Goal: Information Seeking & Learning: Learn about a topic

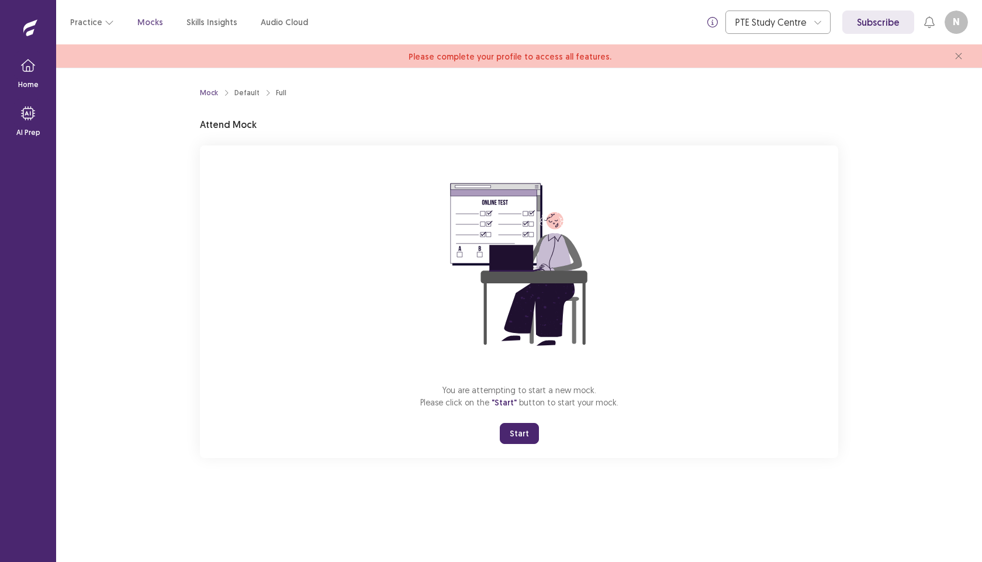
click at [517, 427] on button "Start" at bounding box center [519, 433] width 39 height 21
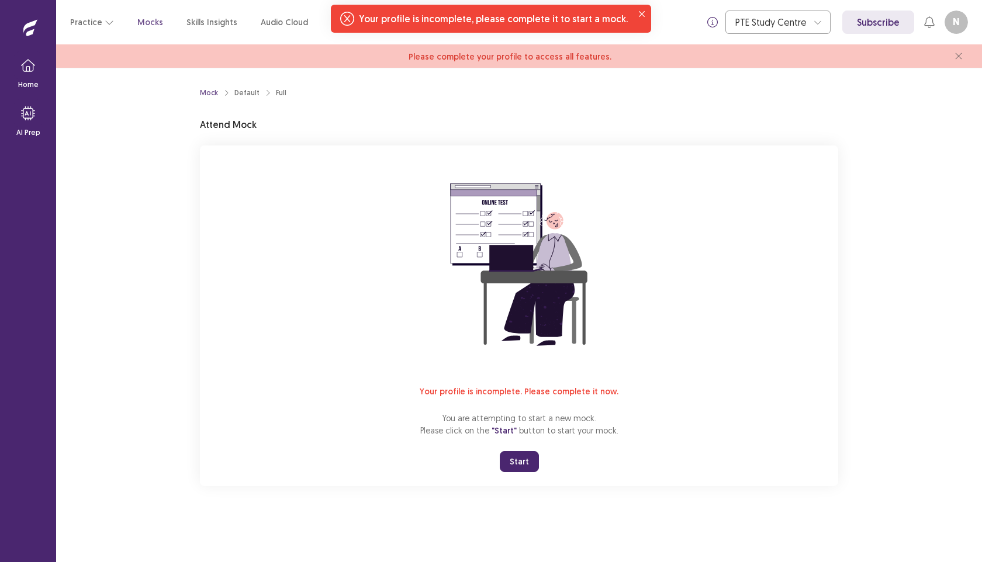
click at [580, 54] on span "Please complete your profile to access all features." at bounding box center [509, 56] width 203 height 11
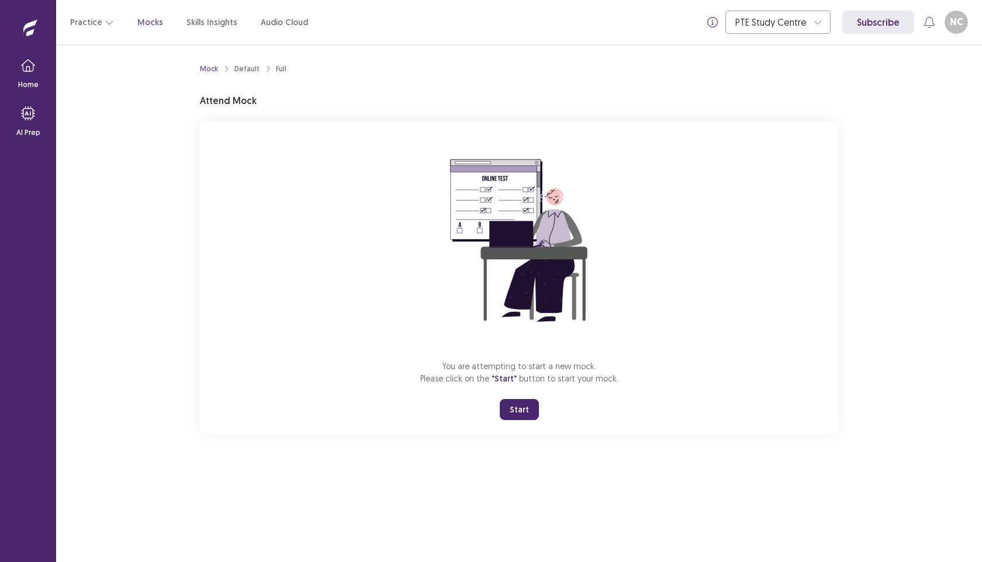
click at [514, 405] on button "Start" at bounding box center [519, 409] width 39 height 21
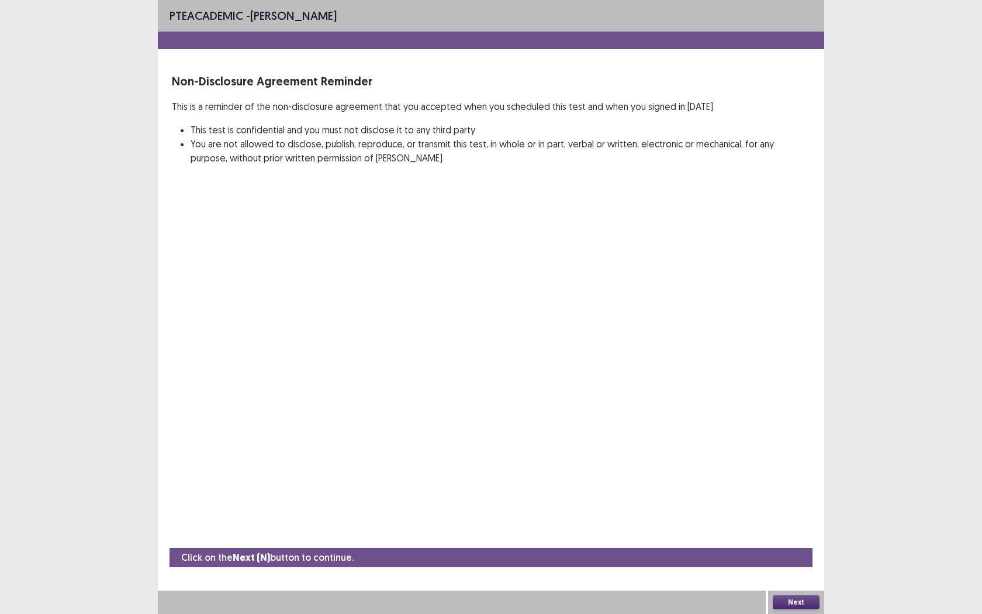
click at [787, 562] on button "Next" at bounding box center [796, 602] width 47 height 14
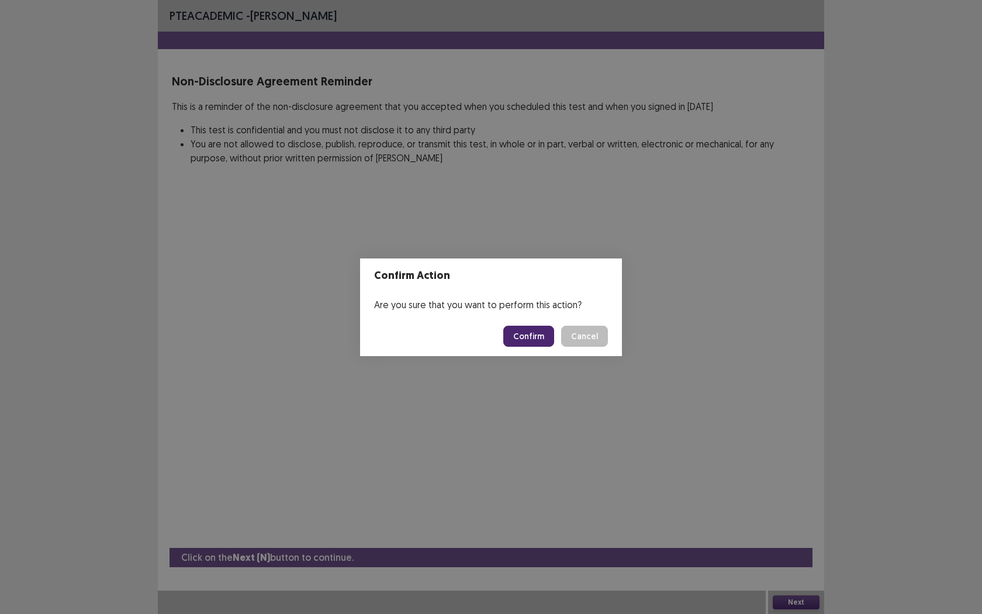
click at [534, 337] on button "Confirm" at bounding box center [528, 336] width 51 height 21
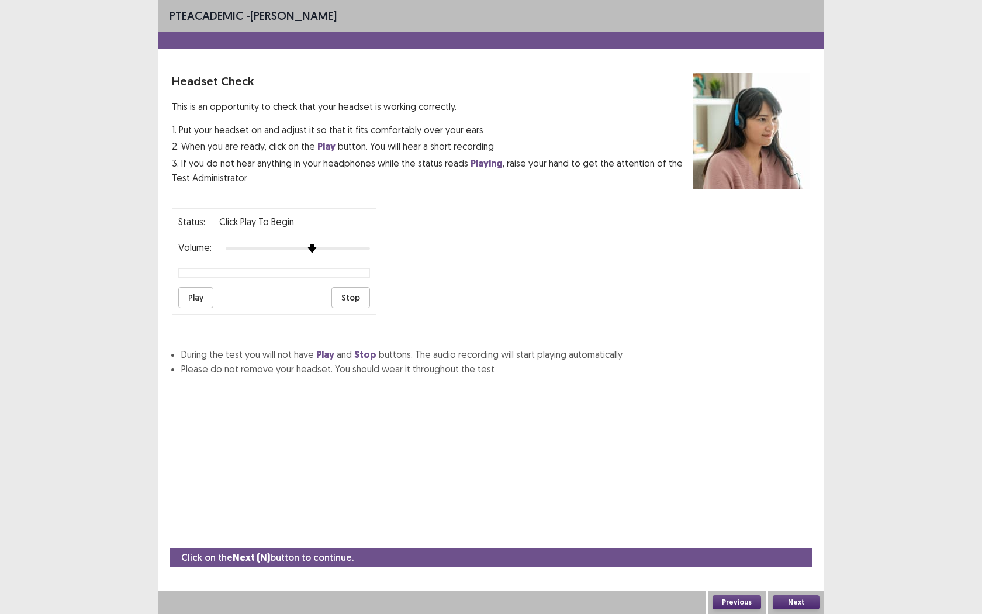
click at [313, 247] on img at bounding box center [311, 248] width 9 height 9
click at [279, 244] on div at bounding box center [298, 248] width 144 height 9
click at [272, 271] on div at bounding box center [274, 272] width 192 height 9
click at [248, 270] on div at bounding box center [274, 272] width 192 height 9
click at [198, 290] on button "Play" at bounding box center [195, 297] width 35 height 21
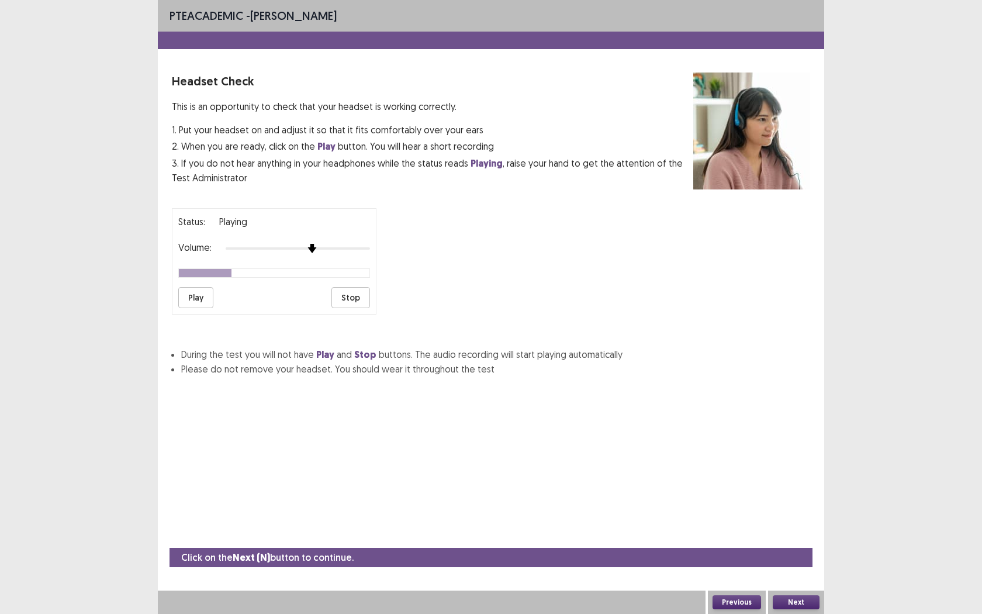
click at [311, 244] on div at bounding box center [298, 248] width 144 height 9
click at [335, 244] on div at bounding box center [298, 248] width 144 height 9
click at [359, 244] on div at bounding box center [298, 248] width 144 height 9
click at [364, 245] on div at bounding box center [298, 248] width 144 height 9
click at [190, 302] on button "Play" at bounding box center [195, 297] width 35 height 21
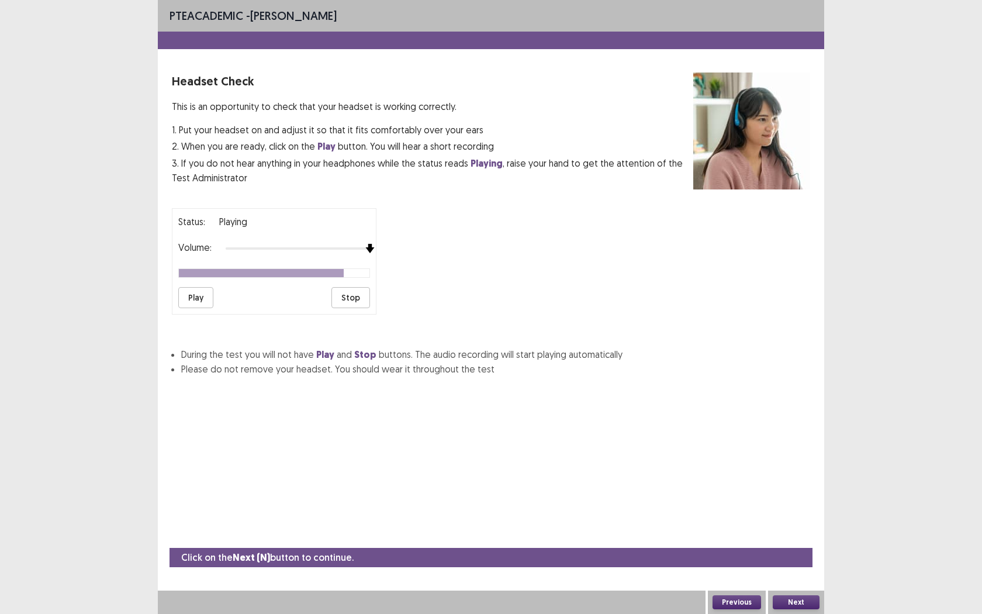
click at [387, 240] on div "Status: playing Volume: Play Stop" at bounding box center [491, 257] width 638 height 116
click at [191, 298] on button "Play" at bounding box center [195, 297] width 35 height 21
click at [799, 562] on button "Next" at bounding box center [796, 602] width 47 height 14
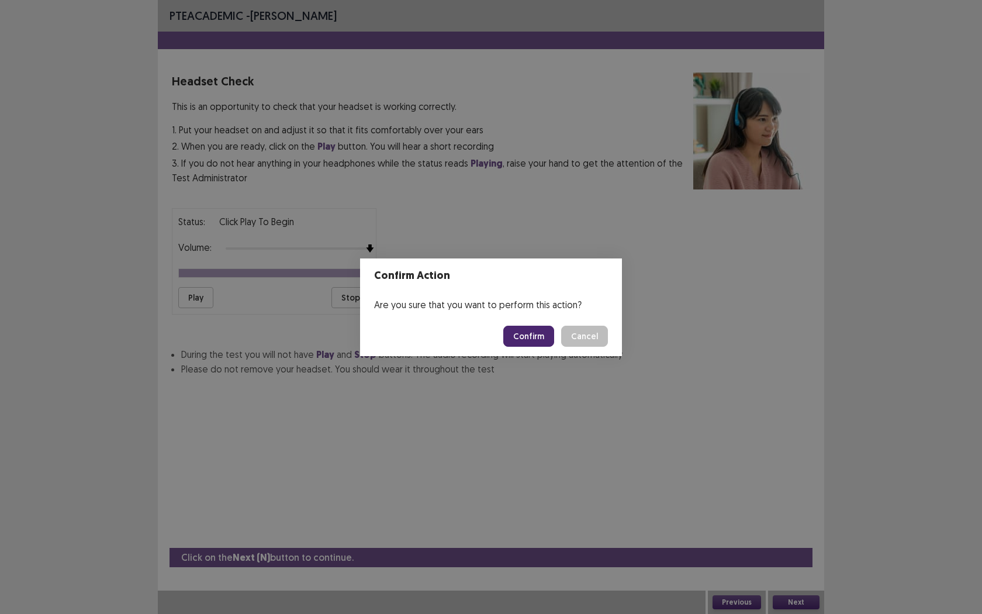
click at [525, 331] on button "Confirm" at bounding box center [528, 336] width 51 height 21
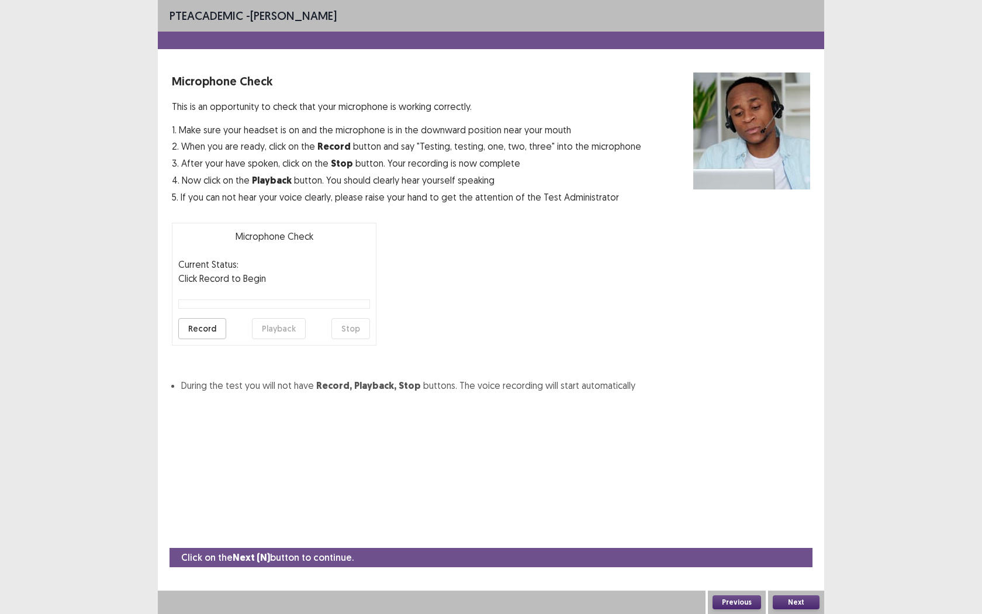
click at [201, 333] on button "Record" at bounding box center [202, 328] width 48 height 21
click at [334, 330] on button "Stop" at bounding box center [350, 328] width 39 height 21
click at [271, 334] on button "Playback" at bounding box center [279, 328] width 54 height 21
click at [788, 562] on button "Next" at bounding box center [796, 602] width 47 height 14
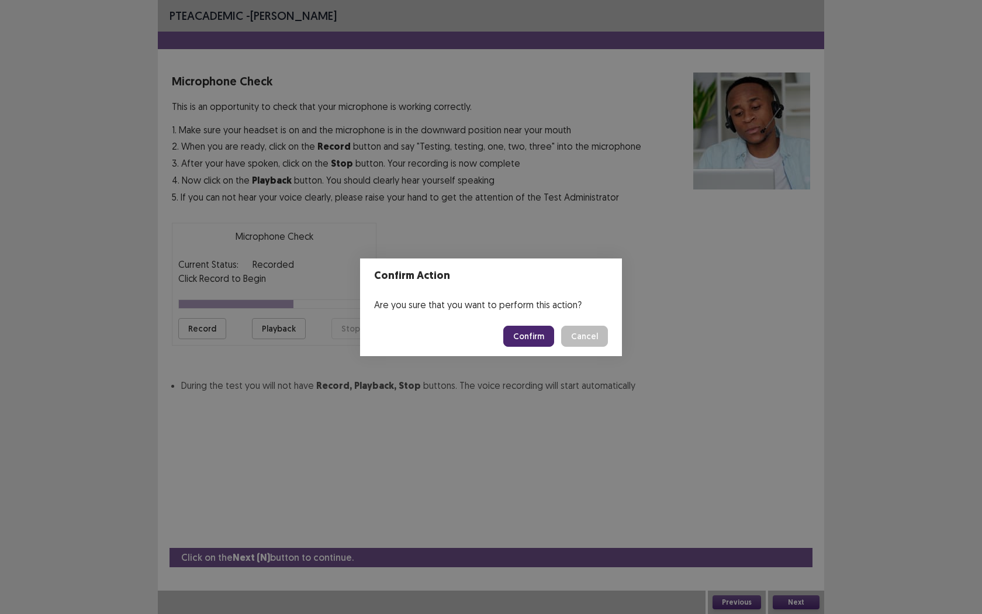
click at [517, 337] on button "Confirm" at bounding box center [528, 336] width 51 height 21
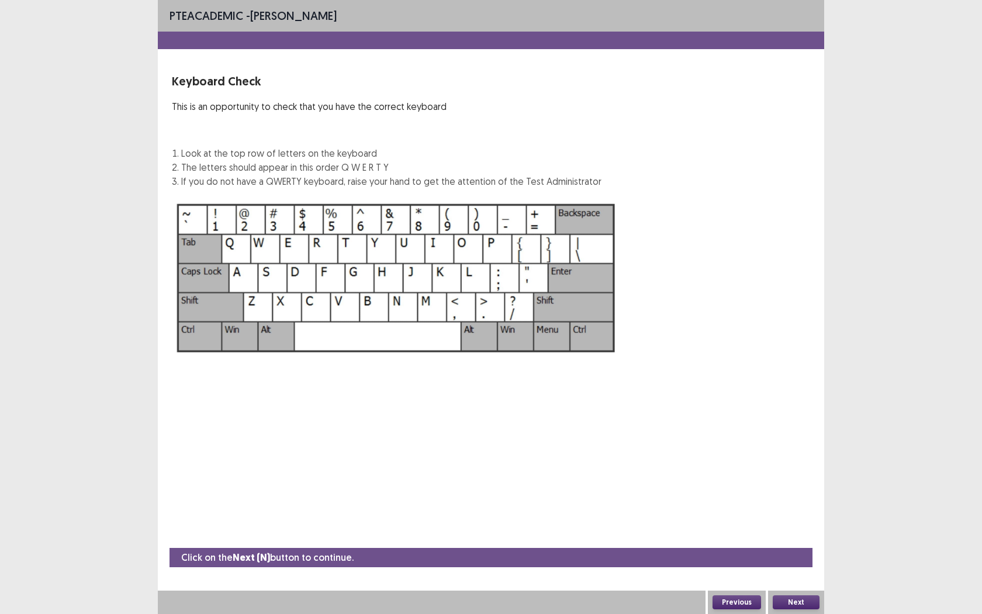
click at [792, 562] on button "Next" at bounding box center [796, 602] width 47 height 14
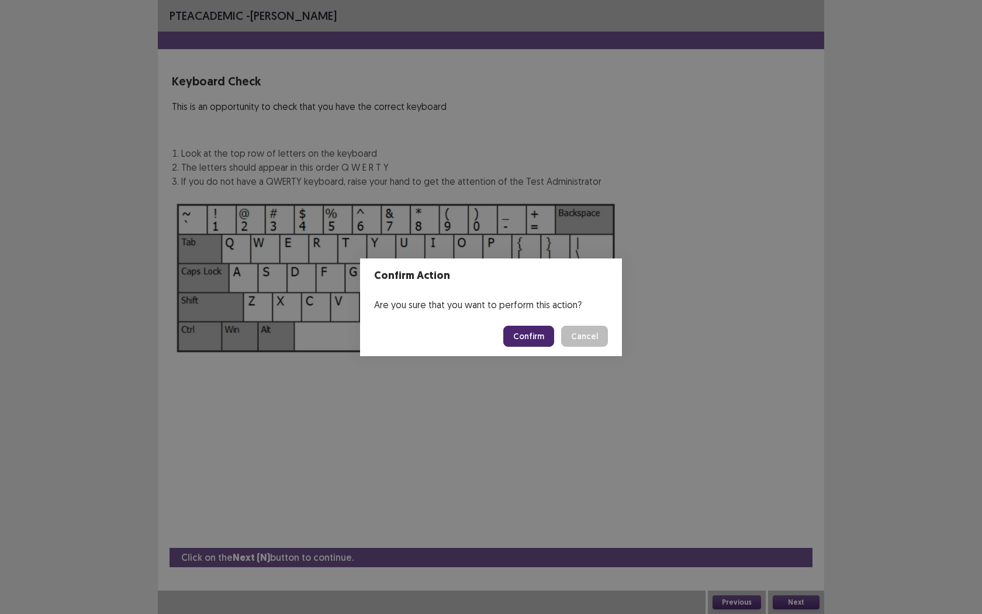
click at [523, 342] on button "Confirm" at bounding box center [528, 336] width 51 height 21
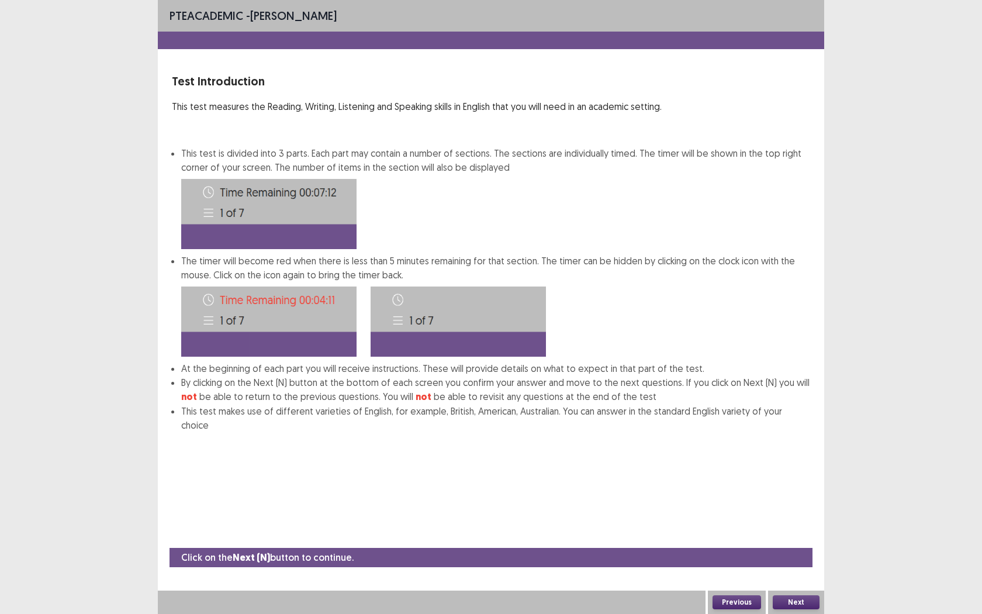
click at [789, 562] on button "Next" at bounding box center [796, 602] width 47 height 14
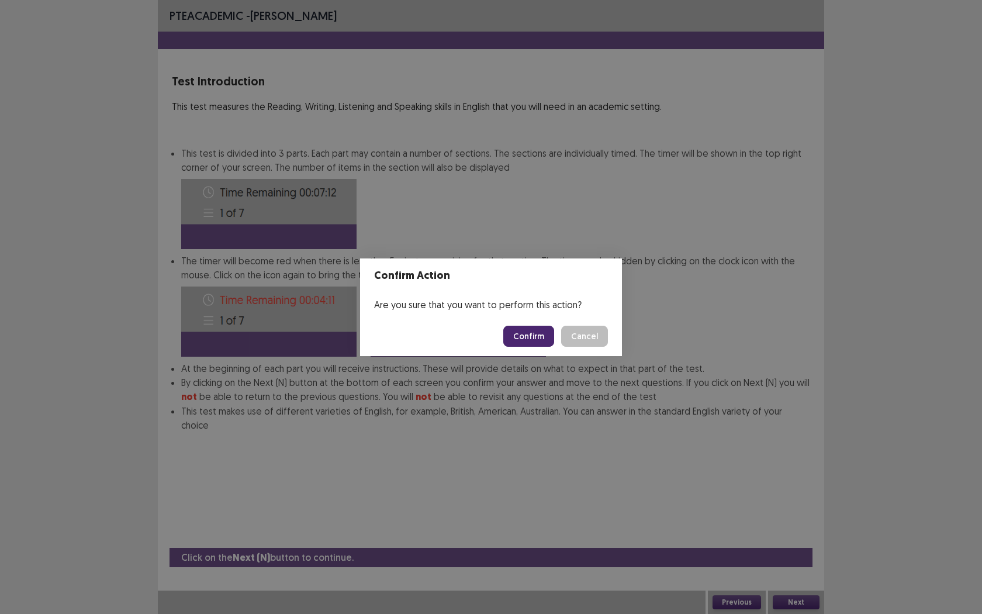
click at [528, 331] on button "Confirm" at bounding box center [528, 336] width 51 height 21
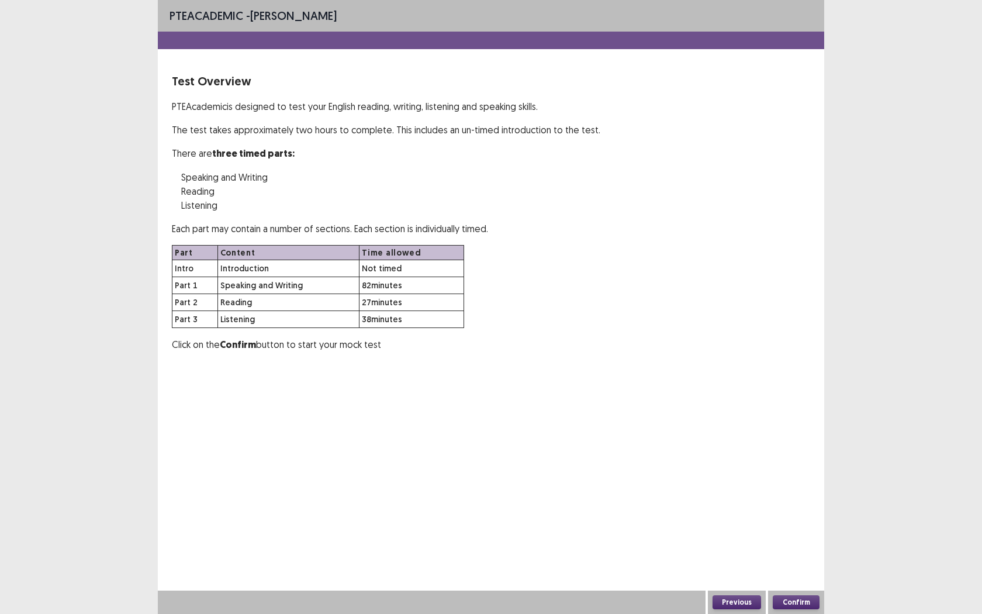
click at [802, 562] on button "Confirm" at bounding box center [796, 602] width 47 height 14
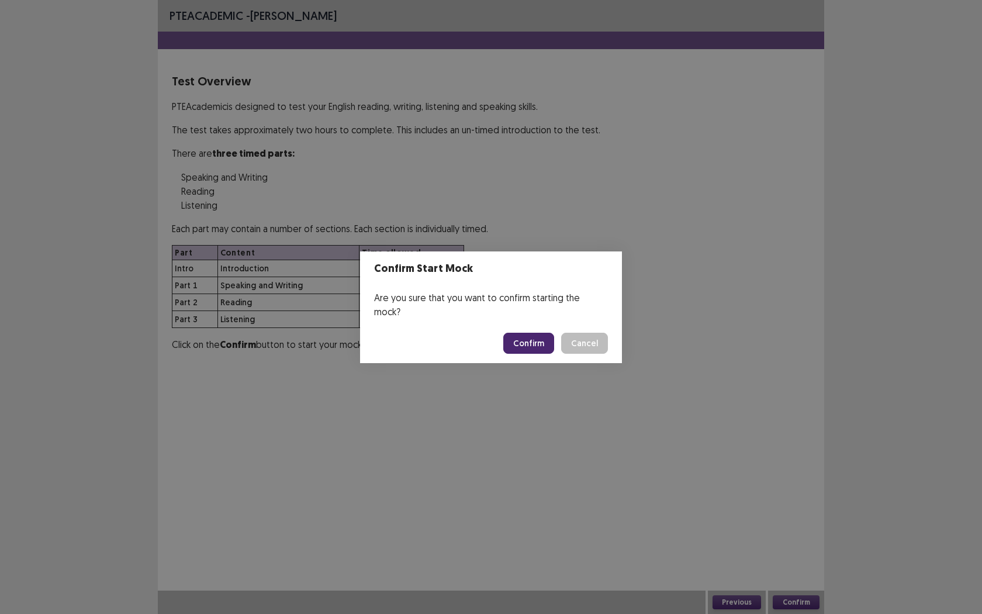
click at [532, 338] on button "Confirm" at bounding box center [528, 343] width 51 height 21
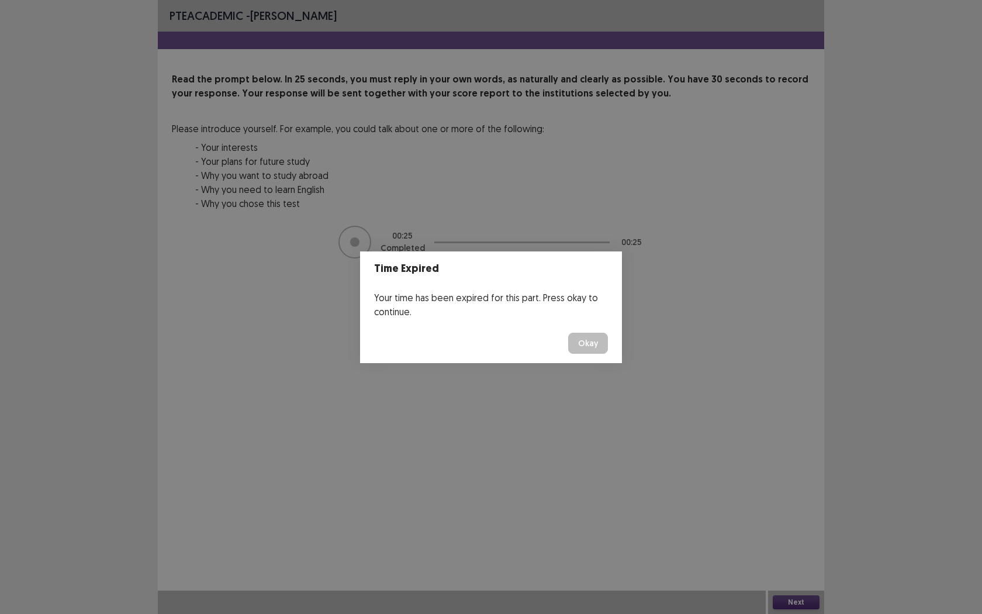
click at [592, 347] on button "Okay" at bounding box center [588, 343] width 40 height 21
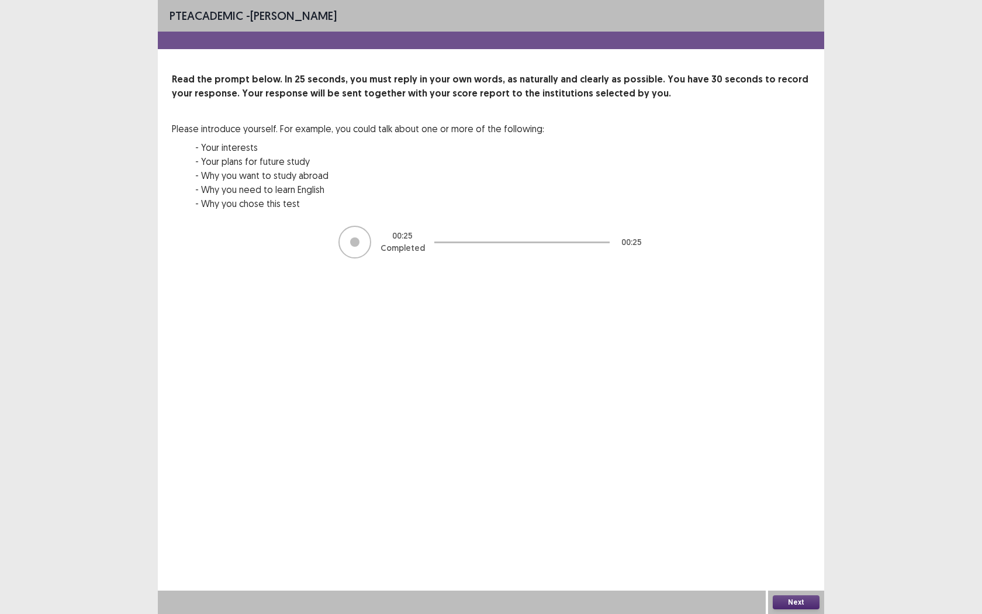
click at [795, 562] on button "Next" at bounding box center [796, 602] width 47 height 14
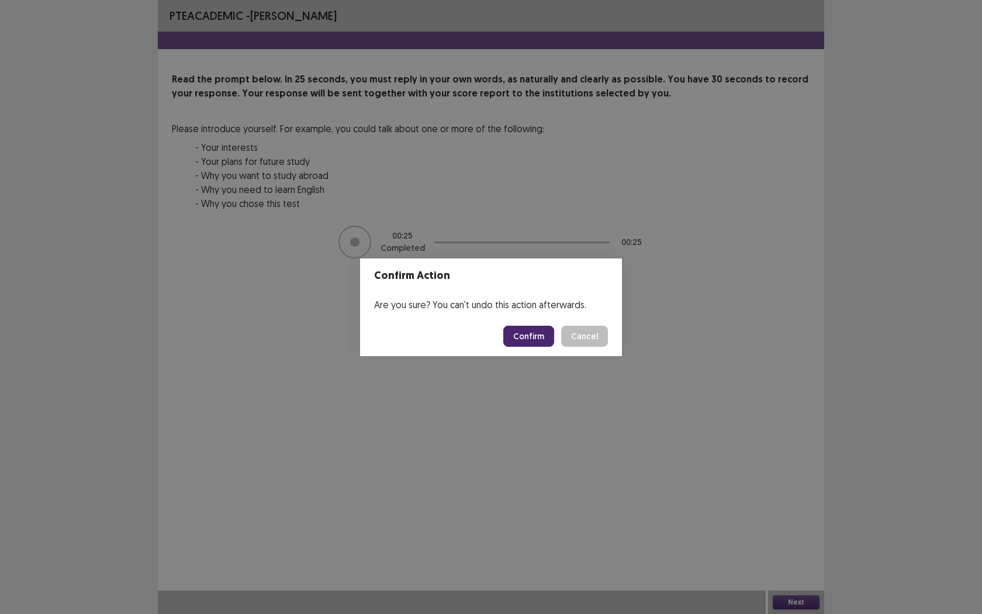
click at [535, 338] on button "Confirm" at bounding box center [528, 336] width 51 height 21
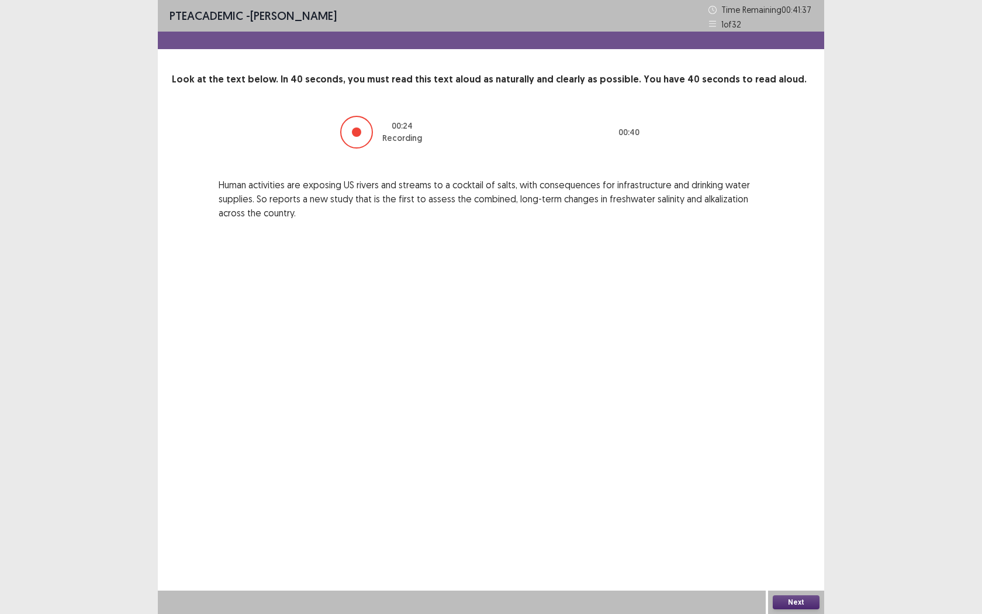
click at [799, 562] on button "Next" at bounding box center [796, 602] width 47 height 14
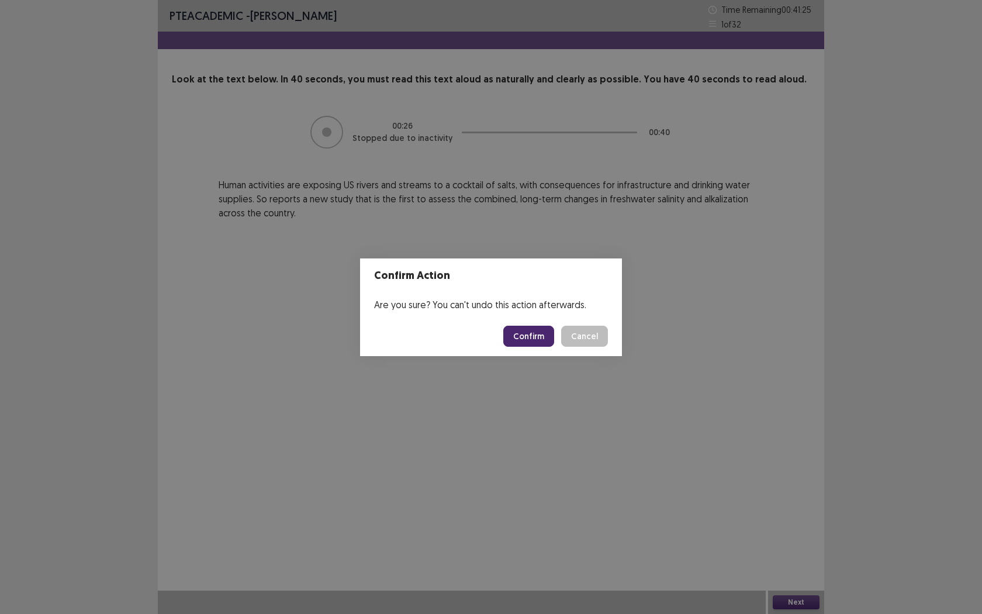
click at [529, 345] on button "Confirm" at bounding box center [528, 336] width 51 height 21
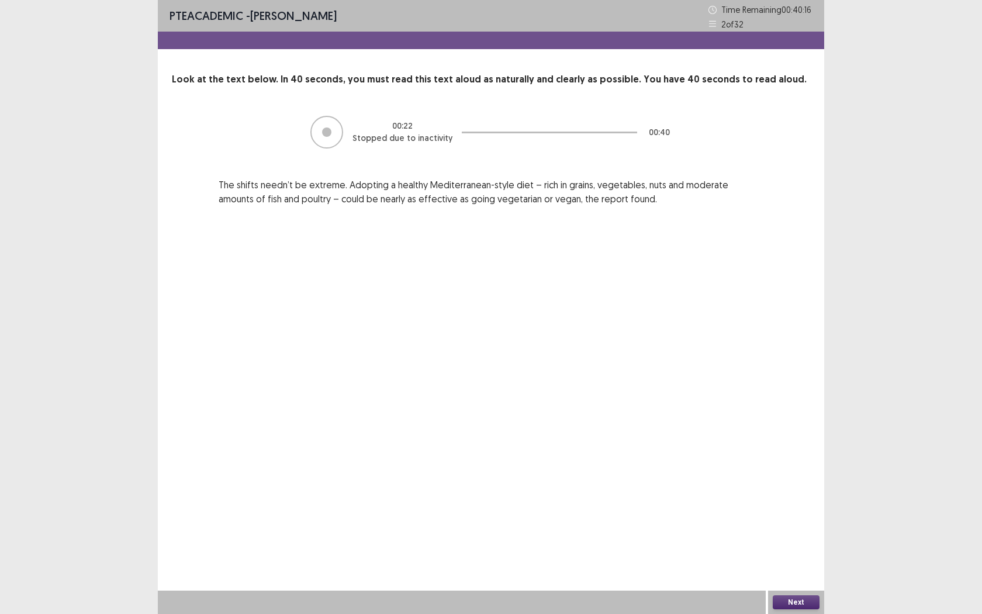
click at [786, 562] on button "Next" at bounding box center [796, 602] width 47 height 14
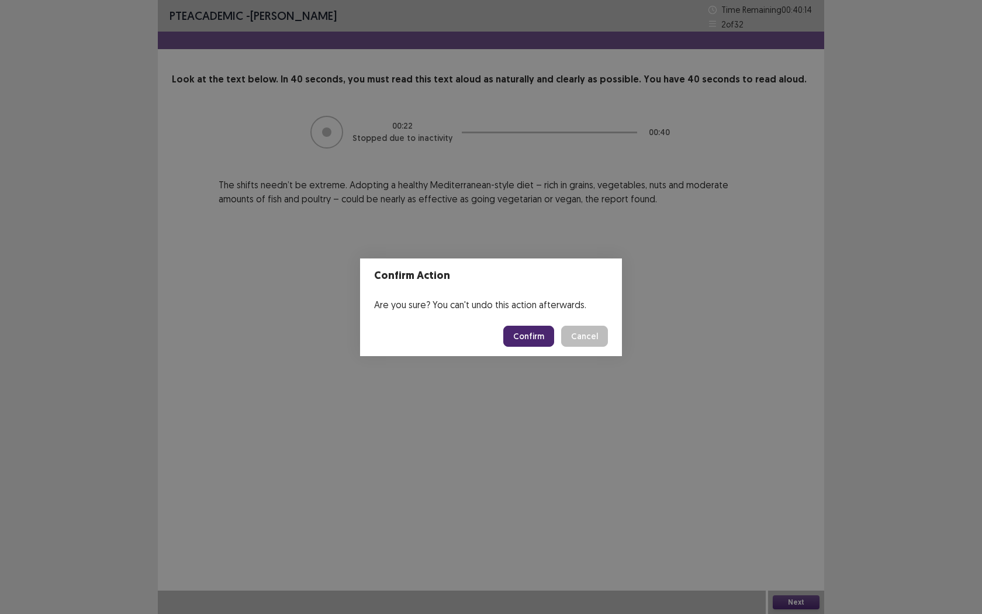
click at [530, 342] on button "Confirm" at bounding box center [528, 336] width 51 height 21
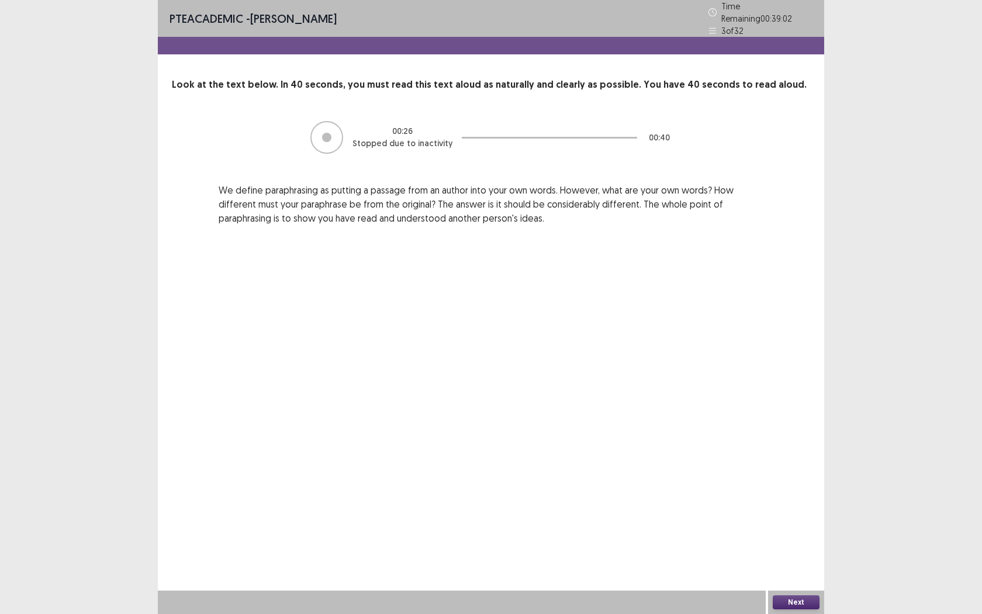
click at [789, 562] on button "Next" at bounding box center [796, 602] width 47 height 14
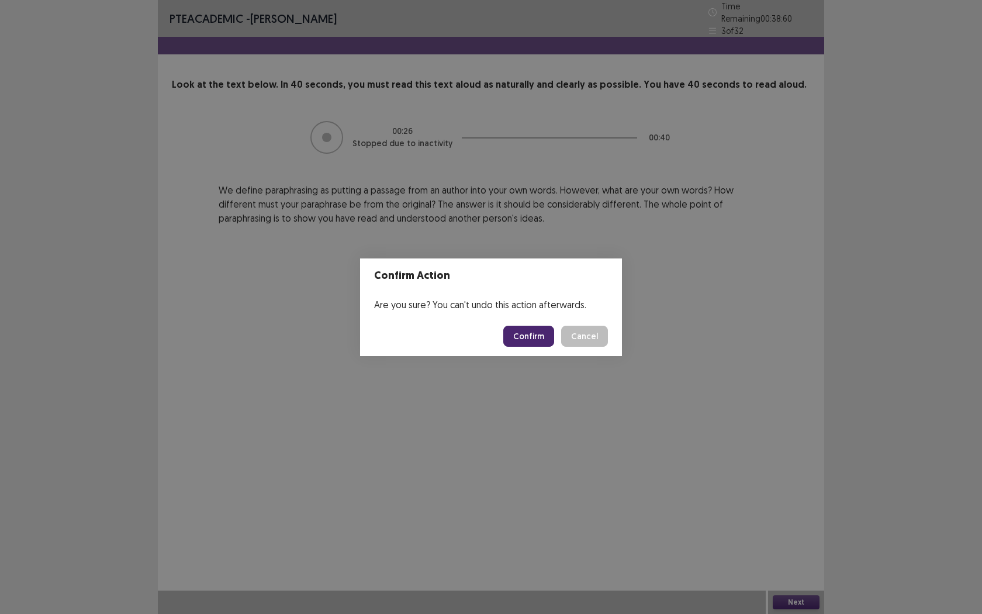
click at [521, 335] on button "Confirm" at bounding box center [528, 336] width 51 height 21
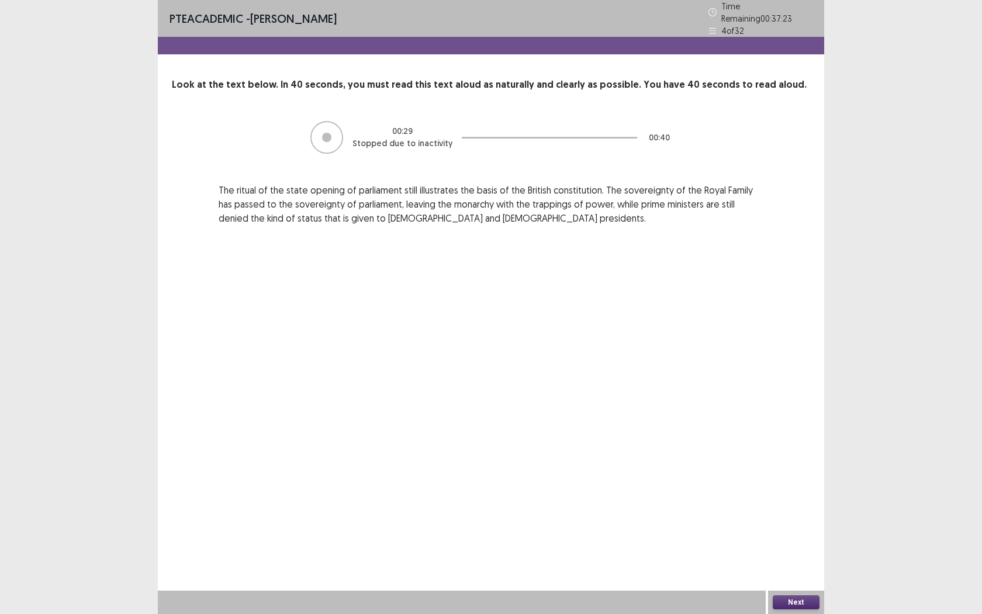
click at [807, 562] on button "Next" at bounding box center [796, 602] width 47 height 14
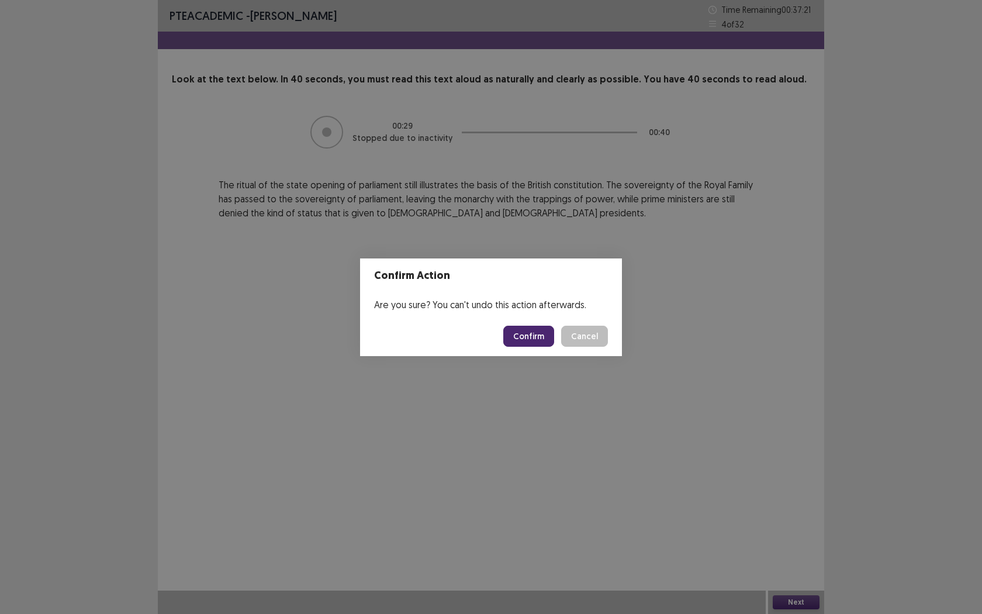
click at [554, 343] on button "Confirm" at bounding box center [528, 336] width 51 height 21
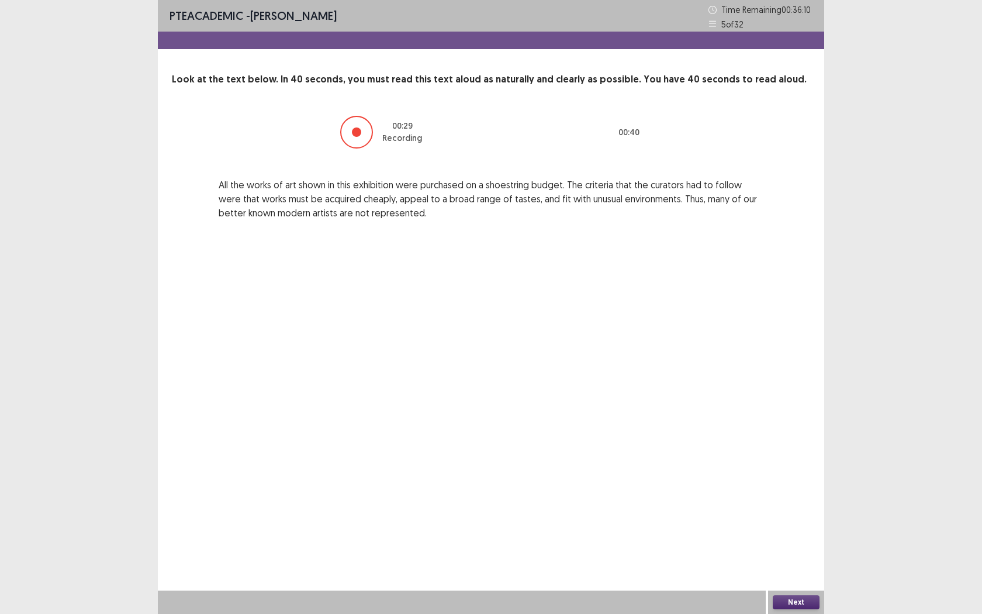
click at [795, 562] on button "Next" at bounding box center [796, 602] width 47 height 14
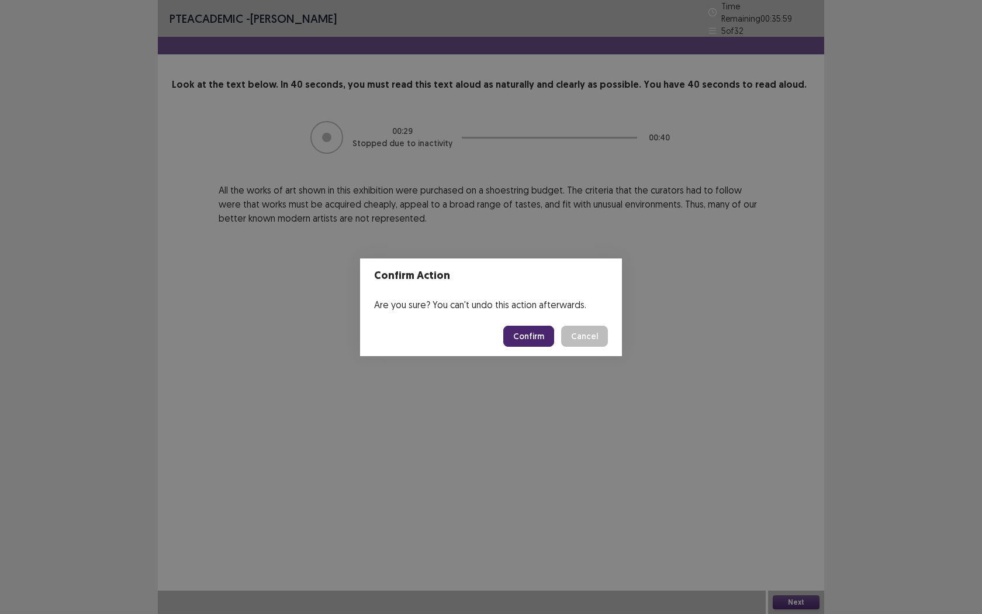
click at [528, 341] on button "Confirm" at bounding box center [528, 336] width 51 height 21
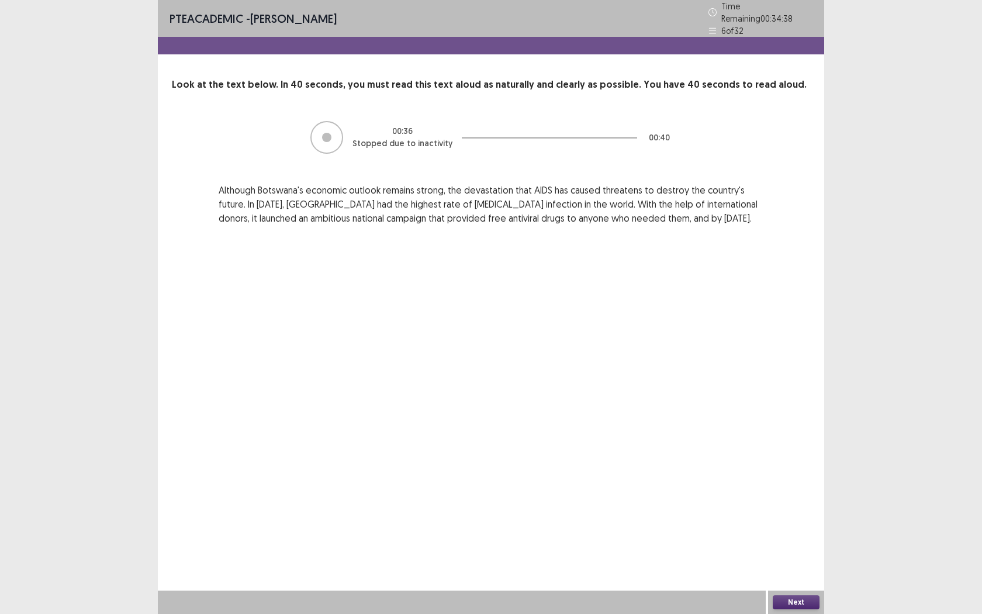
click at [779, 562] on button "Next" at bounding box center [796, 602] width 47 height 14
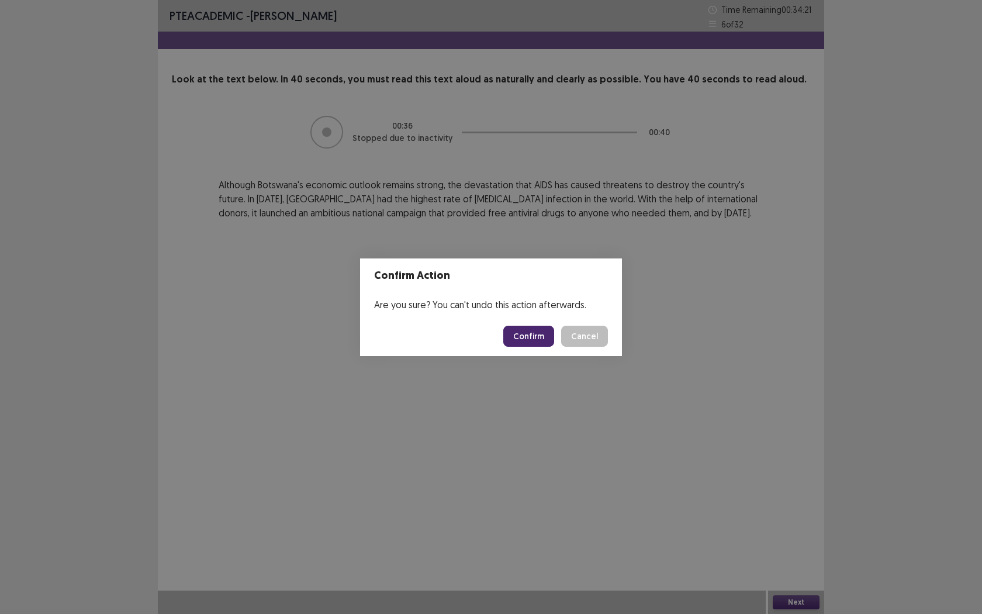
click at [539, 337] on button "Confirm" at bounding box center [528, 336] width 51 height 21
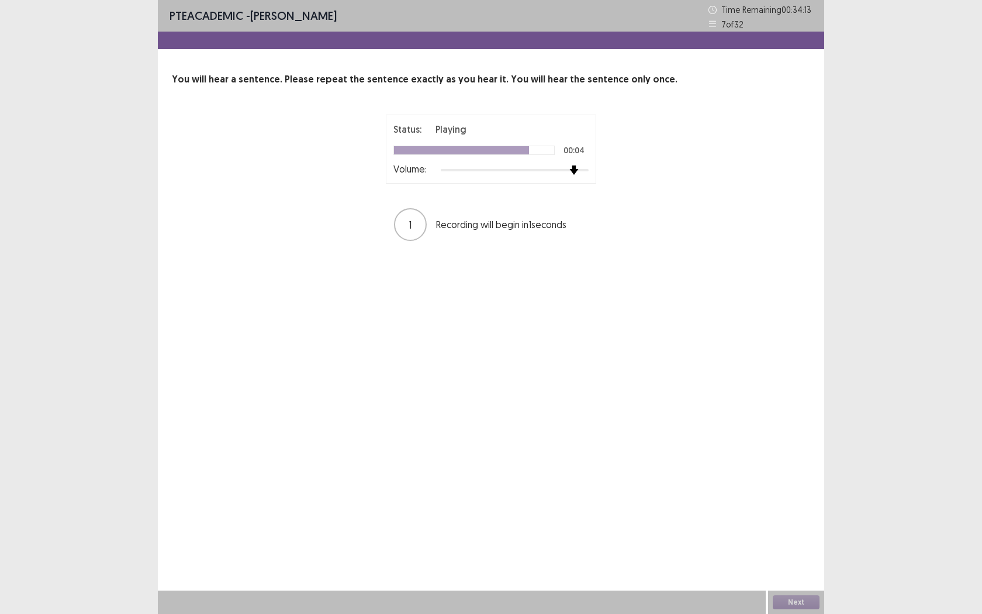
click at [579, 172] on div at bounding box center [515, 169] width 148 height 9
click at [582, 171] on div at bounding box center [515, 169] width 148 height 9
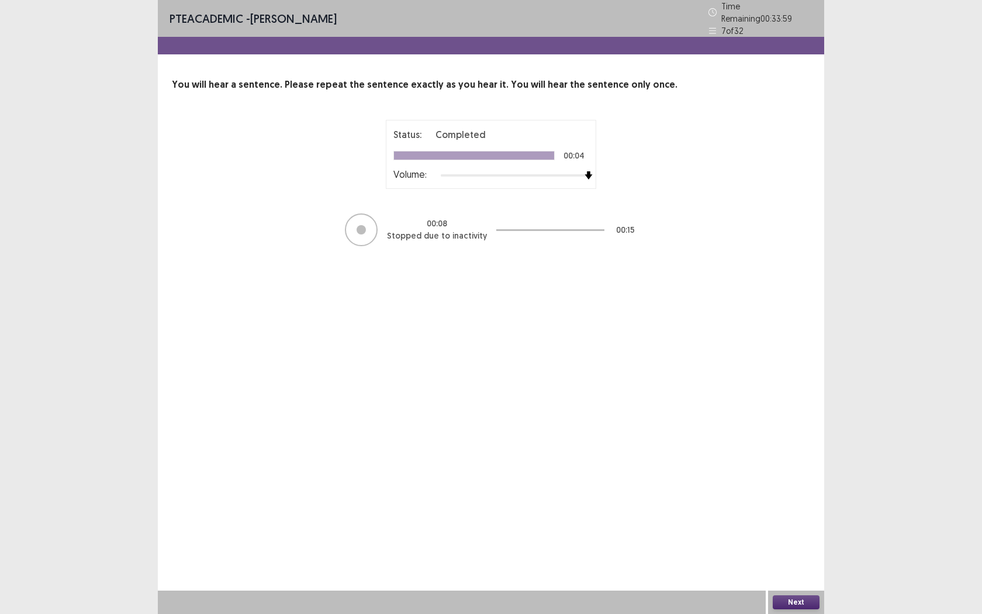
click at [796, 562] on button "Next" at bounding box center [796, 602] width 47 height 14
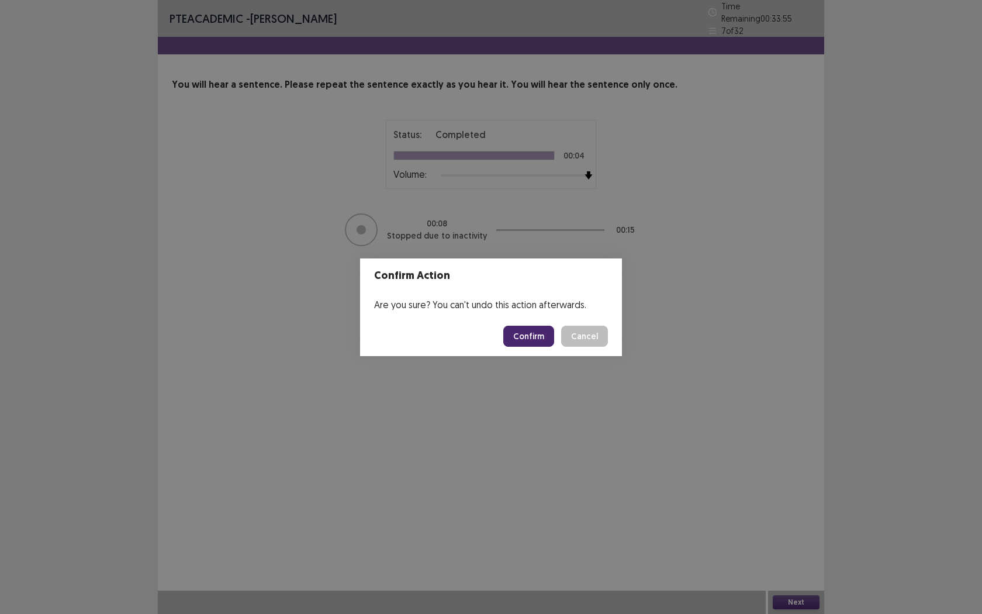
click at [534, 338] on button "Confirm" at bounding box center [528, 336] width 51 height 21
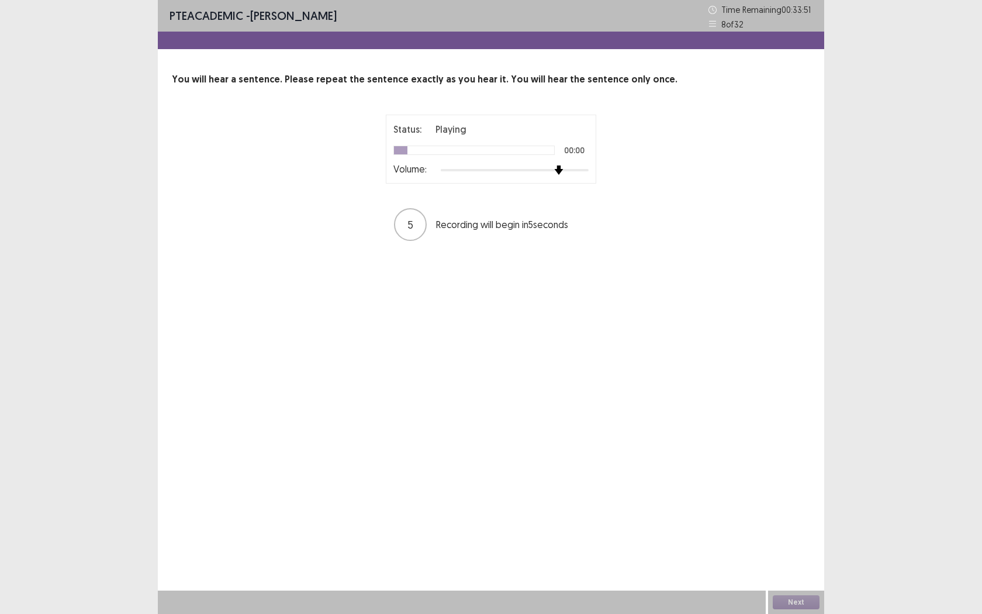
click at [565, 169] on div at bounding box center [515, 170] width 148 height 2
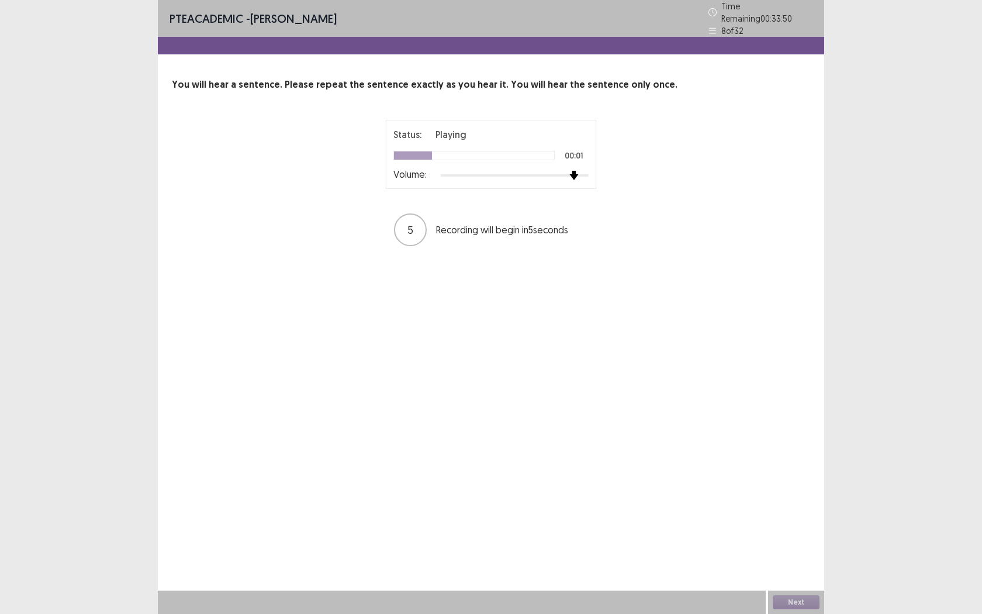
click at [579, 171] on div at bounding box center [515, 175] width 148 height 9
click at [584, 171] on div at bounding box center [515, 175] width 148 height 9
click at [788, 562] on button "Next" at bounding box center [796, 602] width 47 height 14
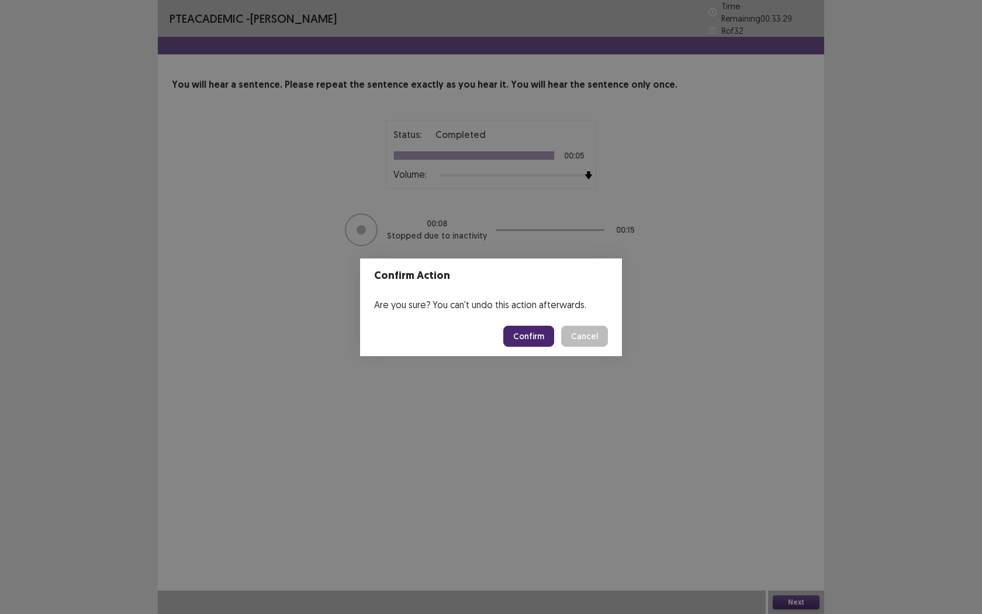
click at [538, 331] on button "Confirm" at bounding box center [528, 336] width 51 height 21
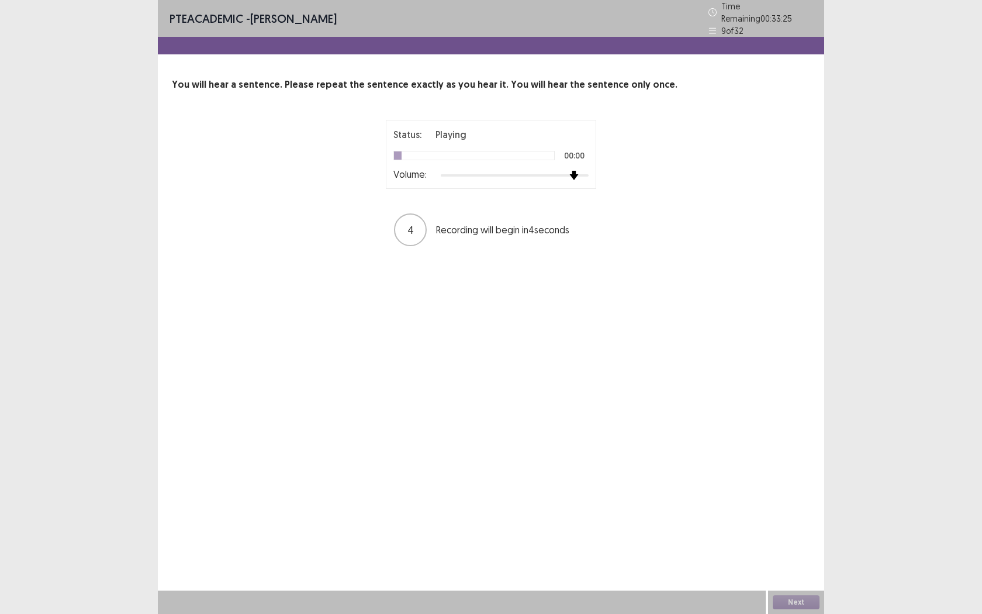
click at [574, 171] on div at bounding box center [515, 175] width 148 height 9
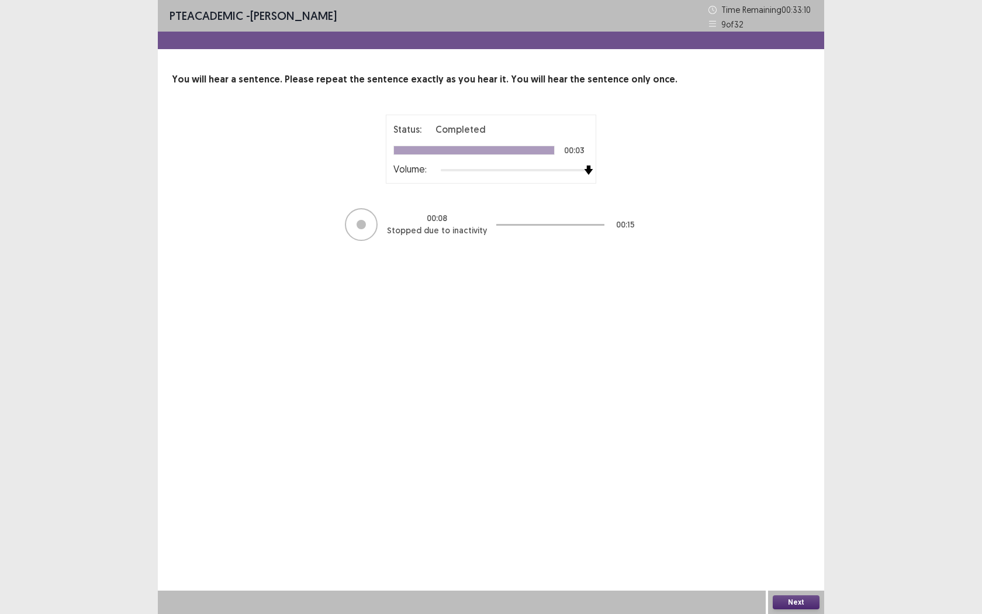
click at [584, 168] on div at bounding box center [515, 169] width 148 height 9
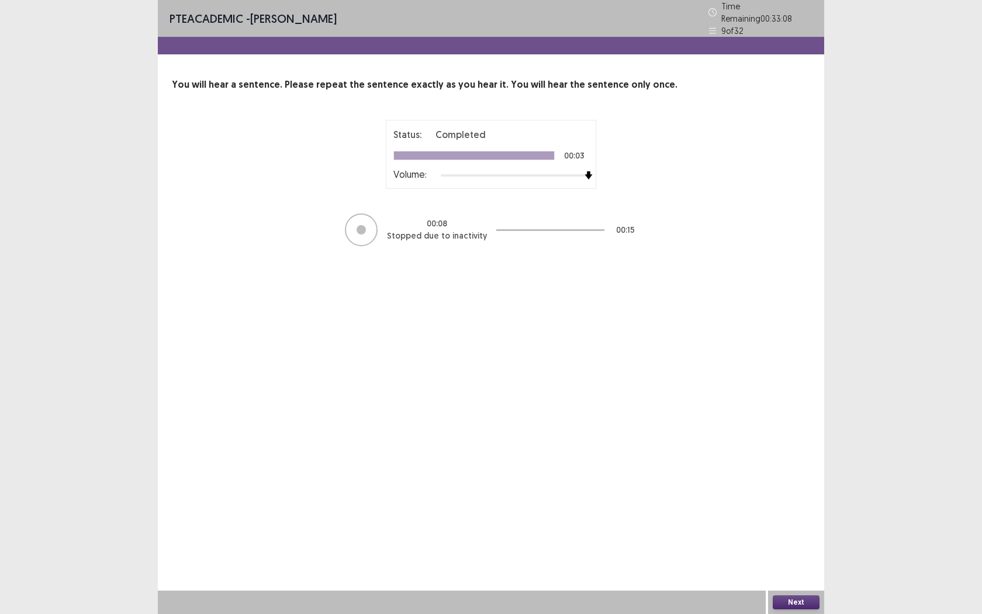
click at [799, 562] on button "Next" at bounding box center [796, 602] width 47 height 14
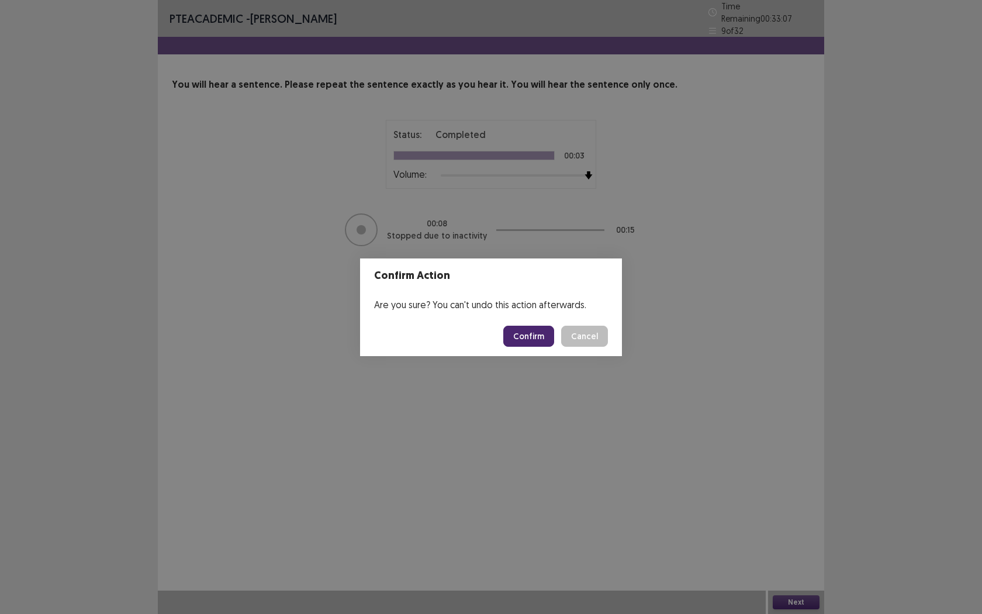
click at [528, 333] on button "Confirm" at bounding box center [528, 336] width 51 height 21
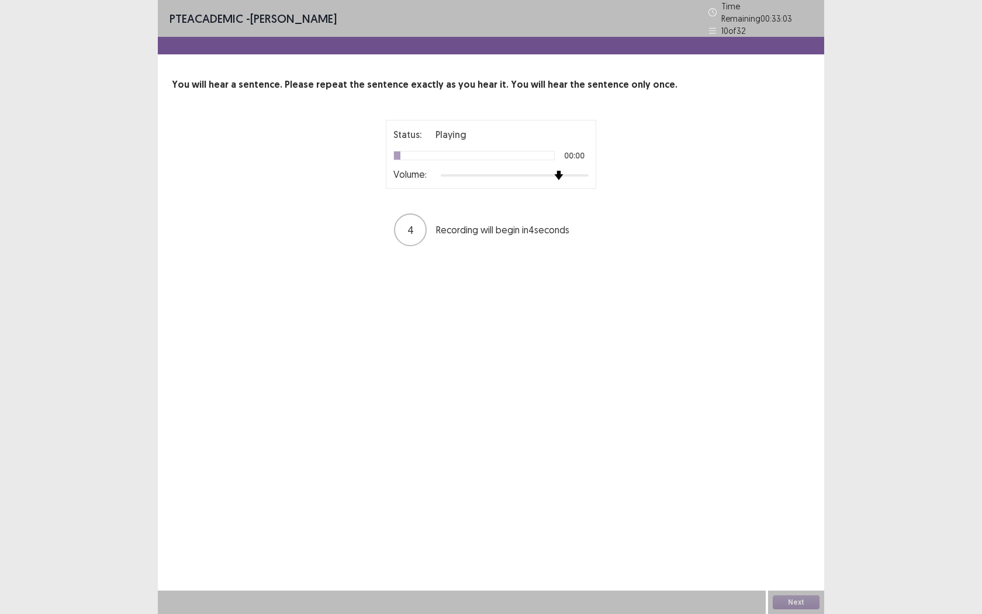
click at [565, 174] on div at bounding box center [515, 175] width 148 height 2
click at [583, 171] on div at bounding box center [515, 175] width 148 height 9
click at [789, 562] on button "Next" at bounding box center [796, 602] width 47 height 14
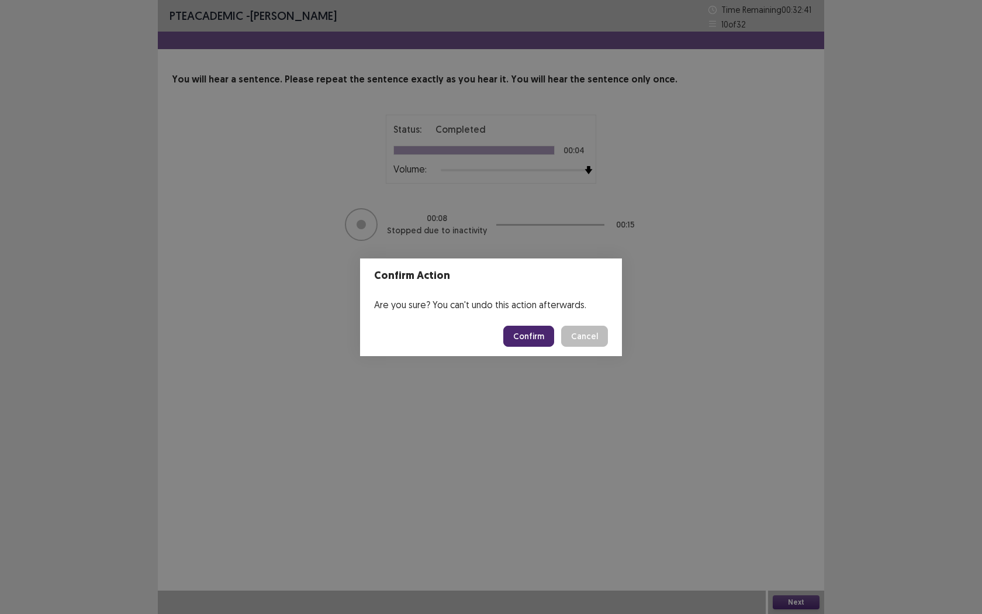
click at [531, 340] on button "Confirm" at bounding box center [528, 336] width 51 height 21
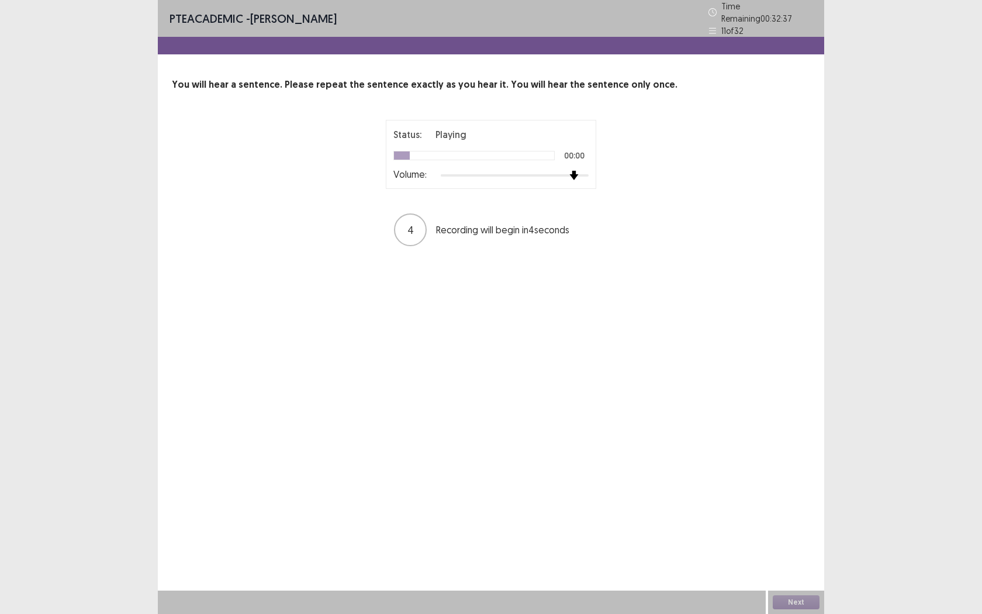
click at [579, 171] on div at bounding box center [515, 175] width 148 height 9
click at [586, 171] on div at bounding box center [515, 175] width 148 height 9
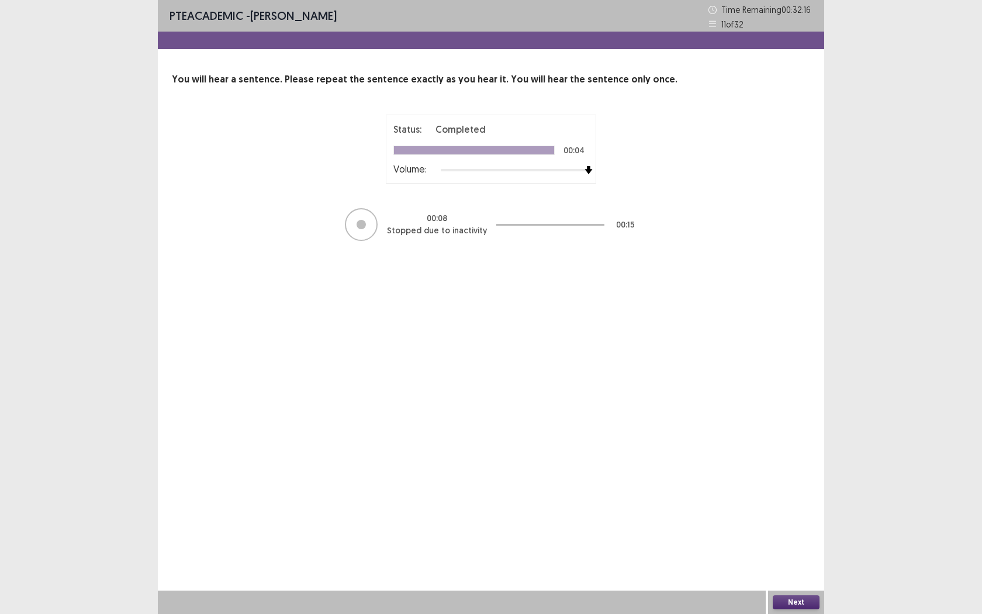
click at [792, 562] on button "Next" at bounding box center [796, 602] width 47 height 14
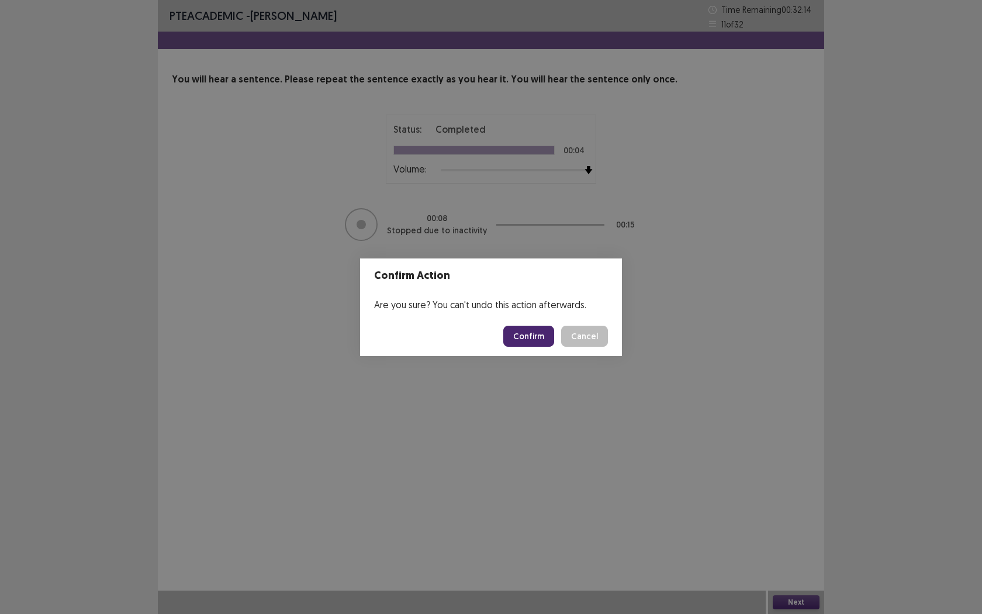
click at [532, 335] on button "Confirm" at bounding box center [528, 336] width 51 height 21
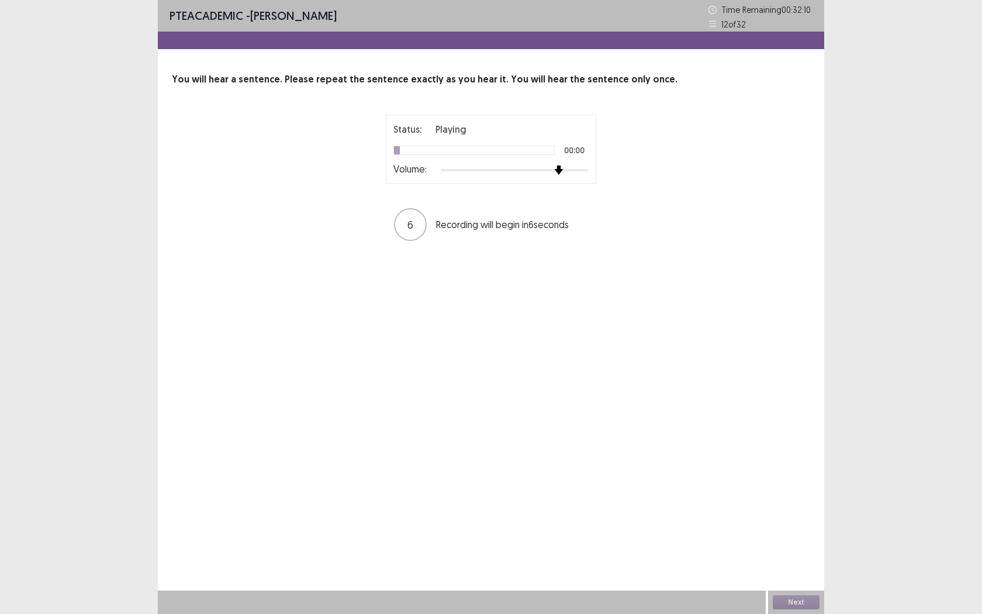
click at [563, 168] on div at bounding box center [515, 169] width 148 height 9
click at [583, 168] on div at bounding box center [515, 169] width 148 height 9
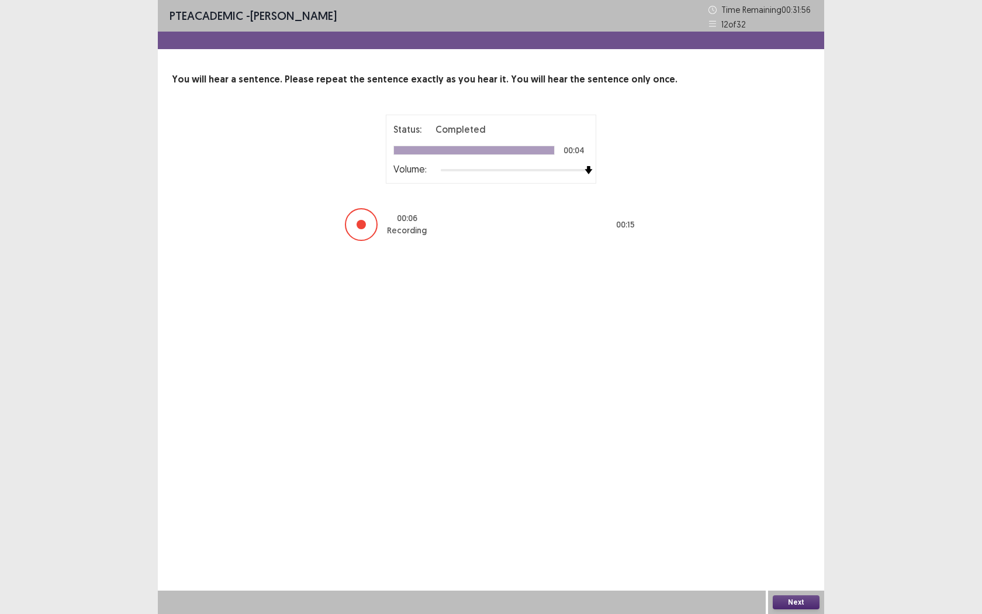
click at [776, 562] on button "Next" at bounding box center [796, 602] width 47 height 14
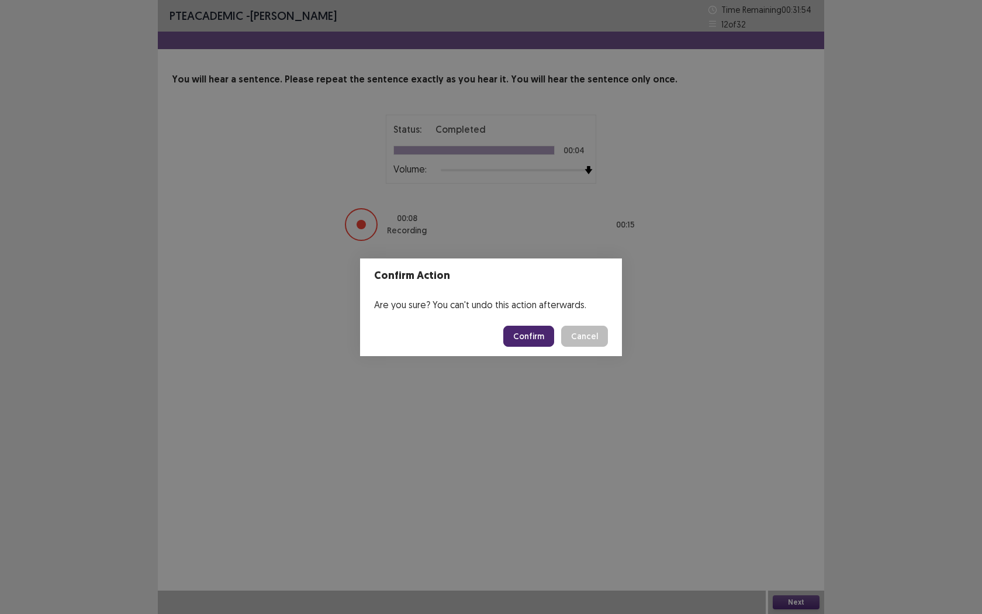
click at [531, 334] on button "Confirm" at bounding box center [528, 336] width 51 height 21
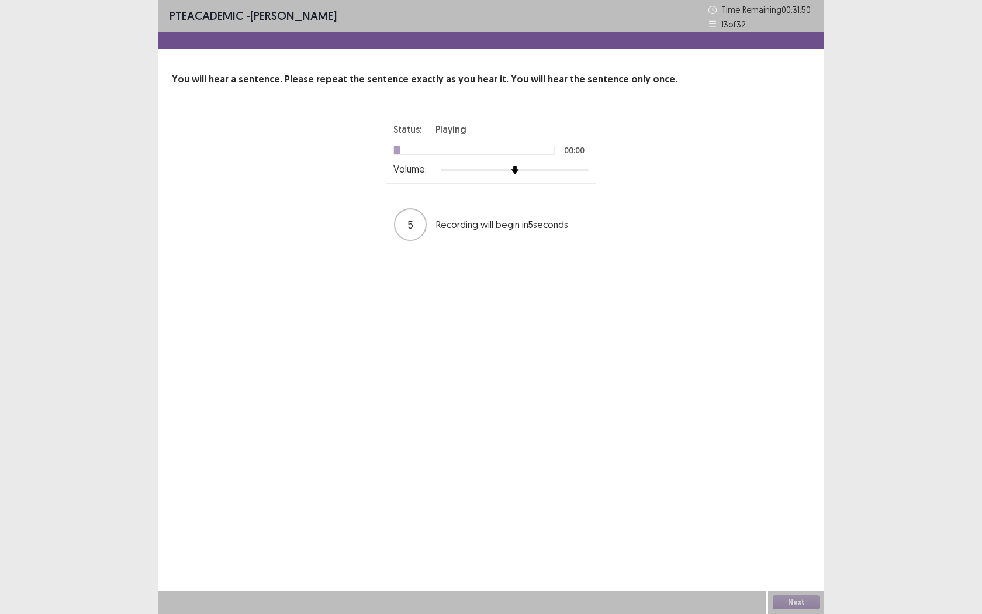
click at [572, 171] on div at bounding box center [515, 169] width 148 height 9
click at [581, 171] on div at bounding box center [515, 169] width 148 height 9
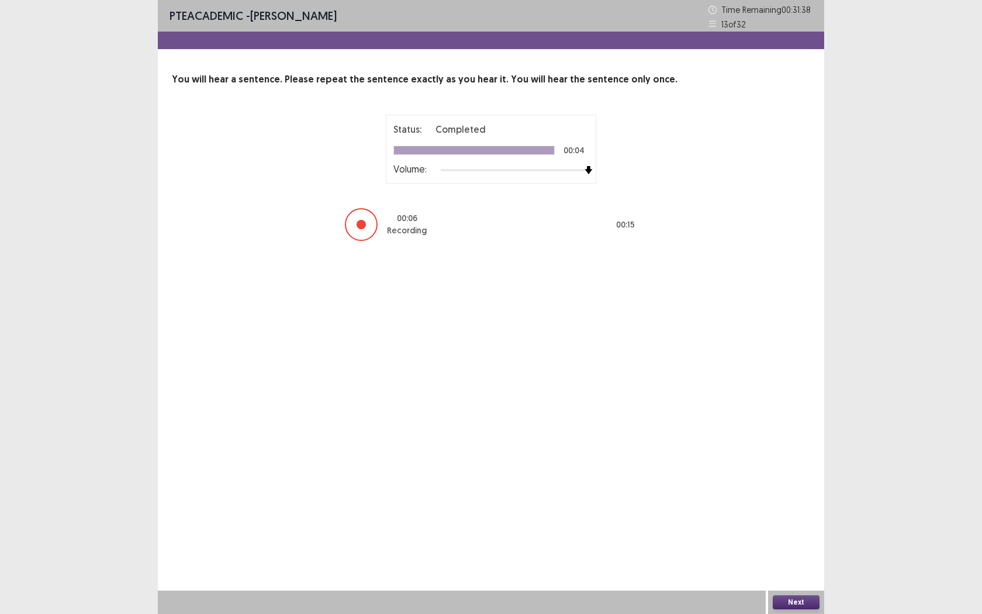
click at [795, 562] on button "Next" at bounding box center [796, 602] width 47 height 14
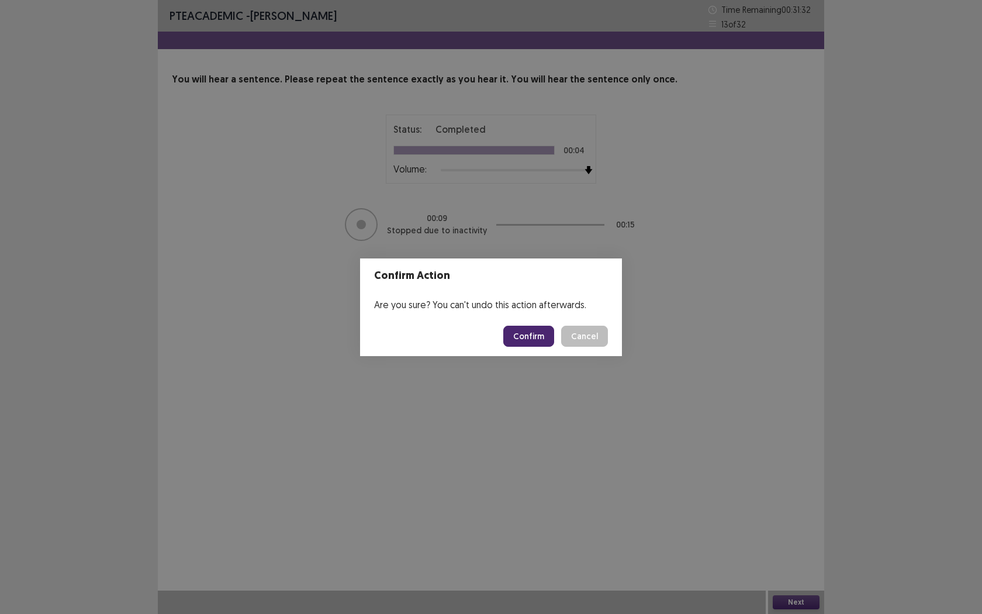
click at [527, 338] on button "Confirm" at bounding box center [528, 336] width 51 height 21
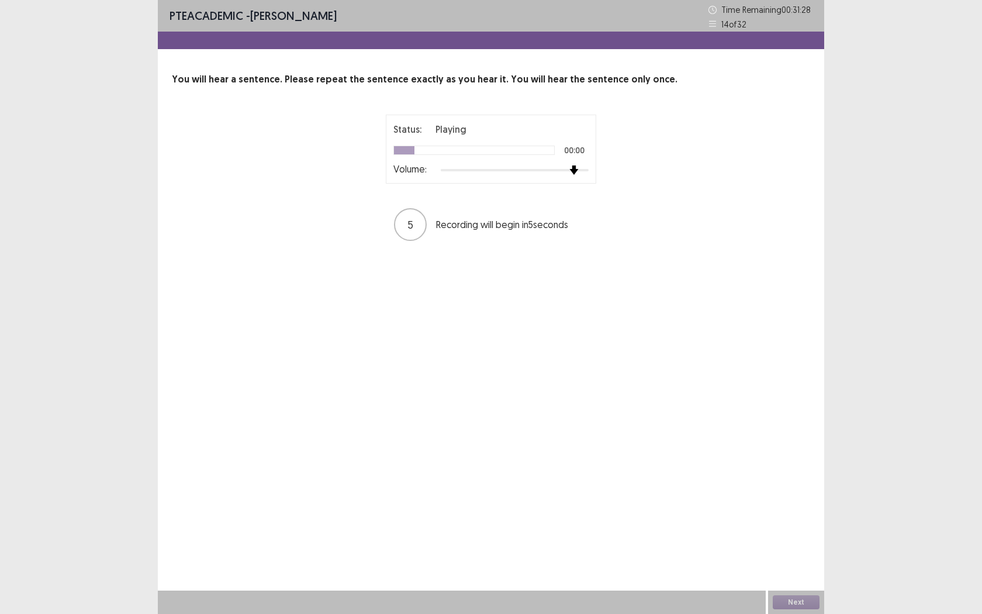
click at [568, 172] on div at bounding box center [515, 169] width 148 height 9
click at [580, 172] on div at bounding box center [515, 169] width 148 height 9
click at [796, 562] on button "Next" at bounding box center [796, 602] width 47 height 14
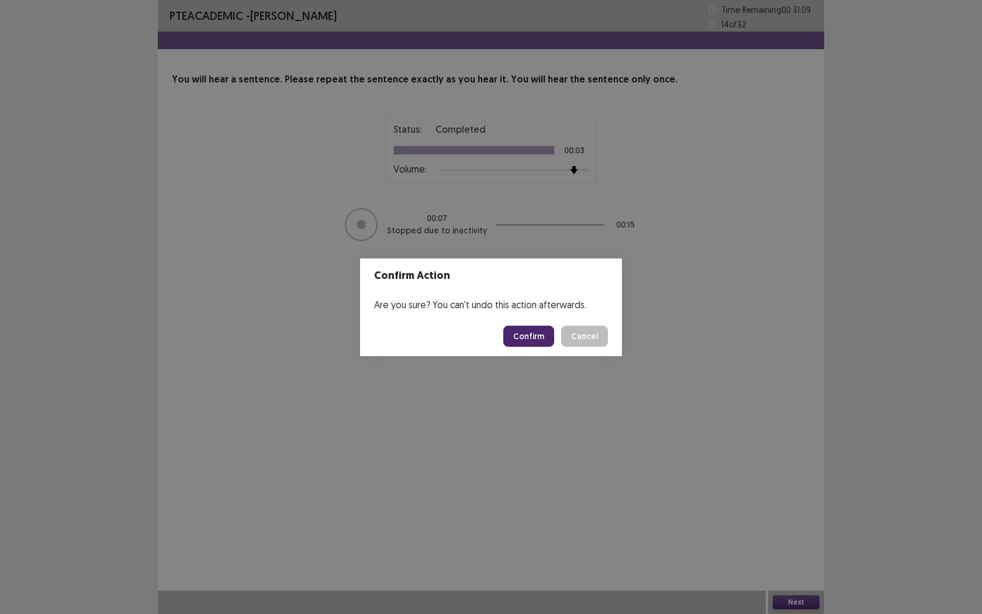
click at [546, 334] on button "Confirm" at bounding box center [528, 336] width 51 height 21
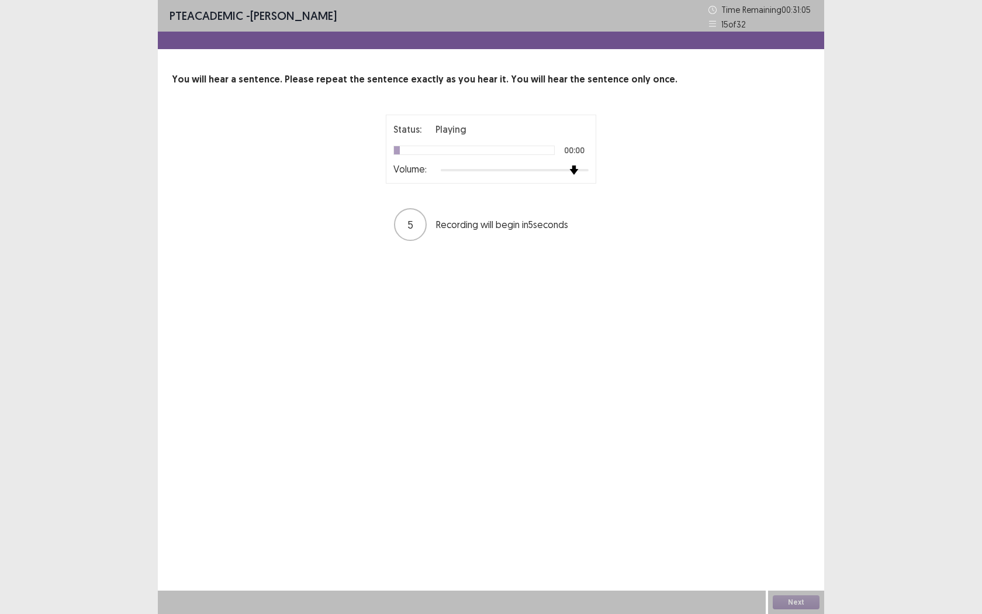
click at [569, 169] on div at bounding box center [515, 169] width 148 height 9
click at [552, 169] on div at bounding box center [500, 170] width 118 height 2
click at [535, 172] on div at bounding box center [515, 169] width 148 height 9
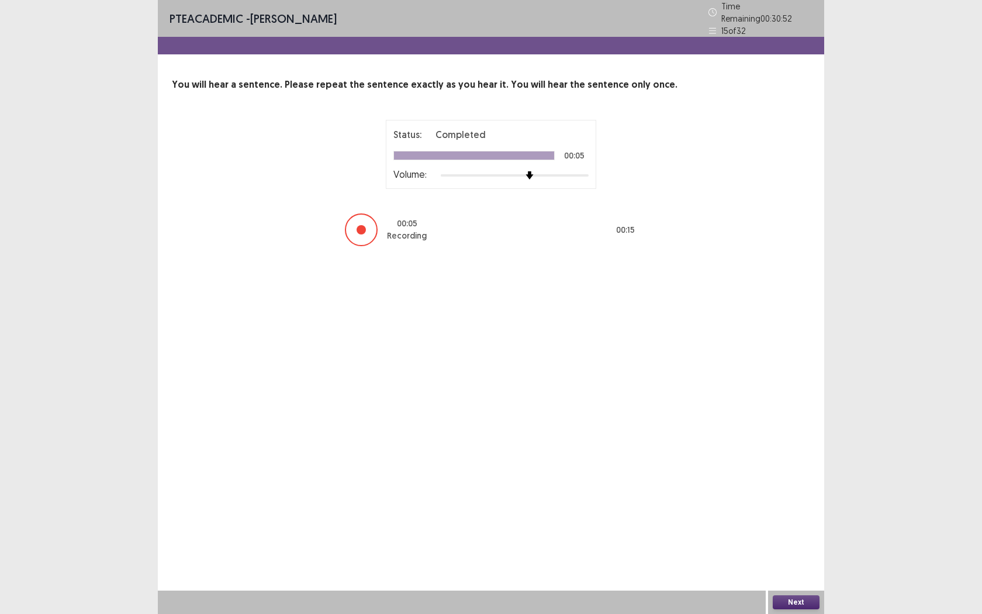
click at [798, 562] on button "Next" at bounding box center [796, 602] width 47 height 14
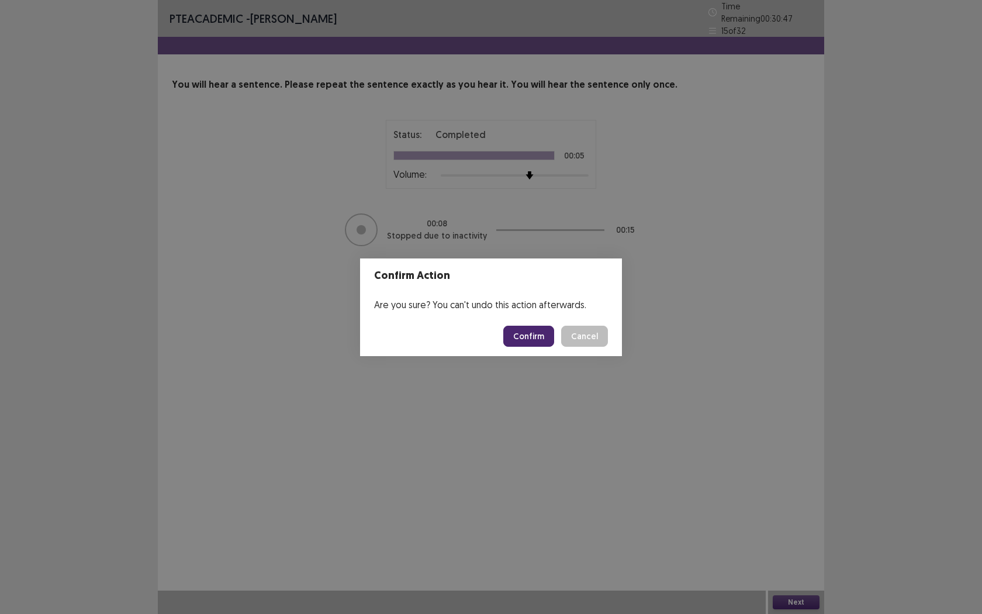
click at [528, 332] on button "Confirm" at bounding box center [528, 336] width 51 height 21
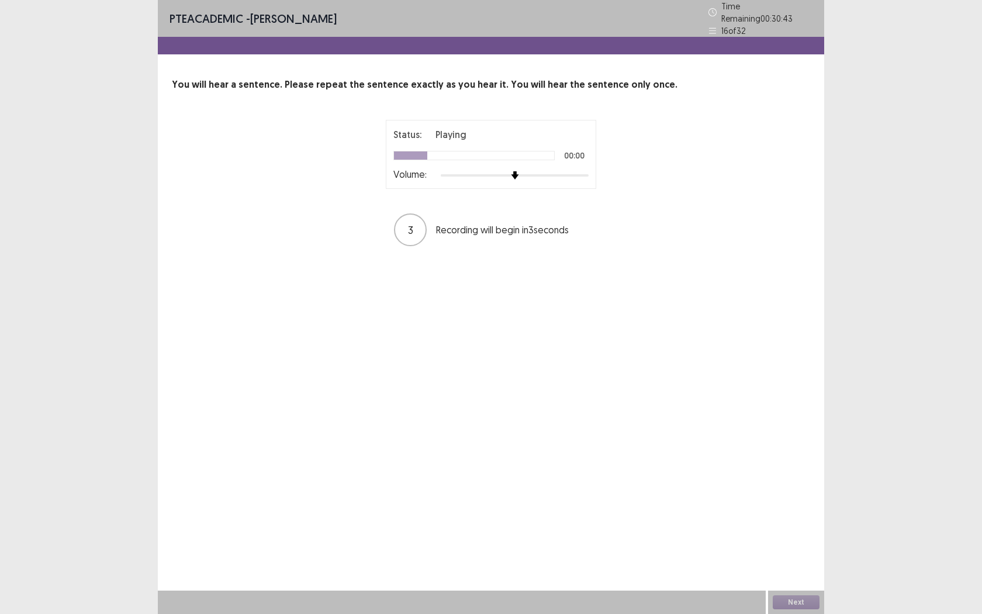
click at [534, 171] on div at bounding box center [515, 175] width 148 height 9
click at [793, 562] on button "Next" at bounding box center [796, 602] width 47 height 14
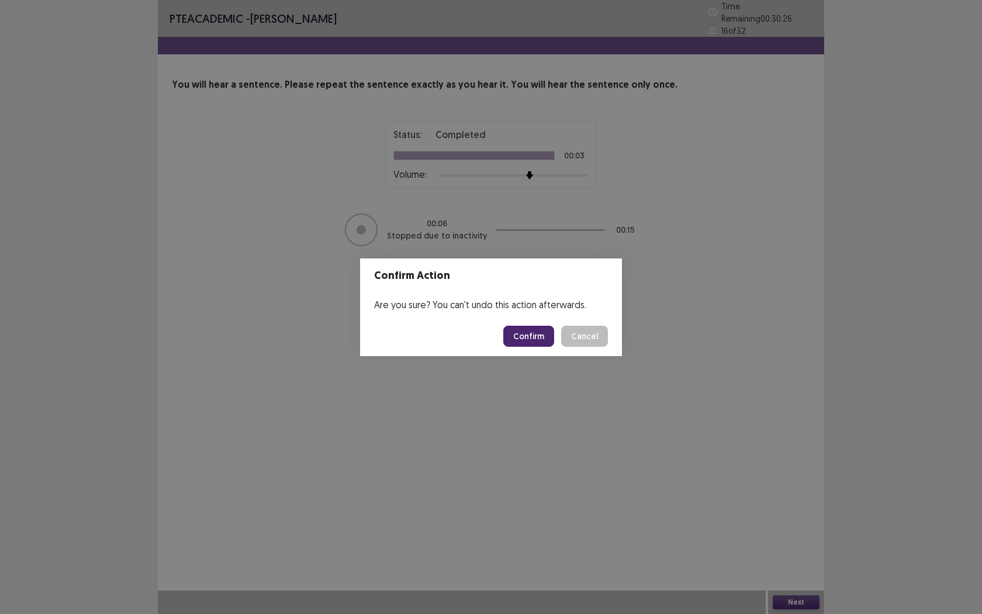
click at [516, 328] on button "Confirm" at bounding box center [528, 336] width 51 height 21
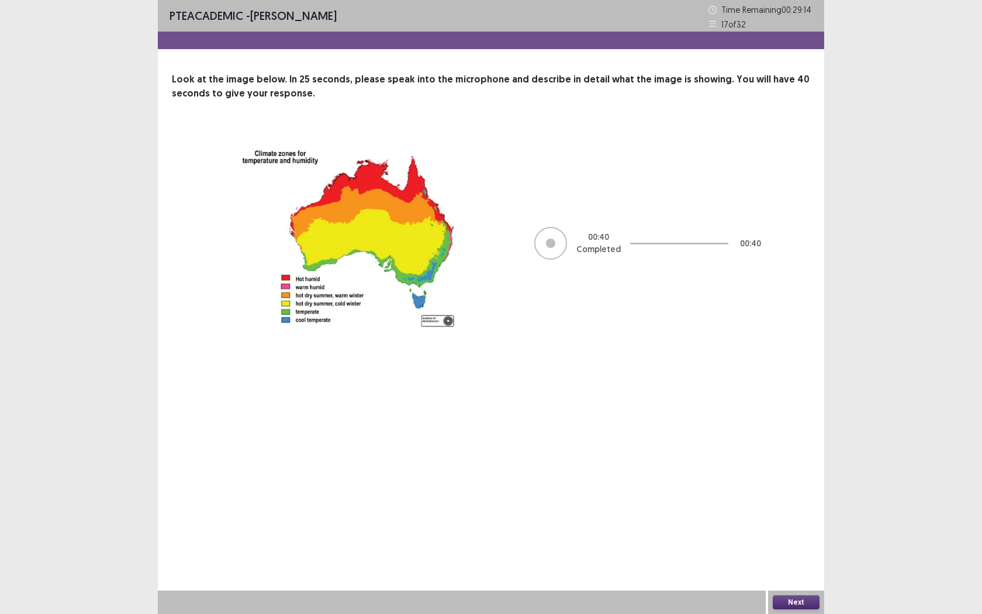
click at [804, 562] on button "Next" at bounding box center [796, 602] width 47 height 14
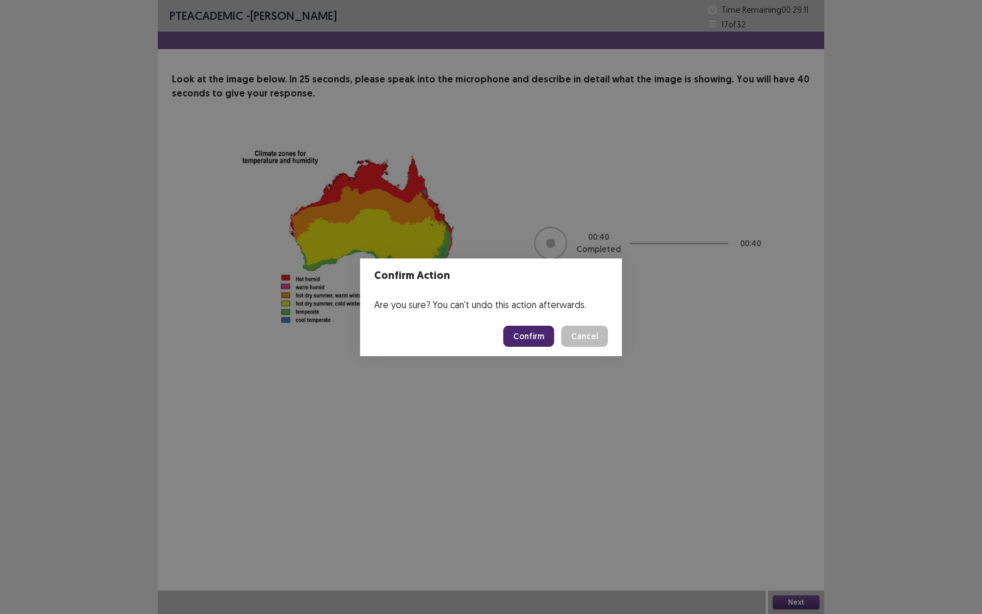
click at [535, 336] on button "Confirm" at bounding box center [528, 336] width 51 height 21
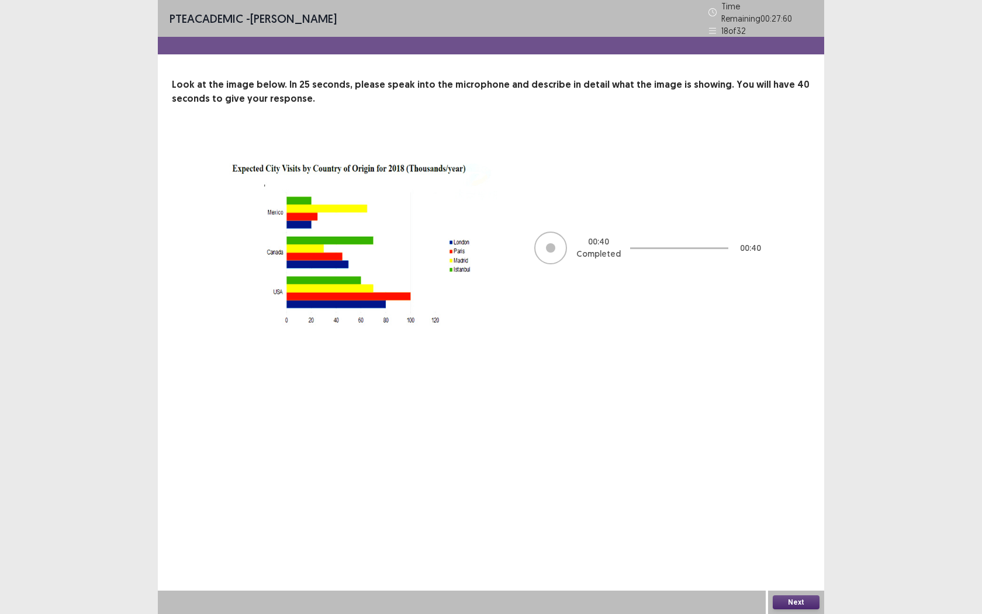
click at [794, 562] on button "Next" at bounding box center [796, 602] width 47 height 14
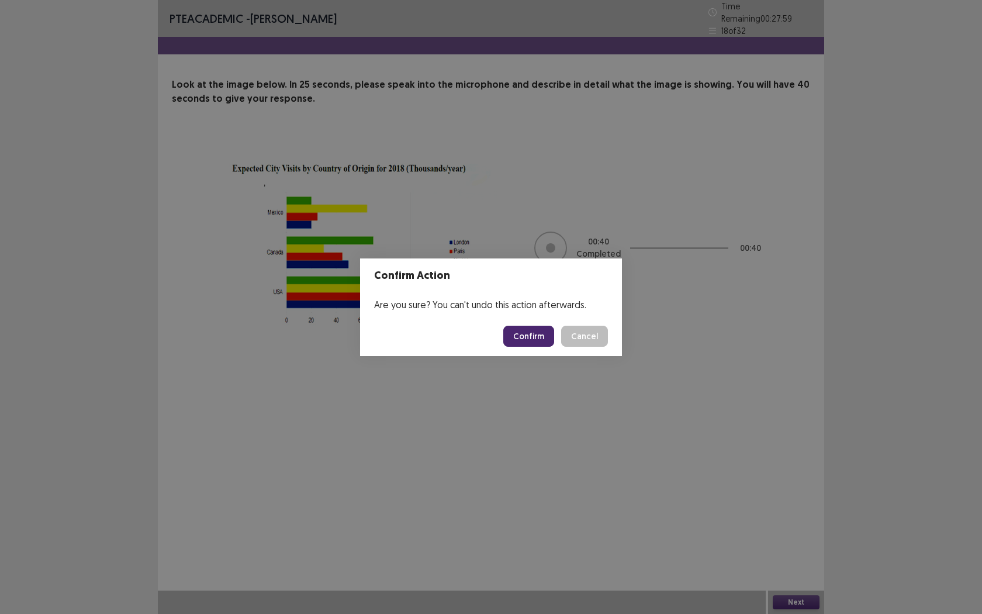
click at [529, 338] on button "Confirm" at bounding box center [528, 336] width 51 height 21
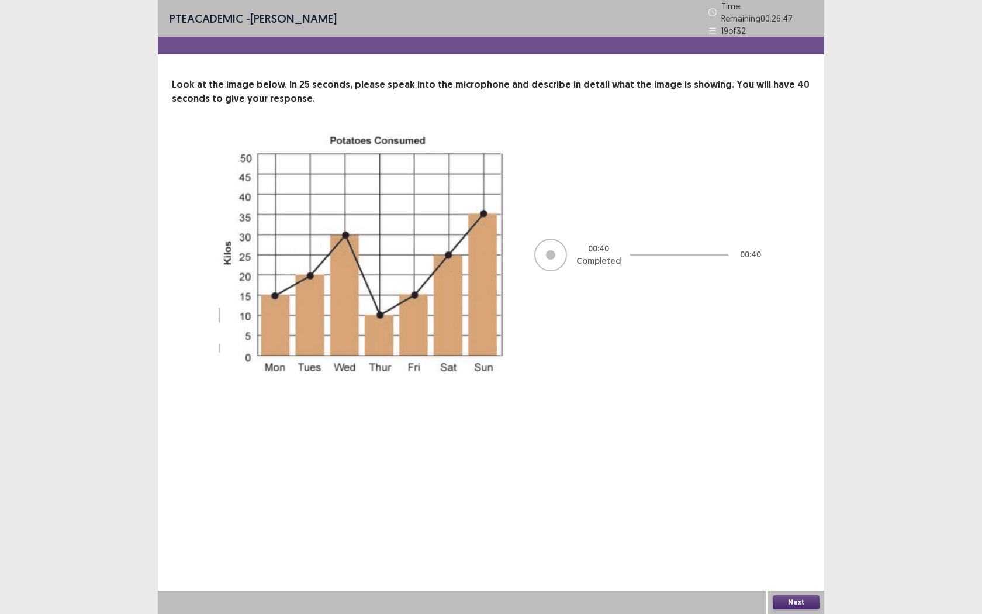
click at [778, 562] on button "Next" at bounding box center [796, 602] width 47 height 14
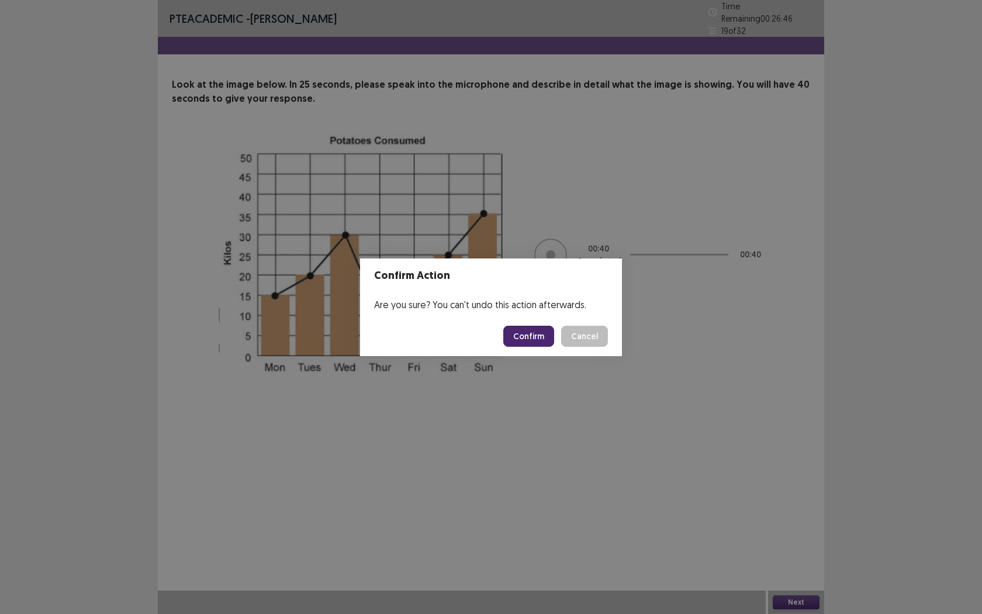
click at [535, 339] on button "Confirm" at bounding box center [528, 336] width 51 height 21
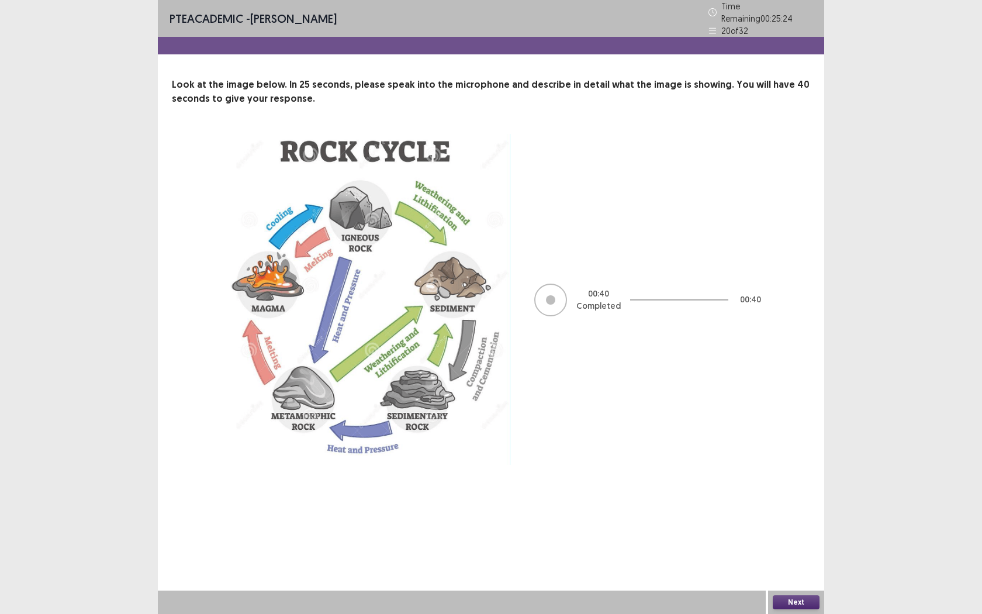
click at [788, 562] on button "Next" at bounding box center [796, 602] width 47 height 14
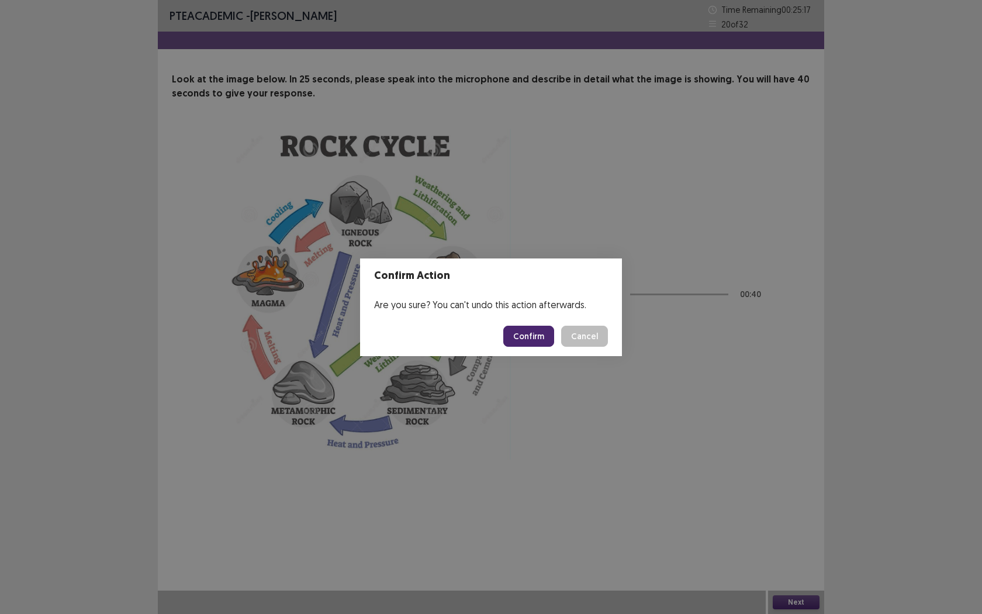
click at [586, 343] on button "Cancel" at bounding box center [584, 336] width 47 height 21
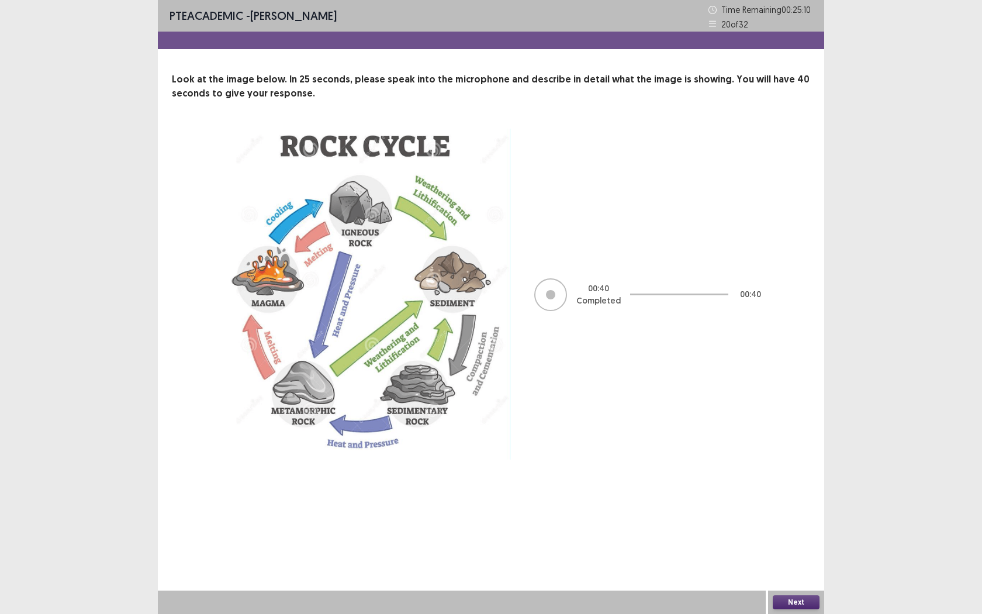
click at [799, 562] on div "Next" at bounding box center [796, 601] width 56 height 23
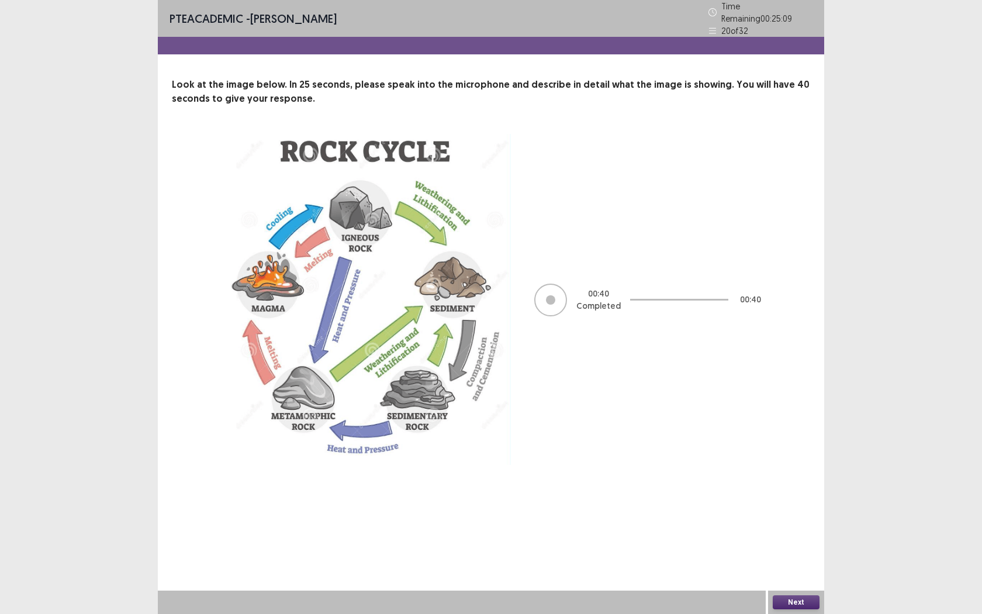
click at [799, 562] on div "Next" at bounding box center [796, 601] width 56 height 23
click at [798, 562] on button "Next" at bounding box center [796, 602] width 47 height 14
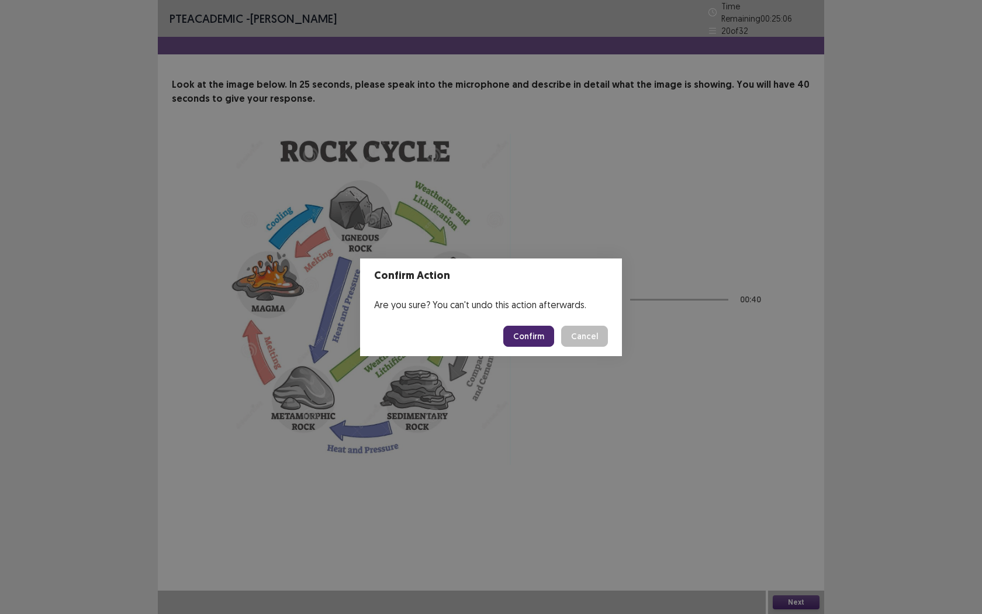
click at [536, 337] on button "Confirm" at bounding box center [528, 336] width 51 height 21
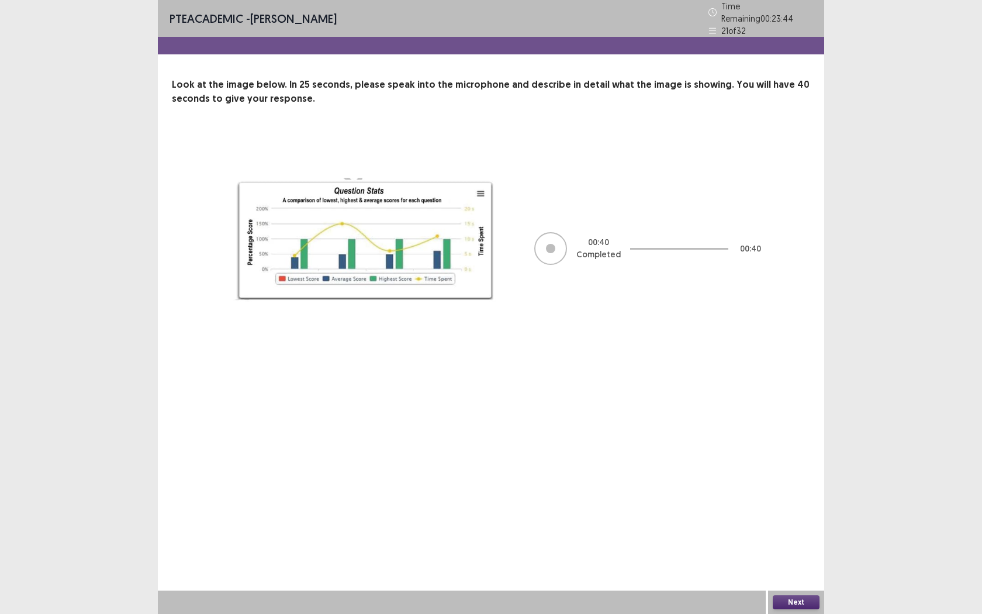
click at [812, 562] on button "Next" at bounding box center [796, 602] width 47 height 14
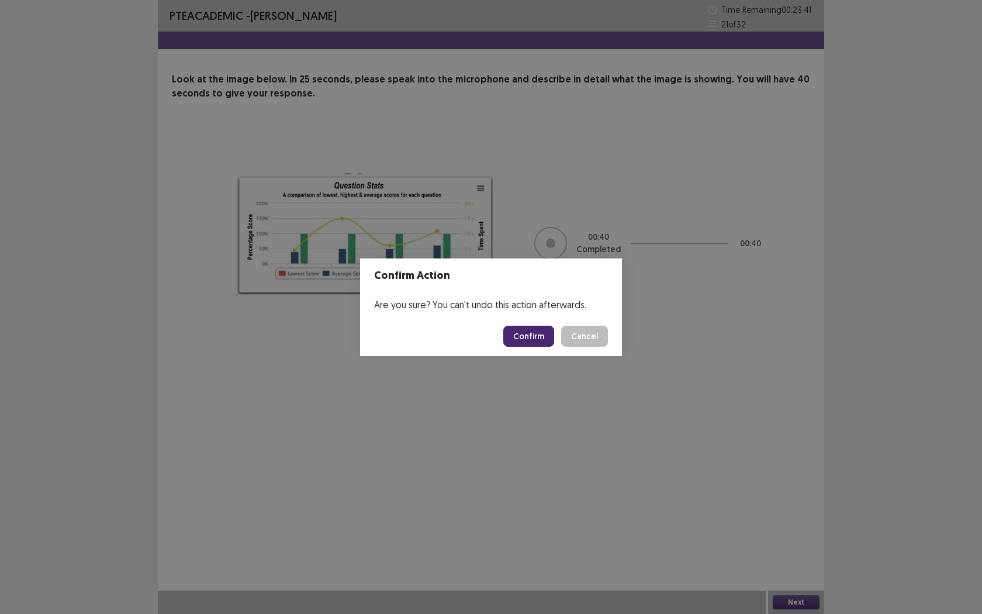
click at [541, 344] on button "Confirm" at bounding box center [528, 336] width 51 height 21
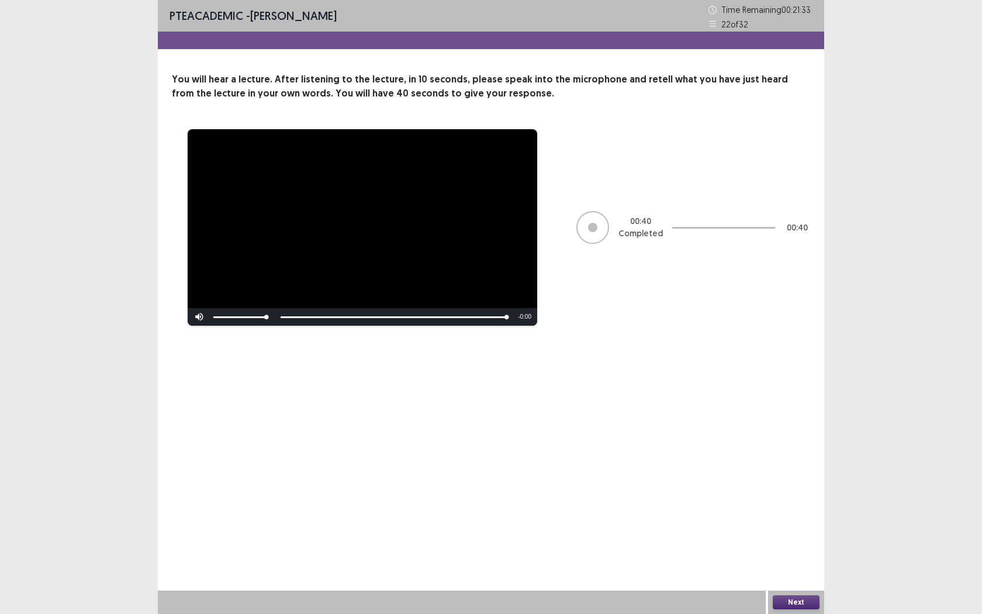
click at [806, 562] on button "Next" at bounding box center [796, 602] width 47 height 14
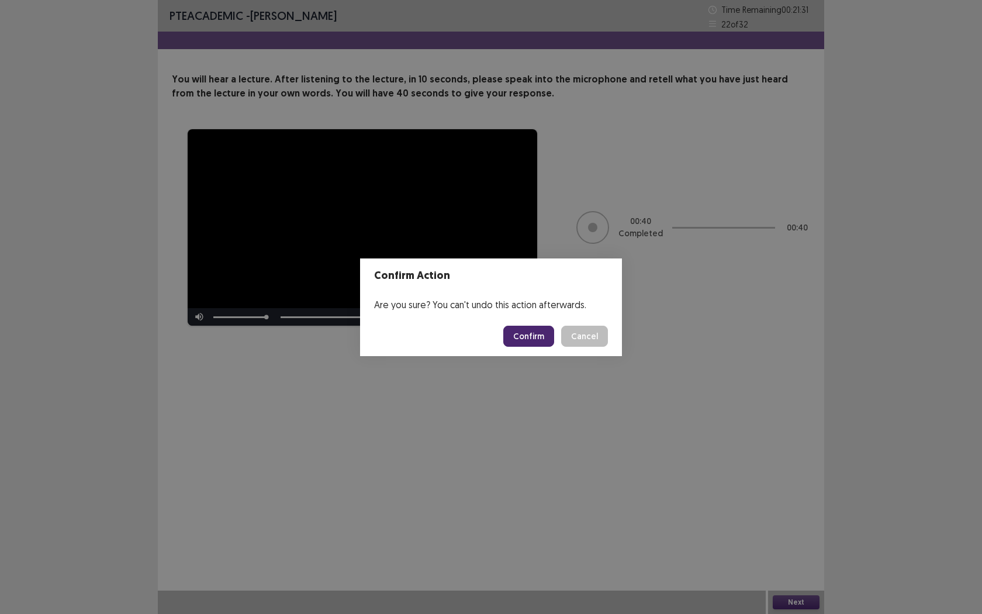
click at [528, 339] on button "Confirm" at bounding box center [528, 336] width 51 height 21
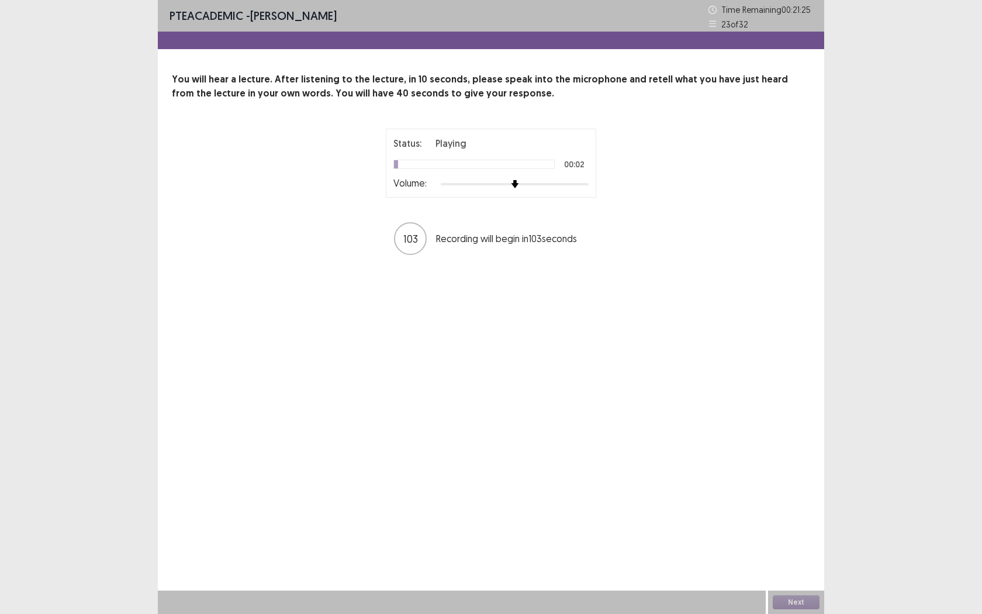
click at [529, 185] on div at bounding box center [515, 183] width 148 height 9
click at [544, 182] on div at bounding box center [515, 183] width 148 height 9
click at [583, 184] on div at bounding box center [588, 184] width 11 height 11
click at [802, 562] on button "Next" at bounding box center [796, 602] width 47 height 14
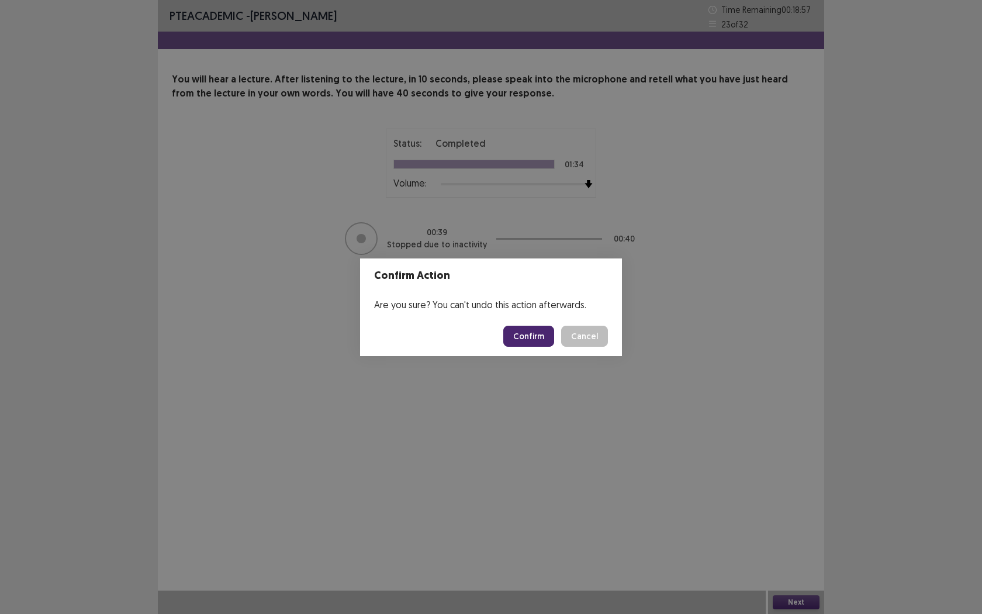
click at [511, 340] on button "Confirm" at bounding box center [528, 336] width 51 height 21
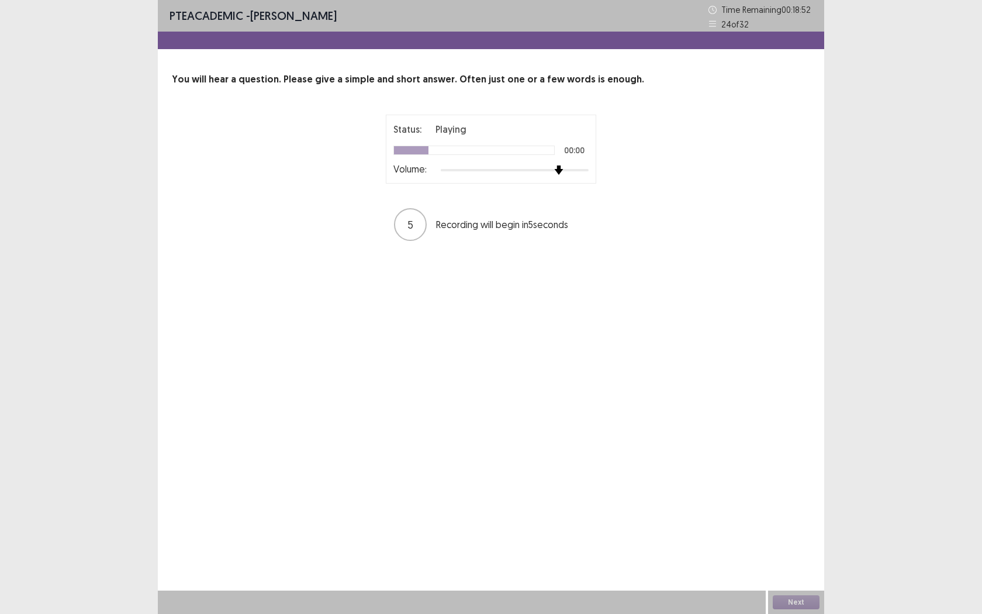
click at [552, 169] on div at bounding box center [515, 169] width 148 height 9
click at [579, 170] on div at bounding box center [515, 169] width 148 height 9
click at [586, 169] on div at bounding box center [515, 169] width 148 height 9
click at [783, 562] on button "Next" at bounding box center [796, 602] width 47 height 14
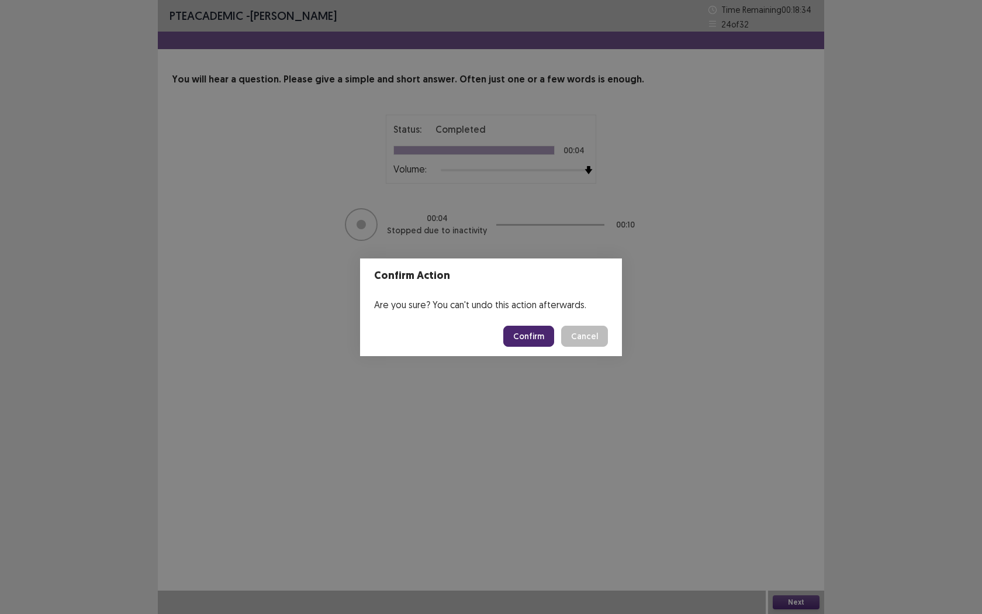
click at [530, 332] on button "Confirm" at bounding box center [528, 336] width 51 height 21
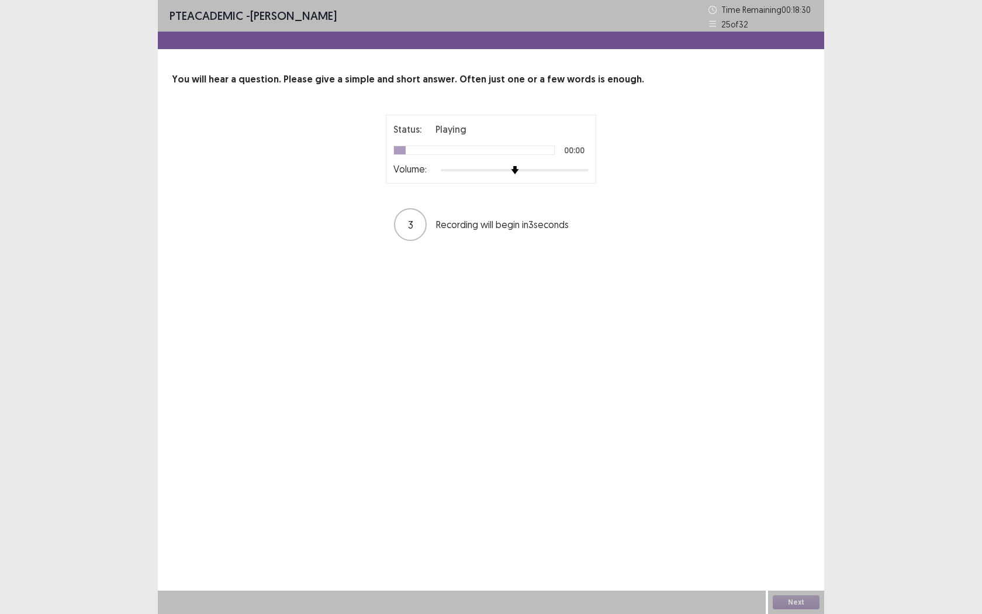
click at [531, 170] on div at bounding box center [515, 169] width 148 height 9
click at [545, 170] on div at bounding box center [515, 169] width 148 height 9
click at [570, 170] on div at bounding box center [515, 169] width 148 height 9
click at [795, 562] on button "Next" at bounding box center [796, 602] width 47 height 14
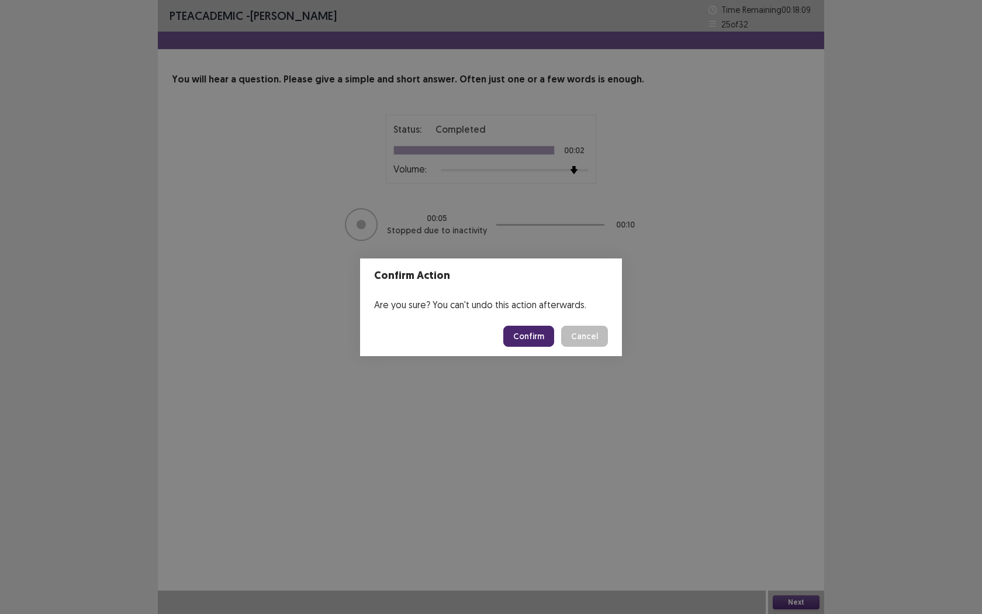
click at [532, 335] on button "Confirm" at bounding box center [528, 336] width 51 height 21
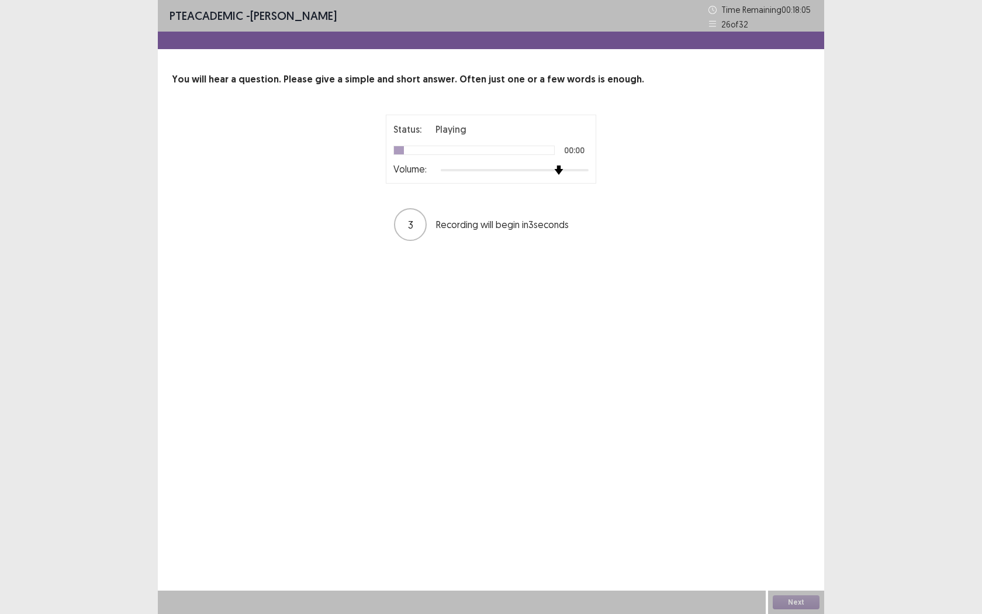
click at [552, 169] on div at bounding box center [515, 169] width 148 height 9
click at [801, 562] on button "Next" at bounding box center [796, 602] width 47 height 14
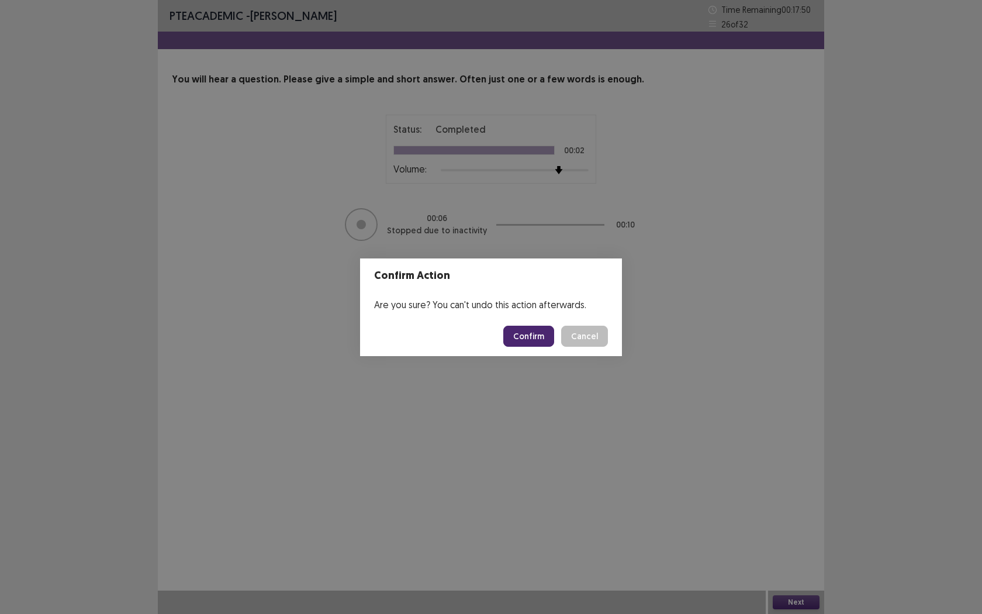
click at [530, 340] on button "Confirm" at bounding box center [528, 336] width 51 height 21
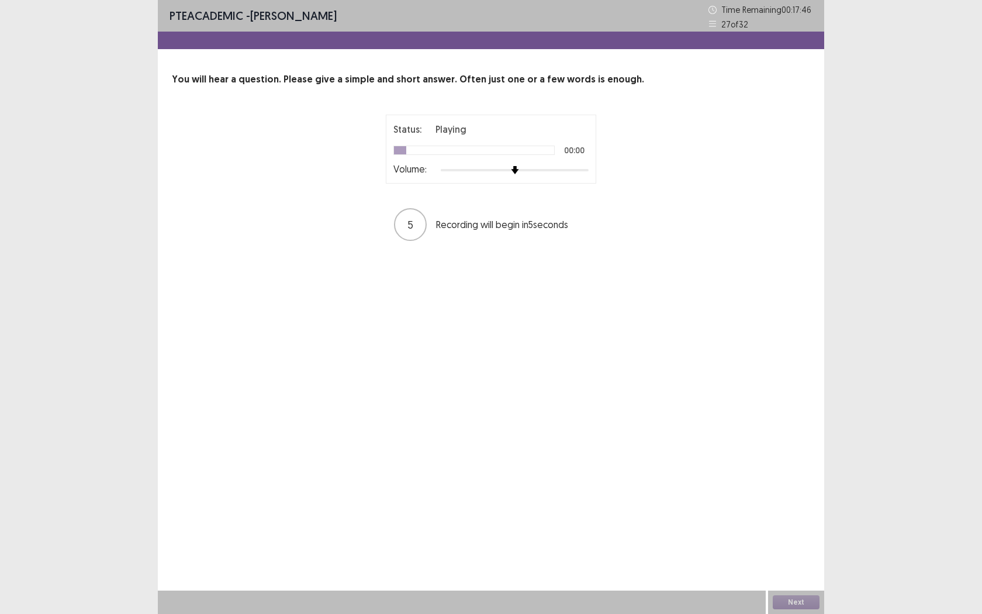
click at [551, 168] on div at bounding box center [515, 169] width 148 height 9
click at [570, 169] on div at bounding box center [515, 169] width 148 height 9
click at [585, 171] on div at bounding box center [515, 169] width 148 height 9
click at [781, 562] on button "Next" at bounding box center [796, 602] width 47 height 14
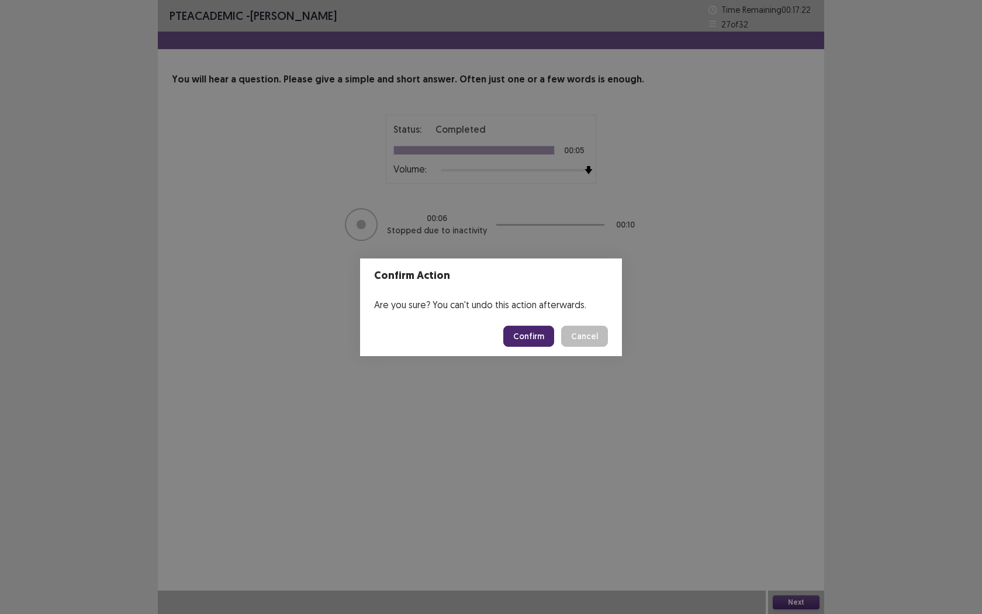
click at [529, 340] on button "Confirm" at bounding box center [528, 336] width 51 height 21
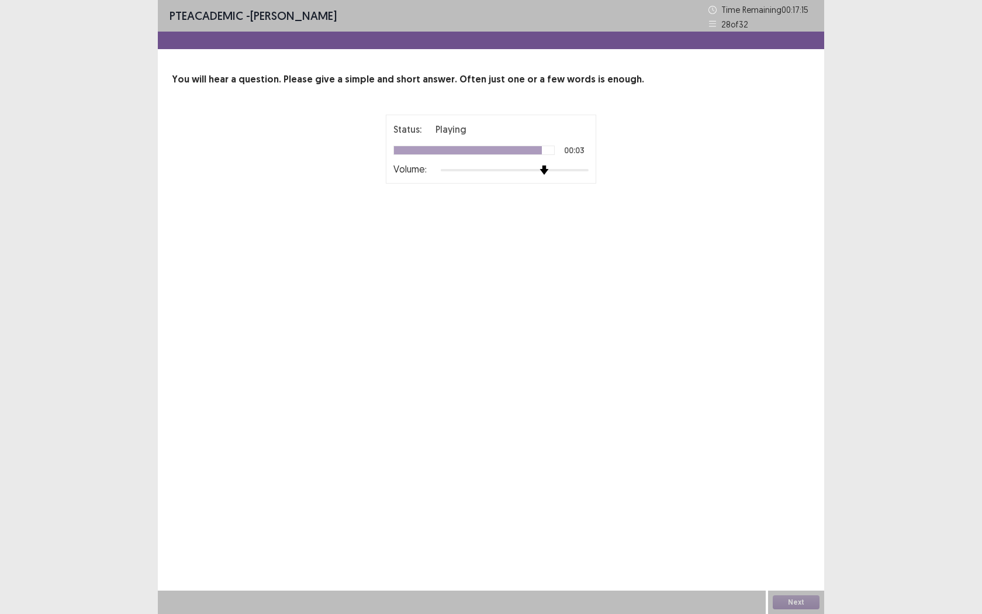
click at [538, 167] on div at bounding box center [515, 169] width 148 height 9
click at [563, 168] on div at bounding box center [515, 169] width 148 height 9
click at [790, 562] on button "Next" at bounding box center [796, 602] width 47 height 14
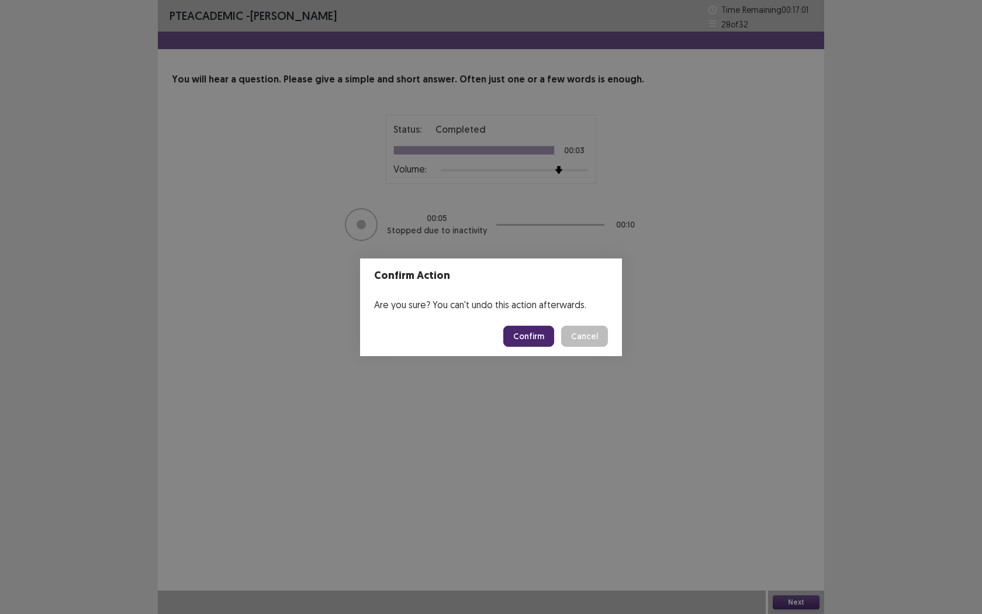
click at [528, 341] on button "Confirm" at bounding box center [528, 336] width 51 height 21
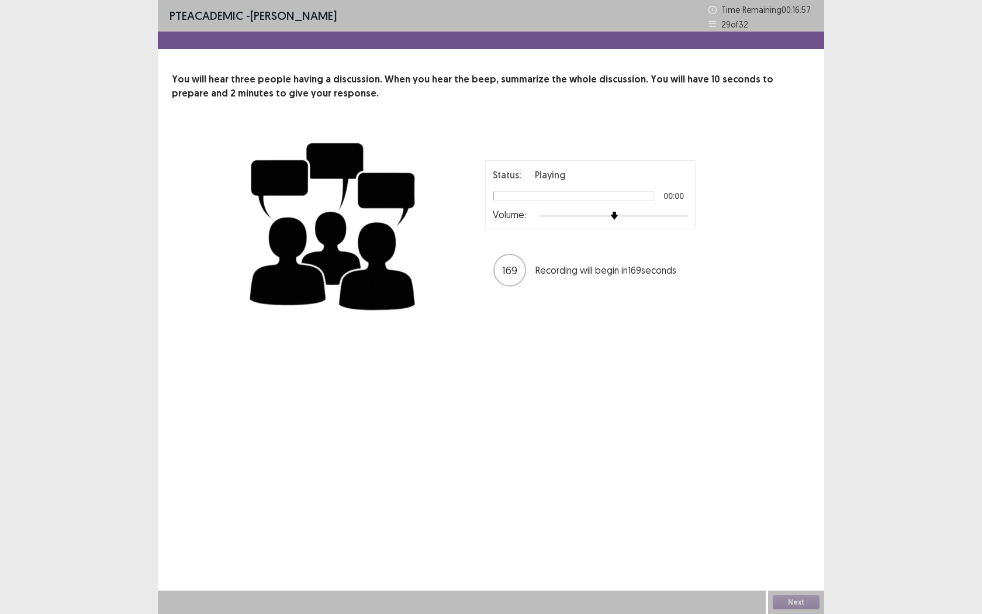
click at [649, 213] on div at bounding box center [614, 215] width 148 height 9
click at [669, 216] on div at bounding box center [614, 215] width 148 height 9
click at [684, 216] on div at bounding box center [614, 215] width 148 height 9
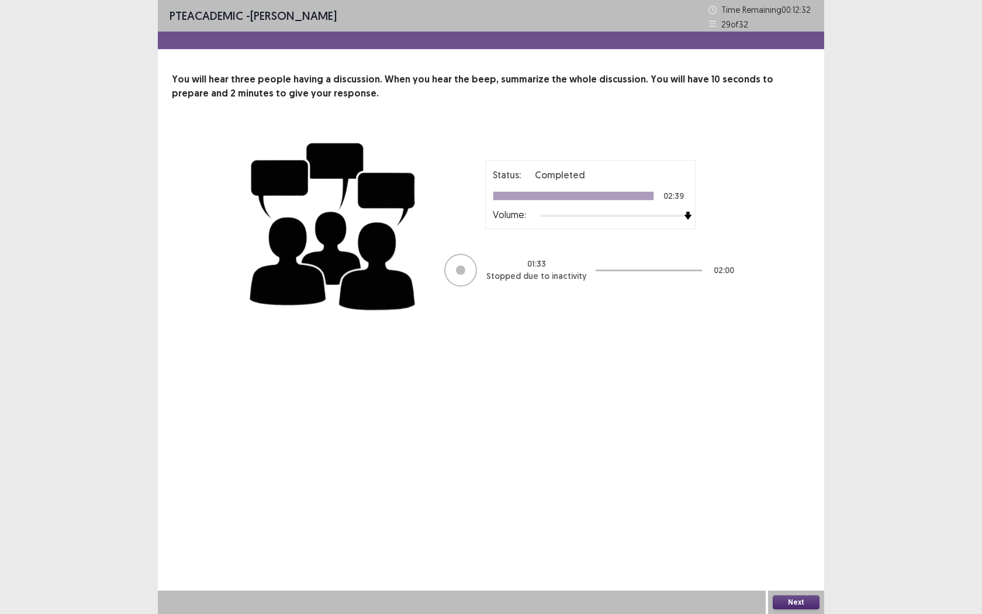
click at [795, 562] on div "Next" at bounding box center [796, 601] width 56 height 23
click at [786, 562] on div "Next" at bounding box center [796, 601] width 56 height 23
click at [789, 562] on button "Next" at bounding box center [796, 602] width 47 height 14
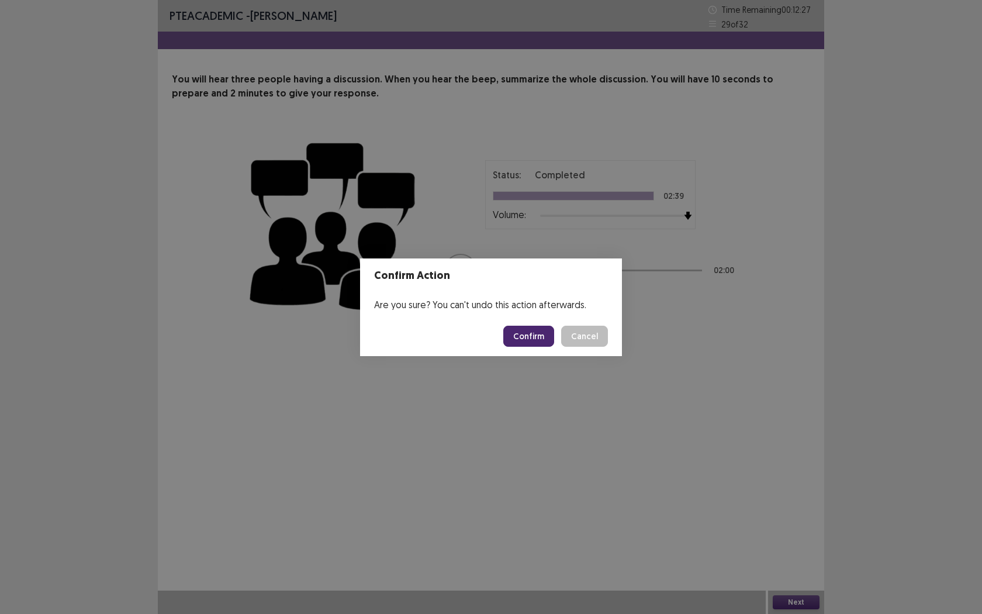
click at [538, 337] on button "Confirm" at bounding box center [528, 336] width 51 height 21
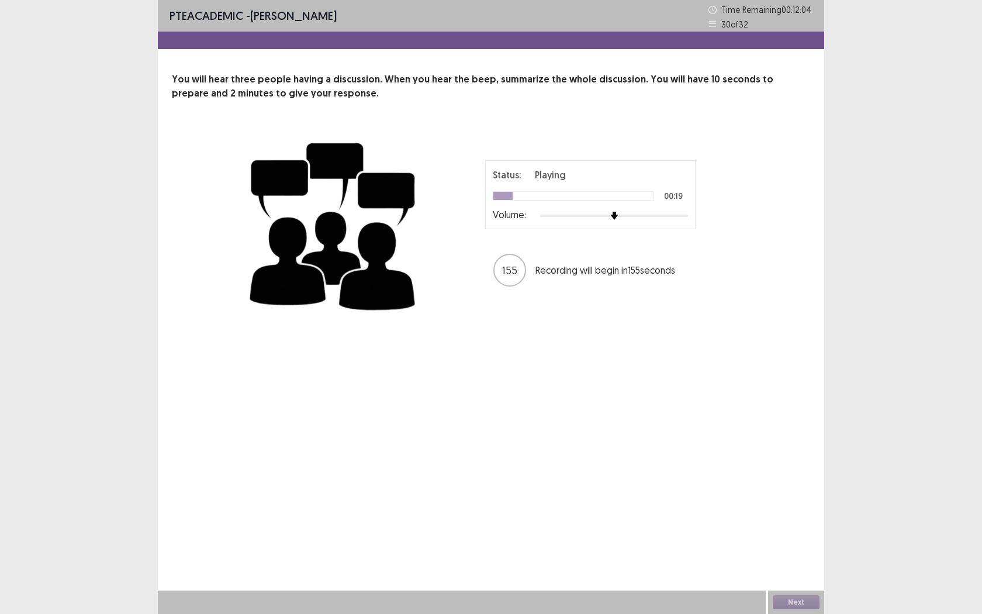
click at [642, 217] on div at bounding box center [614, 215] width 148 height 9
click at [662, 216] on div at bounding box center [614, 215] width 148 height 9
click at [676, 216] on div at bounding box center [614, 215] width 148 height 9
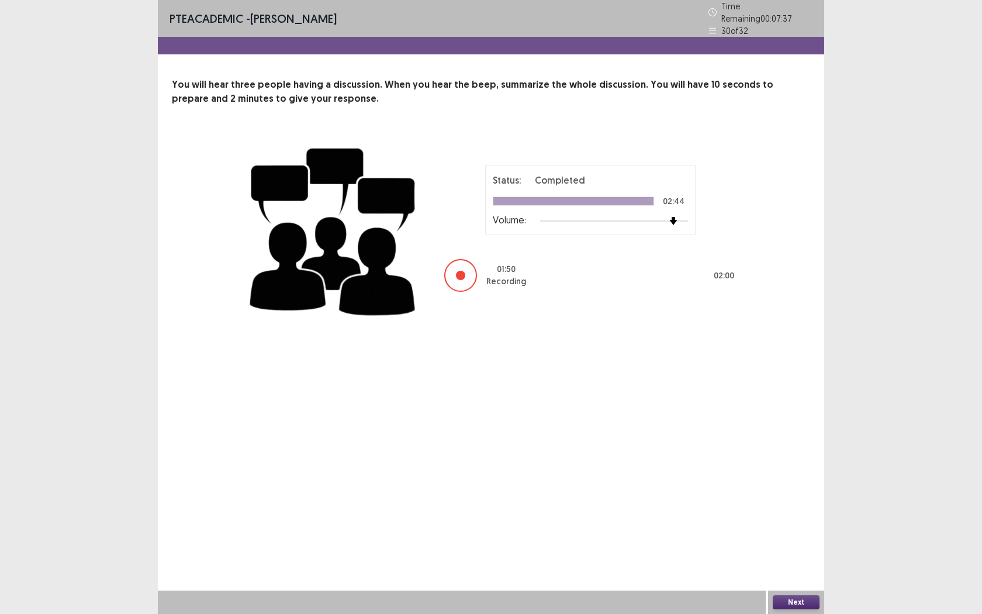
click at [794, 562] on button "Next" at bounding box center [796, 602] width 47 height 14
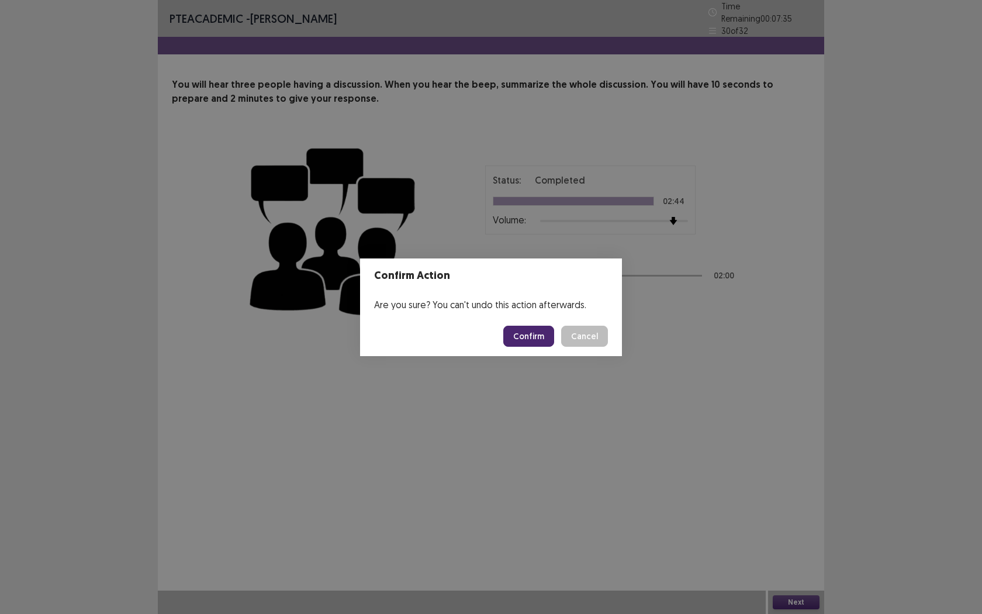
click at [529, 338] on button "Confirm" at bounding box center [528, 336] width 51 height 21
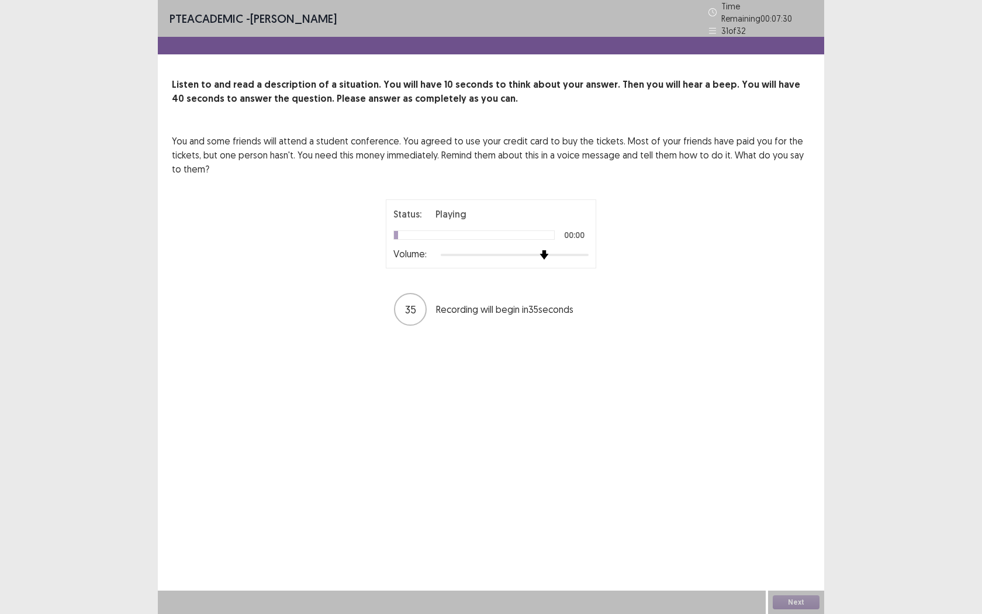
click at [543, 250] on div at bounding box center [515, 254] width 148 height 9
click at [567, 250] on div at bounding box center [515, 254] width 148 height 9
click at [584, 251] on div at bounding box center [515, 254] width 148 height 9
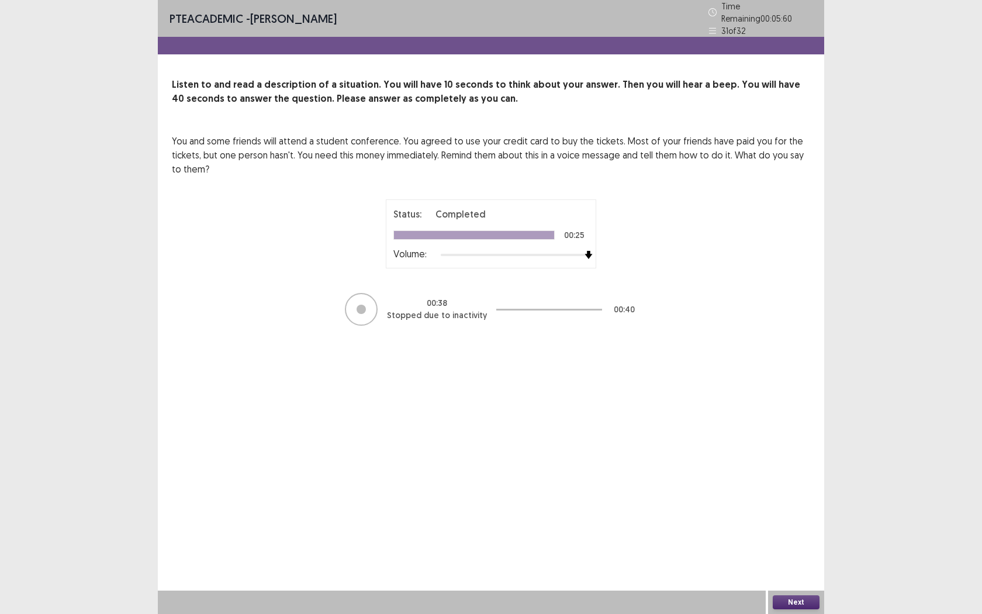
click at [804, 562] on button "Next" at bounding box center [796, 602] width 47 height 14
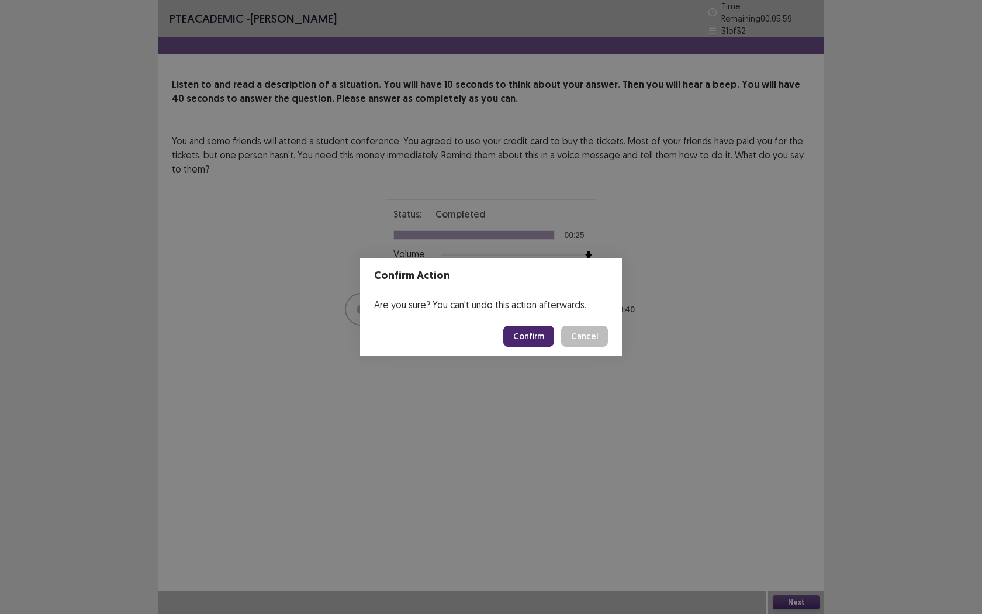
click at [529, 332] on button "Confirm" at bounding box center [528, 336] width 51 height 21
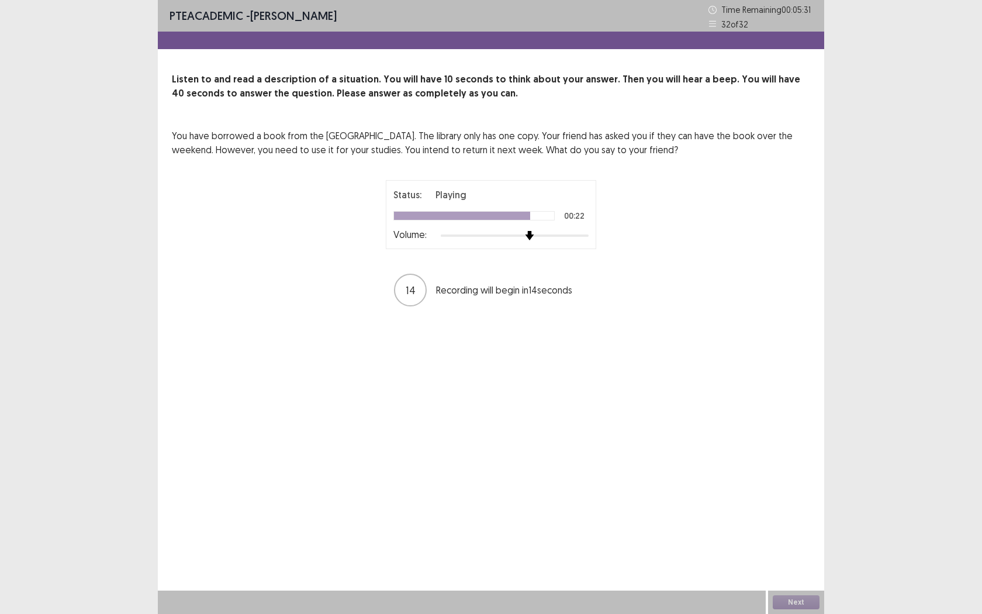
click at [528, 237] on div at bounding box center [515, 235] width 148 height 9
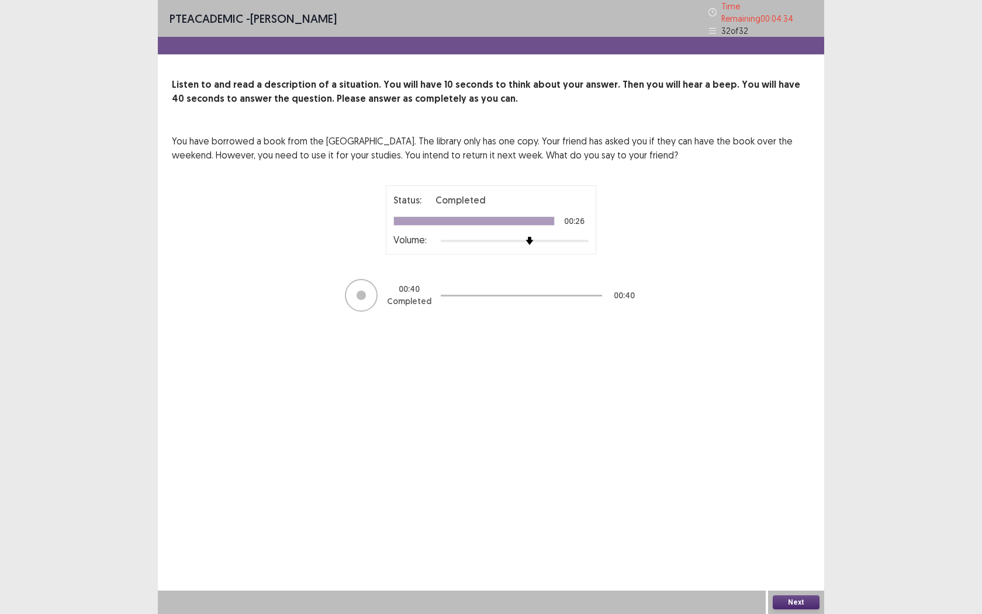
click at [791, 562] on button "Next" at bounding box center [796, 602] width 47 height 14
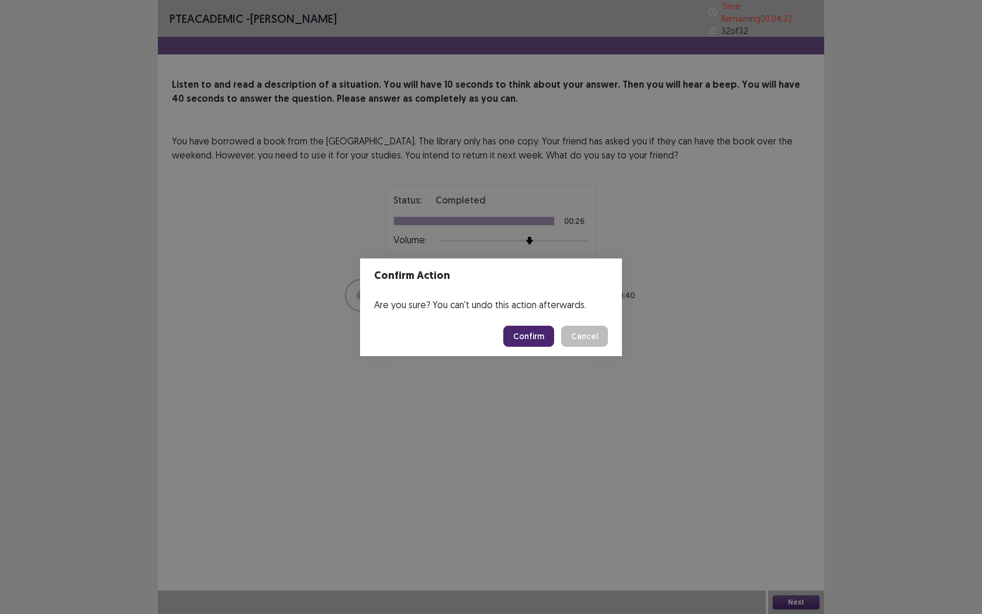
click at [545, 330] on button "Confirm" at bounding box center [528, 336] width 51 height 21
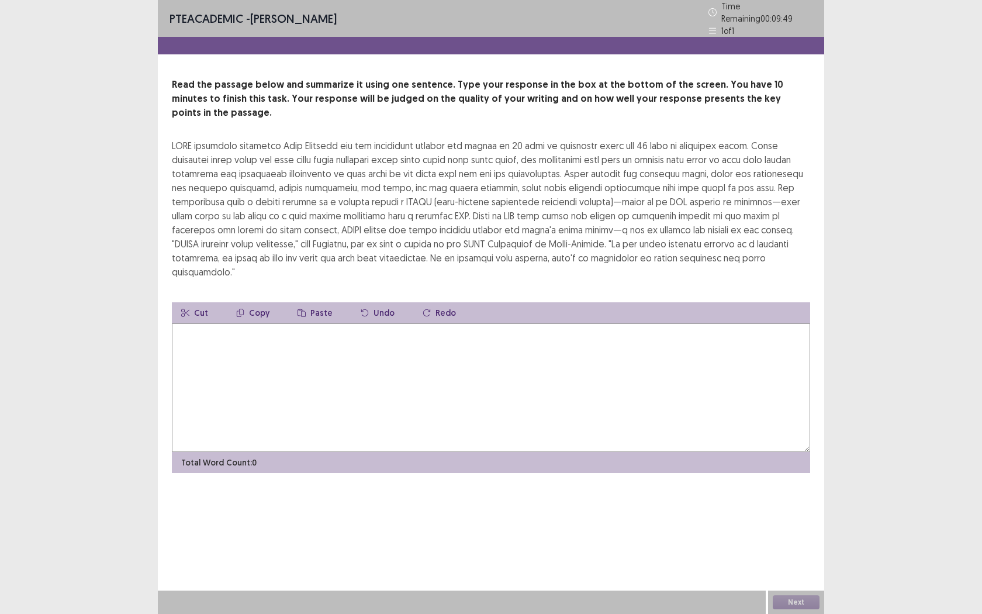
click at [255, 302] on button "Copy" at bounding box center [253, 312] width 52 height 21
click at [197, 302] on button "Cut" at bounding box center [195, 312] width 46 height 21
drag, startPoint x: 199, startPoint y: 298, endPoint x: 244, endPoint y: 331, distance: 56.1
click at [246, 334] on textarea at bounding box center [491, 387] width 638 height 129
type textarea "******"
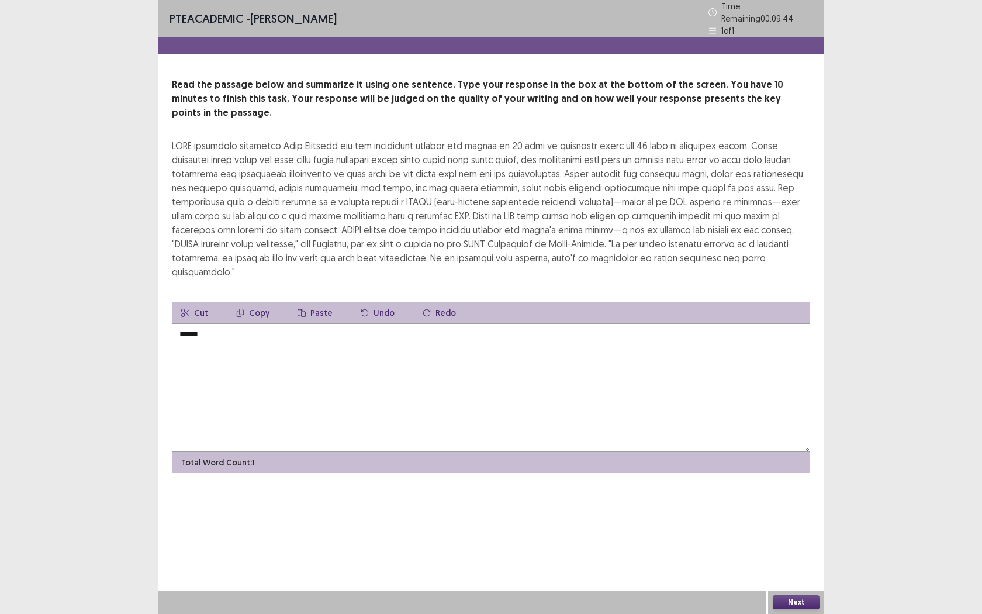
click at [196, 302] on button "Cut" at bounding box center [195, 312] width 46 height 21
drag, startPoint x: 205, startPoint y: 302, endPoint x: 172, endPoint y: 304, distance: 32.3
click at [172, 323] on textarea "******" at bounding box center [491, 387] width 638 height 129
click at [190, 302] on button "Cut" at bounding box center [195, 312] width 46 height 21
click at [261, 323] on textarea "******" at bounding box center [491, 387] width 638 height 129
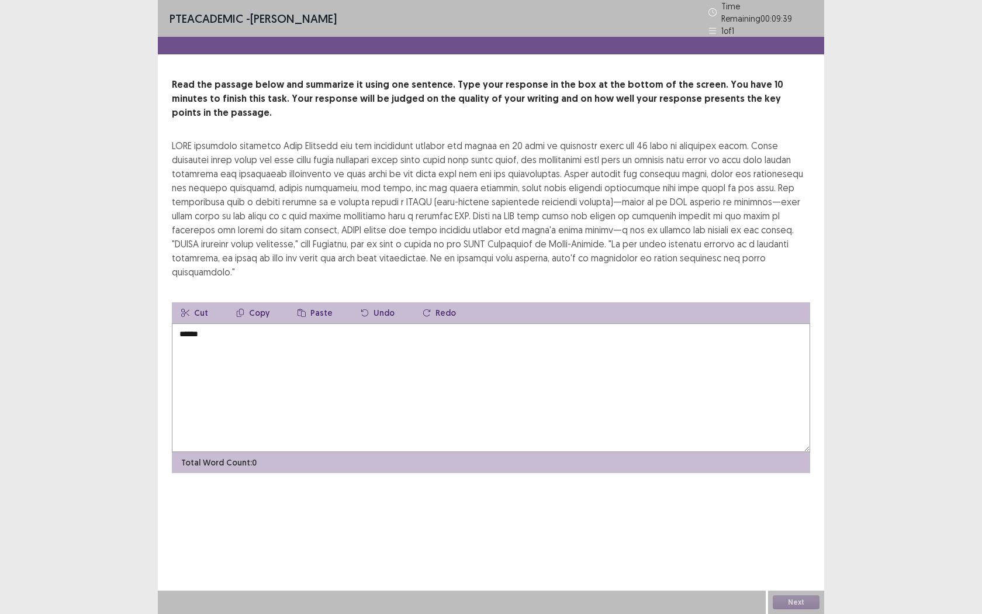
drag, startPoint x: 205, startPoint y: 119, endPoint x: 271, endPoint y: 132, distance: 67.4
click at [271, 132] on div "Read the passage below and summarize it using one sentence. Type your response …" at bounding box center [491, 178] width 638 height 201
drag, startPoint x: 284, startPoint y: 112, endPoint x: 307, endPoint y: 242, distance: 132.4
click at [309, 229] on div "Read the passage below and summarize it using one sentence. Type your response …" at bounding box center [491, 178] width 638 height 201
click at [241, 330] on textarea "******" at bounding box center [491, 387] width 638 height 129
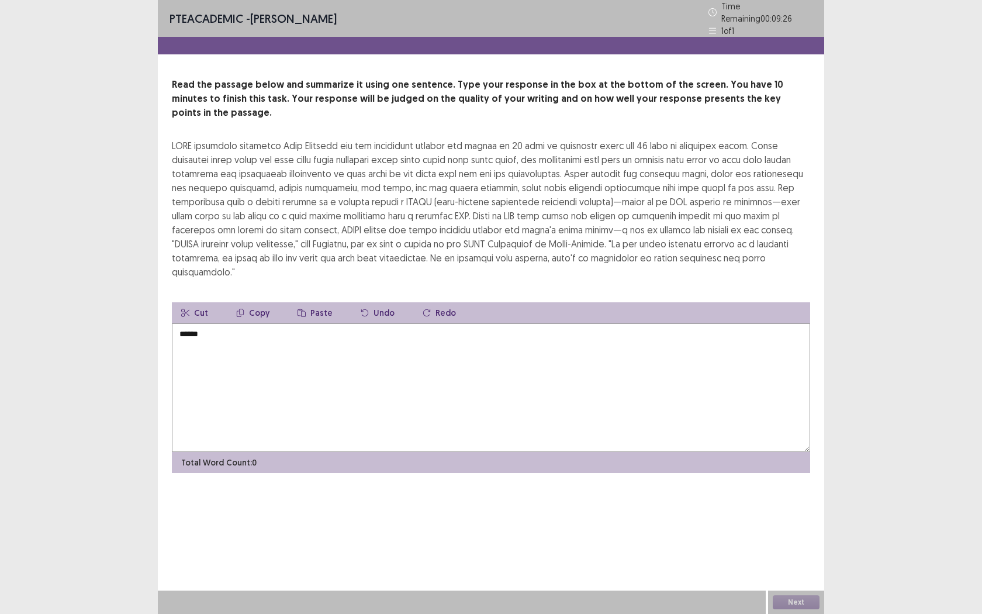
click at [320, 353] on textarea "******" at bounding box center [491, 387] width 638 height 129
click at [486, 323] on textarea "**********" at bounding box center [491, 387] width 638 height 129
click at [567, 323] on textarea "**********" at bounding box center [491, 387] width 638 height 129
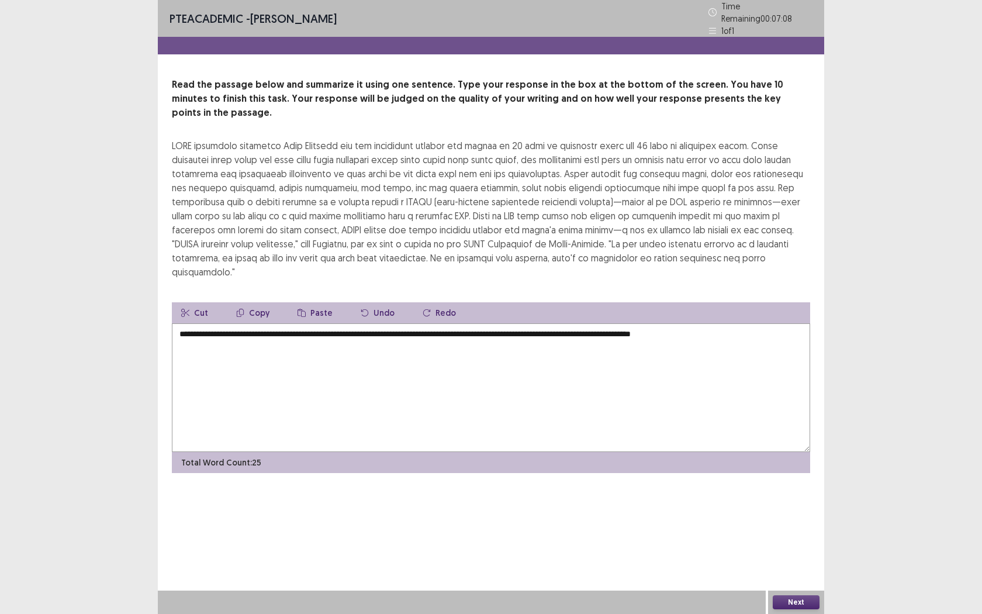
click at [655, 323] on textarea "**********" at bounding box center [491, 387] width 638 height 129
click at [657, 323] on textarea "**********" at bounding box center [491, 387] width 638 height 129
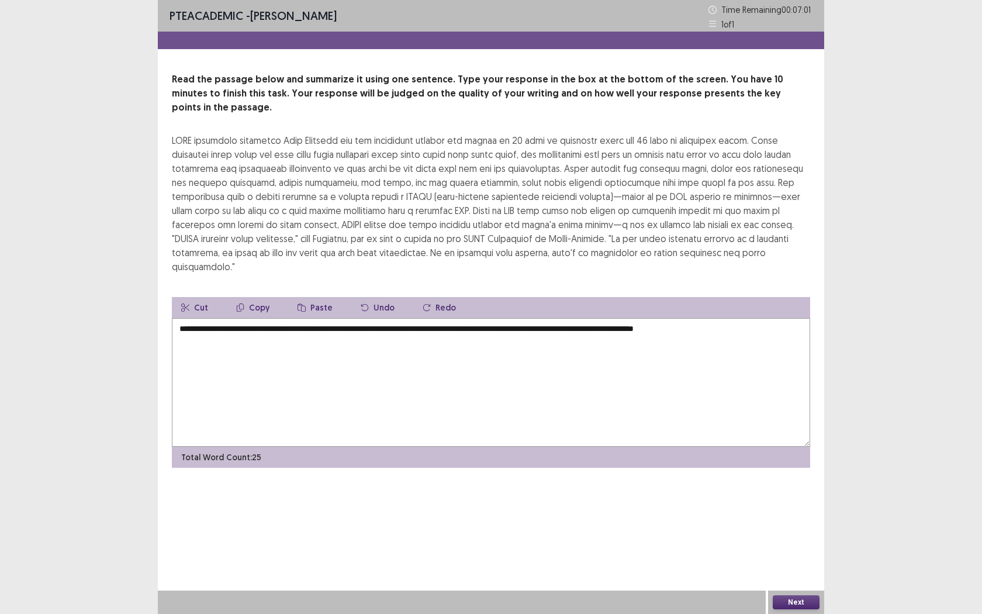
click at [760, 318] on textarea "**********" at bounding box center [491, 382] width 638 height 129
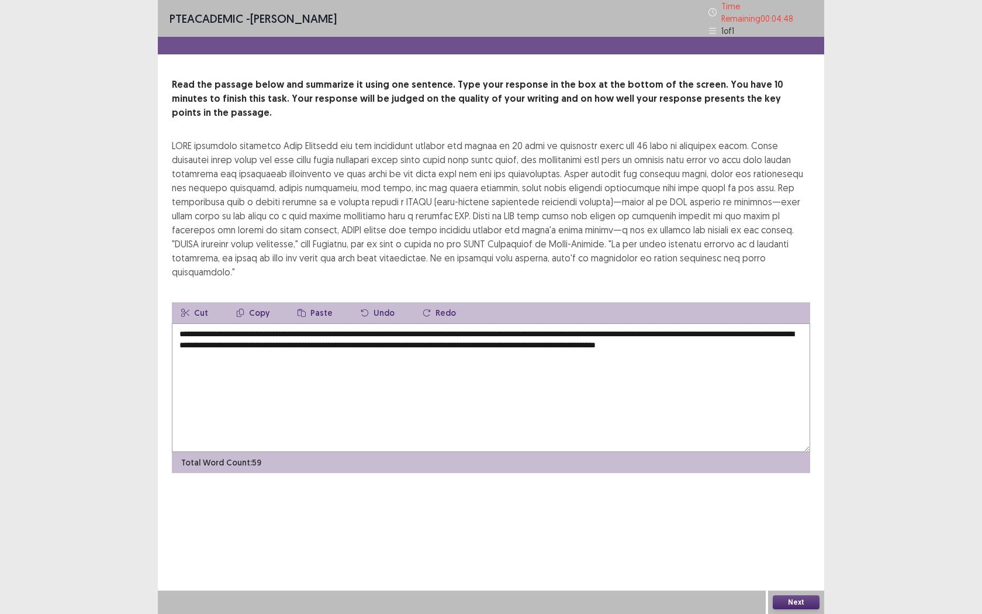
drag, startPoint x: 247, startPoint y: 324, endPoint x: 234, endPoint y: 328, distance: 12.9
click at [234, 328] on textarea "**********" at bounding box center [491, 387] width 638 height 129
type textarea "**********"
click at [803, 562] on button "Next" at bounding box center [796, 602] width 47 height 14
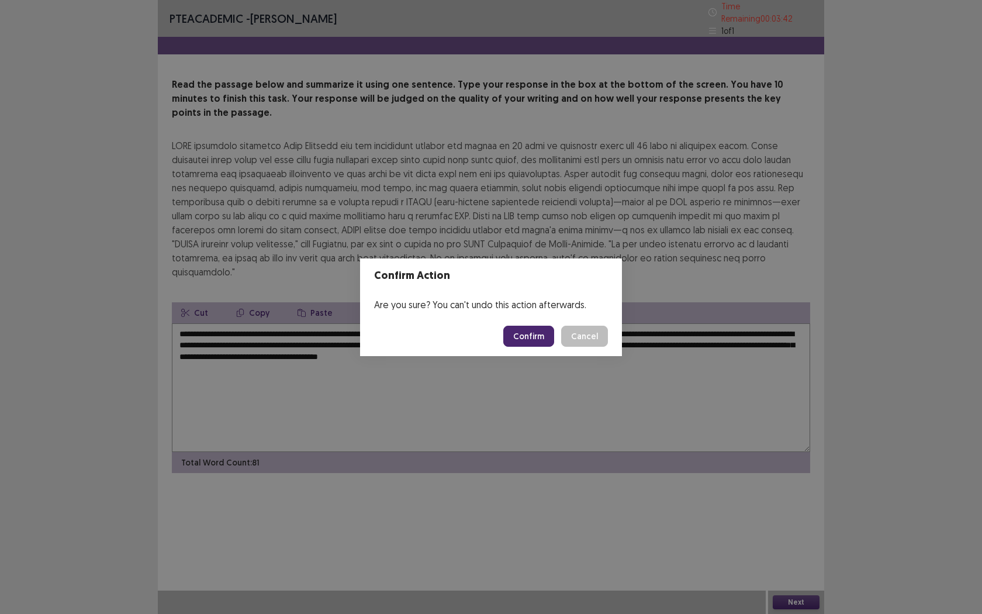
click at [533, 337] on button "Confirm" at bounding box center [528, 336] width 51 height 21
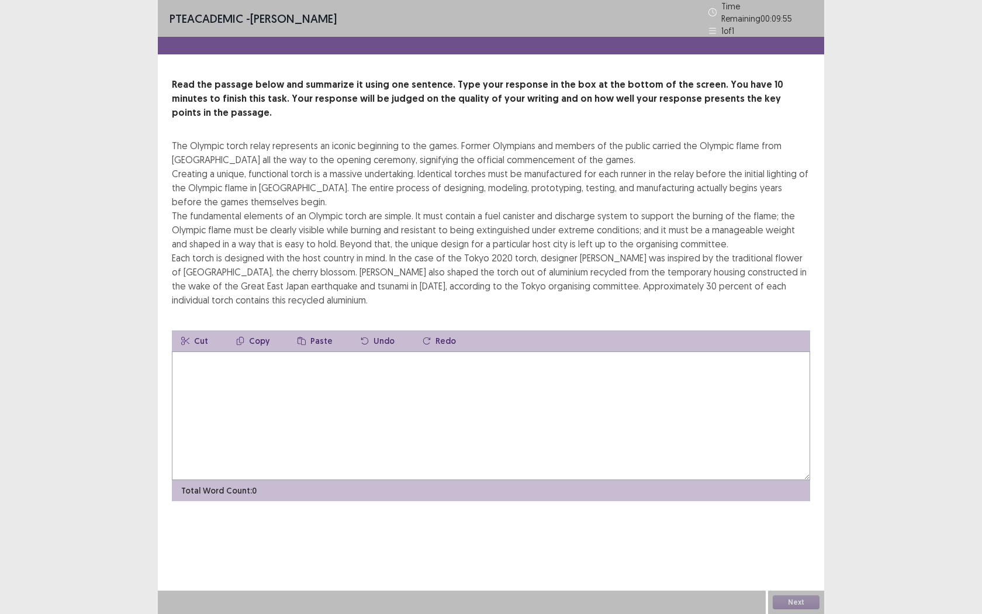
click at [340, 380] on textarea at bounding box center [491, 415] width 638 height 129
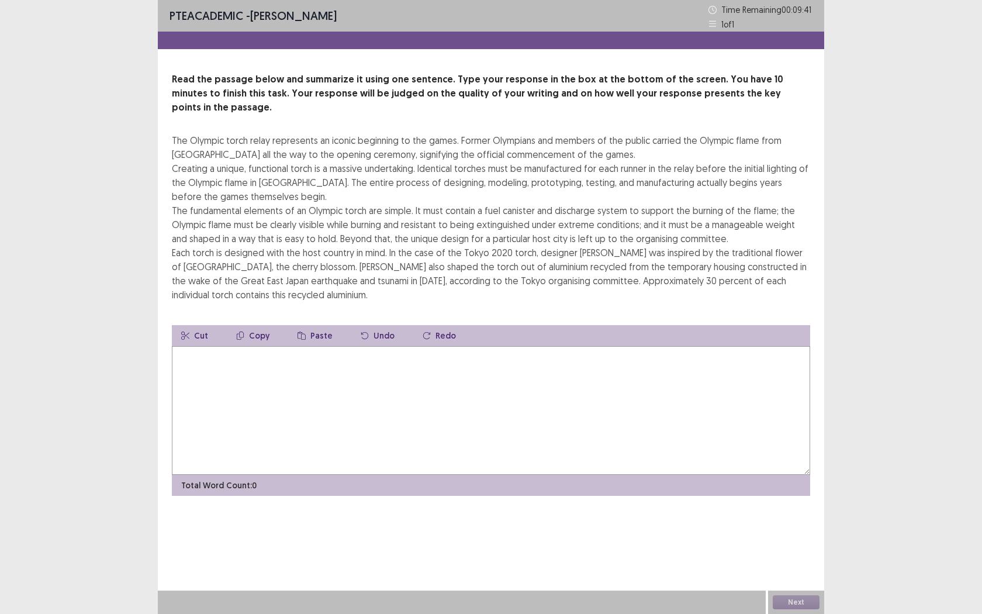
click at [278, 358] on textarea at bounding box center [491, 410] width 638 height 129
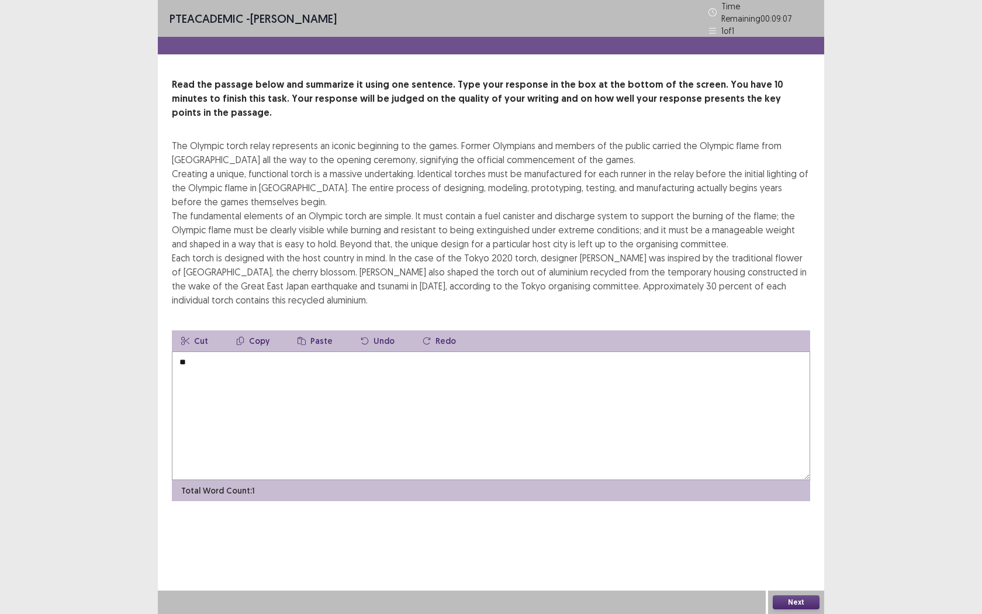
type textarea "*"
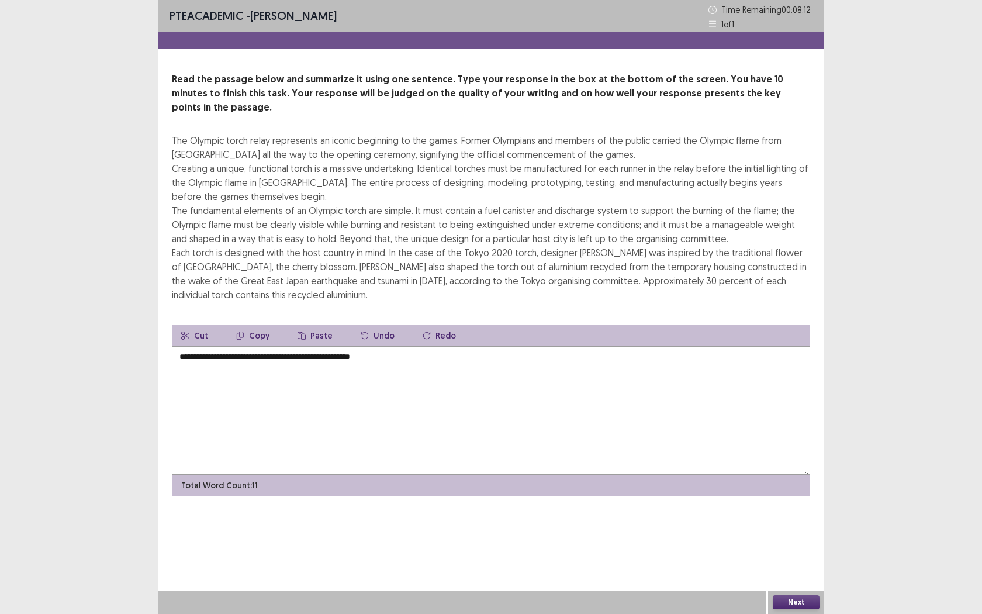
click at [341, 346] on textarea "**********" at bounding box center [491, 410] width 638 height 129
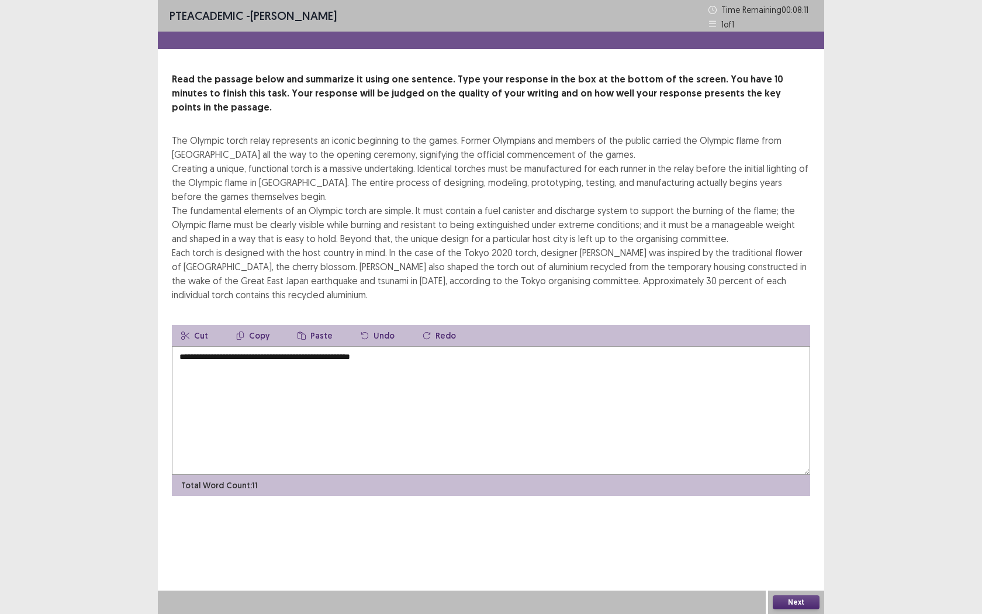
click at [350, 356] on textarea "**********" at bounding box center [491, 410] width 638 height 129
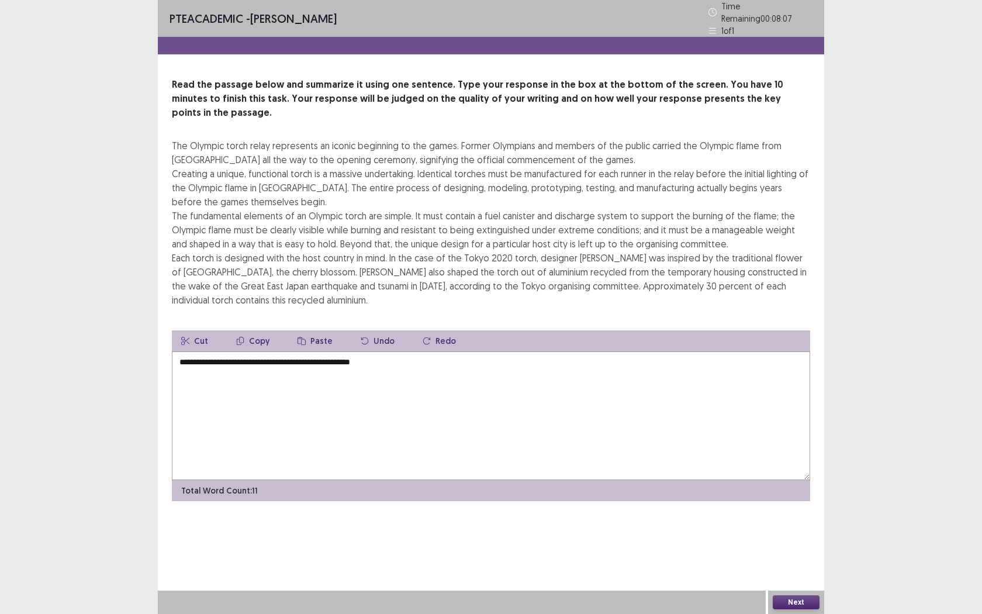
drag, startPoint x: 356, startPoint y: 343, endPoint x: 338, endPoint y: 344, distance: 18.1
click at [338, 351] on textarea "**********" at bounding box center [491, 415] width 638 height 129
click at [397, 351] on textarea "**********" at bounding box center [491, 415] width 638 height 129
click at [427, 351] on textarea "**********" at bounding box center [491, 415] width 638 height 129
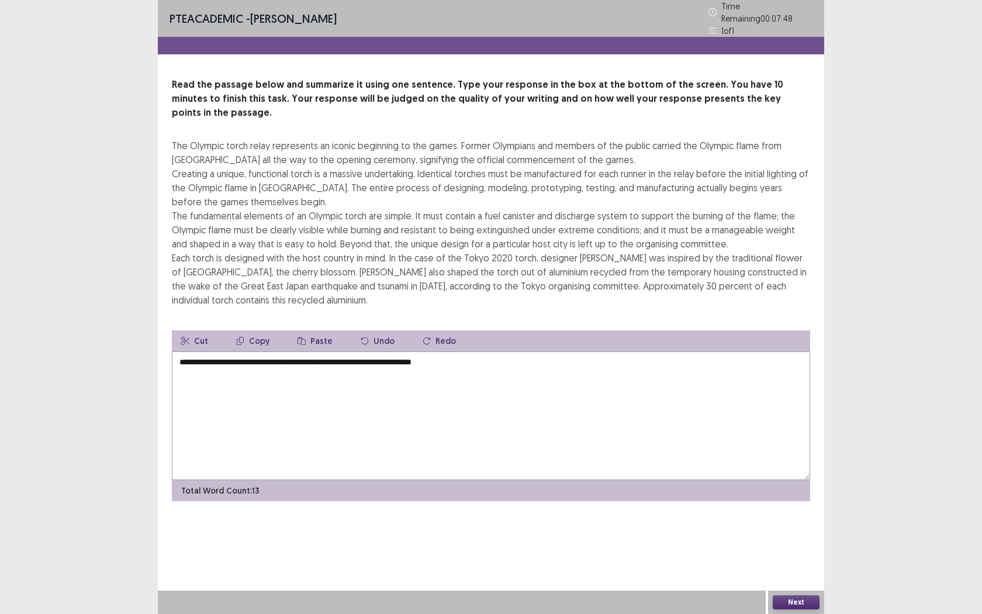
click at [356, 351] on textarea "**********" at bounding box center [491, 415] width 638 height 129
click at [358, 351] on textarea "**********" at bounding box center [491, 415] width 638 height 129
click at [496, 351] on textarea "**********" at bounding box center [491, 415] width 638 height 129
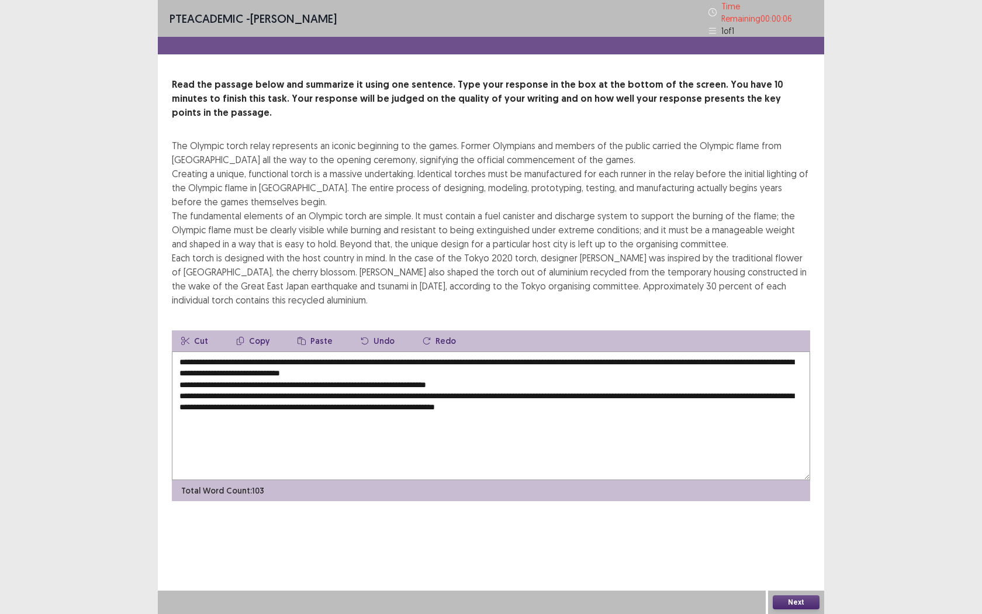
type textarea "**********"
click at [791, 562] on button "Next" at bounding box center [796, 602] width 47 height 14
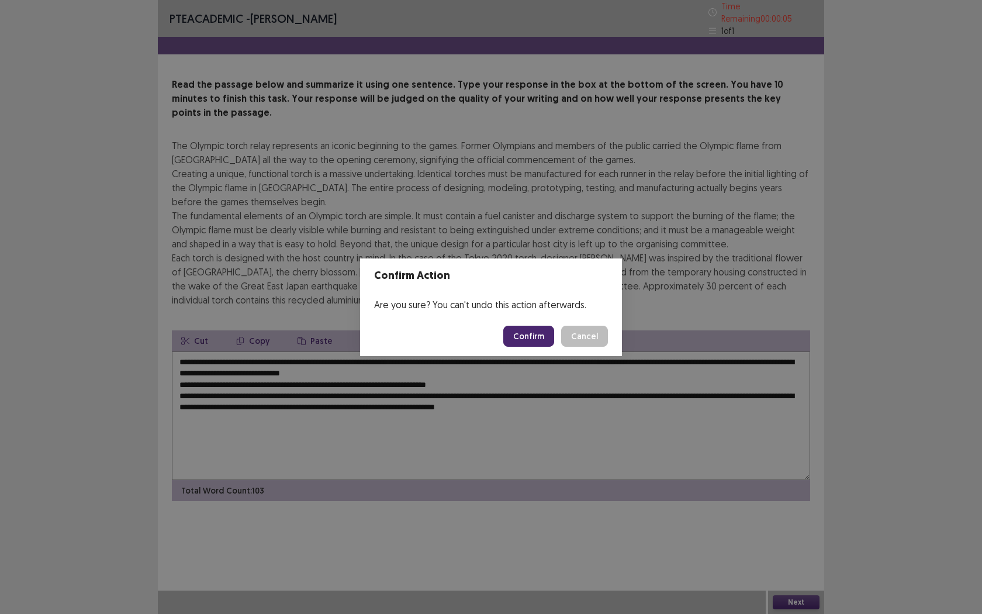
click at [534, 349] on footer "Confirm Cancel" at bounding box center [491, 336] width 262 height 40
click at [532, 345] on button "Confirm" at bounding box center [528, 336] width 51 height 21
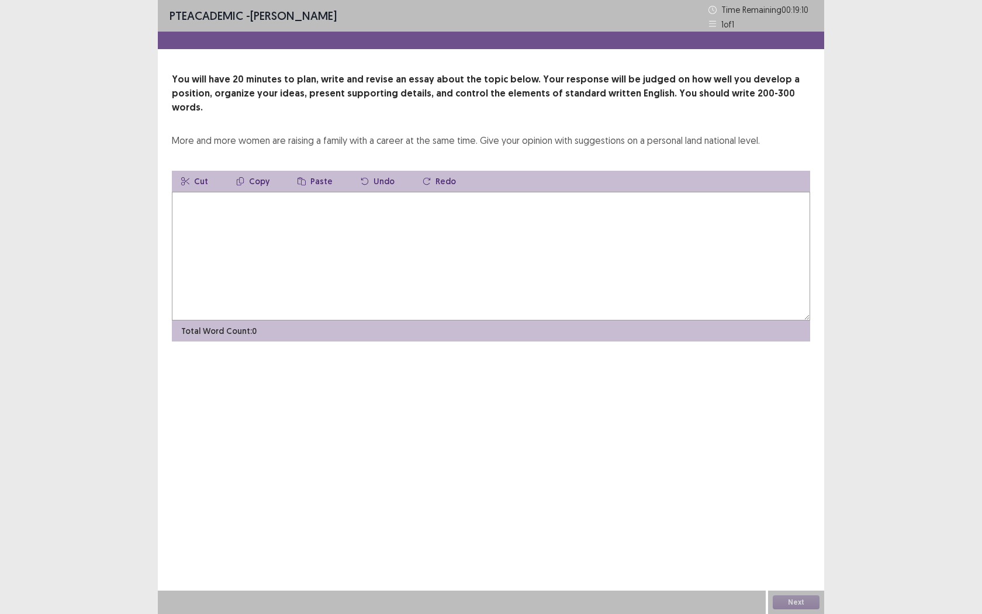
click at [397, 257] on textarea at bounding box center [491, 256] width 638 height 129
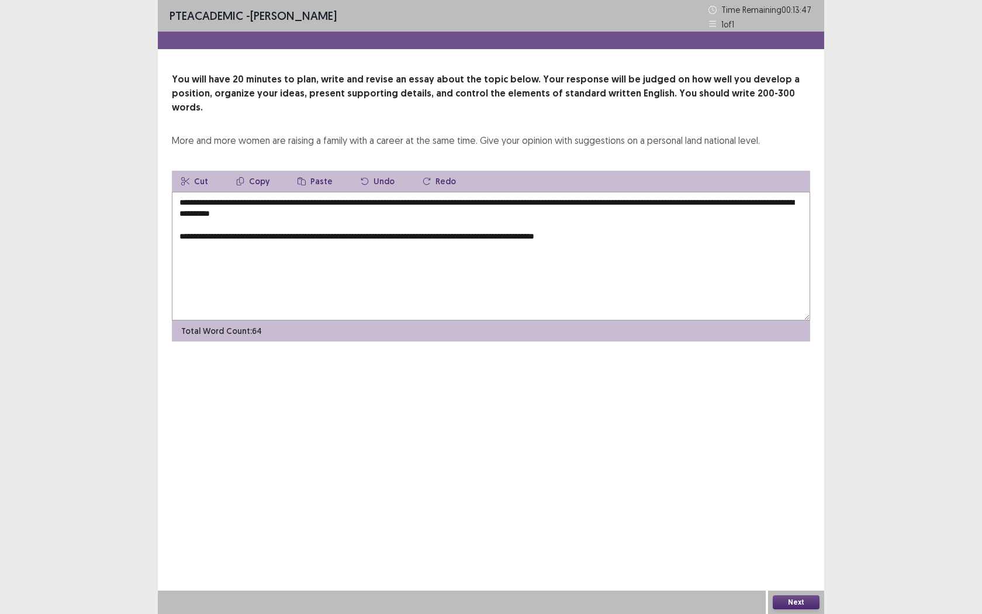
click at [379, 224] on textarea "**********" at bounding box center [491, 256] width 638 height 129
click at [601, 227] on textarea "**********" at bounding box center [491, 256] width 638 height 129
click at [681, 223] on textarea "**********" at bounding box center [491, 256] width 638 height 129
click at [734, 223] on textarea "**********" at bounding box center [491, 256] width 638 height 129
click at [802, 223] on textarea "**********" at bounding box center [491, 256] width 638 height 129
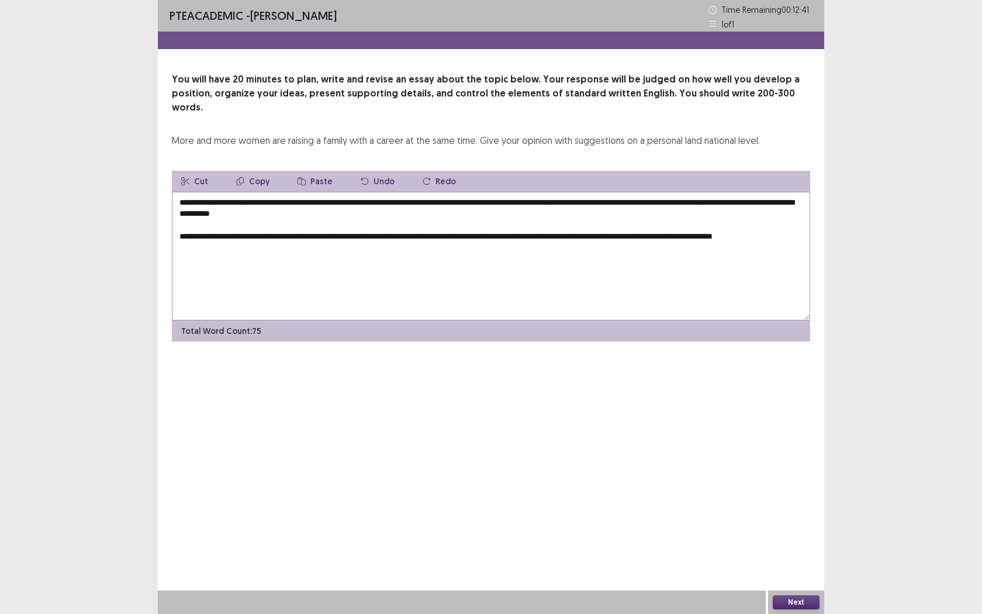
click at [802, 223] on textarea "**********" at bounding box center [491, 256] width 638 height 129
click at [796, 221] on textarea "**********" at bounding box center [491, 256] width 638 height 129
click at [207, 232] on textarea "**********" at bounding box center [491, 256] width 638 height 129
click at [258, 238] on textarea "**********" at bounding box center [491, 256] width 638 height 129
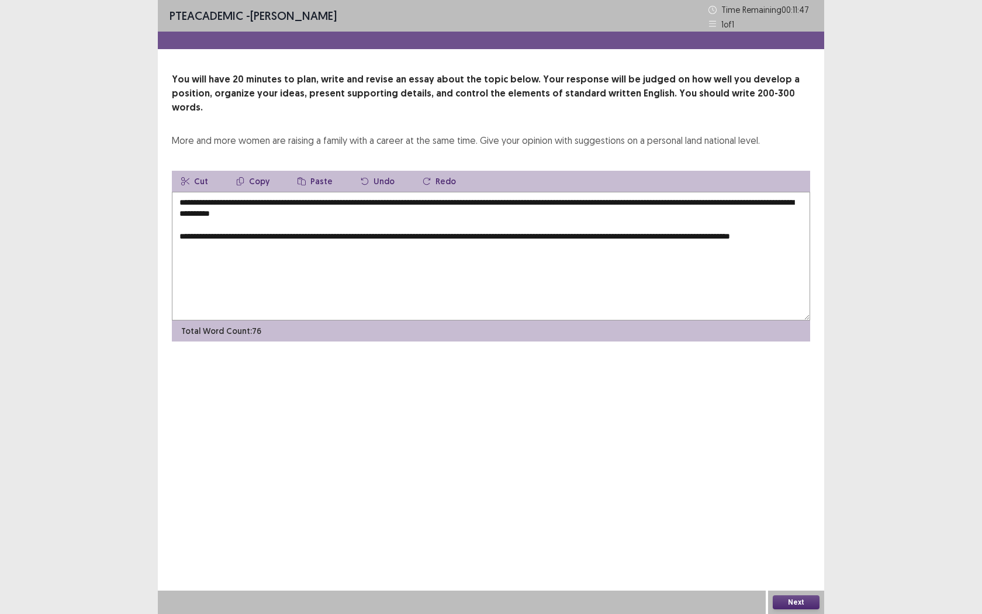
click at [265, 237] on textarea "**********" at bounding box center [491, 256] width 638 height 129
click at [377, 232] on textarea "**********" at bounding box center [491, 256] width 638 height 129
click at [430, 236] on textarea "**********" at bounding box center [491, 256] width 638 height 129
click at [572, 237] on textarea "**********" at bounding box center [491, 256] width 638 height 129
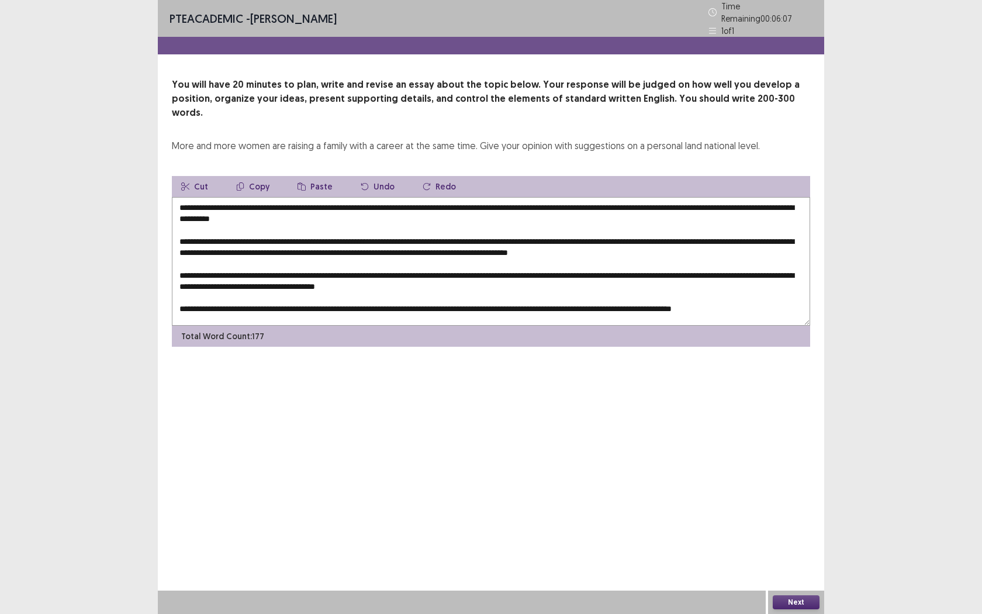
click at [563, 255] on textarea "**********" at bounding box center [491, 261] width 638 height 129
click at [580, 262] on textarea "**********" at bounding box center [491, 261] width 638 height 129
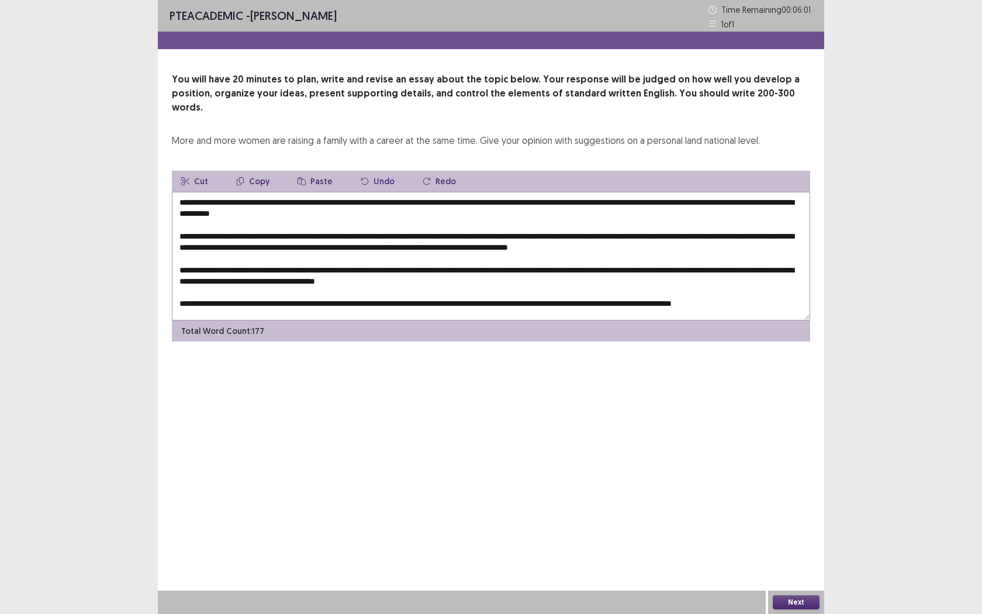
click at [581, 253] on textarea "**********" at bounding box center [491, 256] width 638 height 129
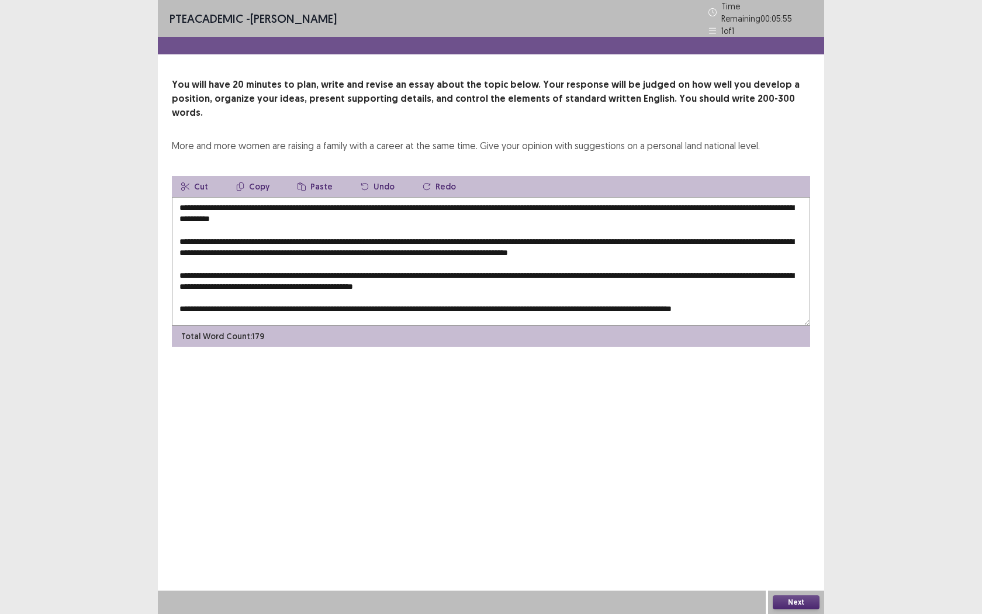
click at [663, 257] on textarea "**********" at bounding box center [491, 261] width 638 height 129
click at [586, 251] on textarea "**********" at bounding box center [491, 261] width 638 height 129
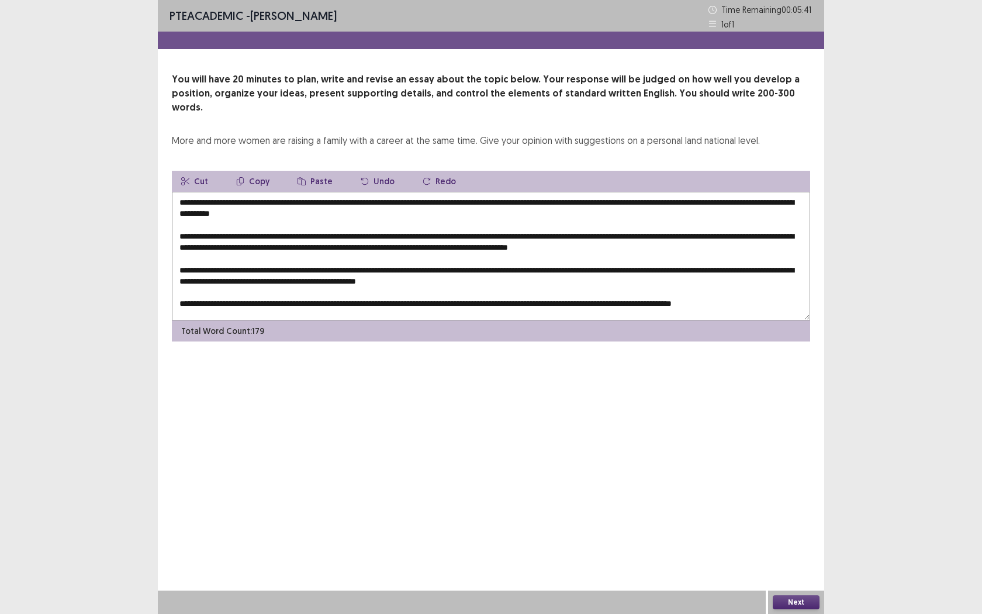
click at [221, 266] on textarea "**********" at bounding box center [491, 256] width 638 height 129
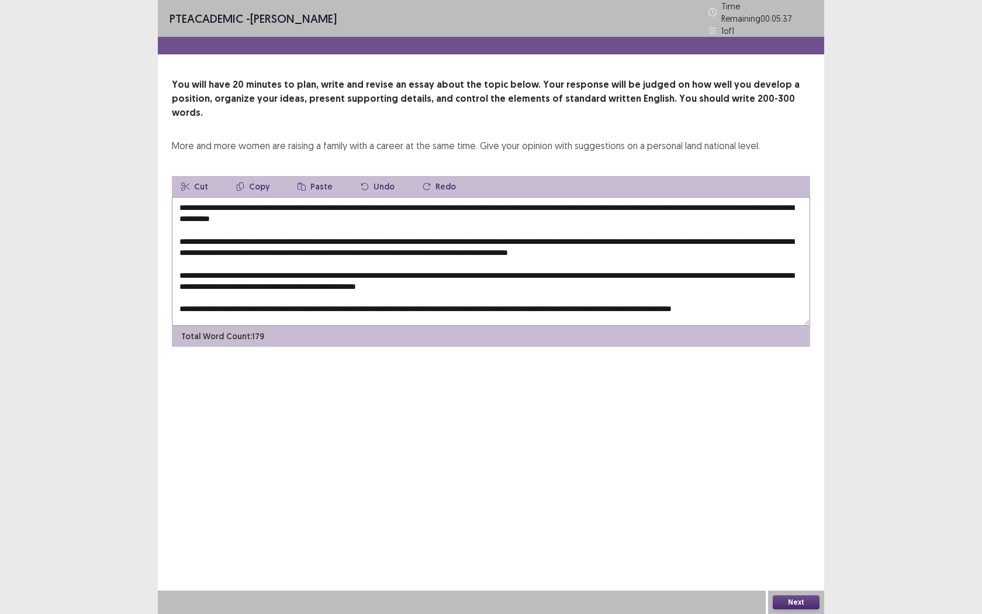
click at [229, 266] on textarea "**********" at bounding box center [491, 261] width 638 height 129
click at [228, 268] on textarea "**********" at bounding box center [491, 261] width 638 height 129
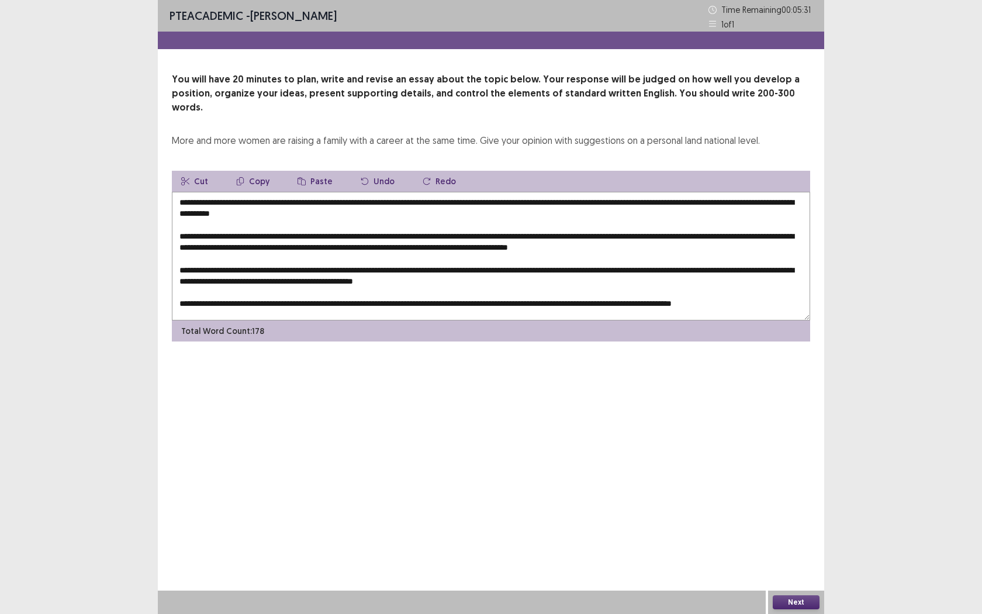
click at [314, 265] on textarea "**********" at bounding box center [491, 256] width 638 height 129
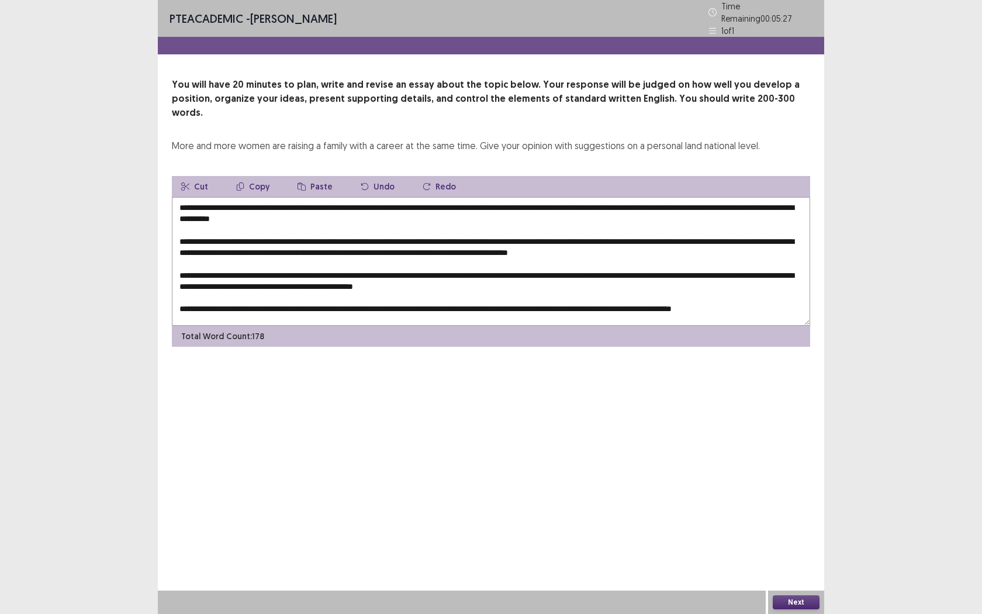
click at [418, 269] on textarea "**********" at bounding box center [491, 261] width 638 height 129
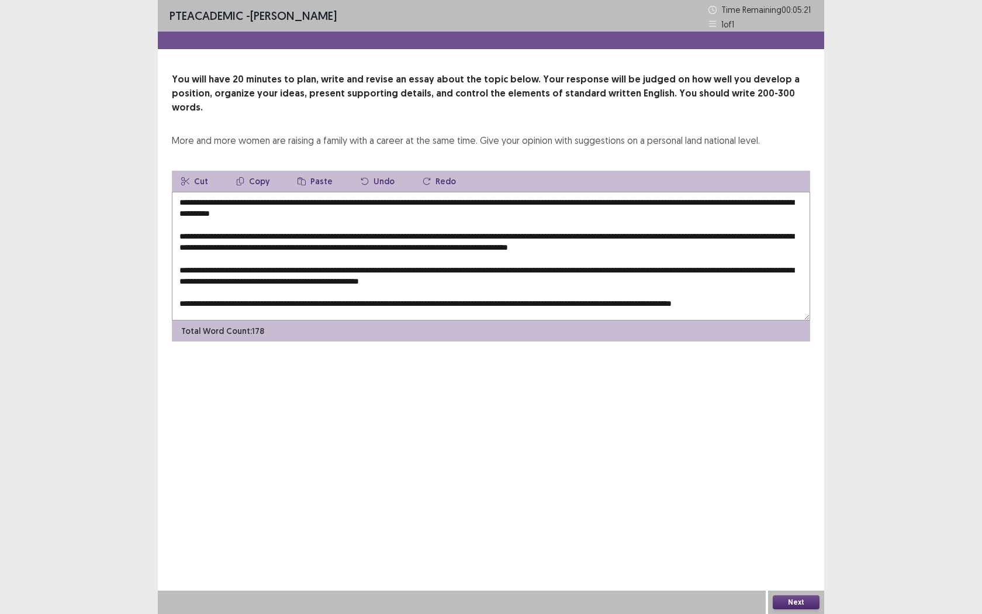
click at [437, 268] on textarea "**********" at bounding box center [491, 256] width 638 height 129
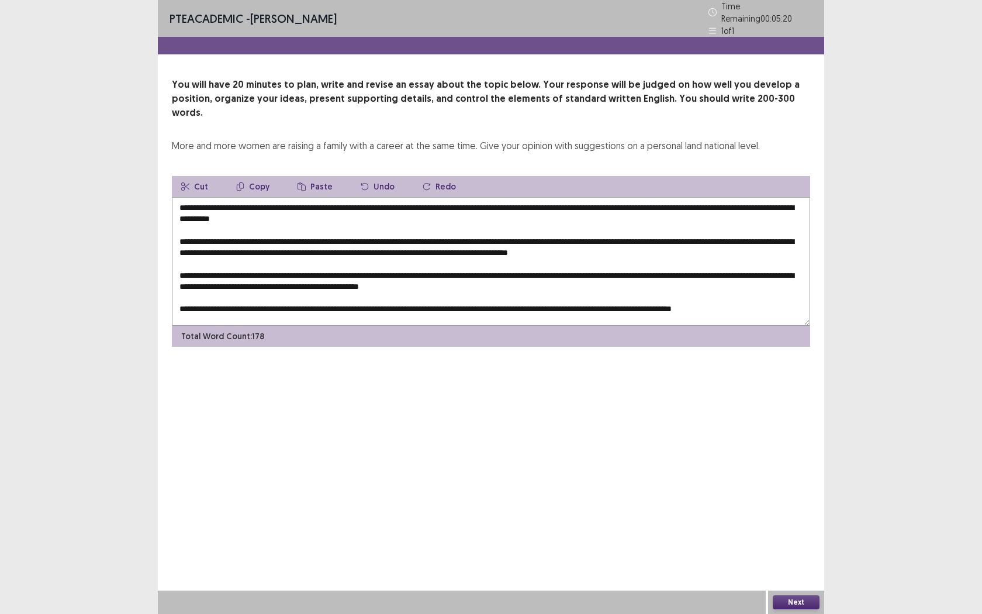
click at [437, 268] on textarea "**********" at bounding box center [491, 261] width 638 height 129
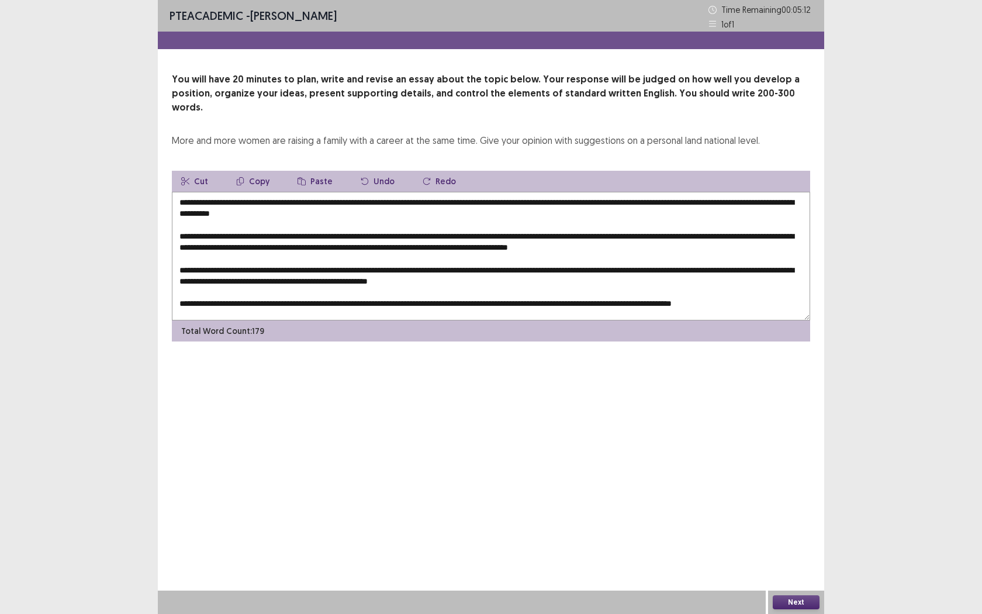
click at [575, 272] on textarea "**********" at bounding box center [491, 256] width 638 height 129
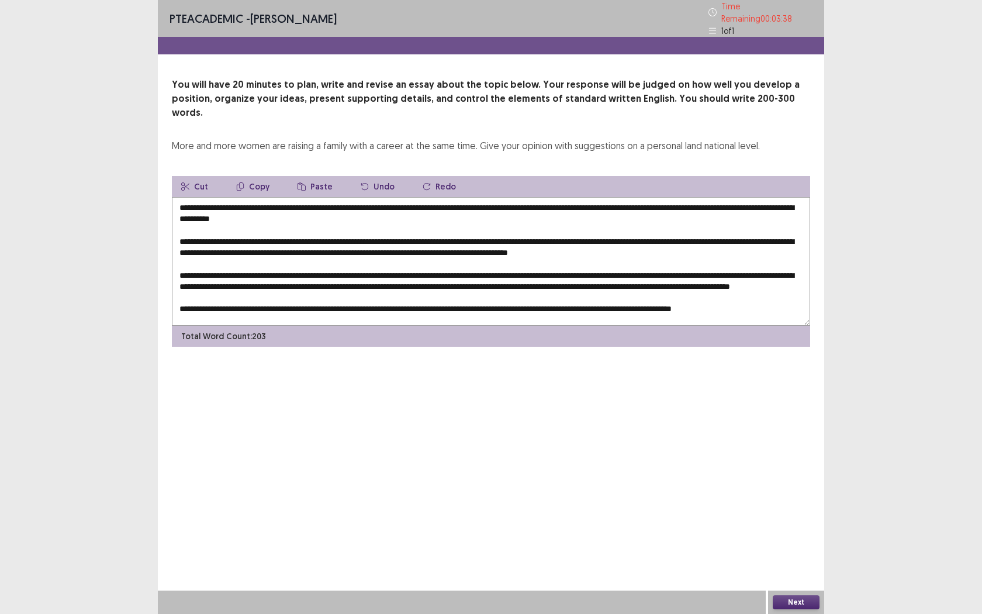
click at [336, 275] on textarea at bounding box center [491, 261] width 638 height 129
click at [379, 278] on textarea at bounding box center [491, 261] width 638 height 129
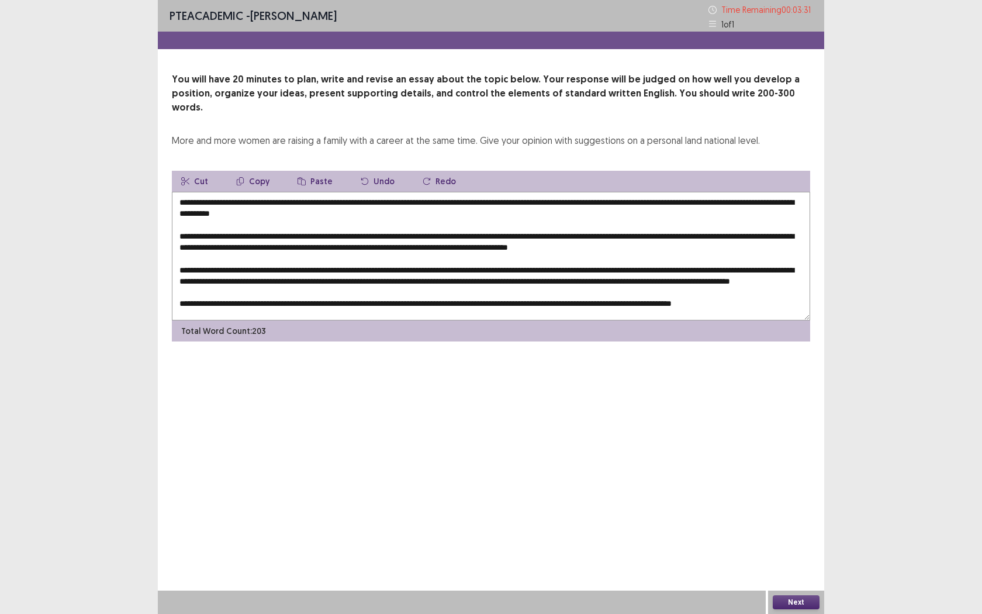
click at [355, 256] on textarea at bounding box center [491, 256] width 638 height 129
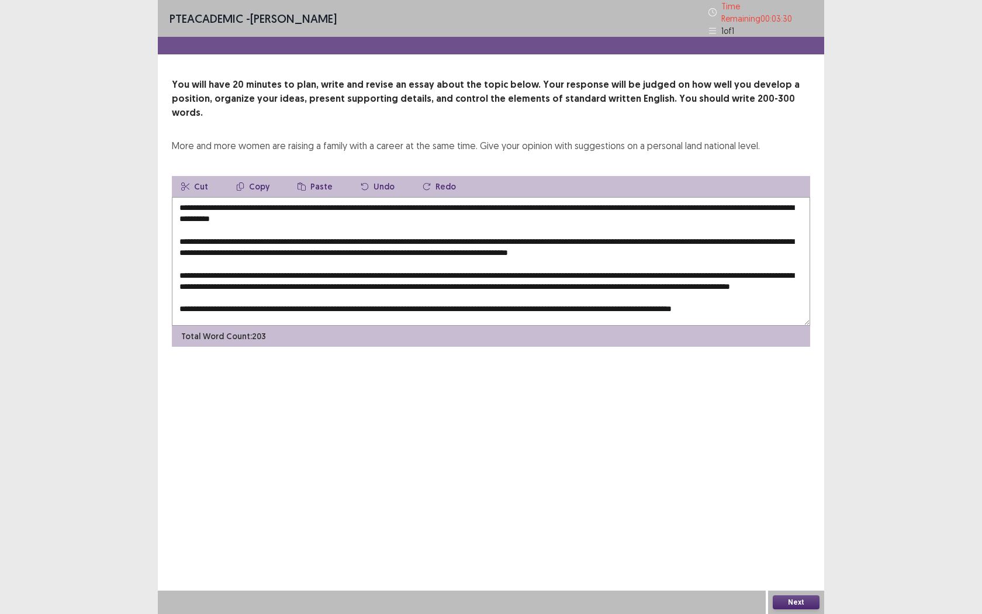
click at [355, 256] on textarea at bounding box center [491, 261] width 638 height 129
click at [456, 197] on textarea at bounding box center [491, 261] width 638 height 129
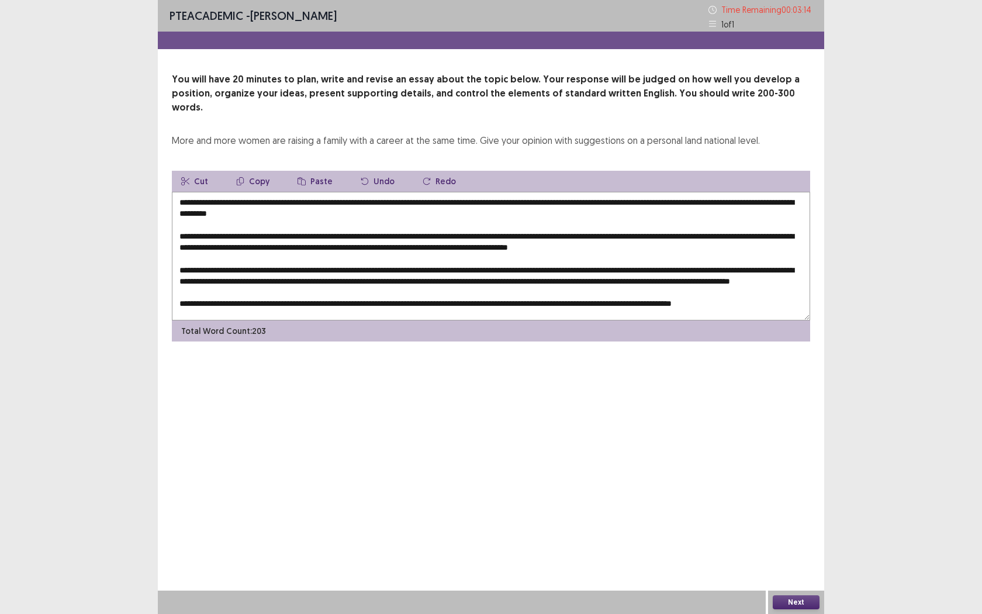
type textarea "**********"
click at [797, 562] on button "Next" at bounding box center [796, 602] width 47 height 14
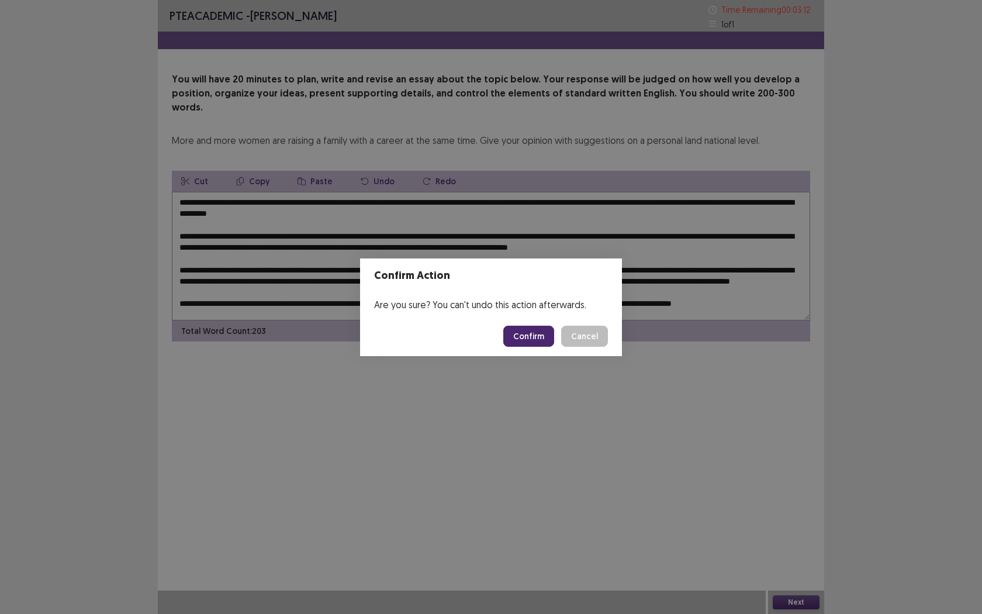
click at [520, 327] on button "Confirm" at bounding box center [528, 336] width 51 height 21
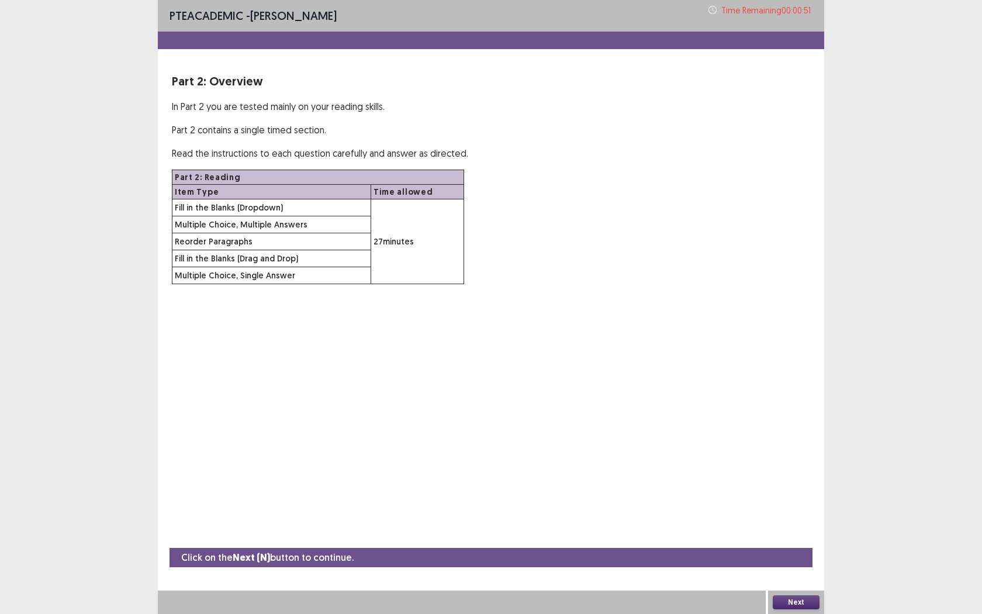
click at [797, 562] on button "Next" at bounding box center [796, 602] width 47 height 14
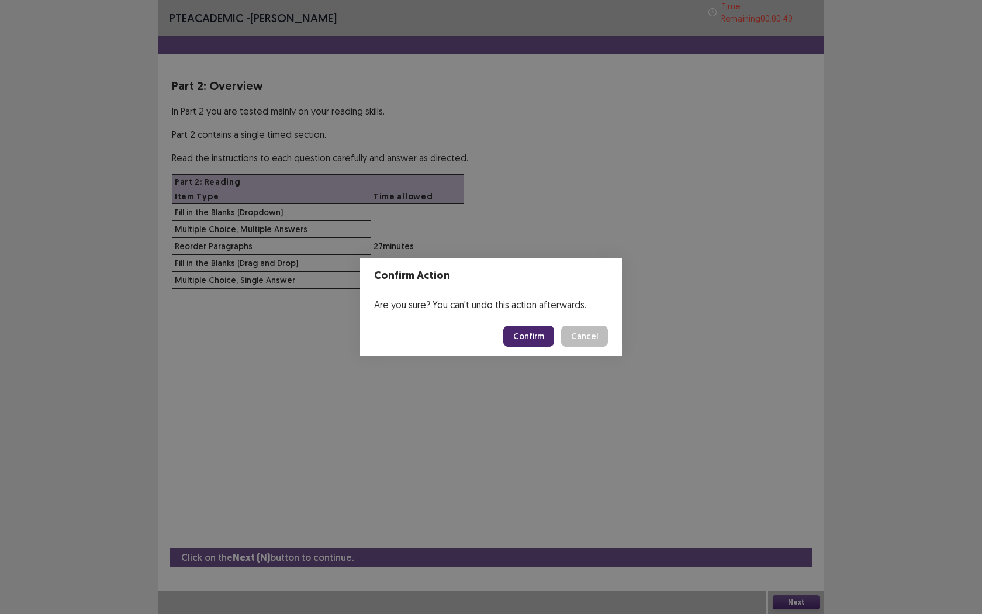
click at [541, 335] on button "Confirm" at bounding box center [528, 336] width 51 height 21
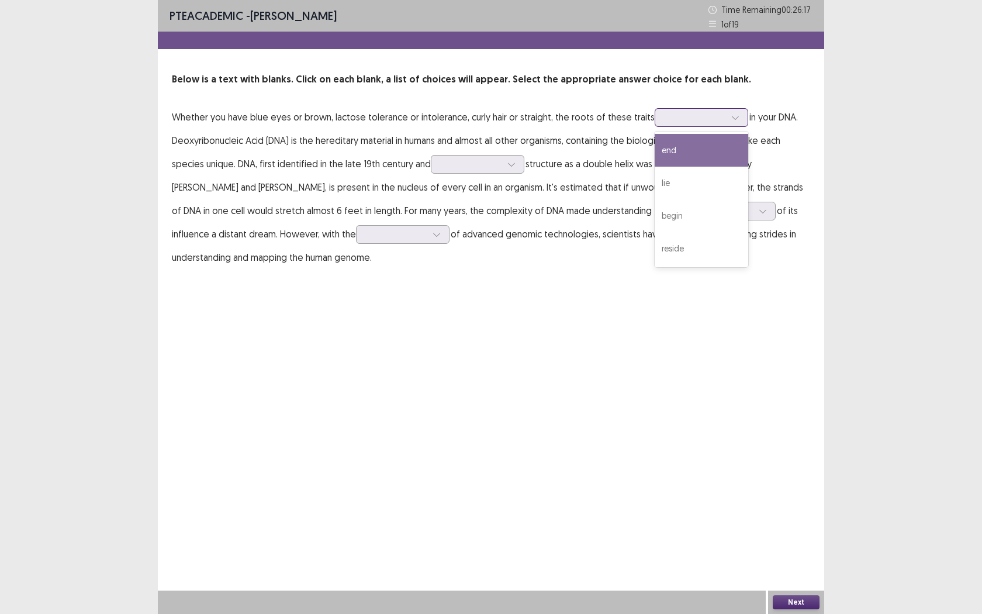
click at [732, 126] on div at bounding box center [735, 118] width 18 height 18
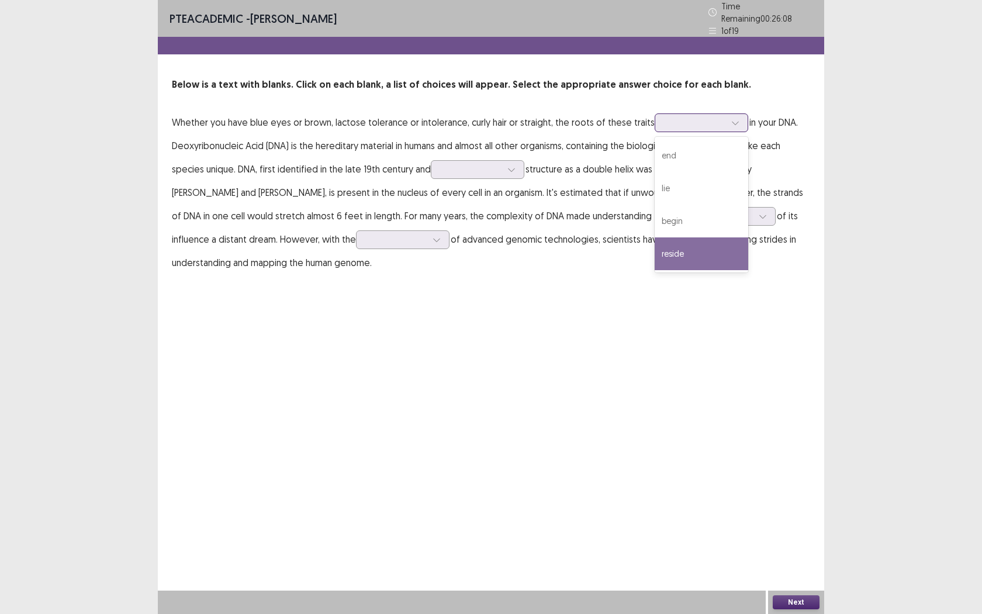
click at [669, 251] on div "reside" at bounding box center [702, 253] width 94 height 33
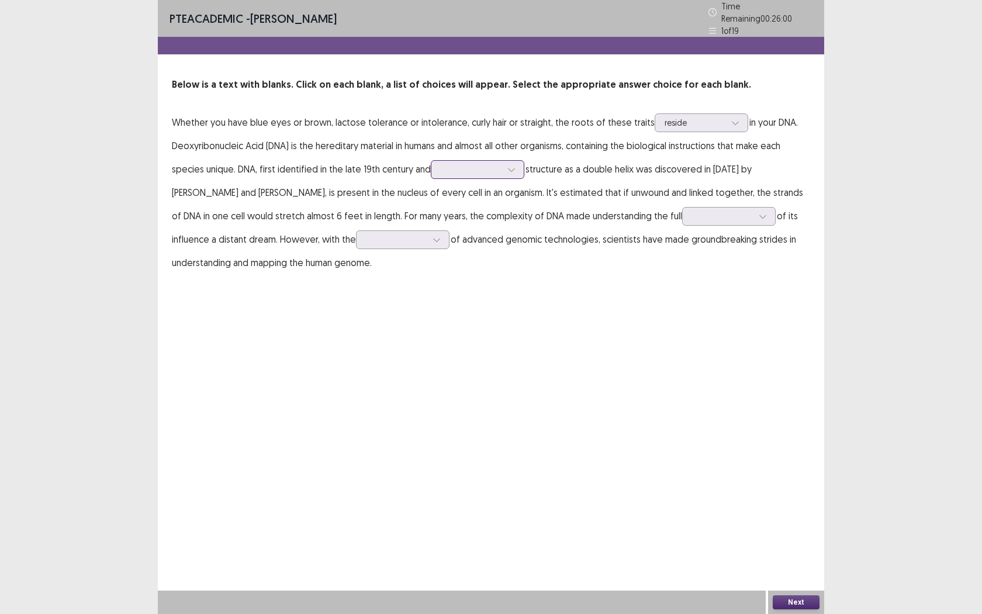
click at [517, 167] on div at bounding box center [512, 170] width 18 height 18
click at [472, 230] on div "when" at bounding box center [478, 235] width 94 height 33
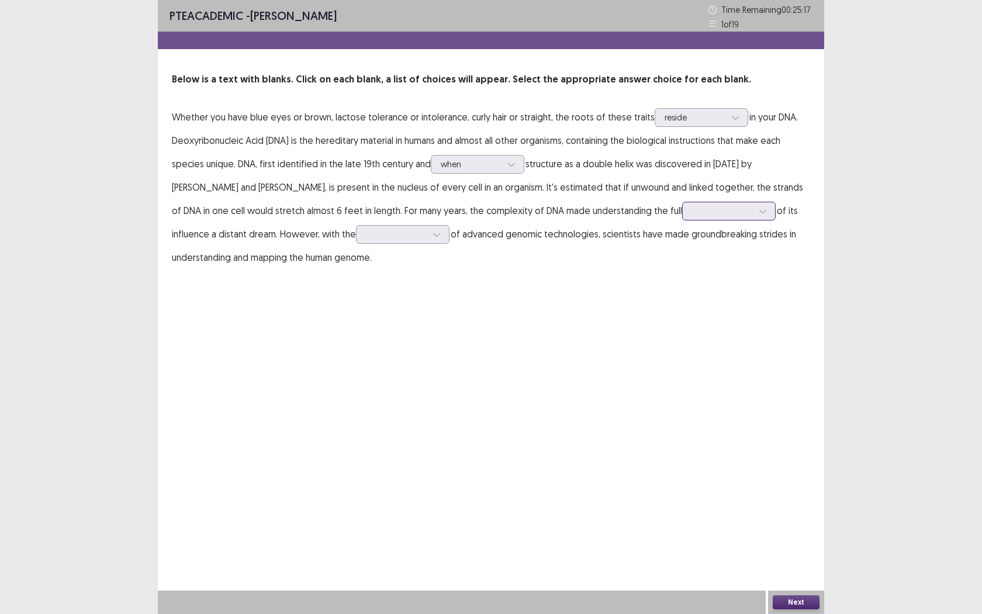
click at [754, 216] on div at bounding box center [763, 211] width 18 height 18
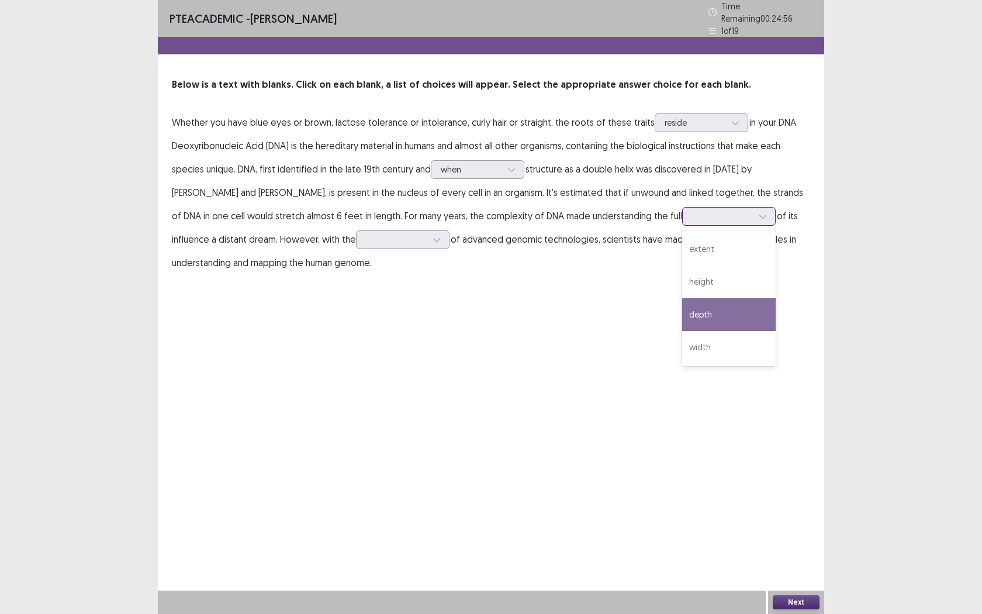
click at [682, 311] on div "depth" at bounding box center [729, 314] width 94 height 33
click at [433, 238] on icon at bounding box center [436, 240] width 6 height 4
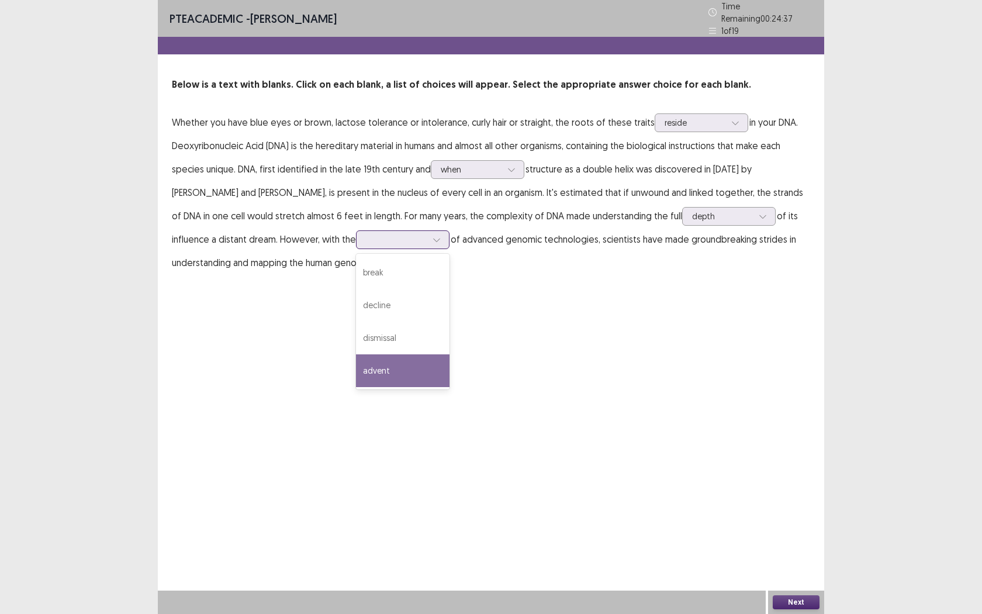
click at [356, 362] on div "advent" at bounding box center [403, 370] width 94 height 33
click at [793, 562] on button "Next" at bounding box center [796, 602] width 47 height 14
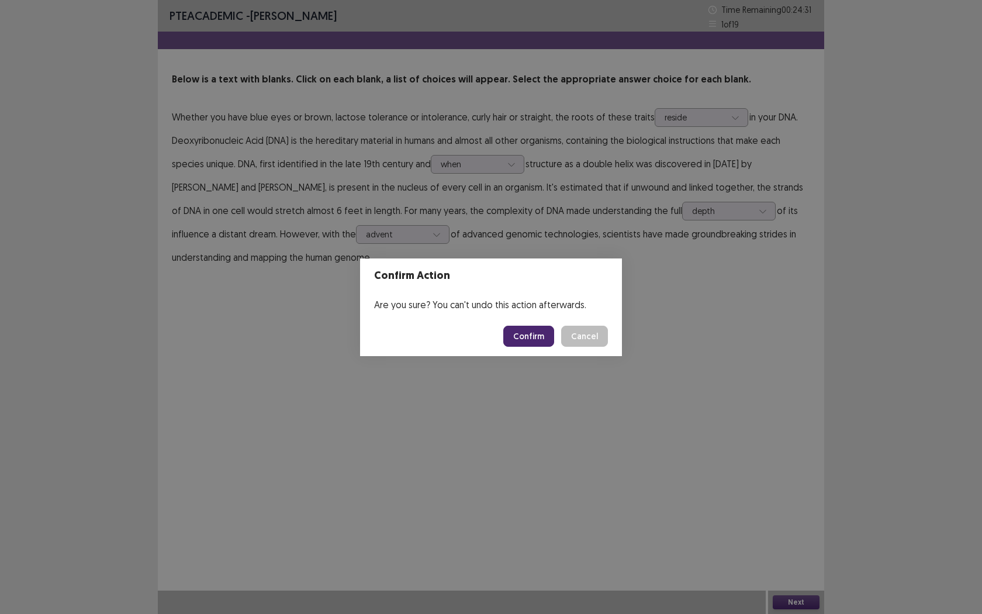
click at [517, 328] on button "Confirm" at bounding box center [528, 336] width 51 height 21
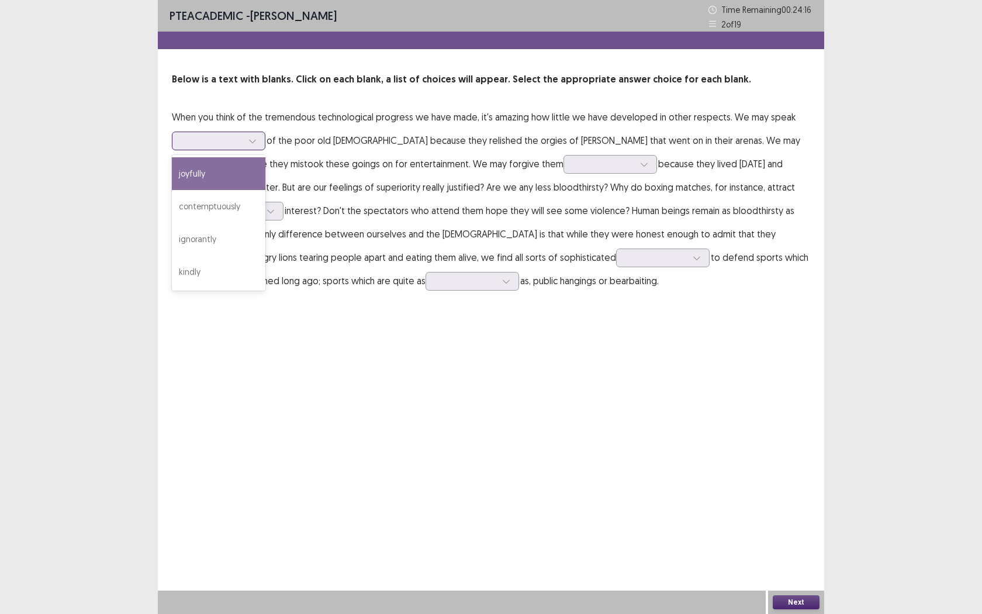
click at [253, 140] on icon at bounding box center [252, 141] width 8 height 8
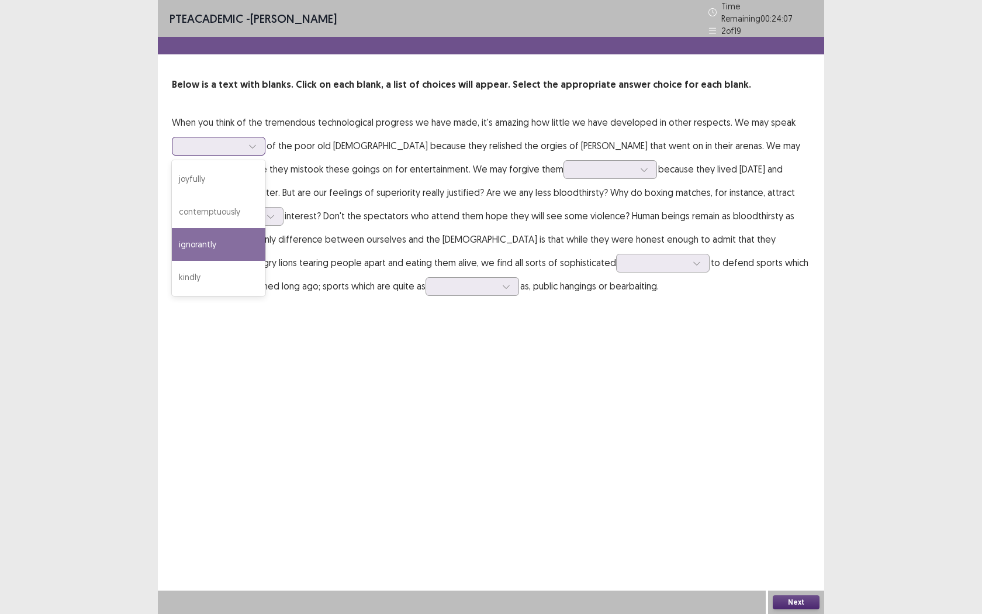
click at [208, 238] on div "ignorantly" at bounding box center [219, 244] width 94 height 33
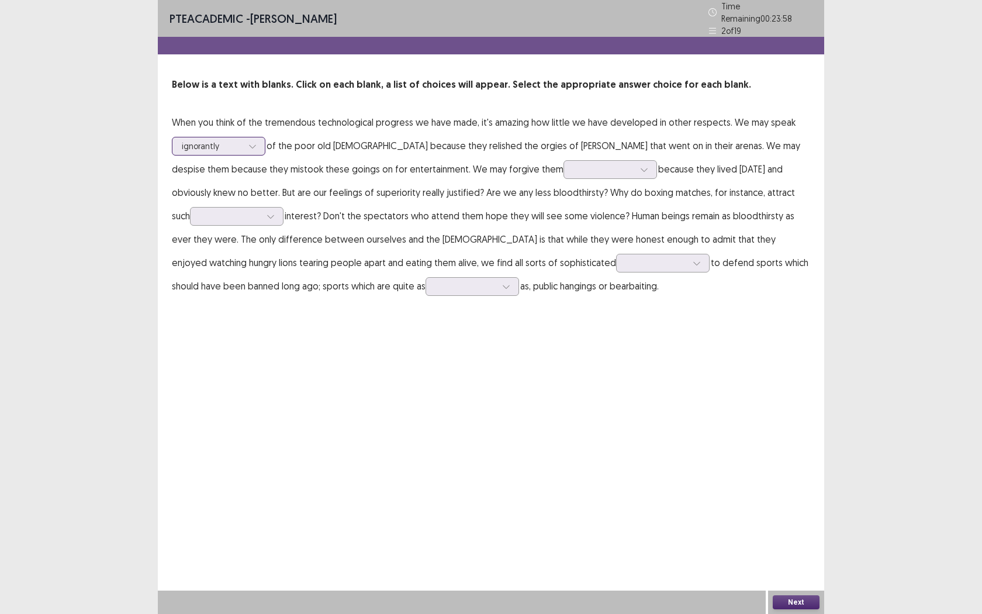
click at [255, 142] on icon at bounding box center [252, 146] width 8 height 8
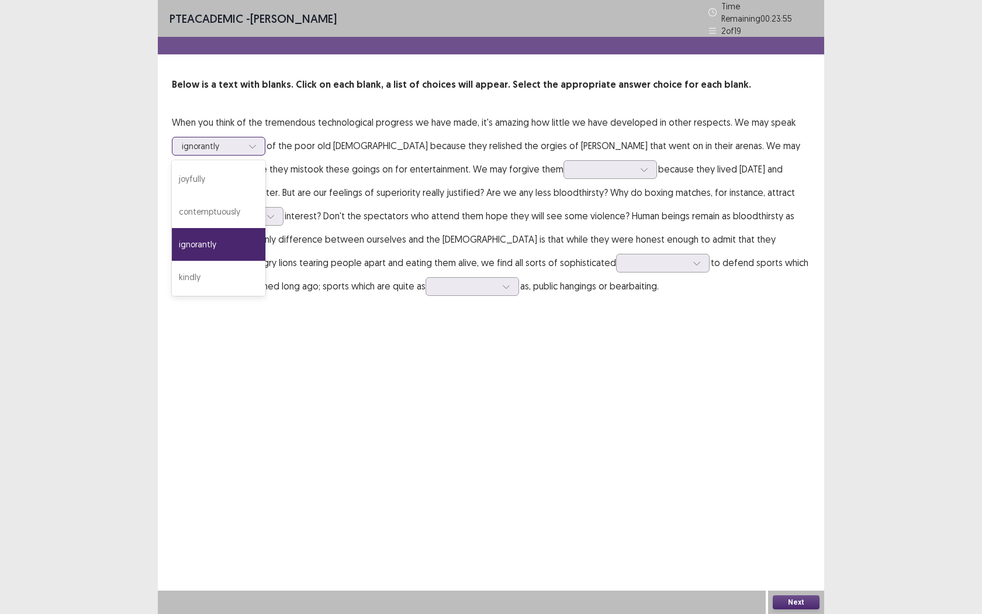
click at [222, 243] on div "ignorantly" at bounding box center [219, 244] width 94 height 33
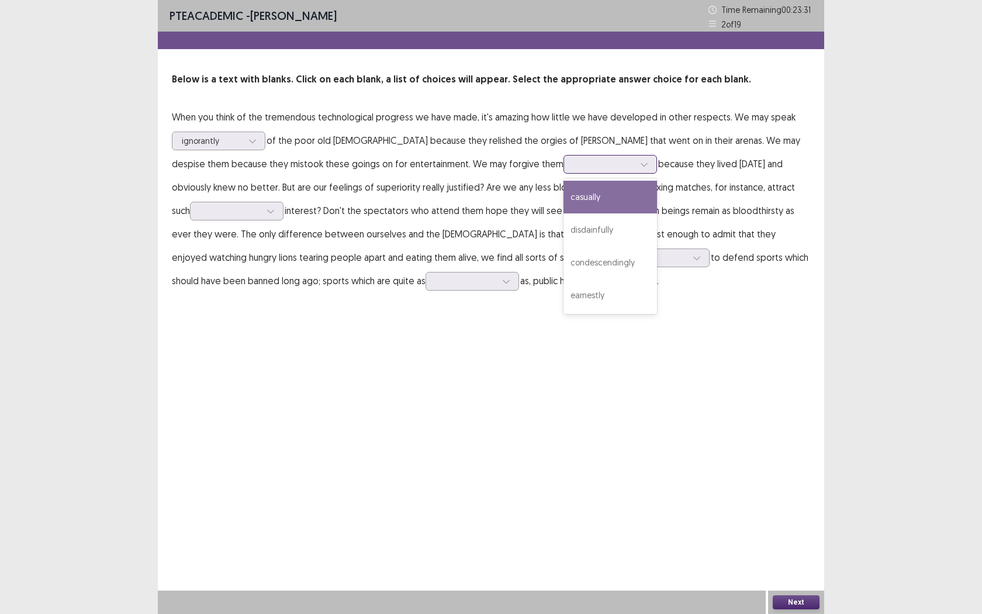
click at [635, 164] on div at bounding box center [644, 164] width 18 height 18
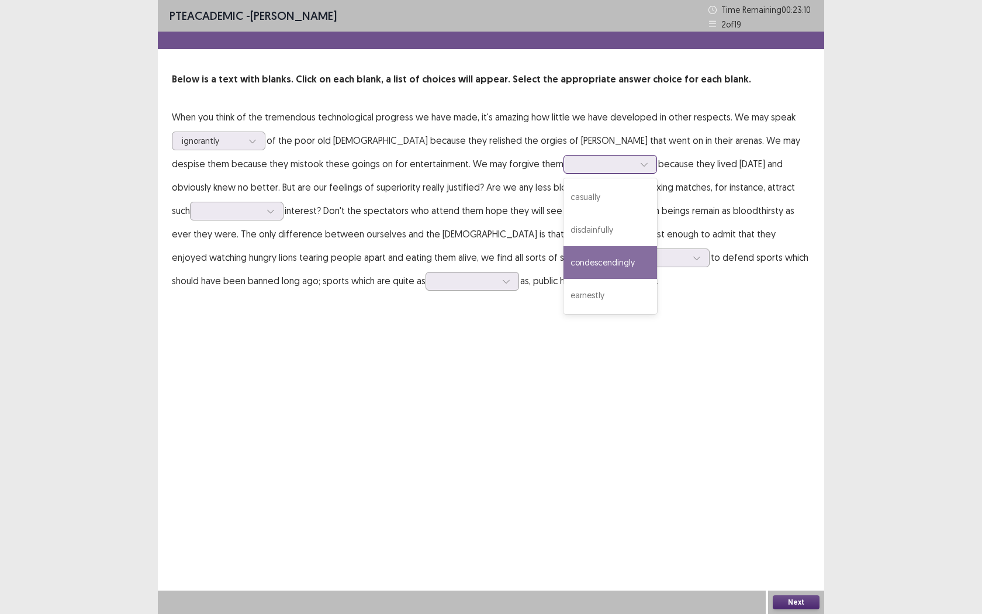
click at [563, 261] on div "condescendingly" at bounding box center [610, 262] width 94 height 33
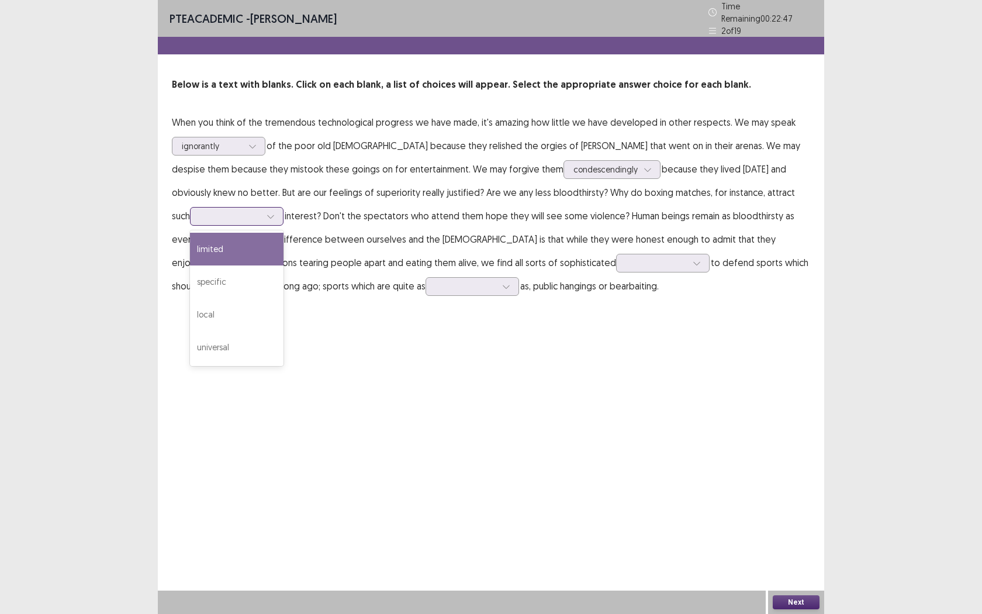
click at [262, 207] on div at bounding box center [271, 216] width 18 height 18
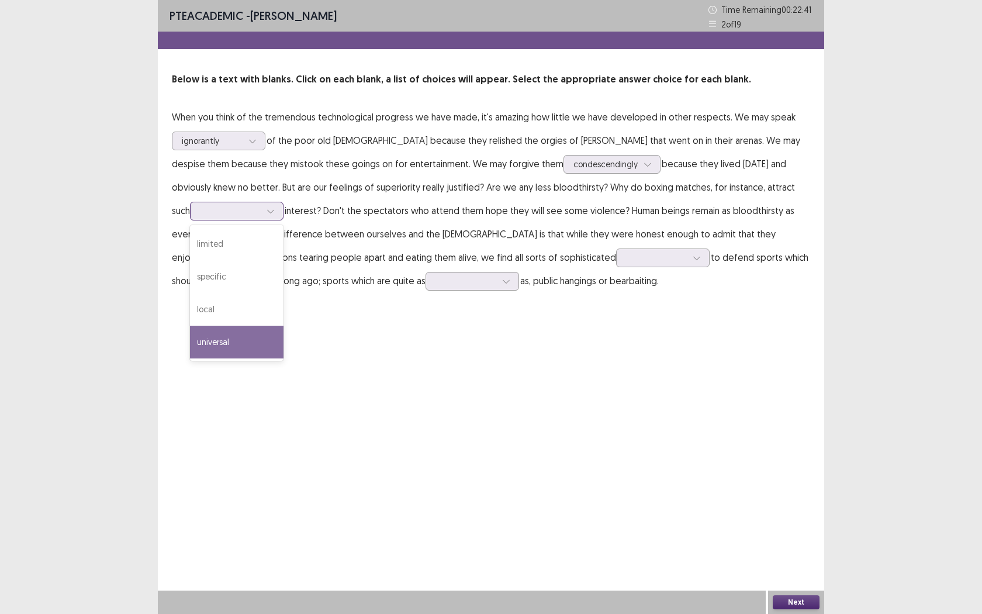
click at [213, 338] on div "universal" at bounding box center [237, 342] width 94 height 33
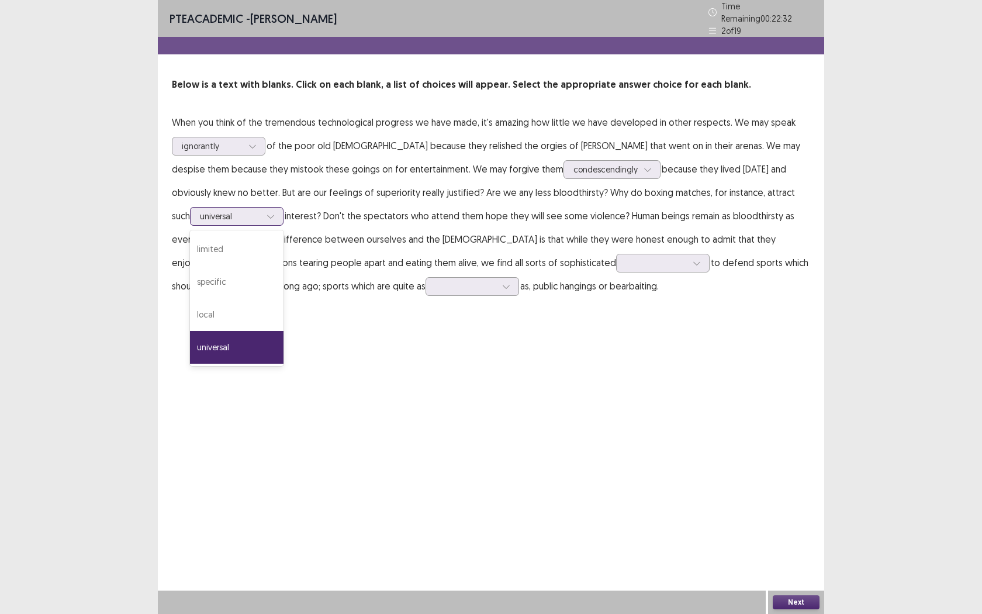
click at [262, 212] on div at bounding box center [271, 216] width 18 height 18
click at [224, 269] on div "specific" at bounding box center [237, 281] width 94 height 33
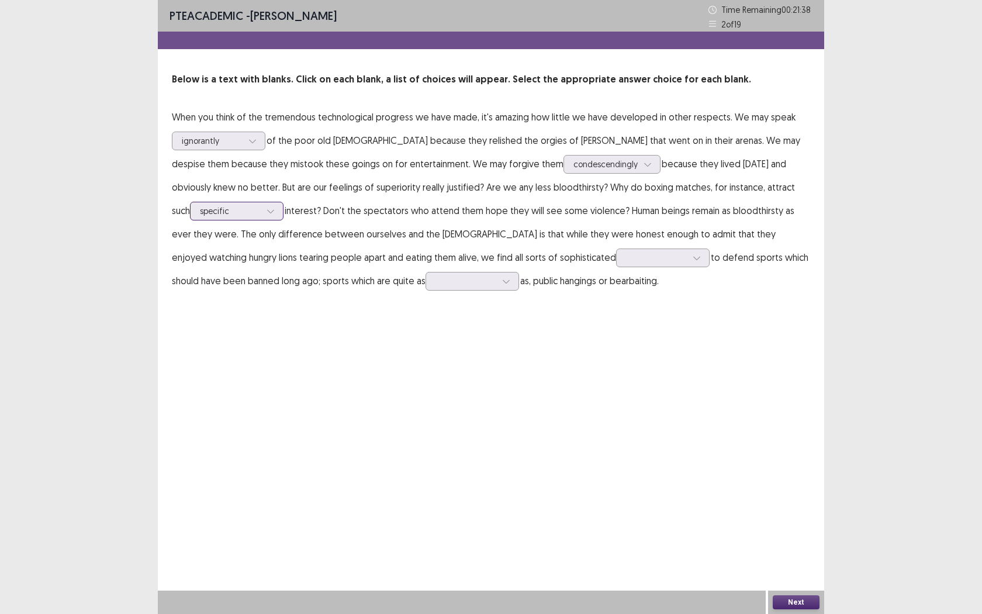
click at [267, 210] on icon at bounding box center [270, 212] width 6 height 4
click at [444, 392] on div "PTE academic - [PERSON_NAME] Time Remaining 00 : 21 : 35 2 of 19 Below is a tex…" at bounding box center [491, 307] width 666 height 614
click at [693, 261] on icon at bounding box center [697, 258] width 8 height 8
click at [616, 350] on div "arguments" at bounding box center [663, 356] width 94 height 33
click at [502, 281] on icon at bounding box center [506, 281] width 8 height 8
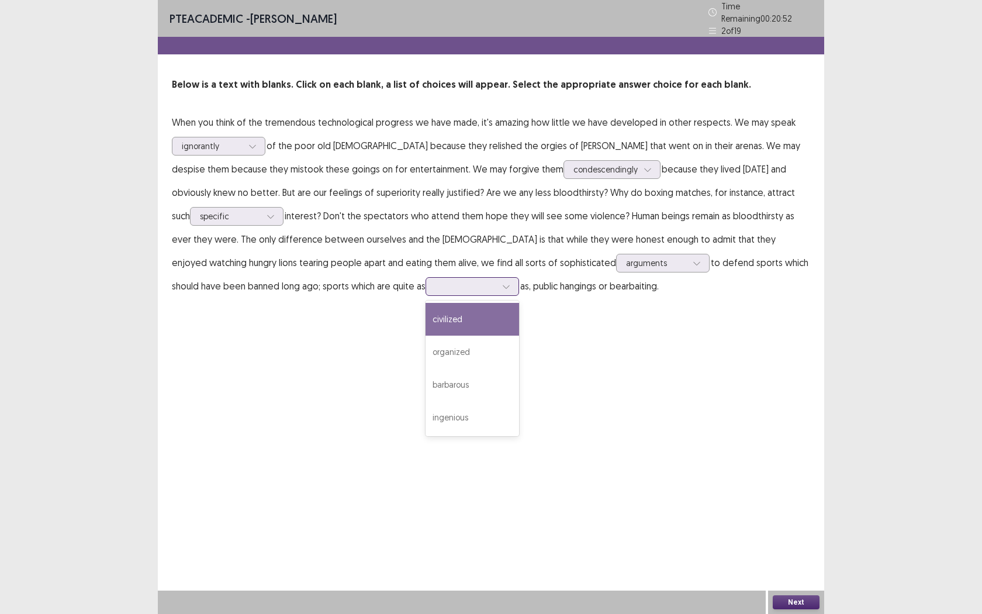
click at [425, 310] on div "civilized" at bounding box center [472, 319] width 94 height 33
click at [502, 282] on icon at bounding box center [506, 286] width 8 height 8
click at [425, 407] on div "ingenious" at bounding box center [472, 417] width 94 height 33
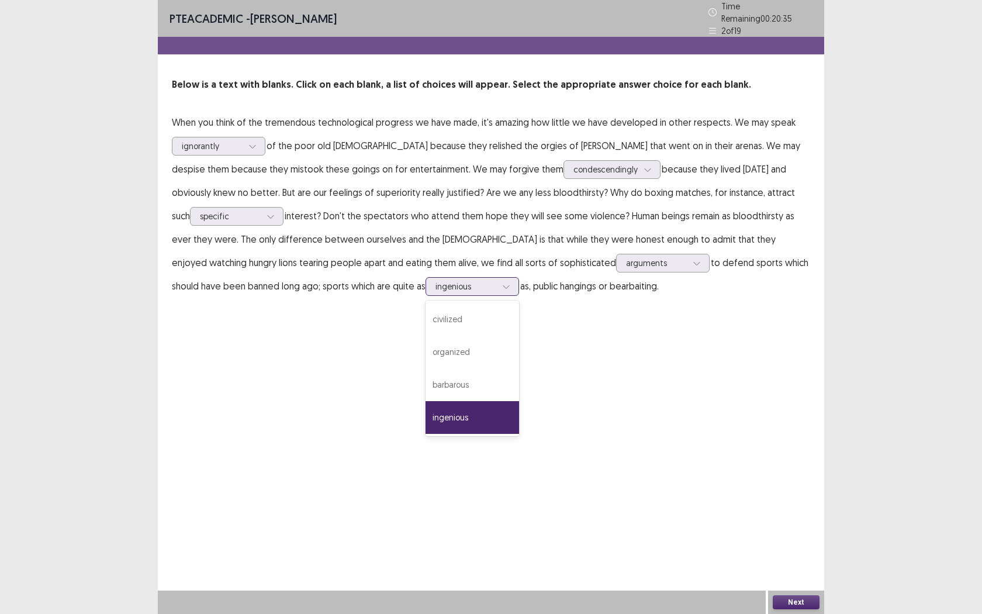
click at [497, 286] on div at bounding box center [506, 287] width 18 height 18
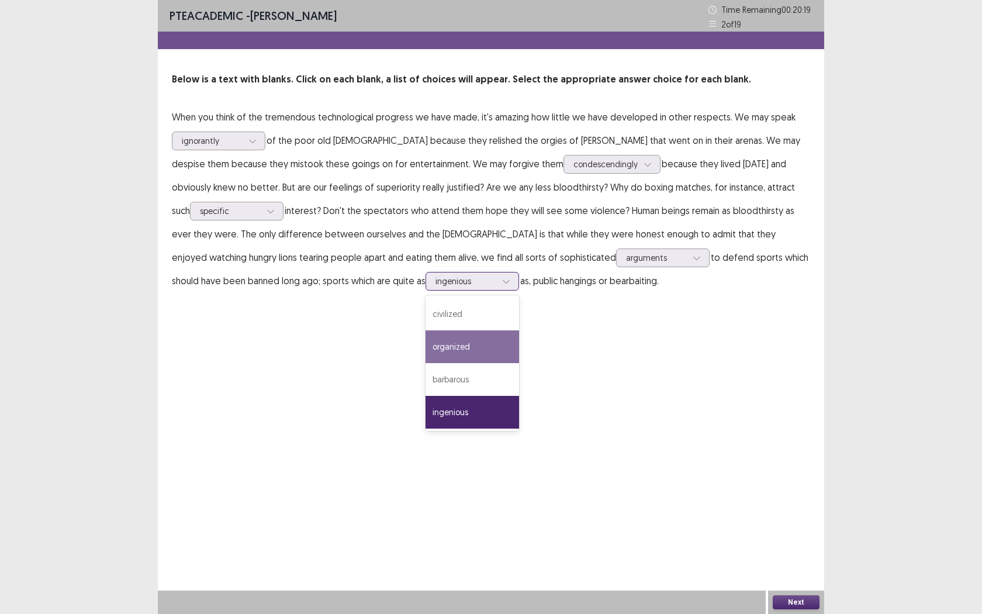
click at [425, 341] on div "organized" at bounding box center [472, 346] width 94 height 33
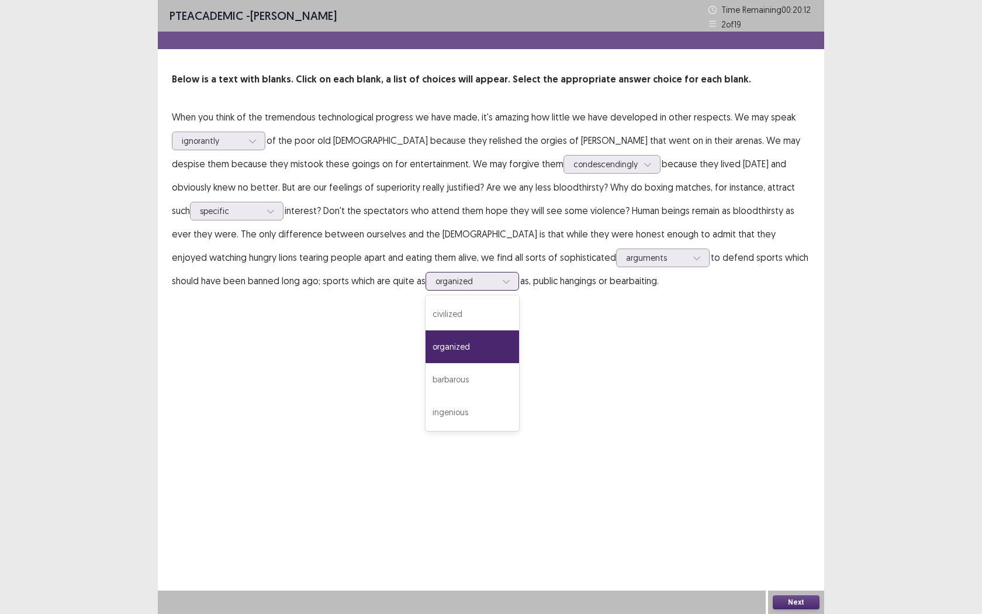
click at [502, 279] on icon at bounding box center [506, 281] width 8 height 8
click at [425, 413] on div "ingenious" at bounding box center [472, 412] width 94 height 33
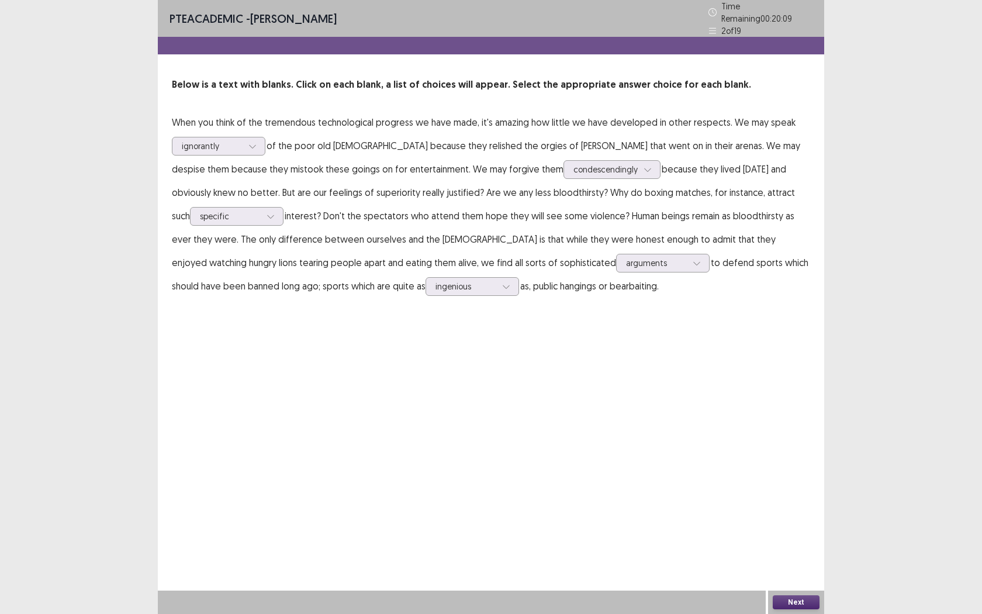
click at [829, 407] on div "PTE academic - [PERSON_NAME] Time Remaining 00 : 20 : 09 2 of 19 Below is a tex…" at bounding box center [491, 307] width 982 height 614
click at [799, 562] on div "Next" at bounding box center [796, 601] width 56 height 23
click at [795, 562] on button "Next" at bounding box center [796, 602] width 47 height 14
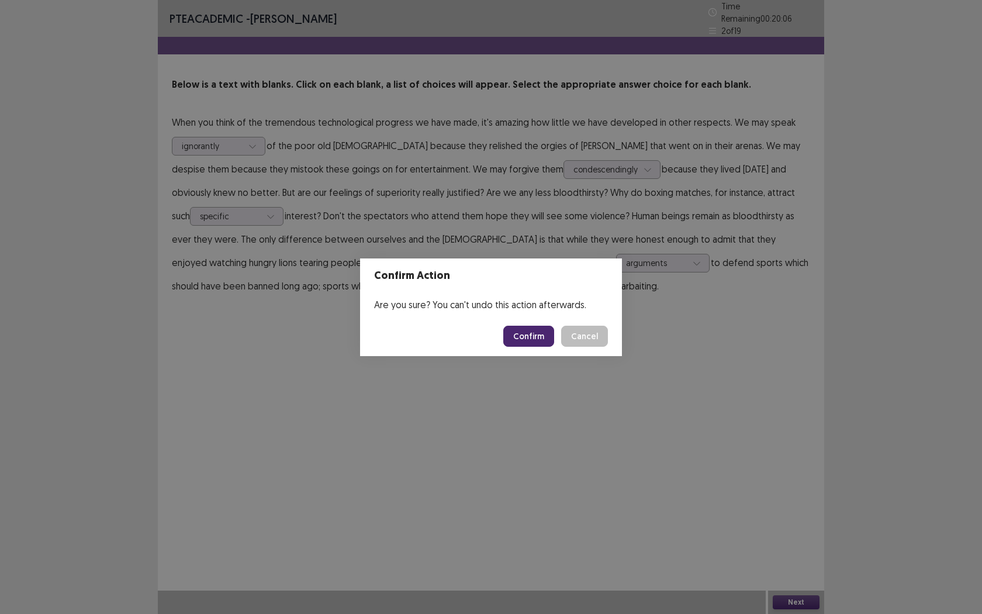
click at [522, 326] on button "Confirm" at bounding box center [528, 336] width 51 height 21
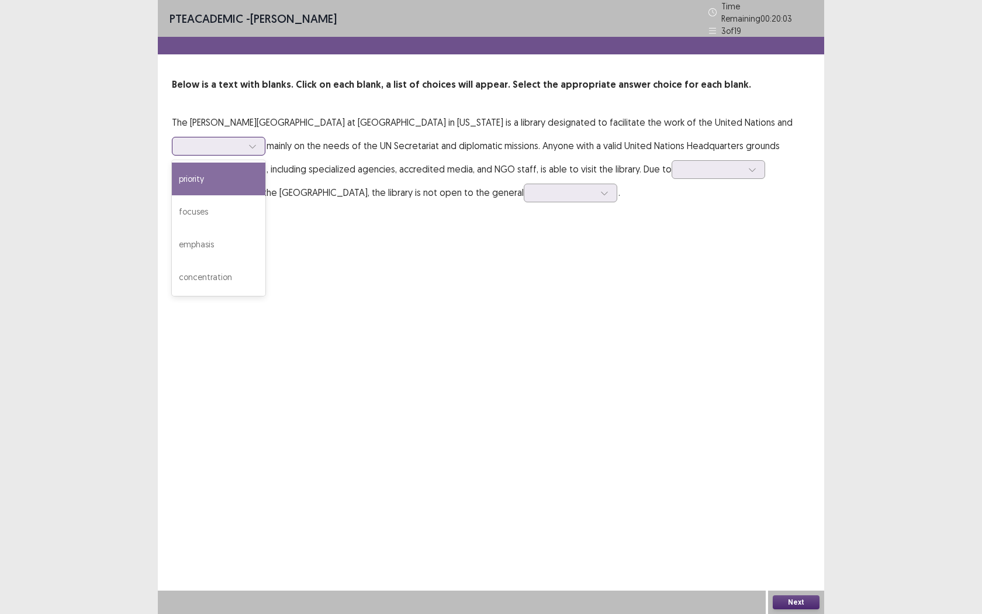
click at [243, 140] on div at bounding box center [212, 145] width 63 height 13
click at [421, 281] on div "PTE academic - [PERSON_NAME] Time Remaining 00 : 20 : 00 3 of 19 Below is a tex…" at bounding box center [491, 307] width 666 height 614
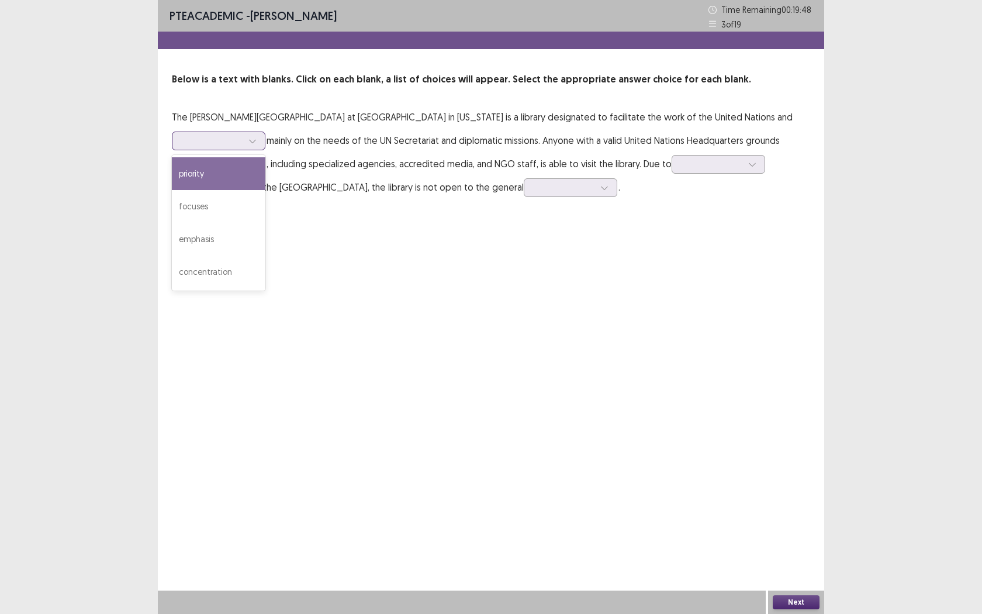
click at [258, 147] on div at bounding box center [253, 141] width 18 height 18
click at [226, 200] on div "focuses" at bounding box center [219, 206] width 94 height 33
click at [258, 170] on div at bounding box center [253, 164] width 18 height 18
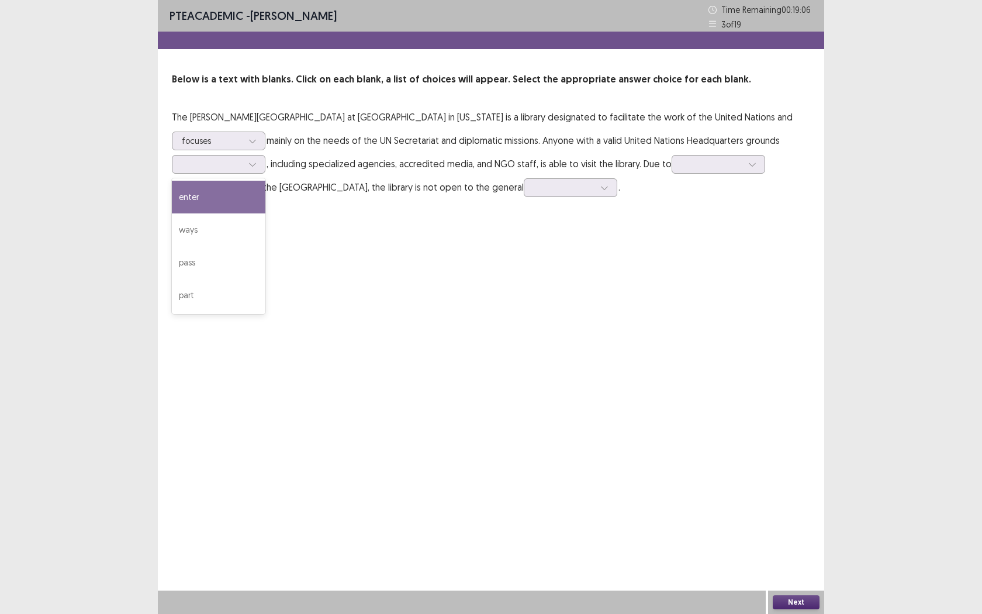
click at [482, 266] on div "PTE academic - [PERSON_NAME] Time Remaining 00 : 19 : 06 3 of 19 Below is a tex…" at bounding box center [491, 307] width 666 height 614
click at [253, 165] on icon at bounding box center [252, 164] width 8 height 8
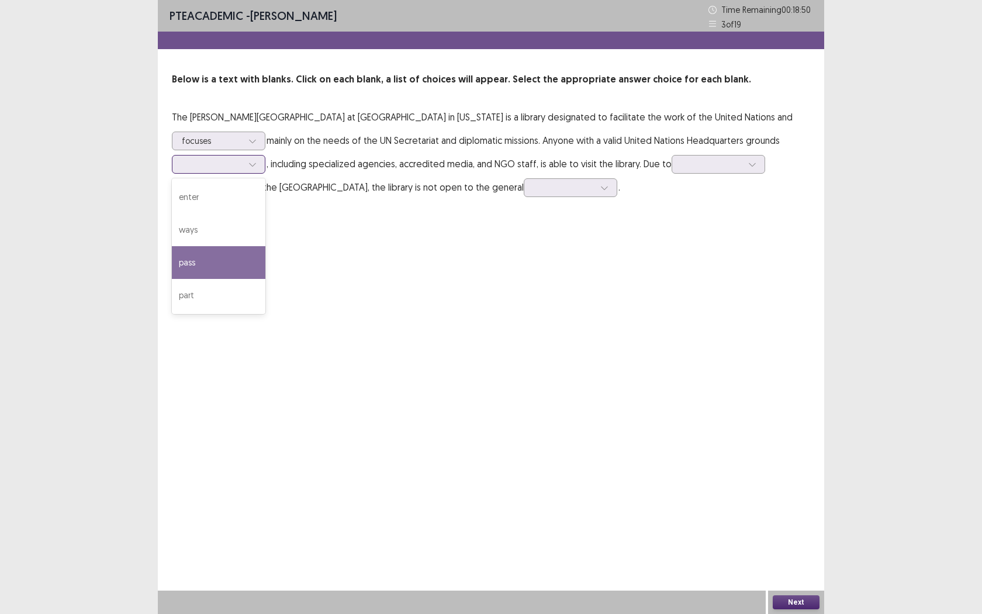
click at [220, 259] on div "pass" at bounding box center [219, 262] width 94 height 33
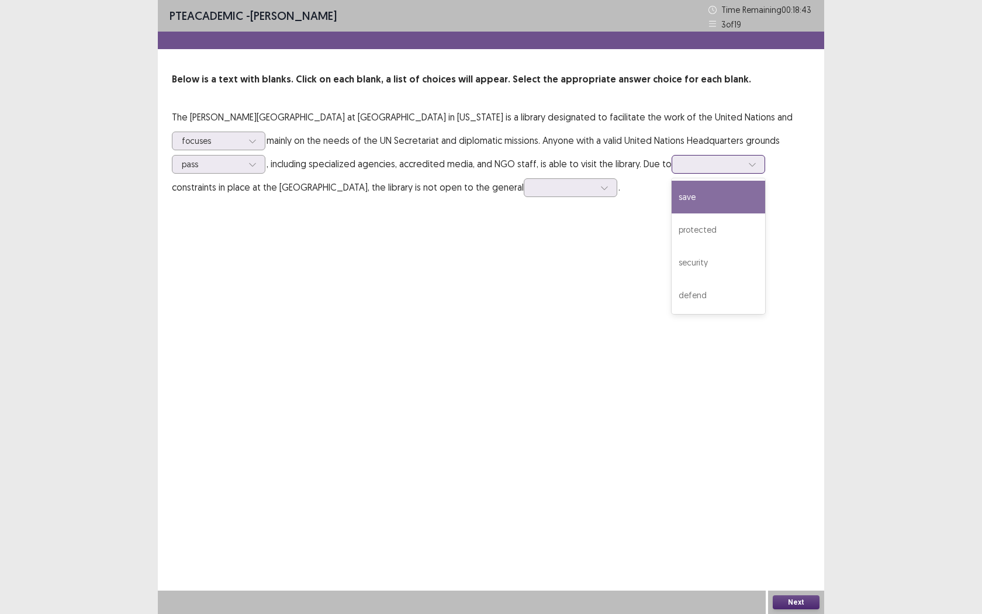
click at [738, 167] on div at bounding box center [711, 163] width 61 height 11
click at [716, 230] on div "protected" at bounding box center [718, 229] width 94 height 33
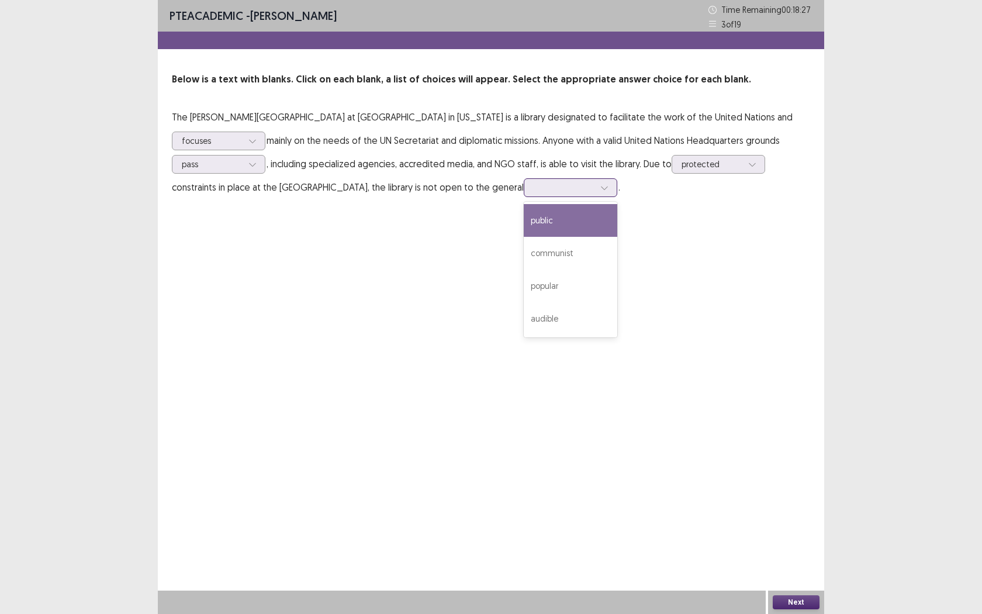
click at [594, 185] on div at bounding box center [564, 187] width 61 height 11
click at [617, 224] on div "public" at bounding box center [571, 220] width 94 height 33
click at [741, 166] on div "protected" at bounding box center [711, 164] width 63 height 18
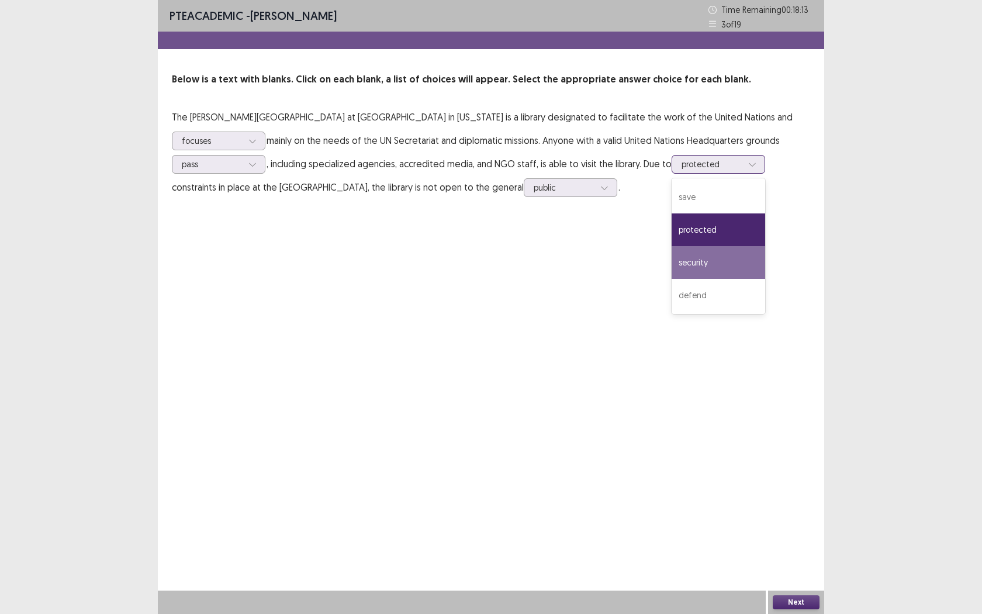
click at [723, 251] on div "security" at bounding box center [718, 262] width 94 height 33
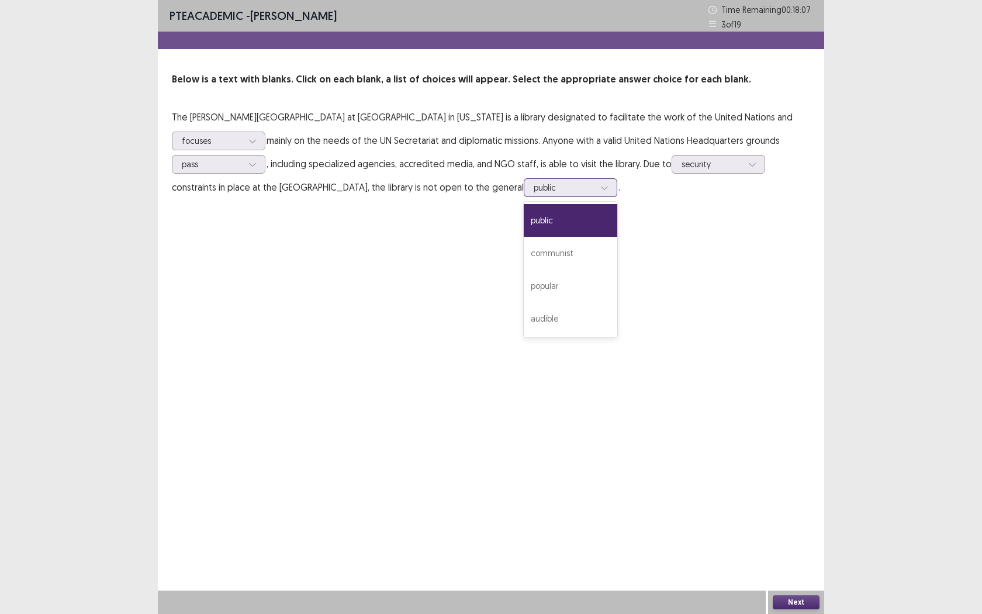
click at [594, 192] on div at bounding box center [564, 187] width 61 height 11
click at [375, 397] on div "PTE academic - [PERSON_NAME] Time Remaining 00 : 18 : 04 3 of 19 Below is a tex…" at bounding box center [491, 307] width 666 height 614
click at [790, 562] on button "Next" at bounding box center [796, 602] width 47 height 14
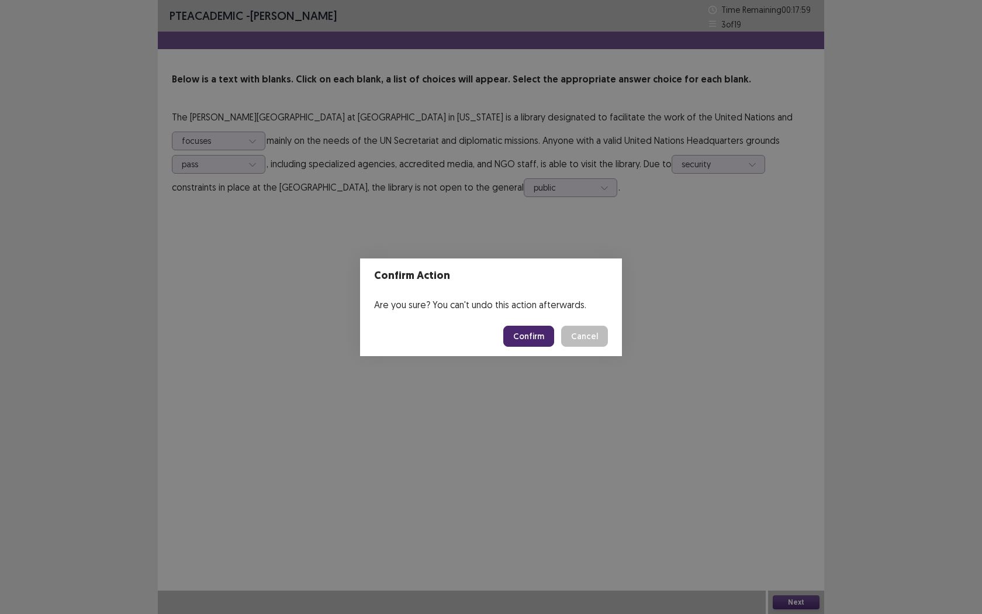
click at [524, 318] on footer "Confirm Cancel" at bounding box center [491, 336] width 262 height 40
click at [526, 330] on button "Confirm" at bounding box center [528, 336] width 51 height 21
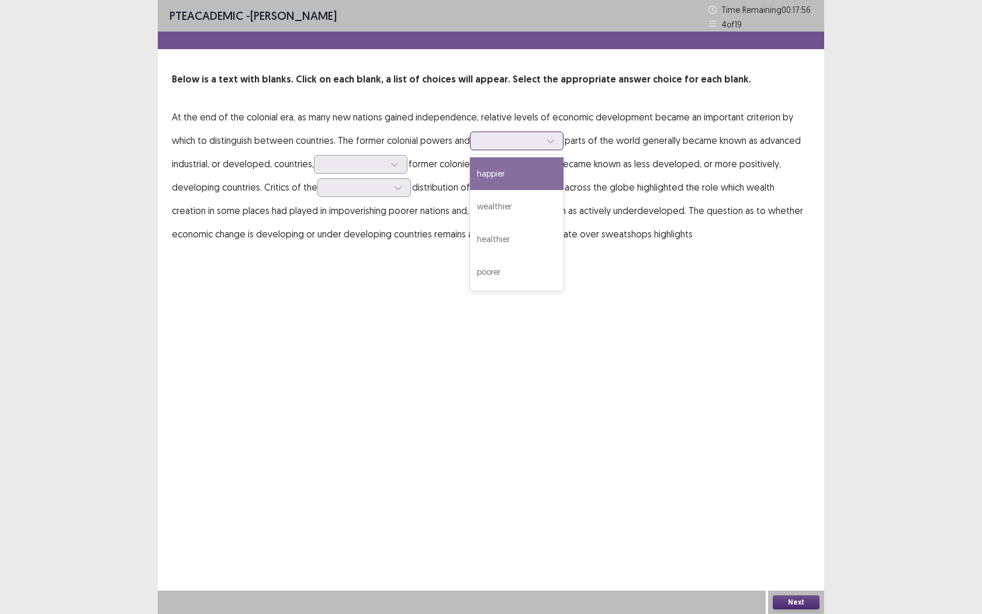
click at [552, 135] on div at bounding box center [551, 141] width 18 height 18
click at [407, 549] on div "PTE academic - [PERSON_NAME] Time Remaining 00 : 17 : 53 4 of 19 Below is a tex…" at bounding box center [491, 307] width 666 height 614
click at [554, 144] on icon at bounding box center [550, 141] width 8 height 8
click at [530, 211] on div "wealthier" at bounding box center [517, 206] width 94 height 33
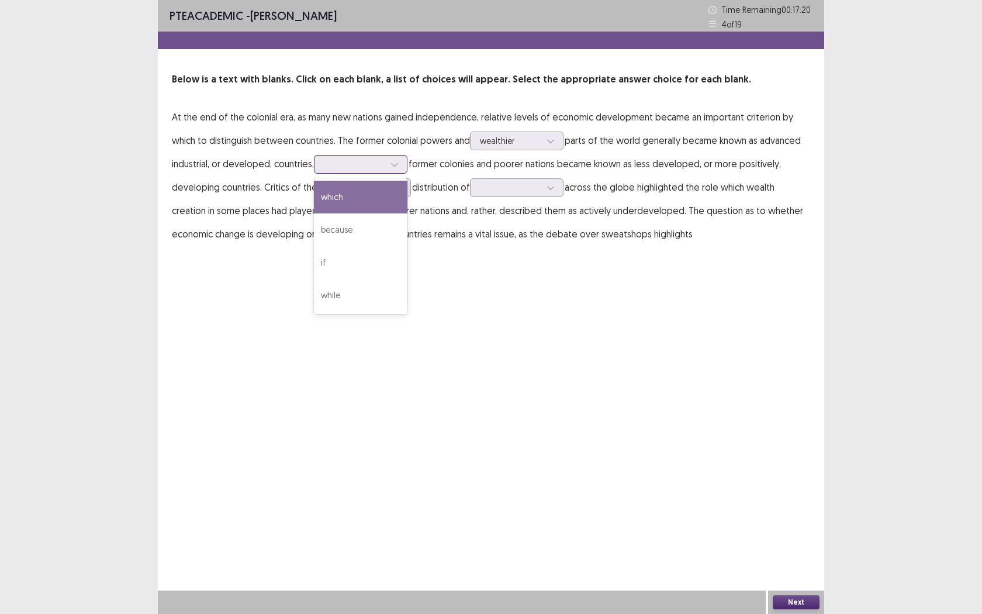
click at [383, 169] on div at bounding box center [354, 163] width 61 height 11
click at [364, 199] on div "which" at bounding box center [361, 197] width 94 height 33
click at [393, 160] on icon at bounding box center [394, 164] width 8 height 8
click at [560, 306] on div "PTE academic - [PERSON_NAME] Time Remaining 00 : 17 : 07 4 of 19 Below is a tex…" at bounding box center [491, 307] width 666 height 614
click at [396, 188] on icon at bounding box center [397, 188] width 6 height 4
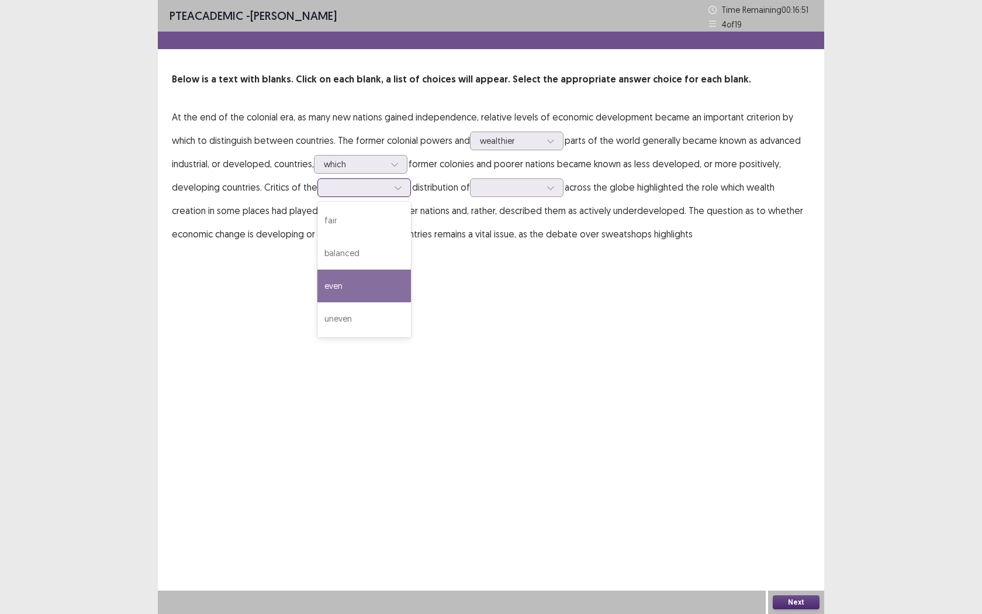
click at [368, 284] on div "even" at bounding box center [364, 285] width 94 height 33
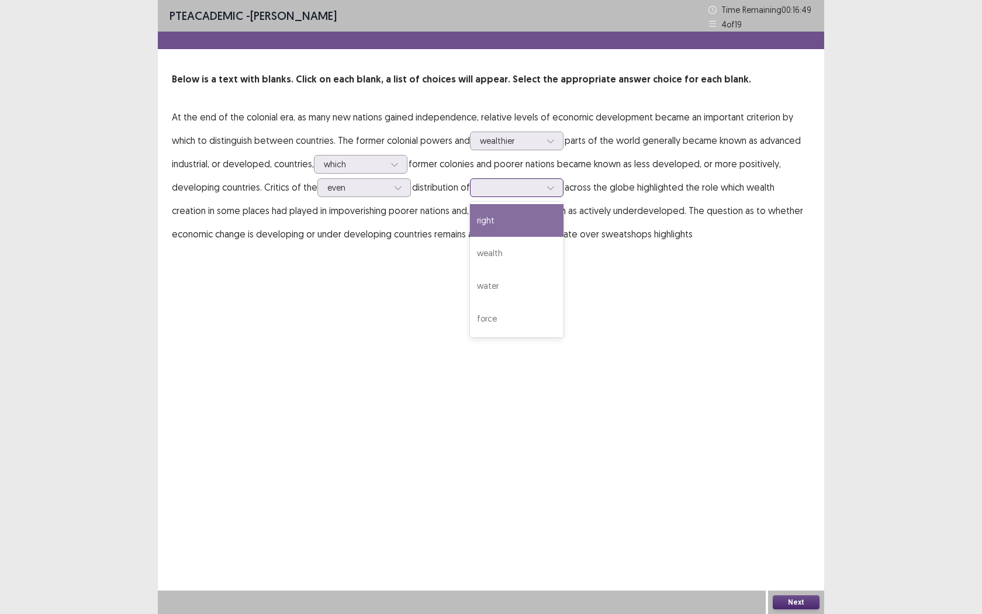
click at [546, 192] on div at bounding box center [551, 188] width 18 height 18
click at [531, 251] on div "wealth" at bounding box center [517, 253] width 94 height 33
click at [792, 562] on button "Next" at bounding box center [796, 602] width 47 height 14
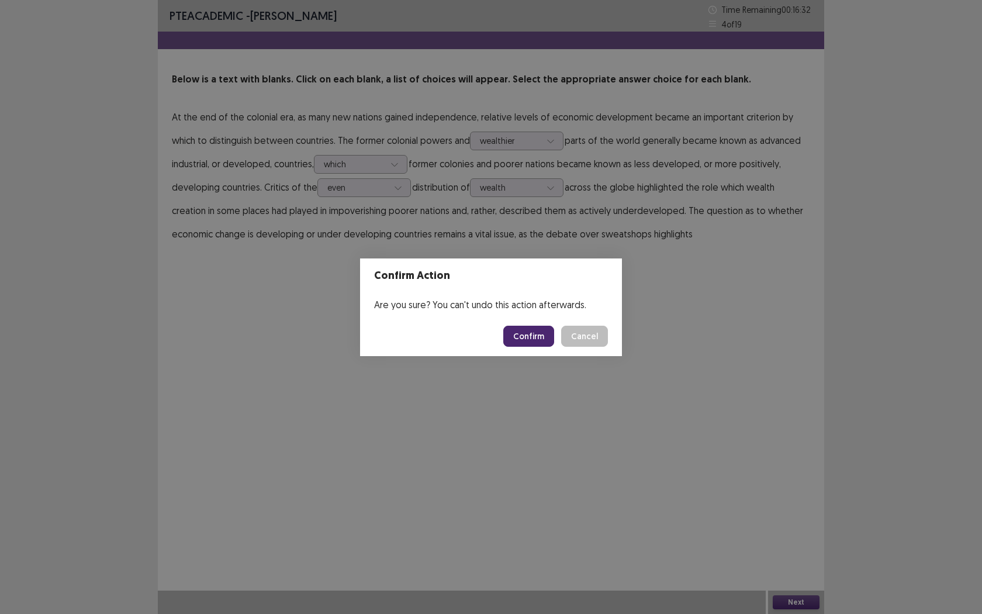
click at [536, 332] on button "Confirm" at bounding box center [528, 336] width 51 height 21
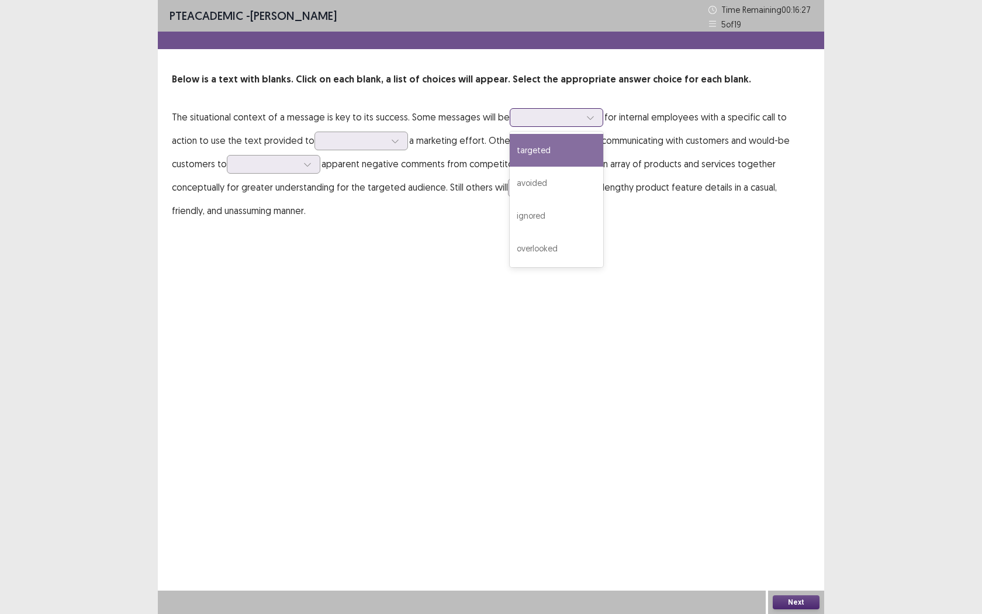
click at [587, 120] on icon at bounding box center [590, 117] width 8 height 8
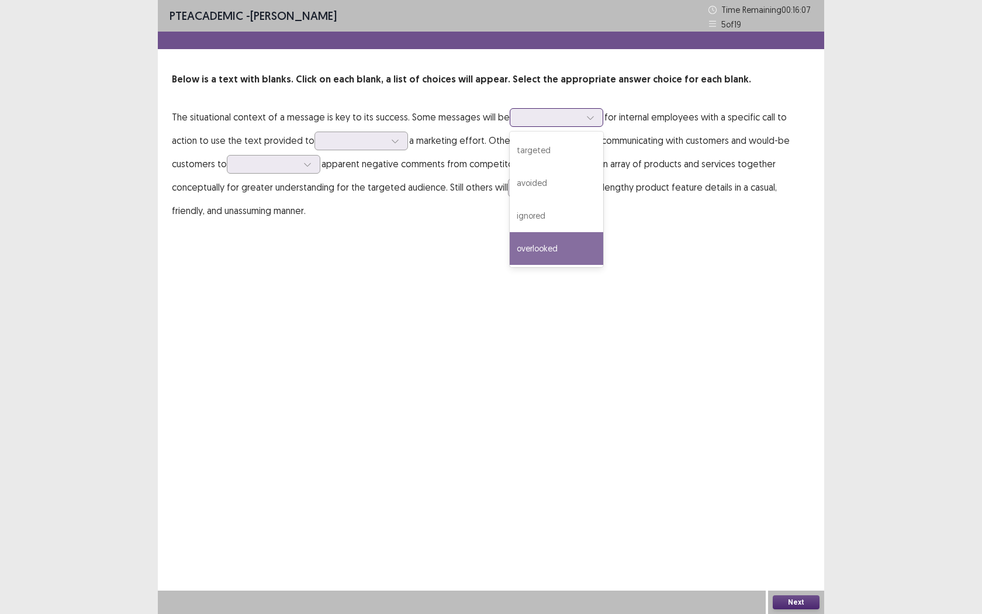
click at [569, 238] on div "overlooked" at bounding box center [557, 248] width 94 height 33
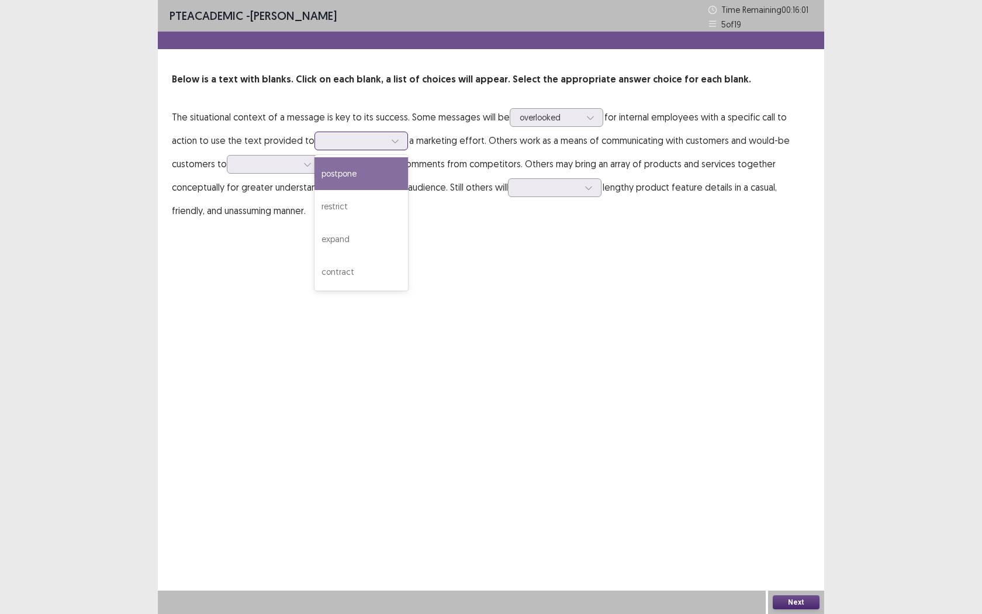
click at [391, 139] on icon at bounding box center [395, 141] width 8 height 8
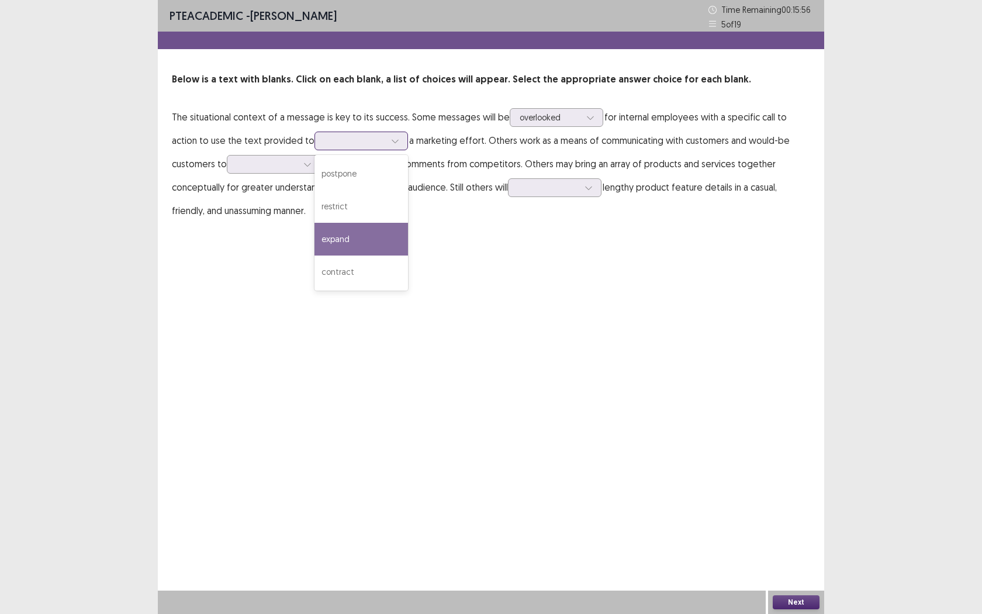
click at [330, 244] on div "expand" at bounding box center [361, 239] width 94 height 33
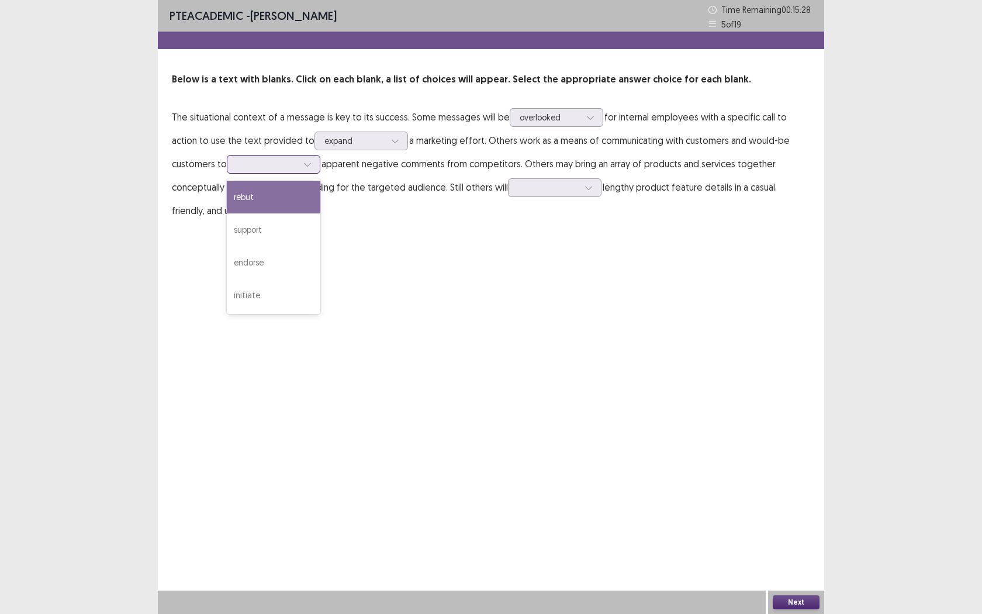
click at [303, 167] on icon at bounding box center [307, 164] width 8 height 8
click at [232, 227] on div "support" at bounding box center [274, 229] width 94 height 33
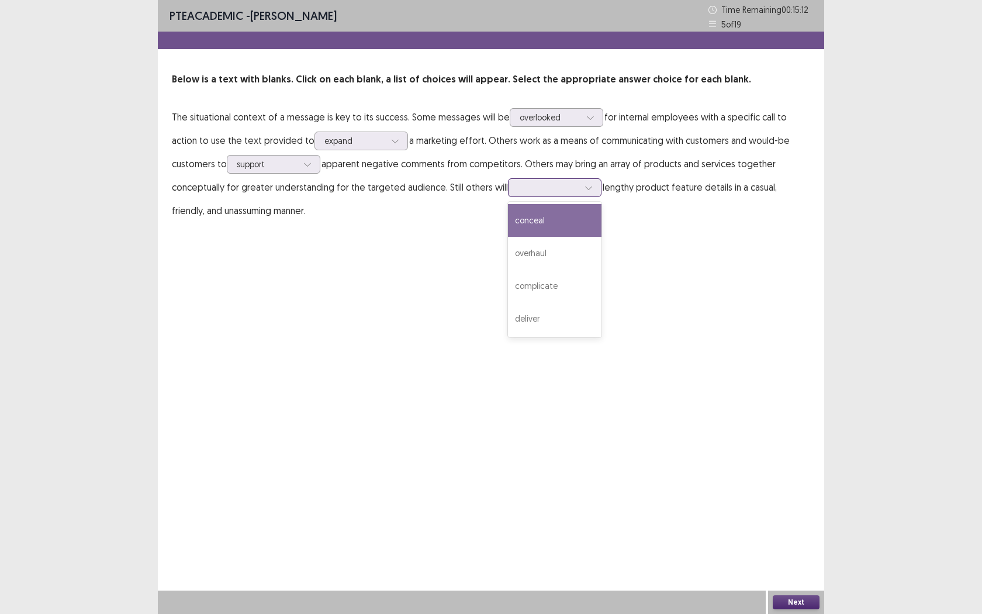
click at [584, 191] on icon at bounding box center [588, 188] width 8 height 8
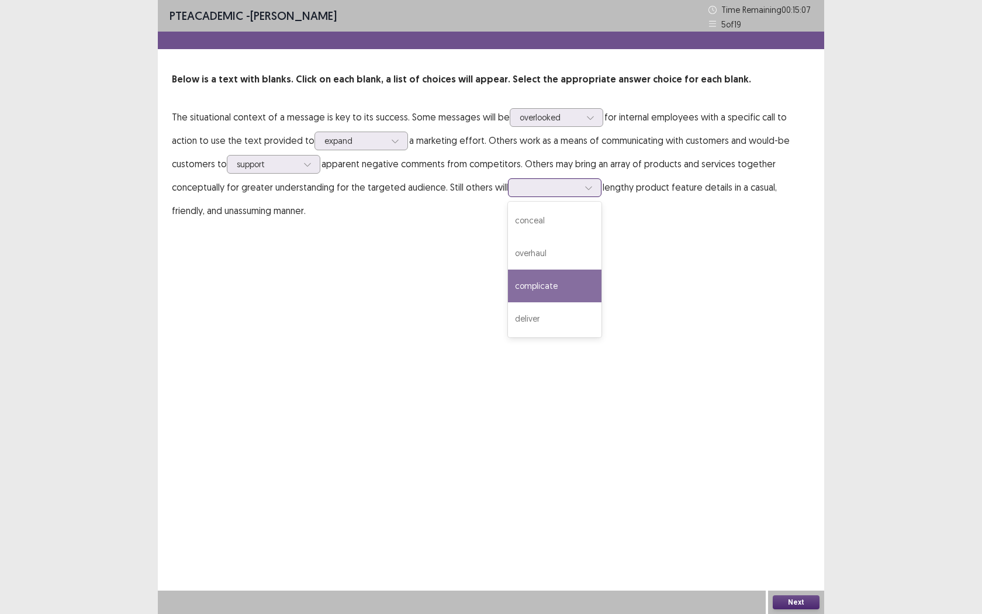
click at [508, 292] on div "complicate" at bounding box center [555, 285] width 94 height 33
click at [798, 562] on button "Next" at bounding box center [796, 602] width 47 height 14
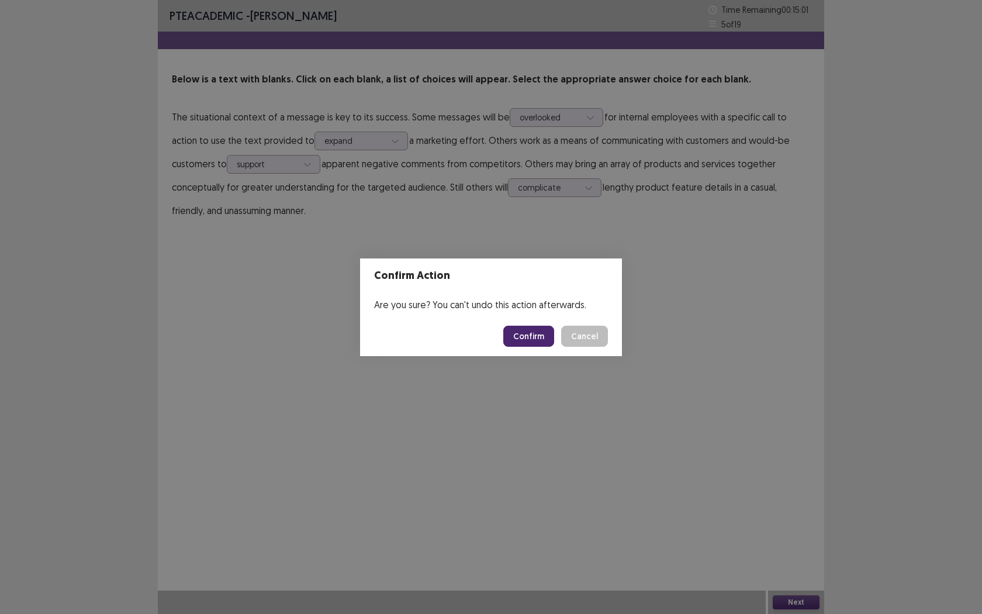
click at [536, 344] on button "Confirm" at bounding box center [528, 336] width 51 height 21
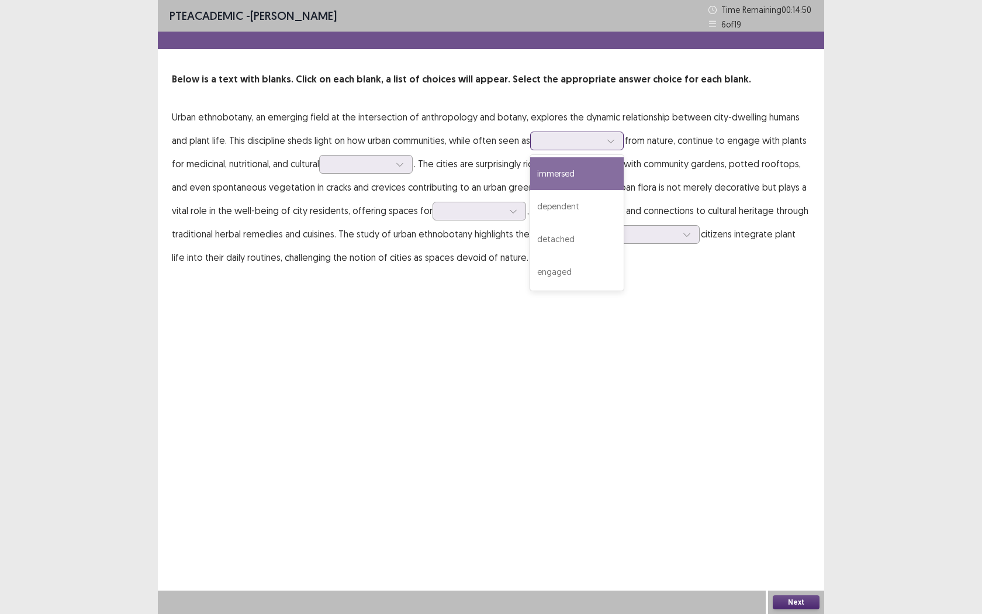
click at [613, 136] on div at bounding box center [611, 141] width 18 height 18
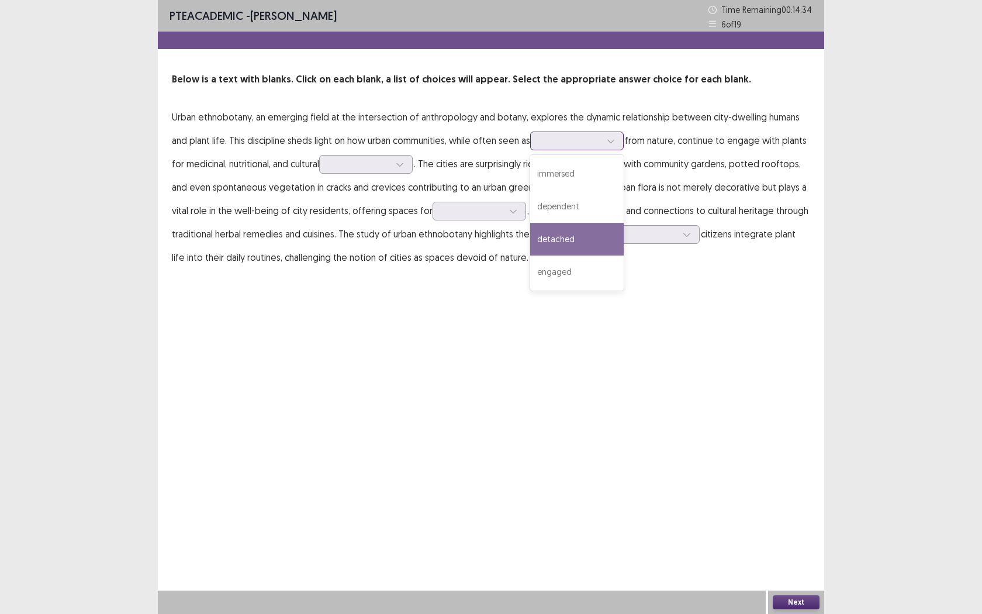
click at [577, 237] on div "detached" at bounding box center [577, 239] width 94 height 33
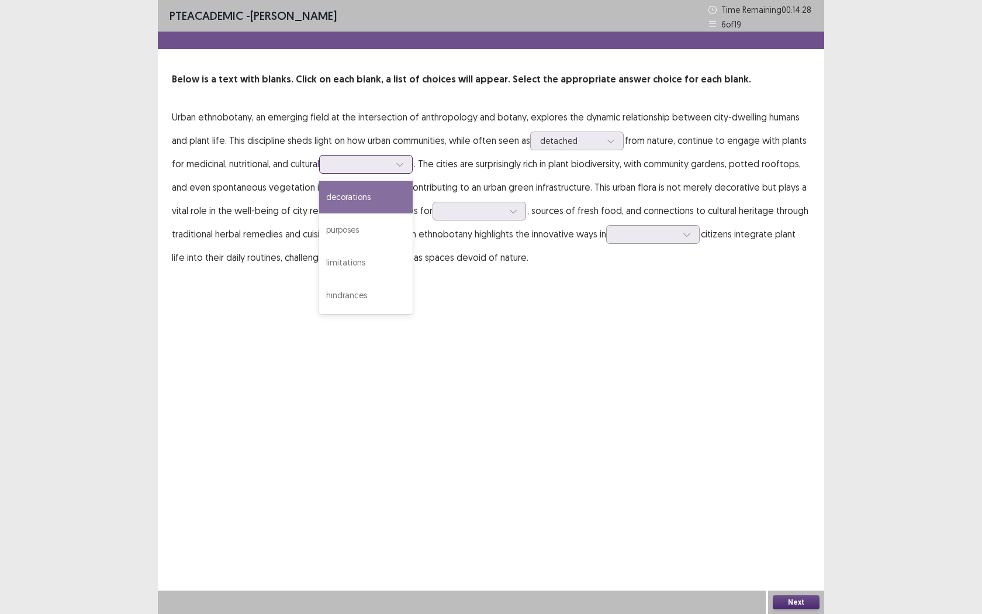
click at [390, 167] on div at bounding box center [359, 163] width 61 height 11
click at [366, 233] on div "purposes" at bounding box center [366, 229] width 94 height 33
click at [504, 214] on div at bounding box center [513, 211] width 18 height 18
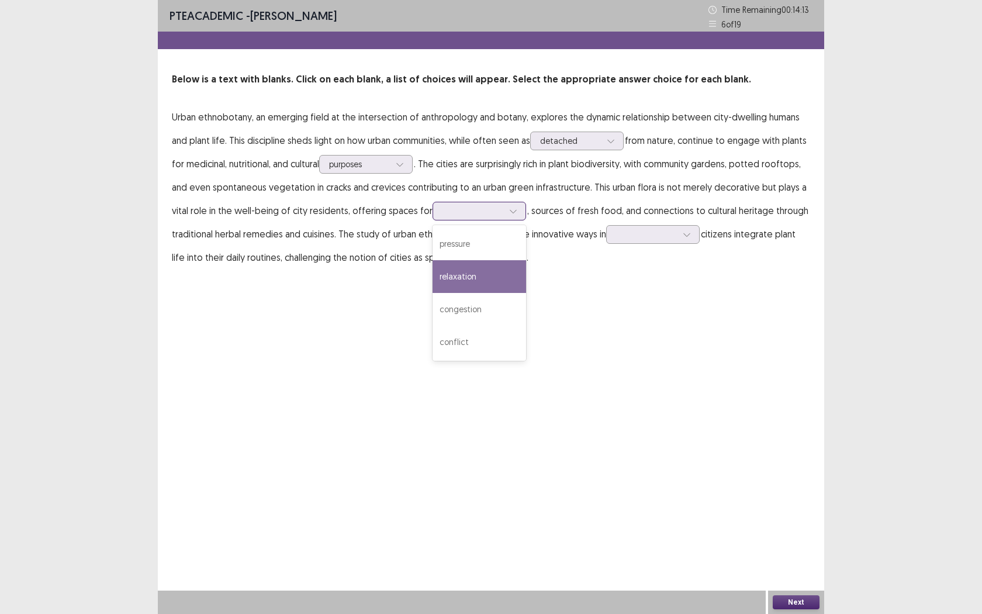
click at [478, 279] on div "relaxation" at bounding box center [479, 276] width 94 height 33
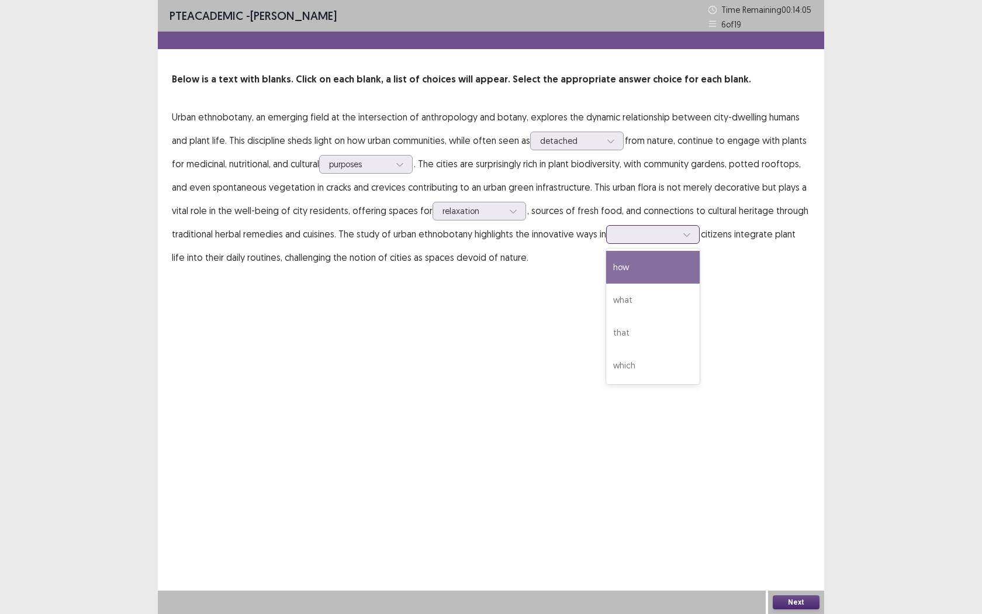
click at [681, 235] on div at bounding box center [687, 235] width 18 height 18
click at [653, 270] on div "how" at bounding box center [653, 267] width 94 height 33
click at [789, 562] on button "Next" at bounding box center [796, 602] width 47 height 14
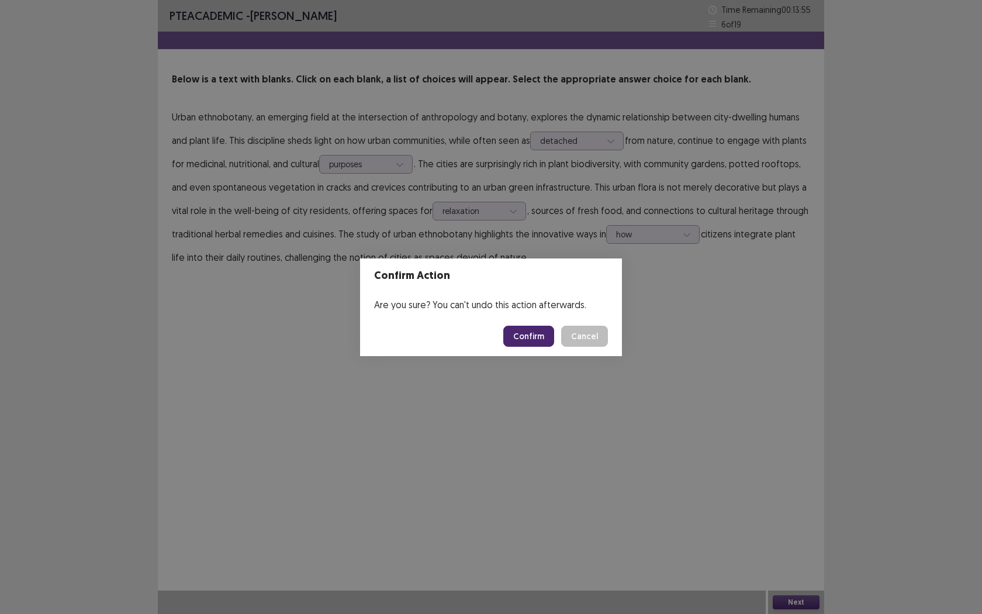
click at [537, 331] on button "Confirm" at bounding box center [528, 336] width 51 height 21
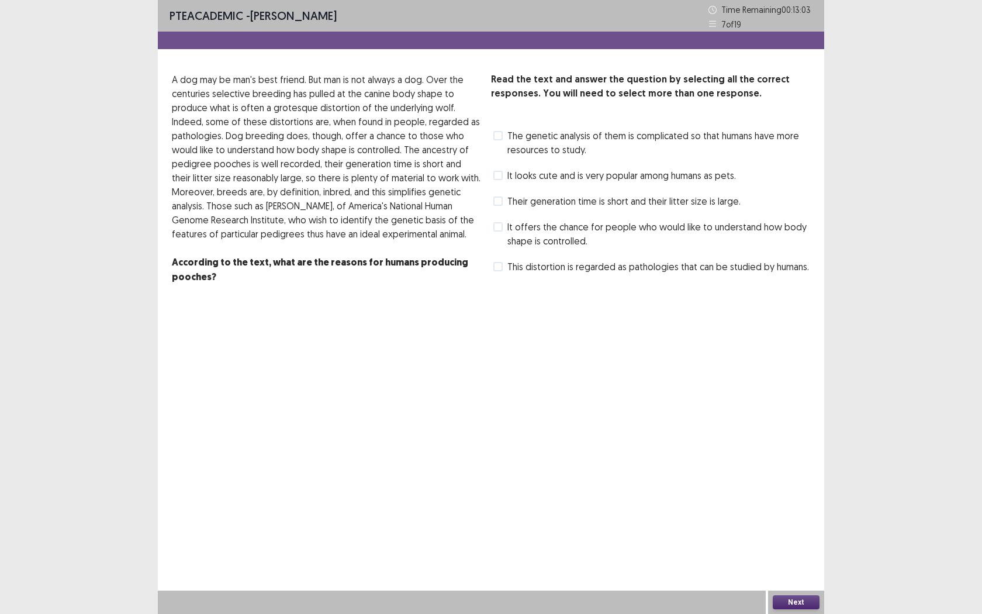
click at [496, 227] on span at bounding box center [497, 226] width 9 height 9
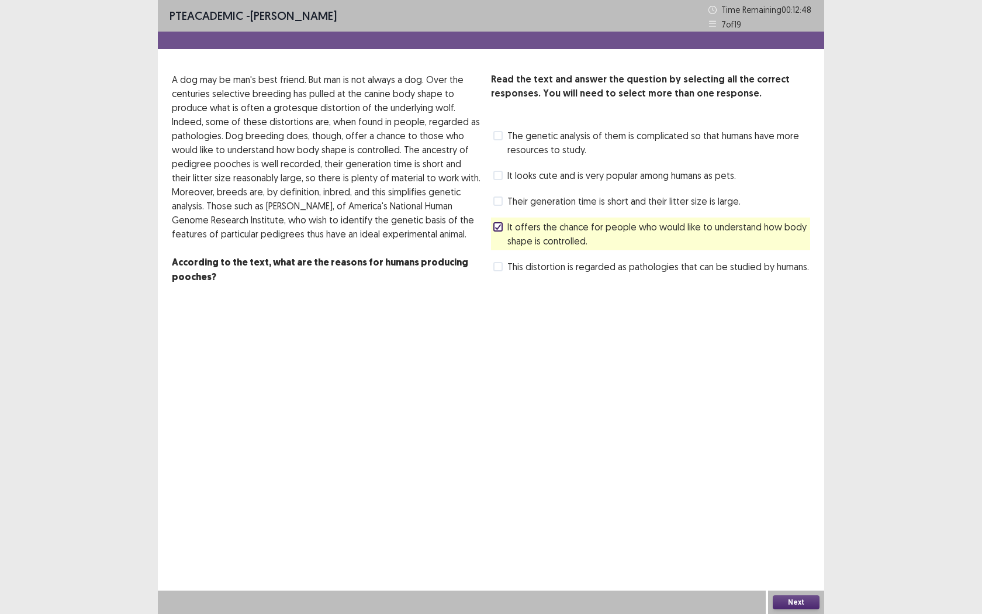
click at [497, 265] on span at bounding box center [497, 266] width 9 height 9
click at [511, 180] on span "It looks cute and is very popular among humans as pets." at bounding box center [621, 175] width 229 height 14
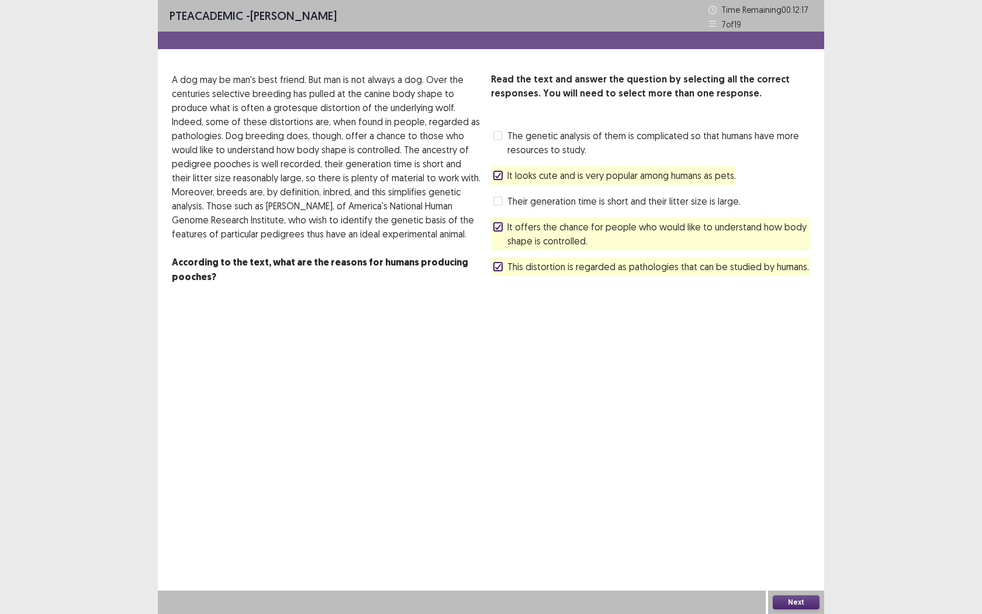
click at [498, 175] on polyline at bounding box center [498, 175] width 5 height 5
click at [500, 204] on span at bounding box center [497, 200] width 9 height 9
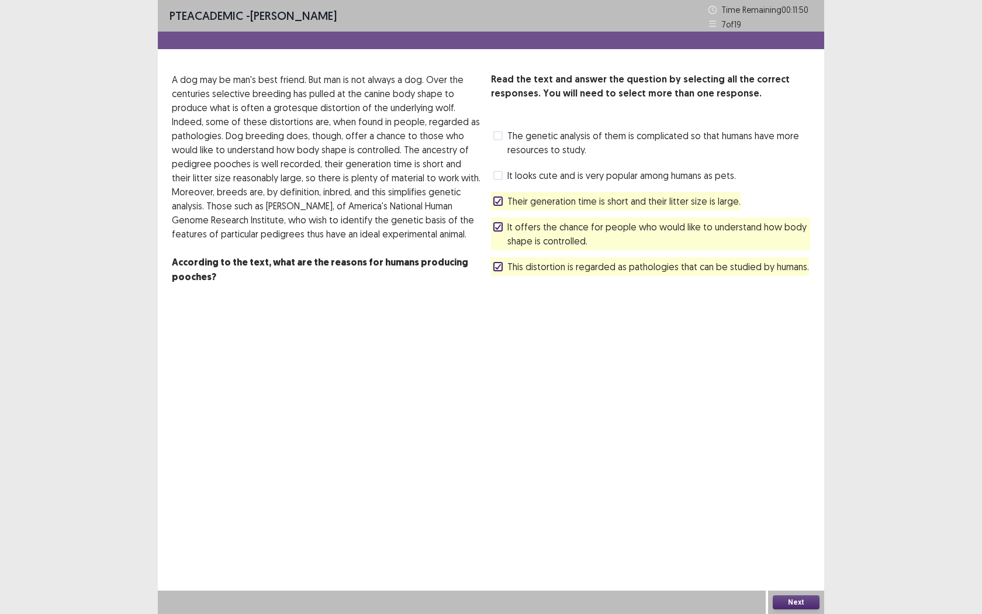
click at [498, 269] on icon at bounding box center [497, 267] width 7 height 6
click at [507, 269] on span "This distortion is regarded as pathologies that can be studied by humans." at bounding box center [658, 266] width 302 height 14
click at [790, 562] on button "Next" at bounding box center [796, 602] width 47 height 14
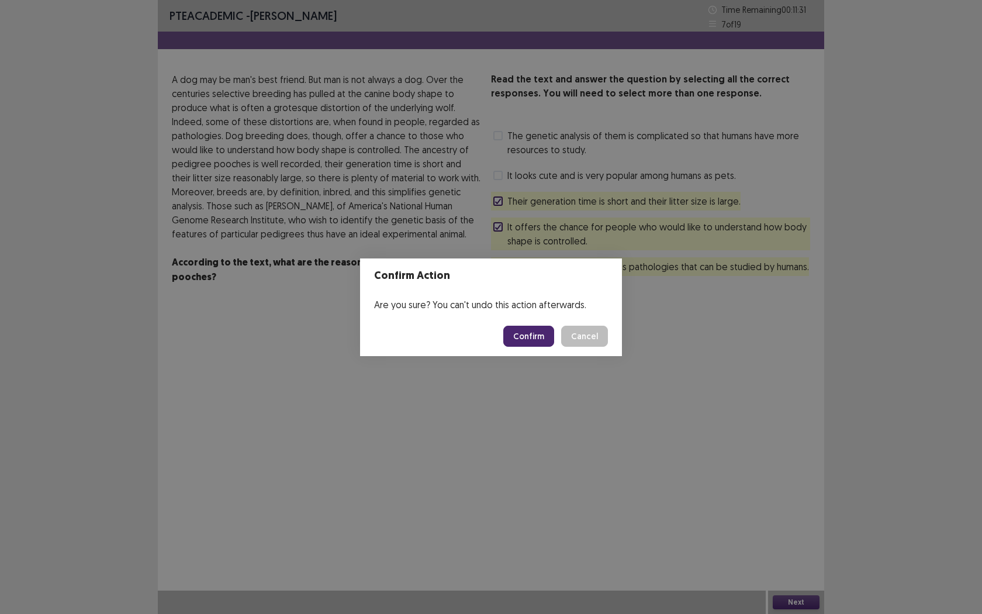
click at [516, 297] on div "Are you sure? You can't undo this action afterwards." at bounding box center [491, 304] width 262 height 23
click at [523, 329] on button "Confirm" at bounding box center [528, 336] width 51 height 21
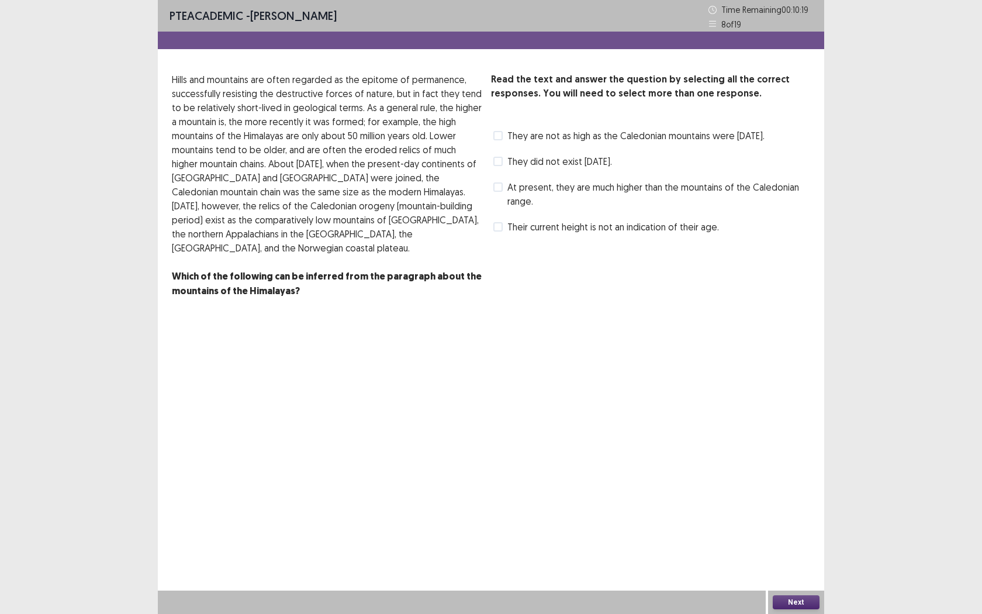
click at [500, 192] on span at bounding box center [497, 186] width 9 height 9
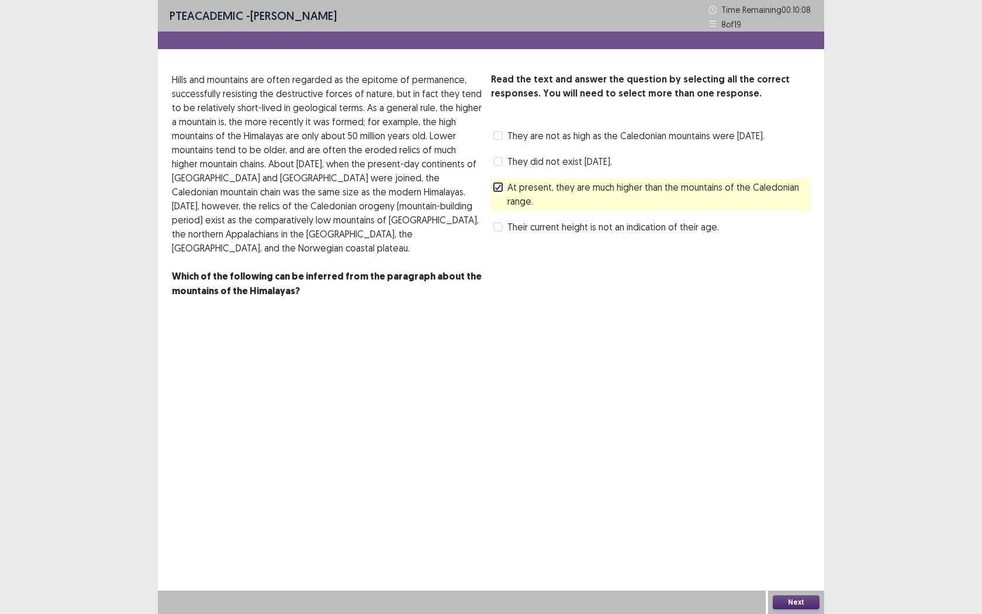
click at [507, 234] on label "Their current height is not an indication of their age." at bounding box center [606, 227] width 226 height 14
click at [506, 234] on label "Their current height is not an indication of their age." at bounding box center [606, 227] width 226 height 14
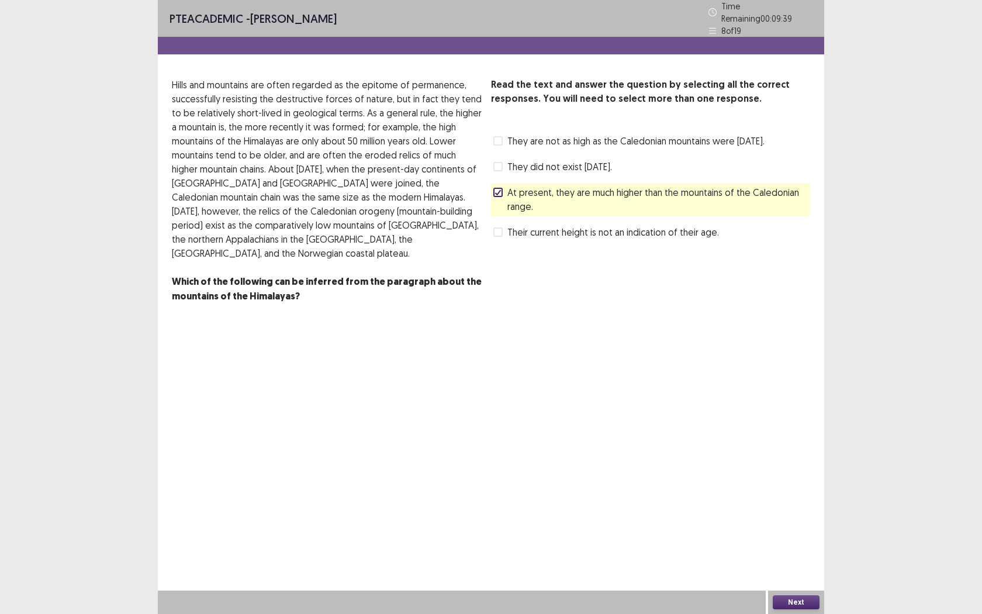
click at [501, 136] on span at bounding box center [497, 140] width 9 height 9
click at [805, 562] on button "Next" at bounding box center [796, 602] width 47 height 14
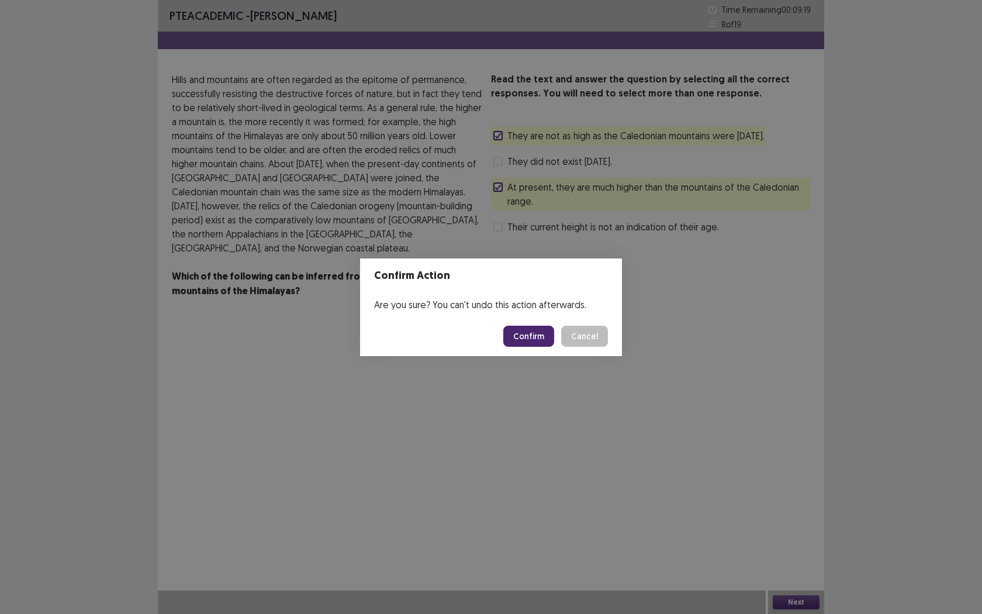
click at [530, 333] on button "Confirm" at bounding box center [528, 336] width 51 height 21
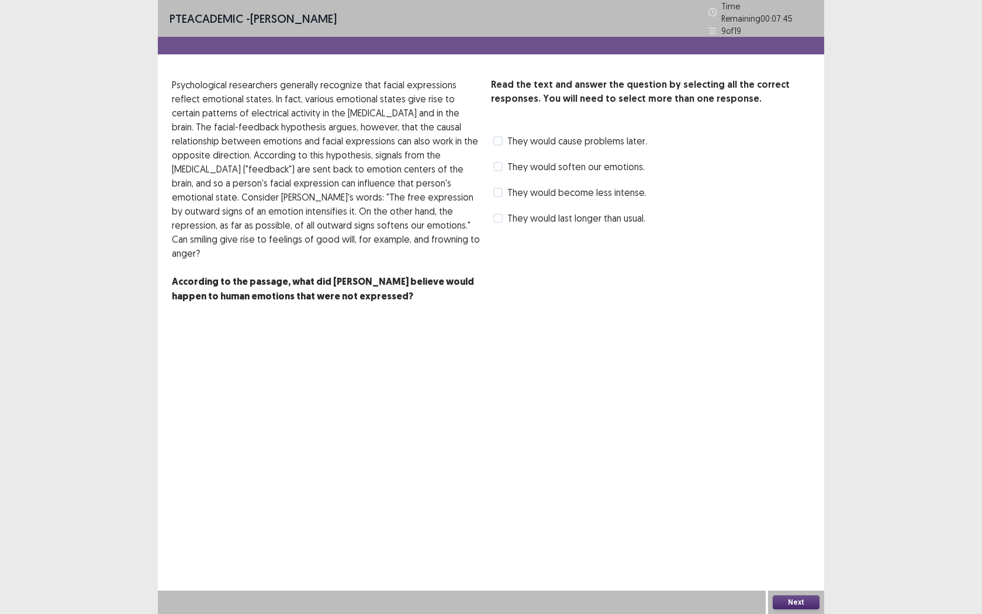
click at [502, 214] on span at bounding box center [497, 217] width 9 height 9
click at [499, 164] on span at bounding box center [497, 166] width 9 height 9
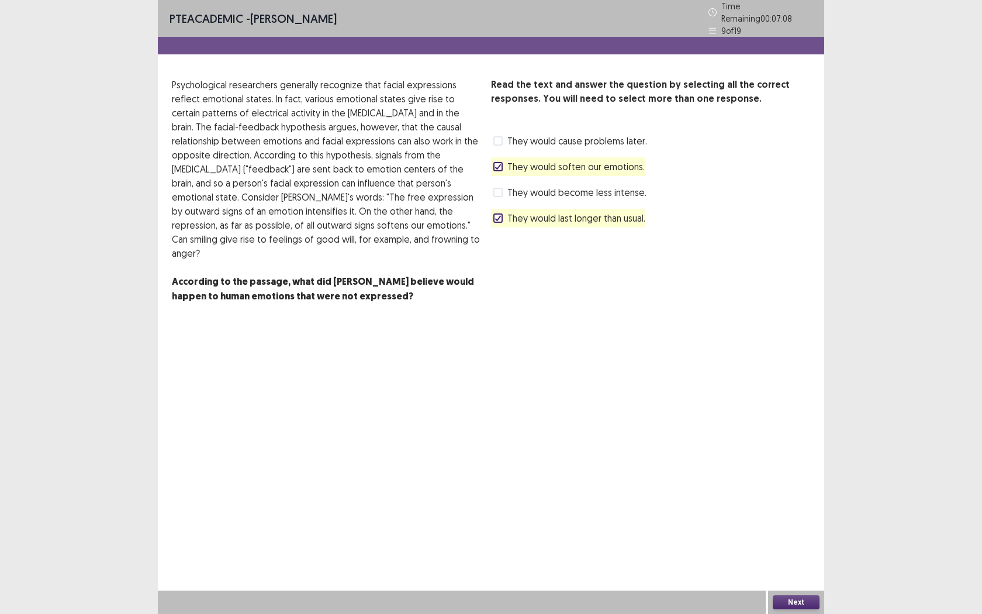
click at [803, 562] on button "Next" at bounding box center [796, 602] width 47 height 14
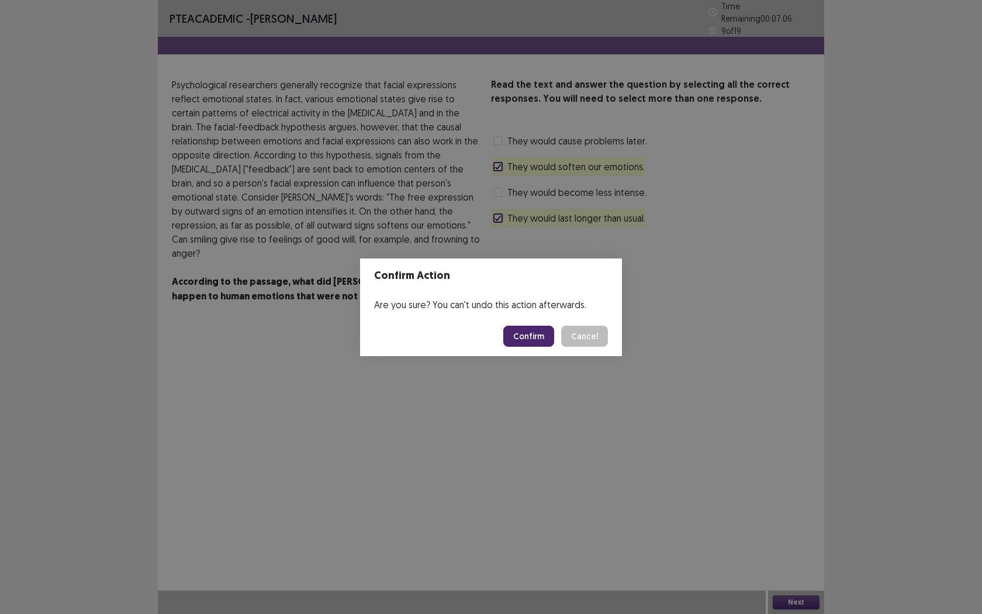
click at [525, 340] on button "Confirm" at bounding box center [528, 336] width 51 height 21
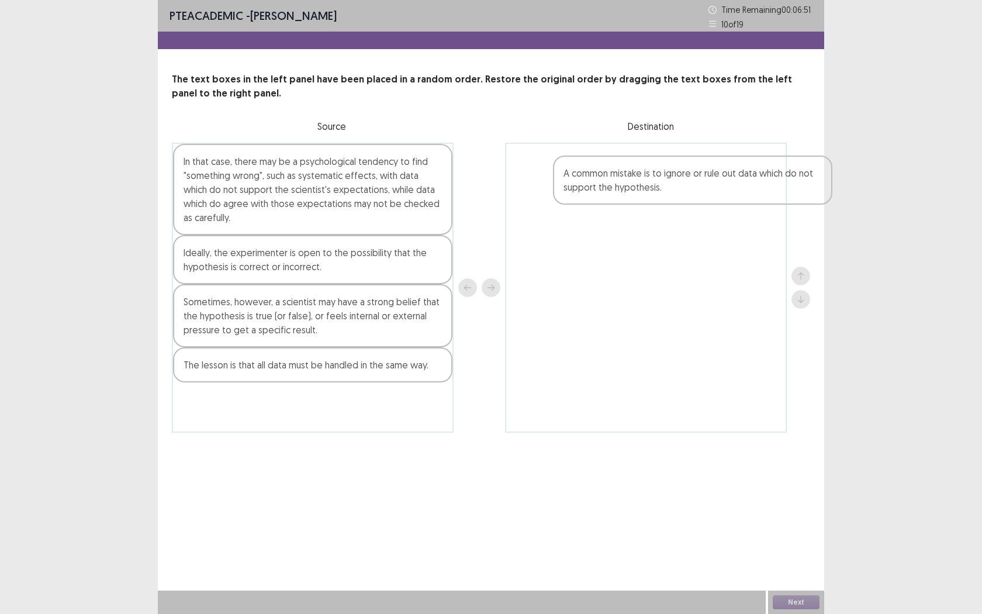
drag, startPoint x: 223, startPoint y: 273, endPoint x: 608, endPoint y: 193, distance: 392.7
click at [608, 193] on div "In that case, there may be a psychological tendency to find "something wrong", …" at bounding box center [491, 288] width 638 height 290
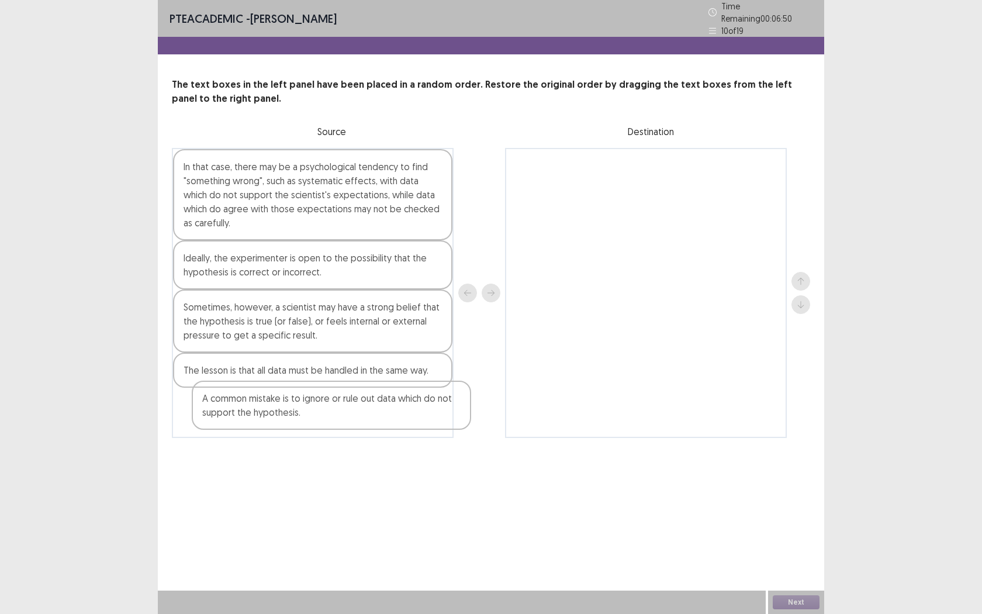
drag, startPoint x: 584, startPoint y: 176, endPoint x: 261, endPoint y: 381, distance: 382.8
click at [263, 382] on div "In that case, there may be a psychological tendency to find "something wrong", …" at bounding box center [491, 293] width 638 height 290
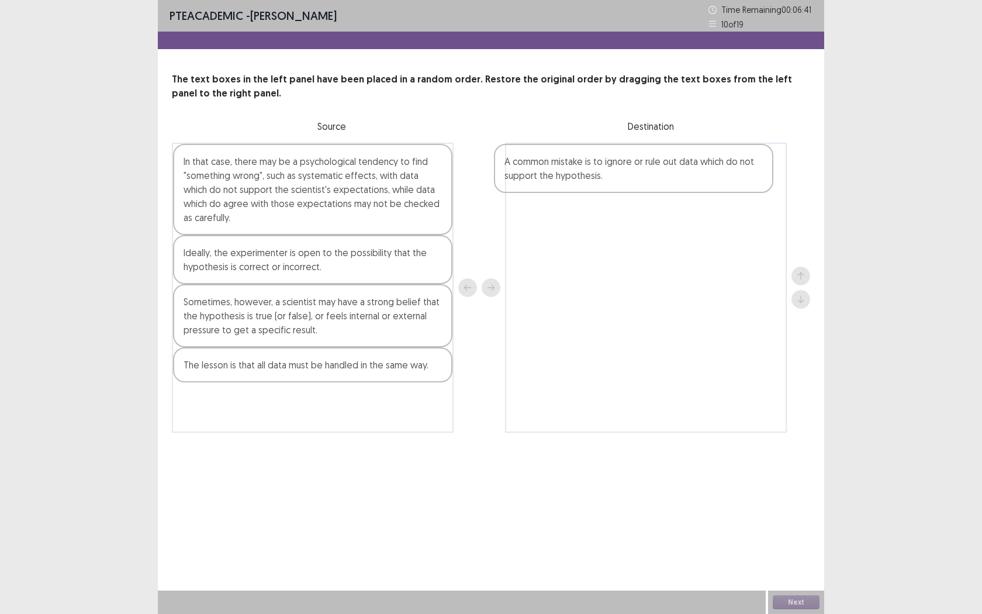
drag, startPoint x: 310, startPoint y: 386, endPoint x: 636, endPoint y: 183, distance: 384.3
click at [636, 183] on div "In that case, there may be a psychological tendency to find "something wrong", …" at bounding box center [491, 288] width 638 height 290
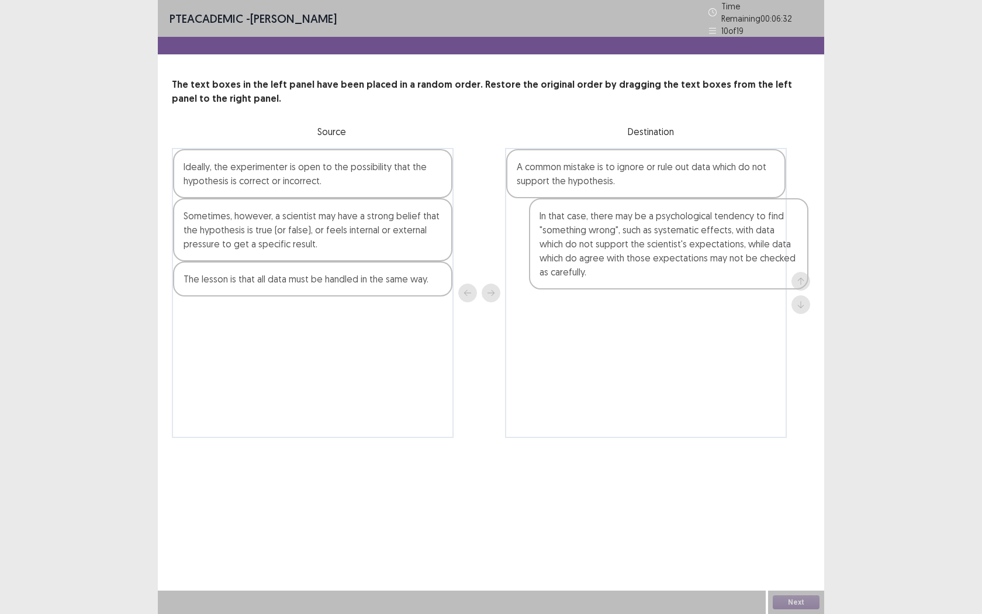
drag, startPoint x: 280, startPoint y: 221, endPoint x: 645, endPoint y: 276, distance: 368.7
click at [645, 276] on div "In that case, there may be a psychological tendency to find "something wrong", …" at bounding box center [491, 293] width 638 height 290
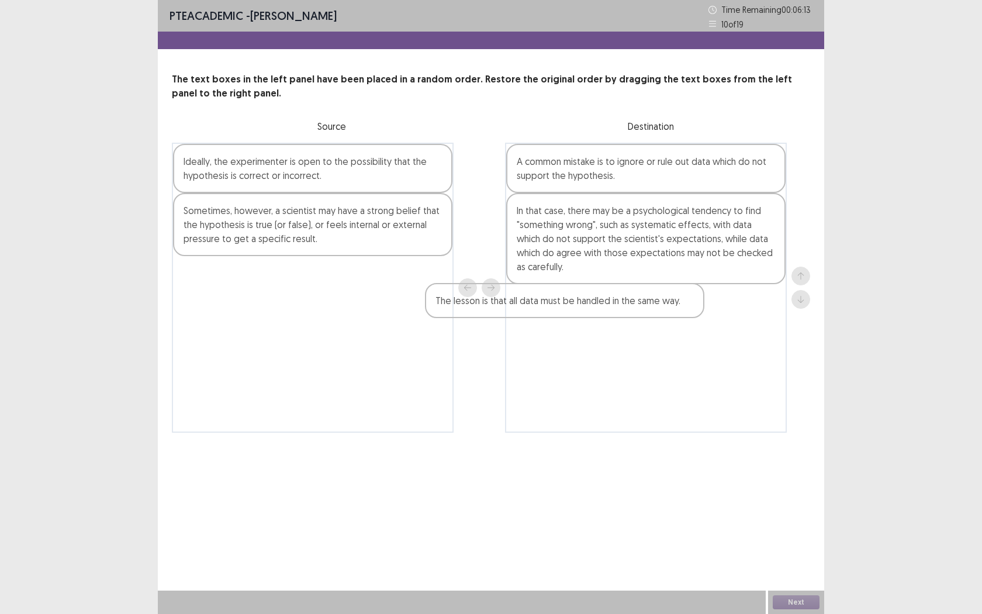
drag, startPoint x: 364, startPoint y: 283, endPoint x: 628, endPoint y: 309, distance: 266.0
click at [628, 309] on div "Ideally, the experimenter is open to the possibility that the hypothesis is cor…" at bounding box center [491, 288] width 638 height 290
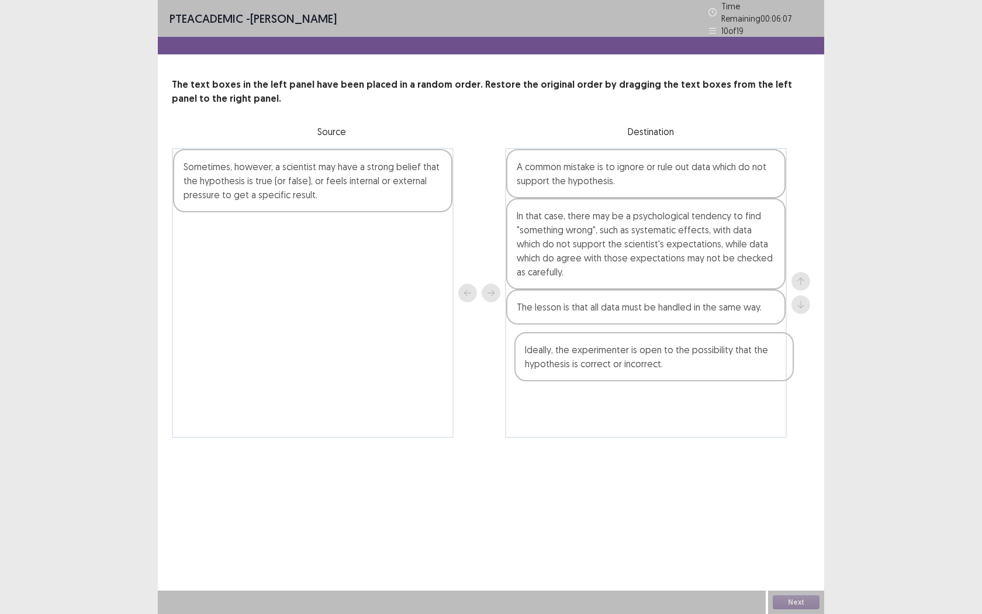
drag, startPoint x: 316, startPoint y: 164, endPoint x: 655, endPoint y: 344, distance: 383.3
click at [655, 344] on div "Ideally, the experimenter is open to the possibility that the hypothesis is cor…" at bounding box center [491, 293] width 638 height 290
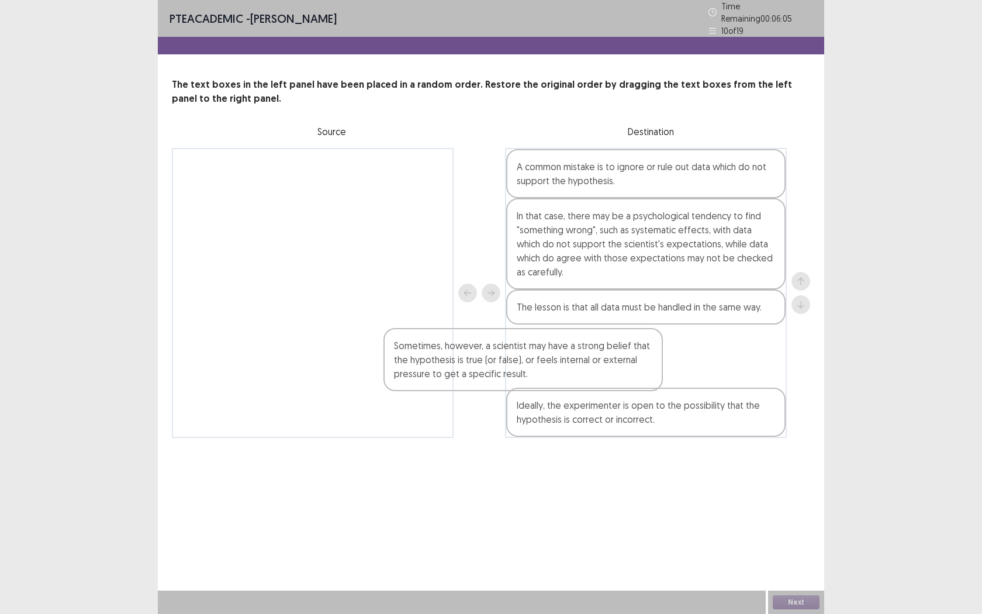
drag, startPoint x: 379, startPoint y: 174, endPoint x: 682, endPoint y: 407, distance: 382.2
click at [681, 410] on div "Sometimes, however, a scientist may have a strong belief that the hypothesis is…" at bounding box center [491, 293] width 638 height 290
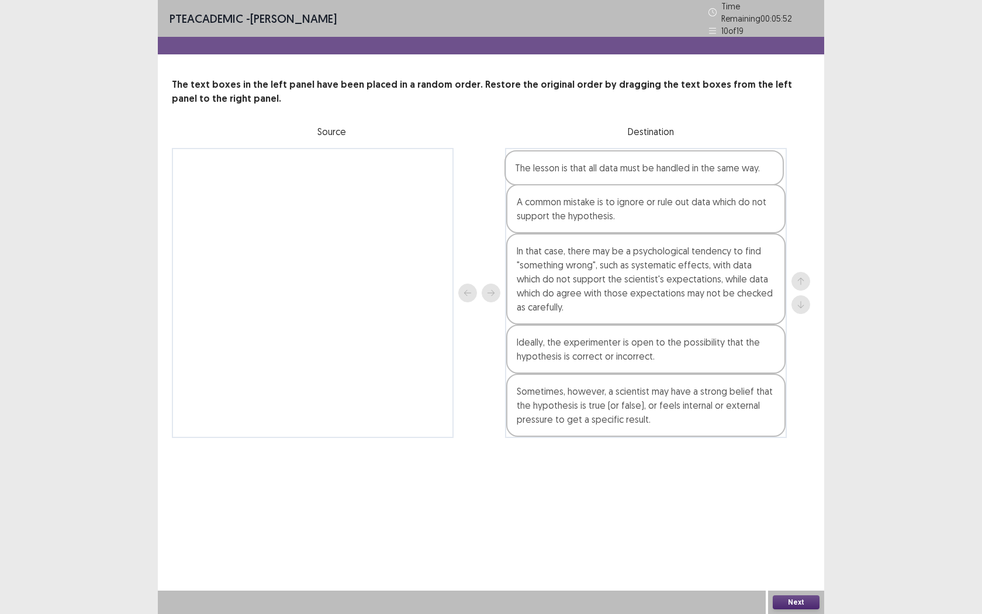
drag, startPoint x: 618, startPoint y: 314, endPoint x: 617, endPoint y: 175, distance: 138.5
click at [617, 175] on div "A common mistake is to ignore or rule out data which do not support the hypothe…" at bounding box center [646, 293] width 282 height 290
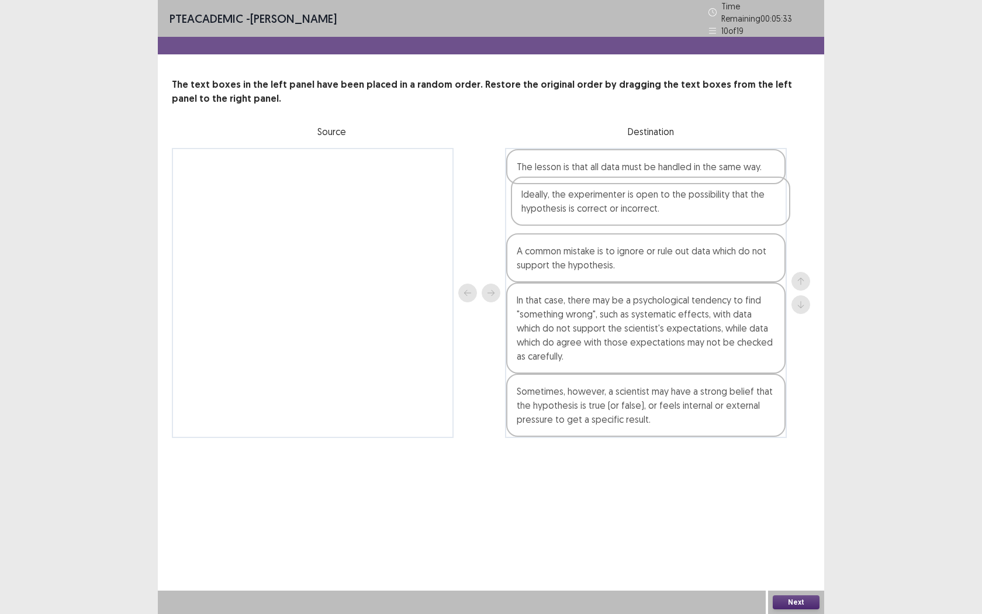
drag, startPoint x: 595, startPoint y: 352, endPoint x: 600, endPoint y: 196, distance: 156.1
click at [600, 196] on div "The lesson is that all data must be handled in the same way. A common mistake i…" at bounding box center [646, 293] width 282 height 290
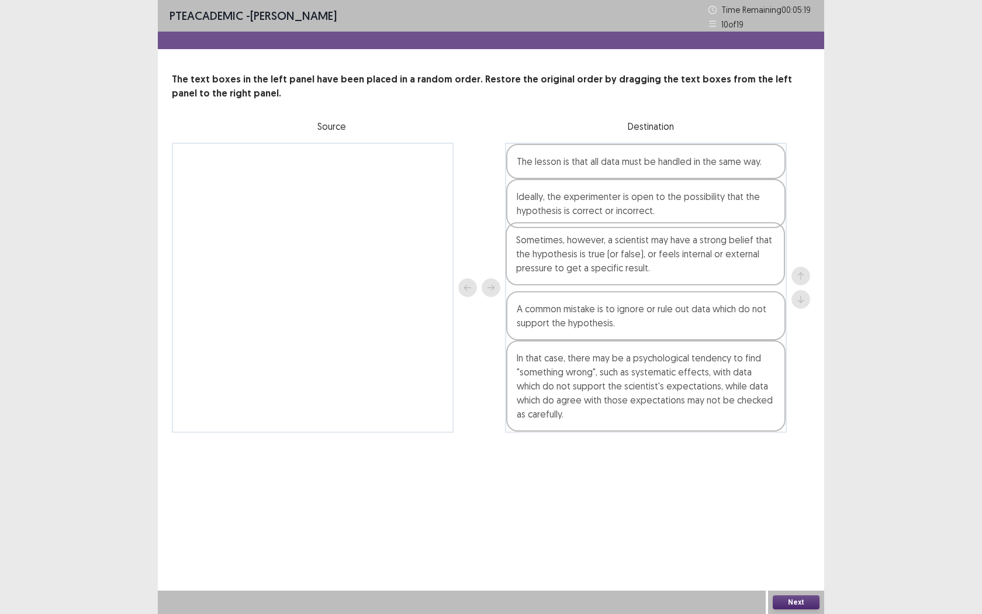
drag, startPoint x: 663, startPoint y: 412, endPoint x: 662, endPoint y: 259, distance: 152.5
click at [662, 259] on div "The lesson is that all data must be handled in the same way. Ideally, the exper…" at bounding box center [646, 288] width 282 height 290
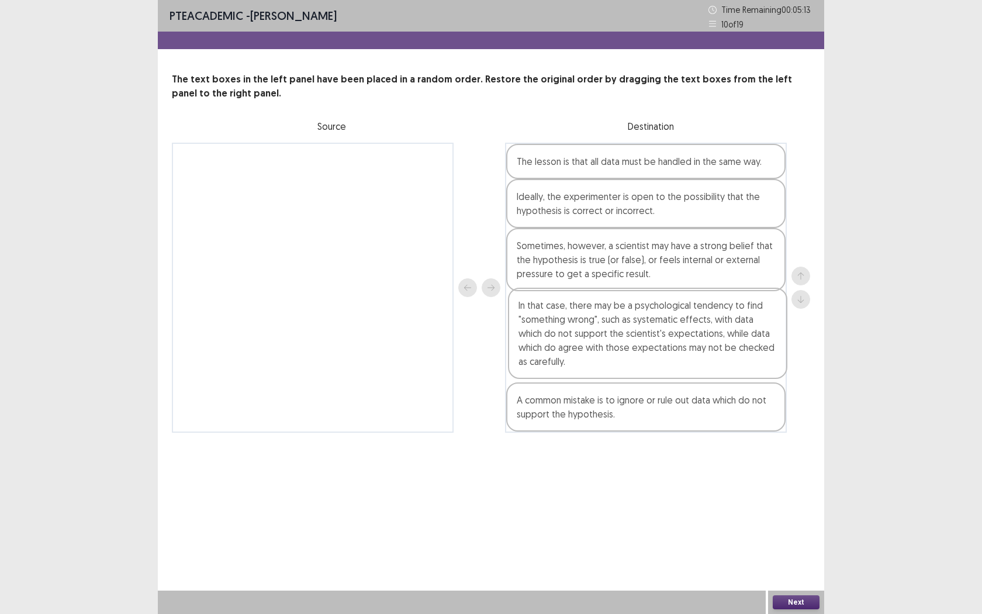
drag, startPoint x: 679, startPoint y: 375, endPoint x: 681, endPoint y: 321, distance: 53.8
click at [681, 321] on div "The lesson is that all data must be handled in the same way. Ideally, the exper…" at bounding box center [646, 288] width 282 height 290
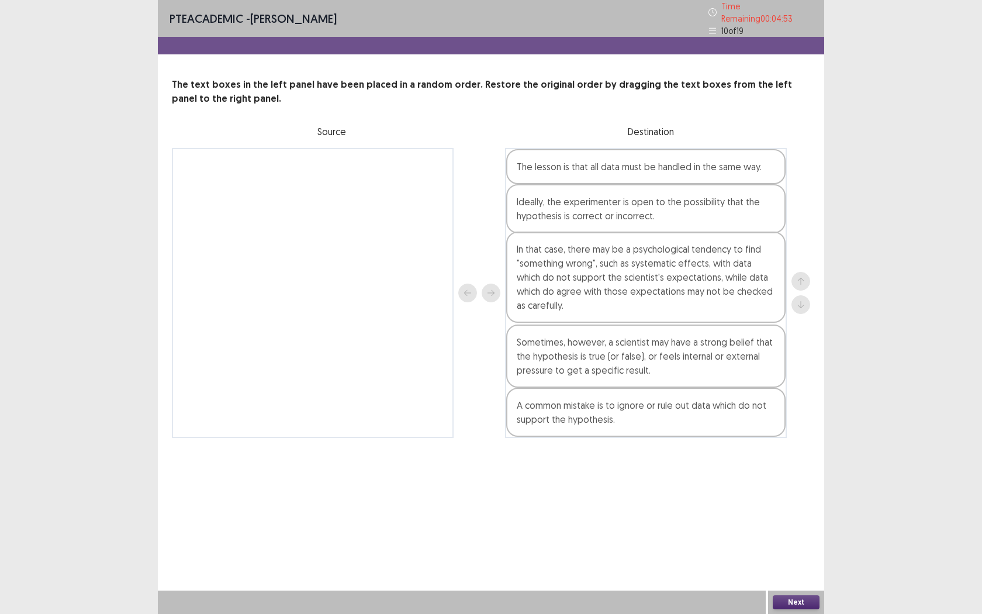
drag, startPoint x: 615, startPoint y: 341, endPoint x: 615, endPoint y: 277, distance: 64.3
click at [615, 277] on div "The lesson is that all data must be handled in the same way. Ideally, the exper…" at bounding box center [646, 293] width 282 height 290
click at [783, 562] on button "Next" at bounding box center [796, 602] width 47 height 14
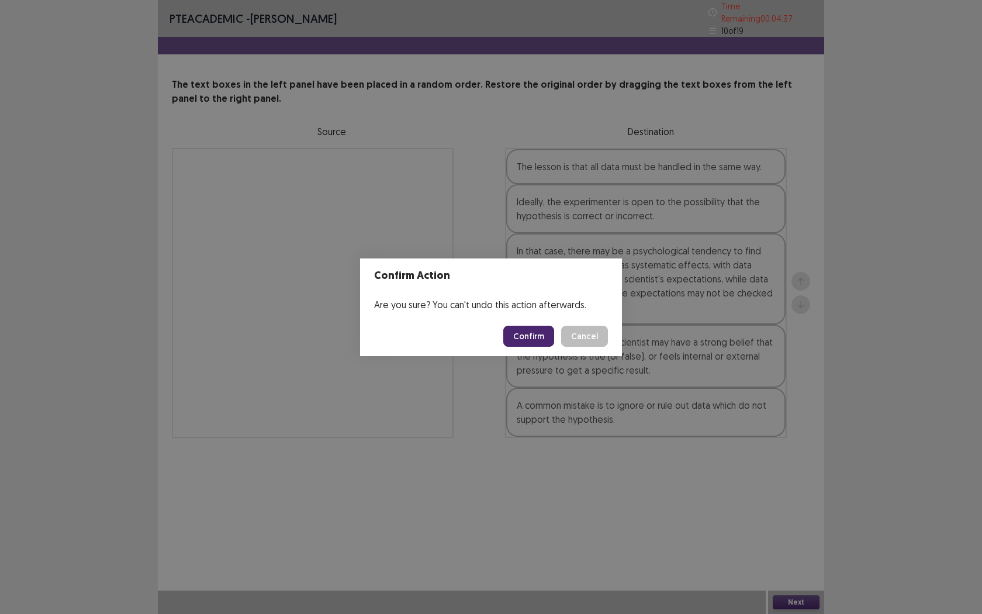
click at [546, 423] on div "Confirm Action Are you sure? You can't undo this action afterwards. Confirm Can…" at bounding box center [491, 307] width 982 height 614
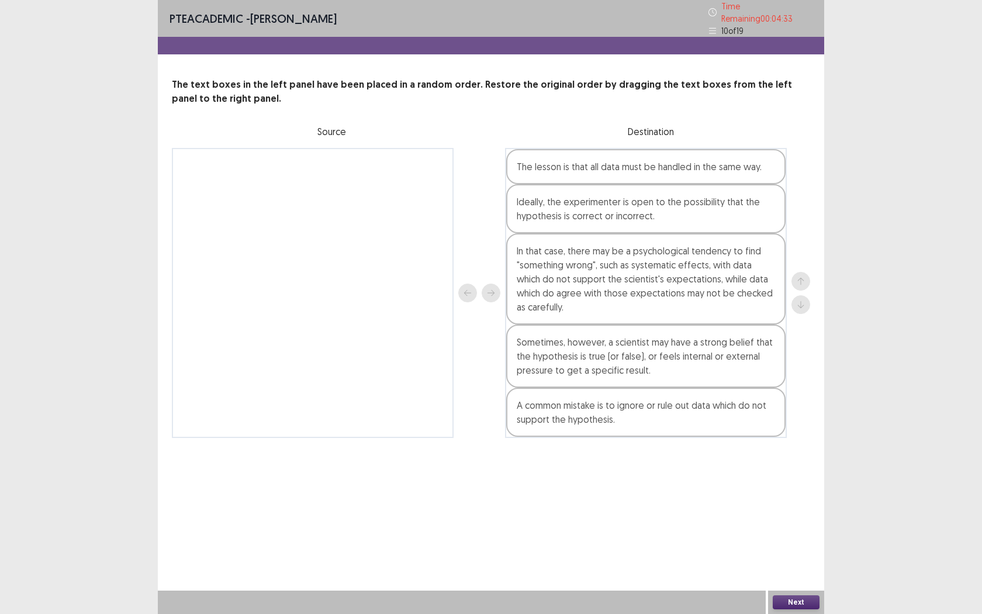
click at [811, 562] on button "Next" at bounding box center [796, 602] width 47 height 14
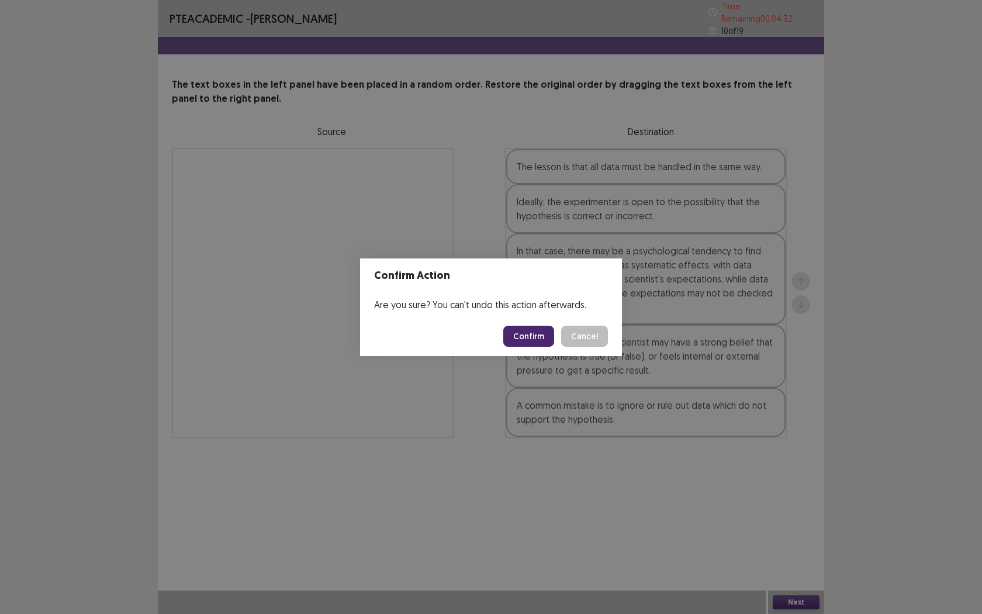
click at [518, 334] on button "Confirm" at bounding box center [528, 336] width 51 height 21
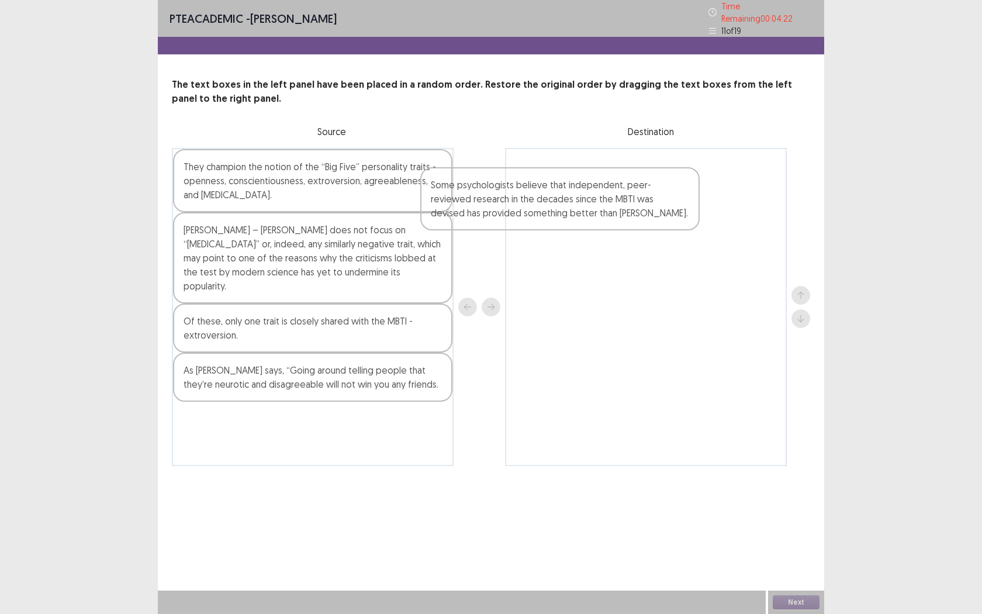
drag, startPoint x: 342, startPoint y: 247, endPoint x: 594, endPoint y: 206, distance: 255.2
click at [594, 206] on div "They champion the notion of the “Big Five” personality traits - openness, consc…" at bounding box center [491, 307] width 638 height 318
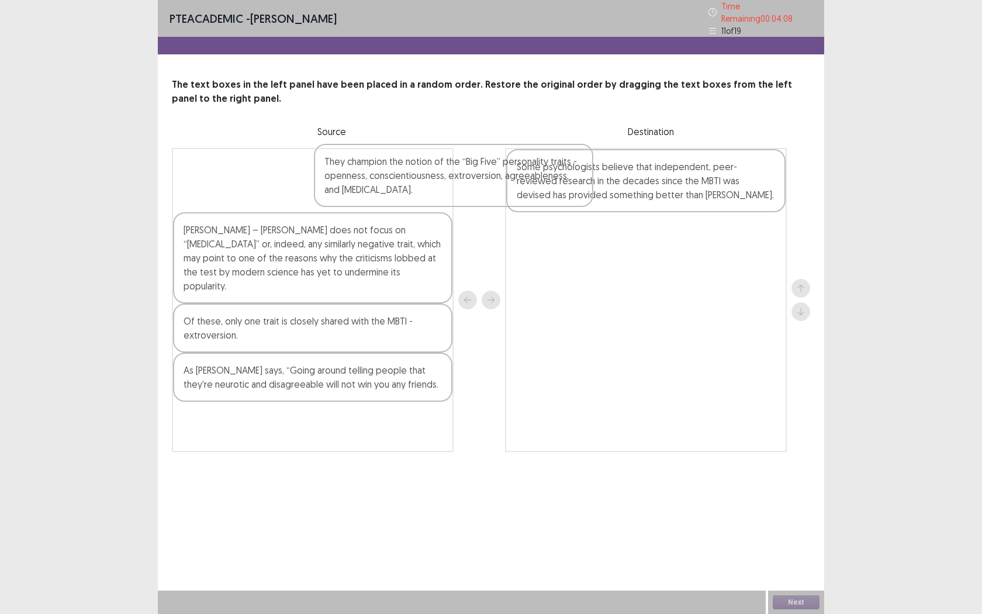
drag, startPoint x: 329, startPoint y: 166, endPoint x: 545, endPoint y: 167, distance: 215.6
click at [539, 167] on div "They champion the notion of the “Big Five” personality traits - openness, consc…" at bounding box center [491, 300] width 638 height 304
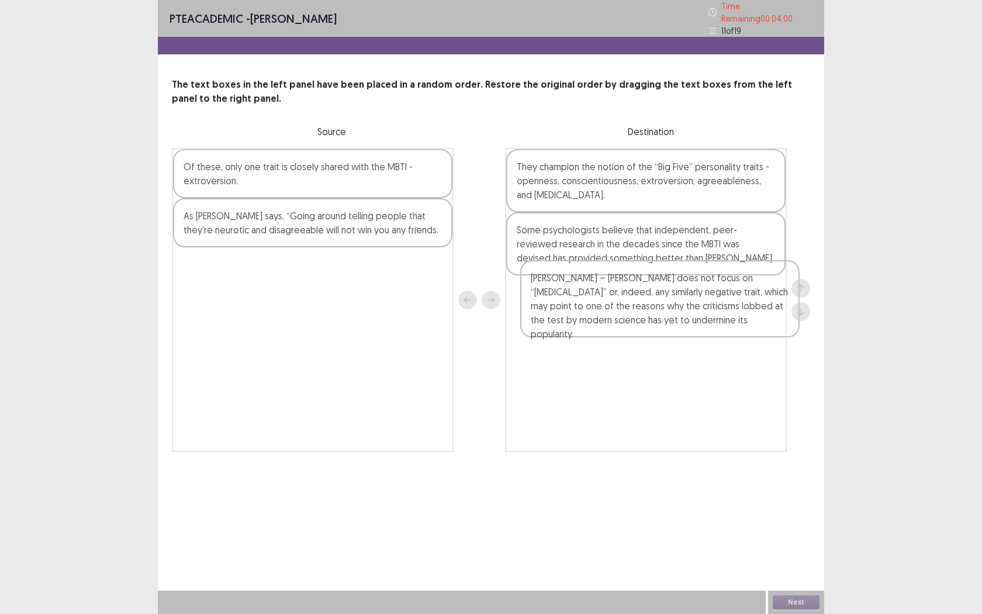
drag, startPoint x: 361, startPoint y: 190, endPoint x: 719, endPoint y: 302, distance: 375.2
click at [719, 302] on div "[PERSON_NAME] – [PERSON_NAME] does not focus on “[MEDICAL_DATA]” or, indeed, an…" at bounding box center [491, 300] width 638 height 304
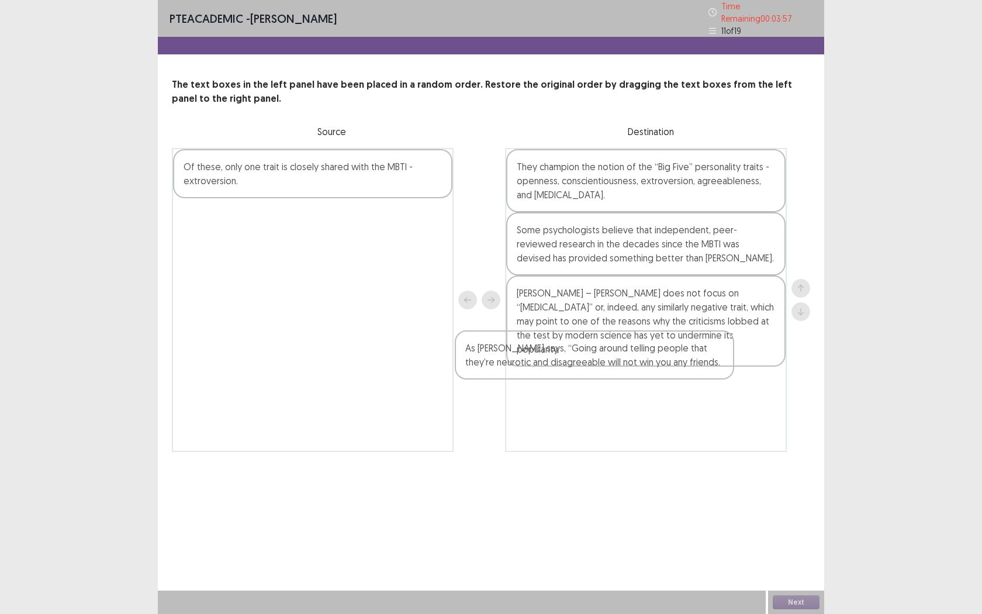
drag, startPoint x: 361, startPoint y: 224, endPoint x: 690, endPoint y: 371, distance: 360.8
click at [681, 364] on div "Of these, only one trait is closely shared with the MBTI - extroversion. As [PE…" at bounding box center [491, 300] width 638 height 304
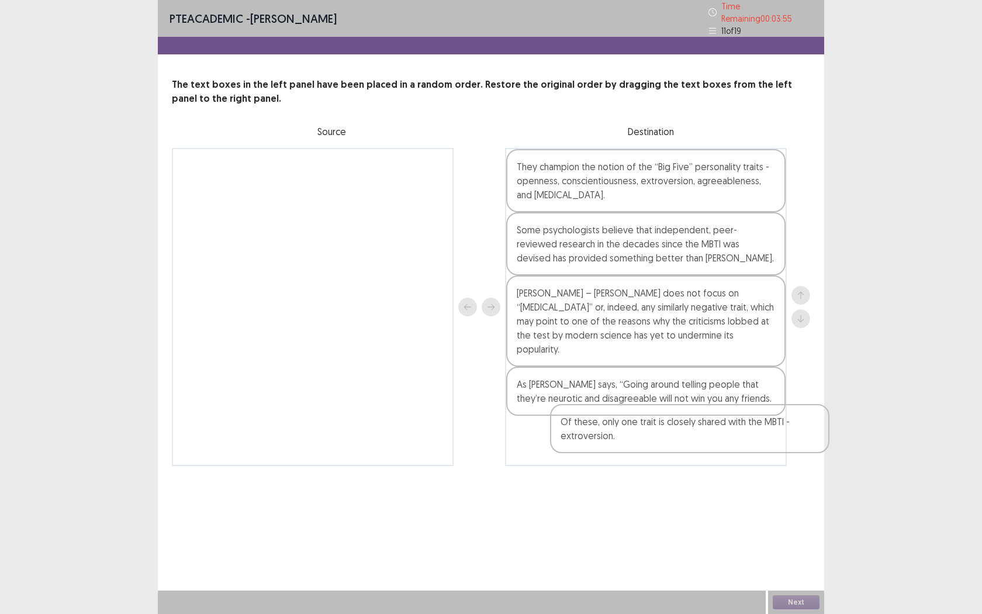
drag, startPoint x: 382, startPoint y: 191, endPoint x: 750, endPoint y: 453, distance: 451.6
click at [750, 453] on div "PTE academic - [PERSON_NAME] Time Remaining 00 : 03 : 55 11 of 19 The text boxe…" at bounding box center [491, 244] width 666 height 489
click at [811, 562] on button "Next" at bounding box center [796, 602] width 47 height 14
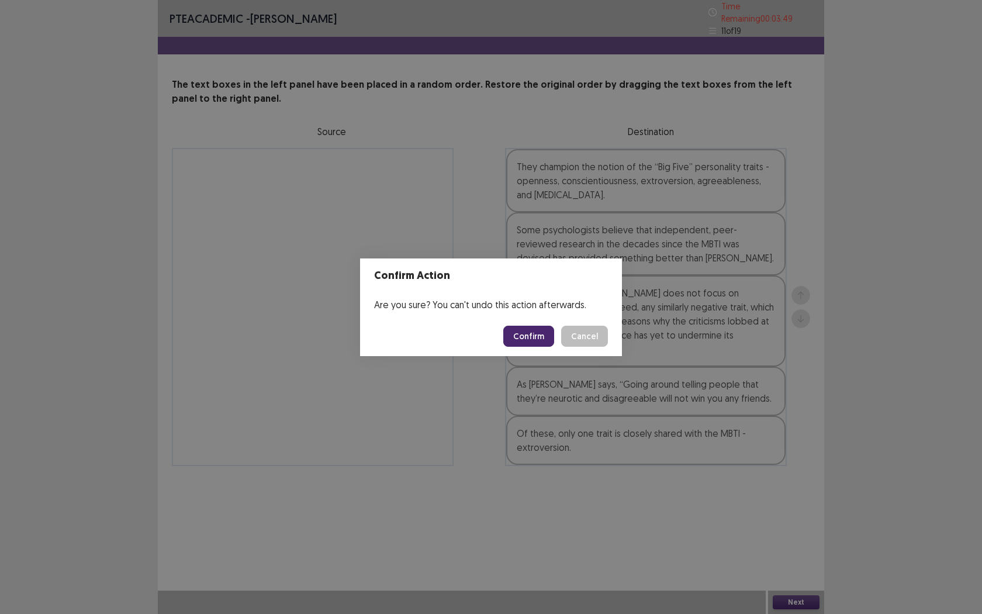
click at [532, 341] on button "Confirm" at bounding box center [528, 336] width 51 height 21
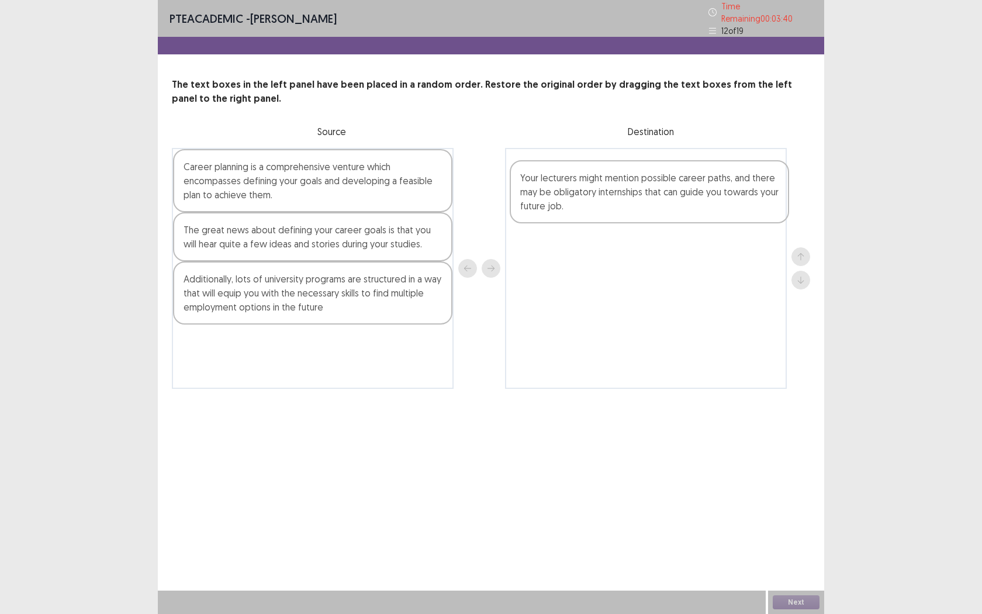
drag, startPoint x: 345, startPoint y: 302, endPoint x: 691, endPoint y: 200, distance: 361.2
click at [691, 200] on div "Career planning is a comprehensive venture which encompasses defining your goal…" at bounding box center [491, 268] width 638 height 241
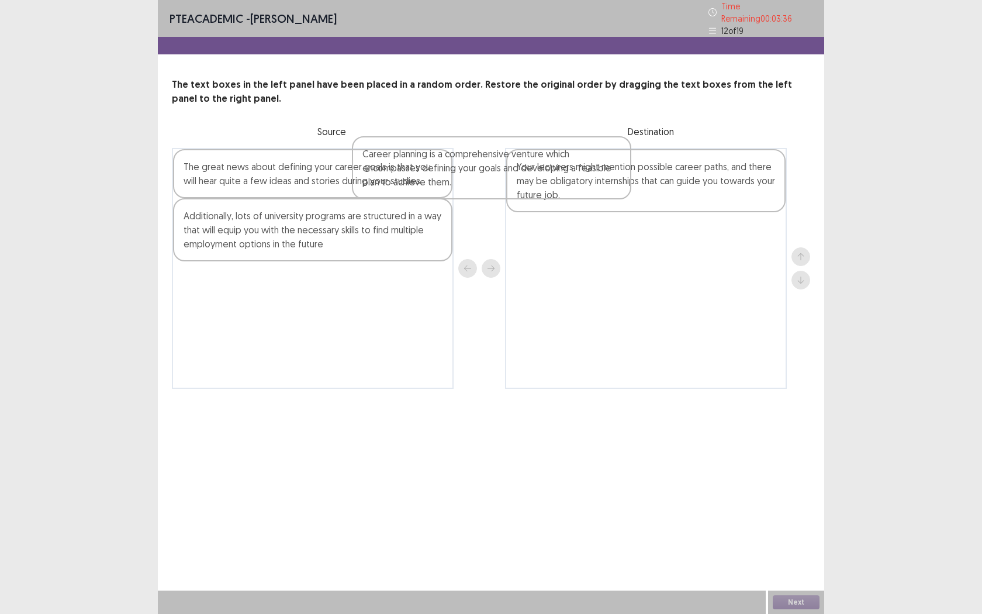
drag, startPoint x: 406, startPoint y: 183, endPoint x: 635, endPoint y: 165, distance: 229.8
click at [624, 167] on div "Career planning is a comprehensive venture which encompasses defining your goal…" at bounding box center [491, 268] width 638 height 241
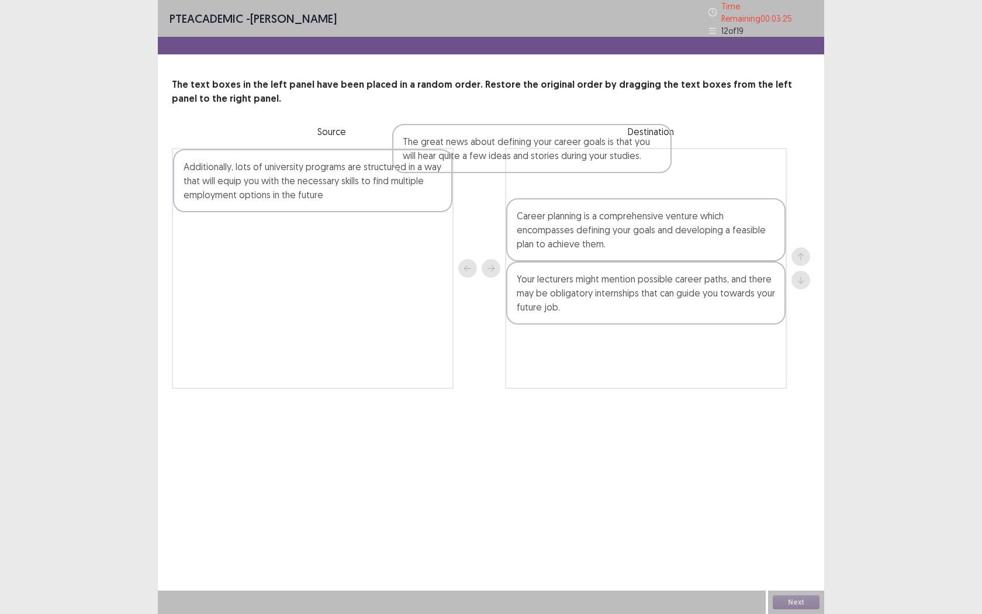
drag, startPoint x: 385, startPoint y: 190, endPoint x: 645, endPoint y: 163, distance: 261.4
click at [645, 163] on div "The great news about defining your career goals is that you will hear quite a f…" at bounding box center [491, 268] width 638 height 241
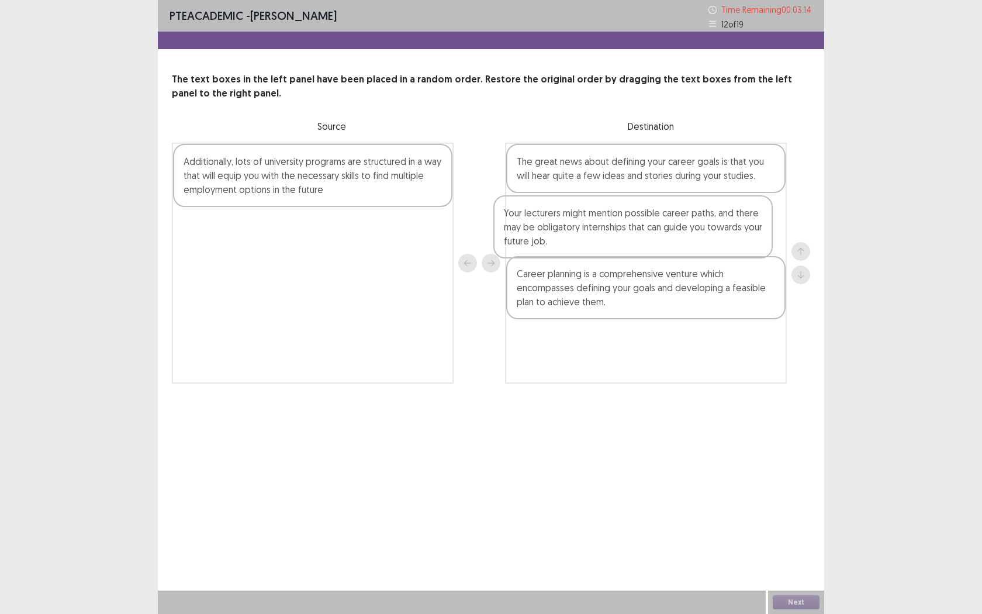
drag, startPoint x: 678, startPoint y: 286, endPoint x: 664, endPoint y: 221, distance: 66.9
click at [663, 220] on div "The great news about defining your career goals is that you will hear quite a f…" at bounding box center [646, 263] width 282 height 241
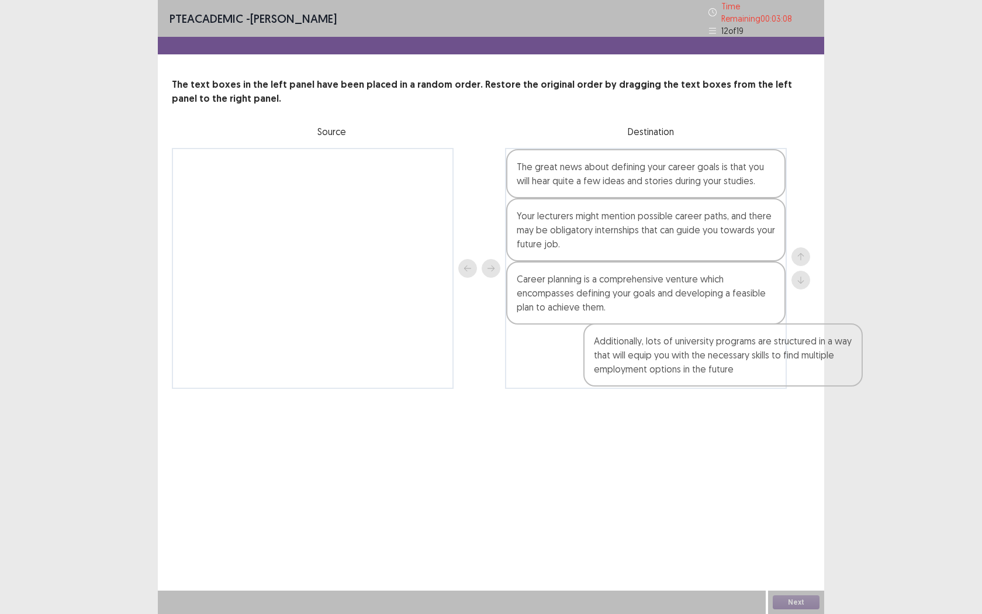
drag, startPoint x: 314, startPoint y: 174, endPoint x: 730, endPoint y: 353, distance: 453.1
click at [730, 353] on div "Additionally, lots of university programs are structured in a way that will equ…" at bounding box center [491, 268] width 638 height 241
click at [801, 562] on button "Next" at bounding box center [796, 602] width 47 height 14
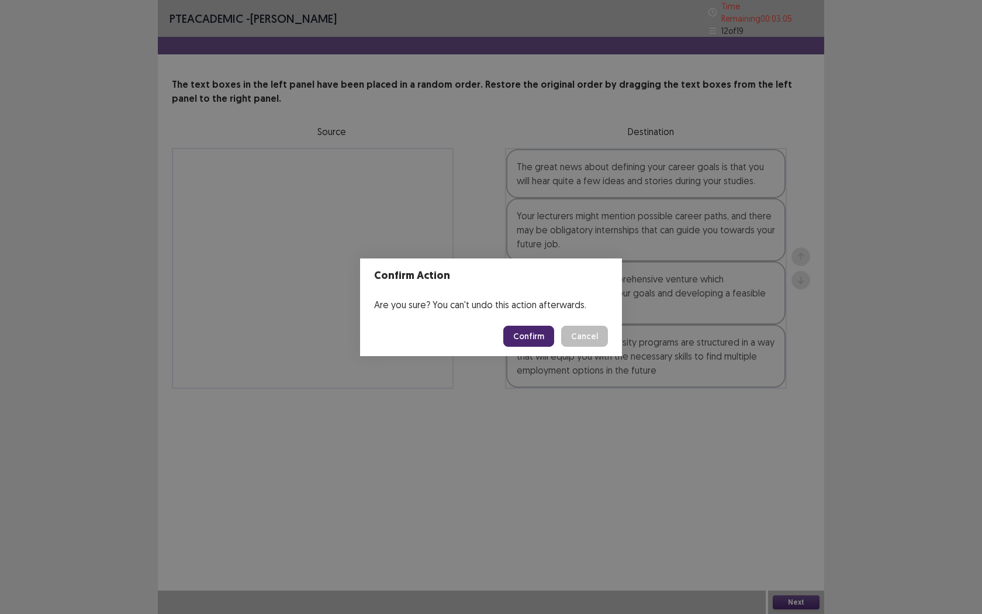
click at [536, 347] on footer "Confirm Cancel" at bounding box center [491, 336] width 262 height 40
click at [531, 335] on button "Confirm" at bounding box center [528, 336] width 51 height 21
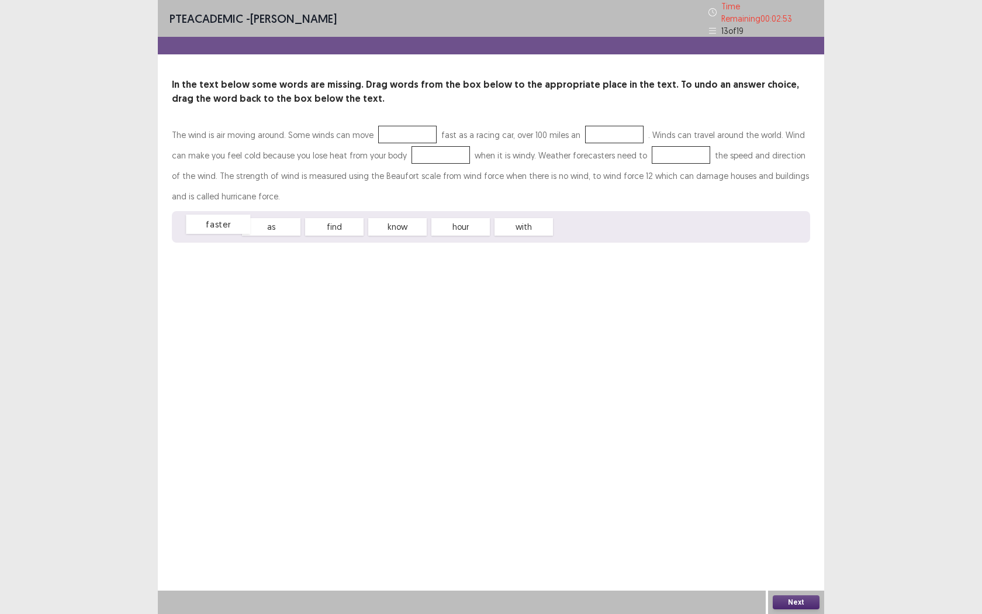
drag, startPoint x: 207, startPoint y: 227, endPoint x: 216, endPoint y: 224, distance: 9.1
click at [216, 224] on div "faster" at bounding box center [218, 223] width 64 height 19
drag, startPoint x: 278, startPoint y: 224, endPoint x: 410, endPoint y: 129, distance: 162.4
drag, startPoint x: 400, startPoint y: 223, endPoint x: 604, endPoint y: 127, distance: 225.9
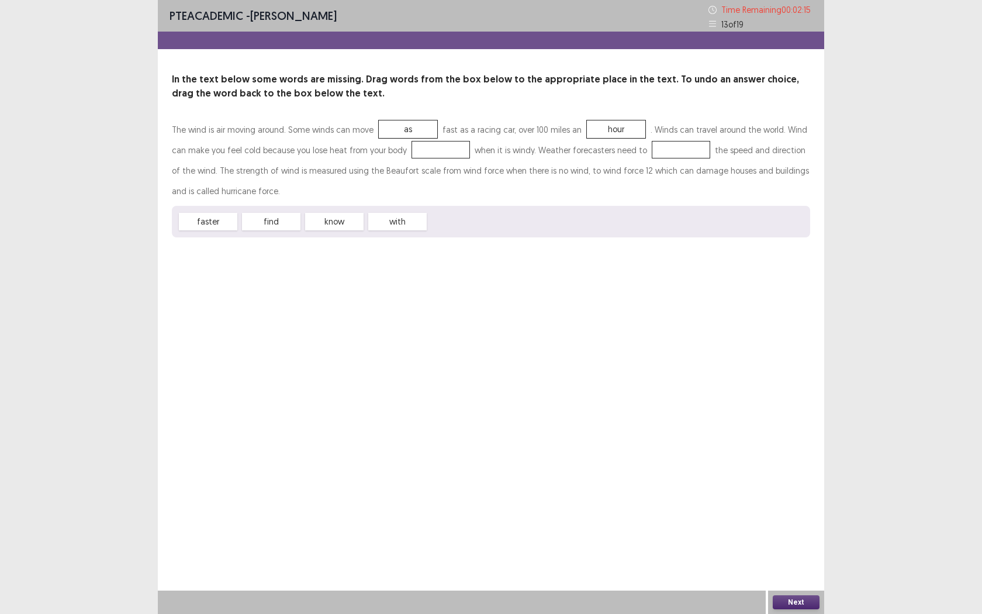
click at [428, 141] on div at bounding box center [440, 150] width 58 height 18
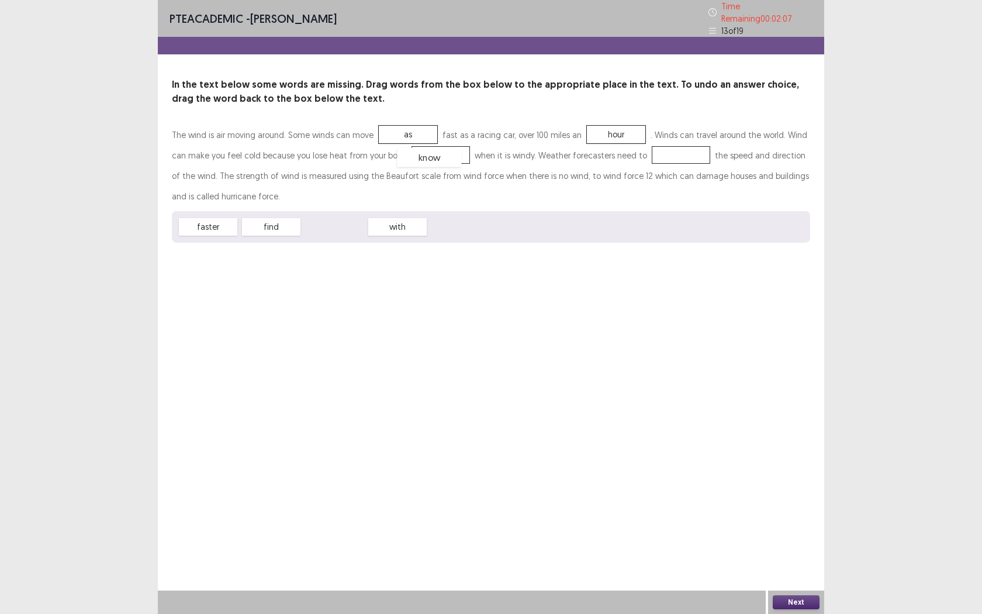
drag, startPoint x: 341, startPoint y: 220, endPoint x: 437, endPoint y: 151, distance: 117.9
click at [653, 152] on div at bounding box center [682, 155] width 58 height 18
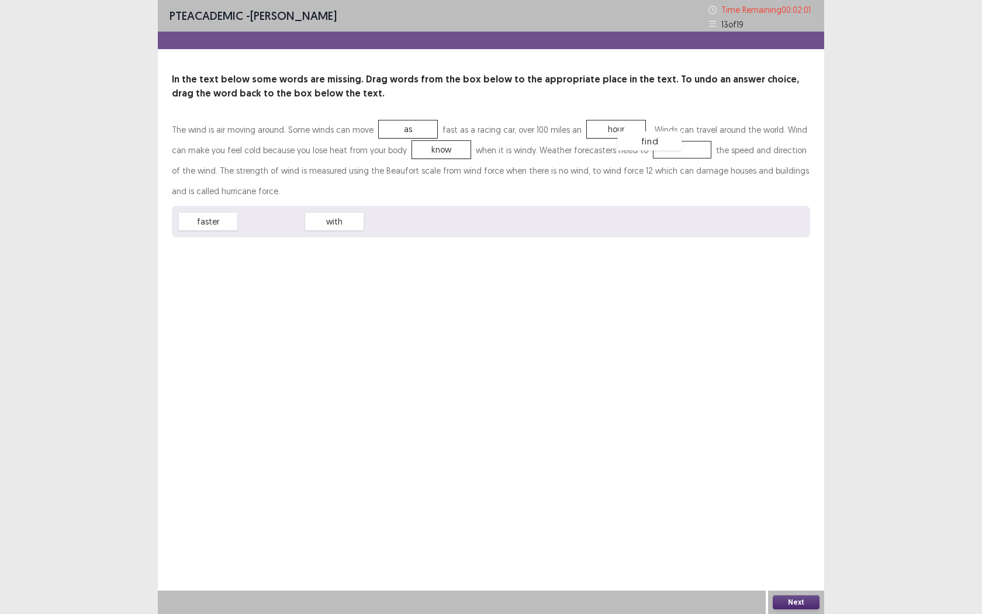
drag, startPoint x: 278, startPoint y: 219, endPoint x: 657, endPoint y: 143, distance: 387.5
click at [784, 562] on button "Next" at bounding box center [796, 602] width 47 height 14
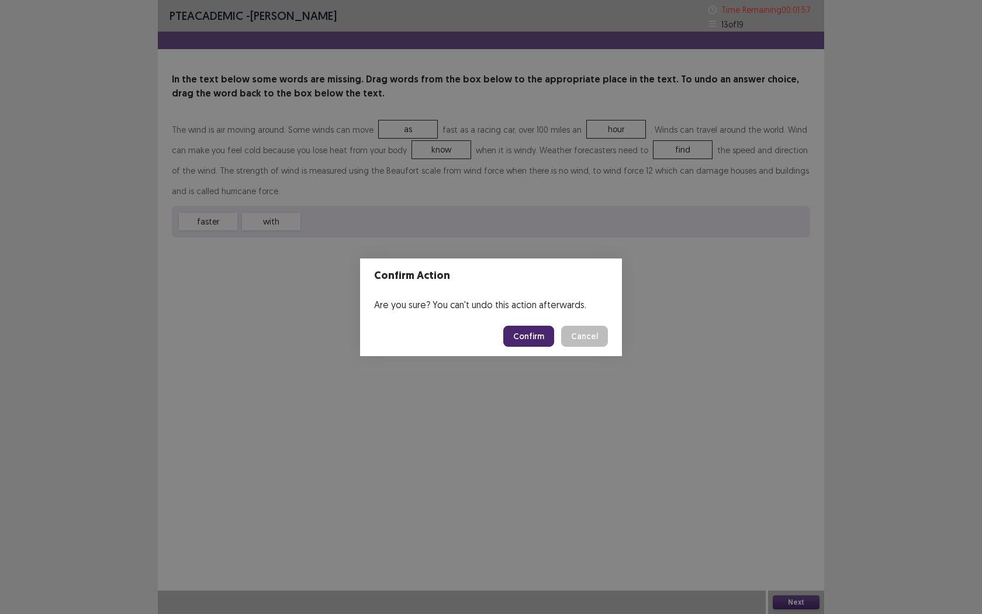
click at [539, 331] on button "Confirm" at bounding box center [528, 336] width 51 height 21
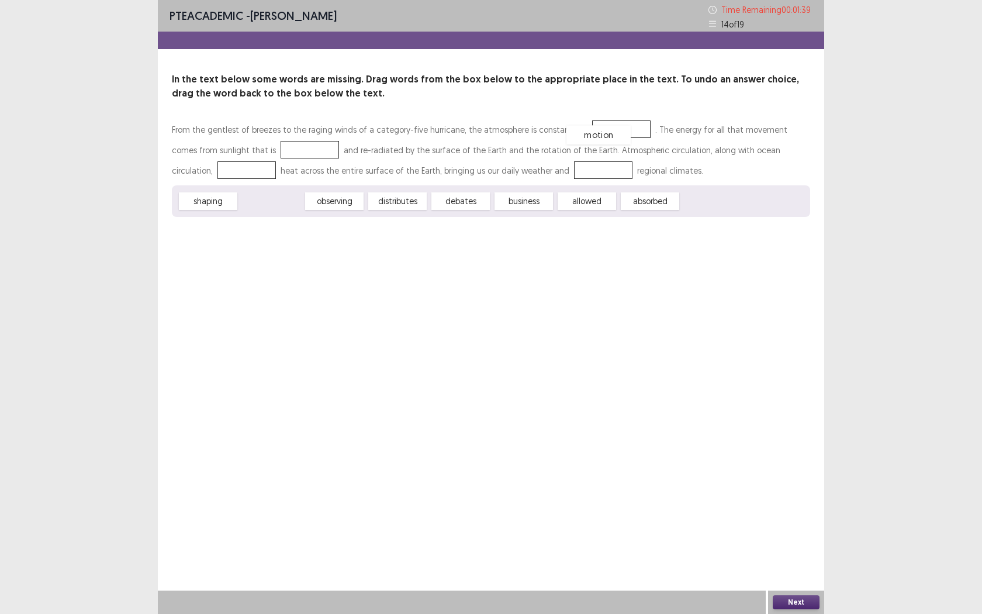
drag, startPoint x: 274, startPoint y: 199, endPoint x: 601, endPoint y: 133, distance: 334.0
drag, startPoint x: 581, startPoint y: 198, endPoint x: 247, endPoint y: 148, distance: 338.5
drag, startPoint x: 271, startPoint y: 202, endPoint x: 203, endPoint y: 168, distance: 76.6
click at [518, 177] on div "From the gentlest of breezes to the raging winds of a category-five hurricane, …" at bounding box center [491, 149] width 638 height 61
click at [575, 177] on div at bounding box center [604, 170] width 58 height 18
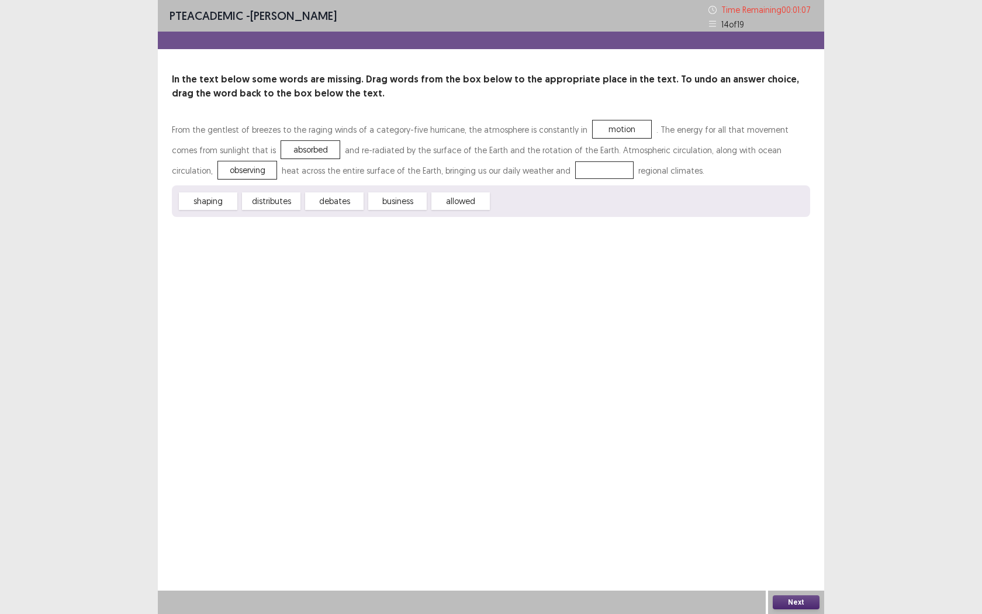
click at [575, 164] on div at bounding box center [604, 170] width 58 height 18
drag, startPoint x: 199, startPoint y: 206, endPoint x: 549, endPoint y: 175, distance: 351.4
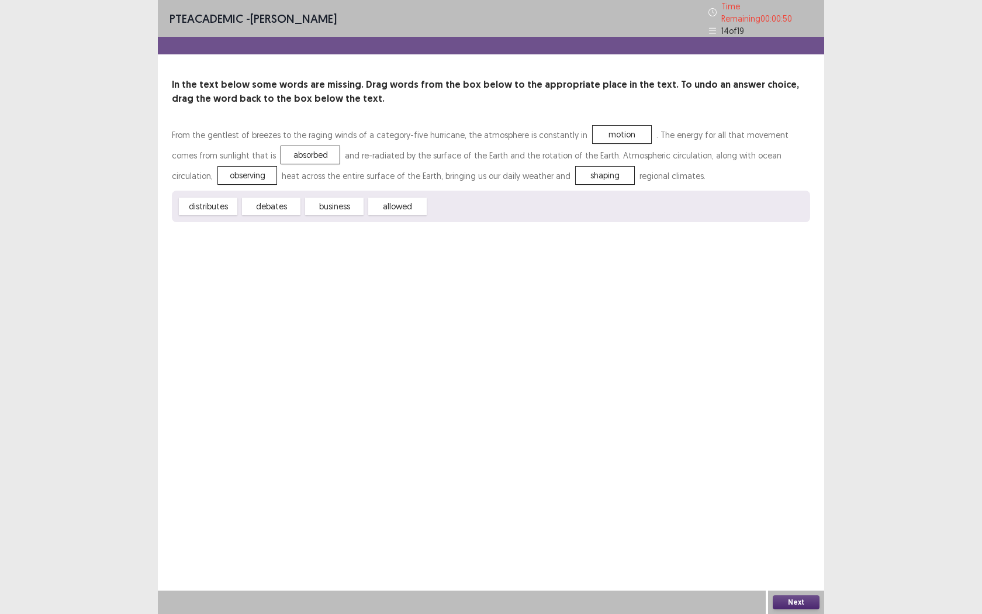
click at [794, 562] on button "Next" at bounding box center [796, 602] width 47 height 14
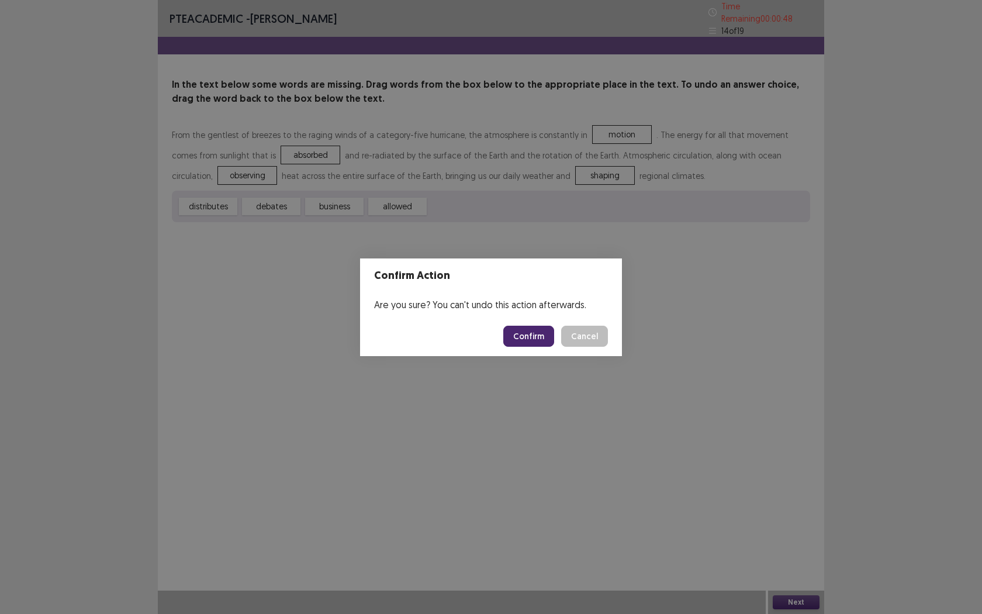
click at [528, 330] on button "Confirm" at bounding box center [528, 336] width 51 height 21
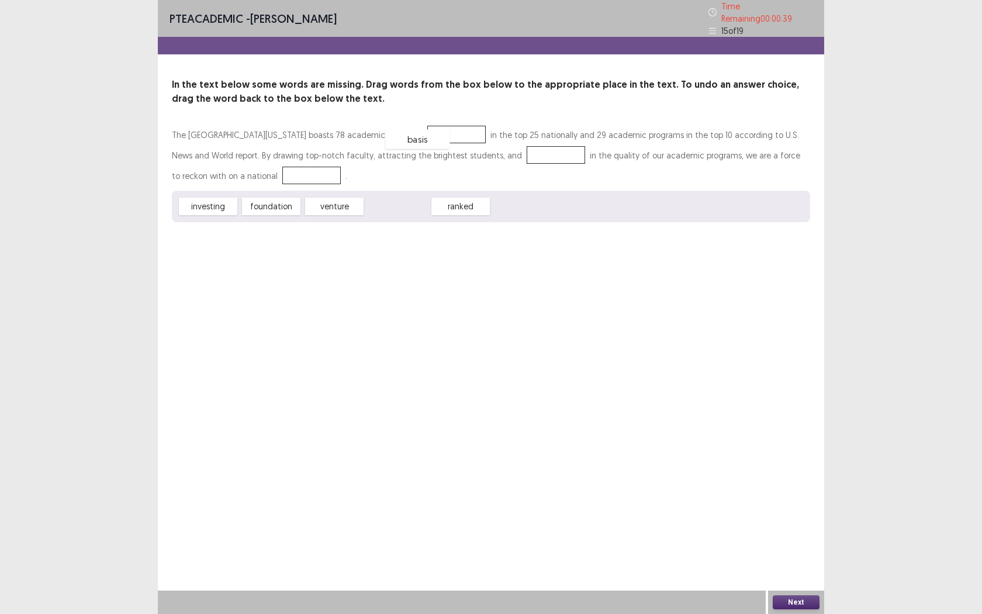
drag, startPoint x: 406, startPoint y: 197, endPoint x: 424, endPoint y: 129, distance: 70.9
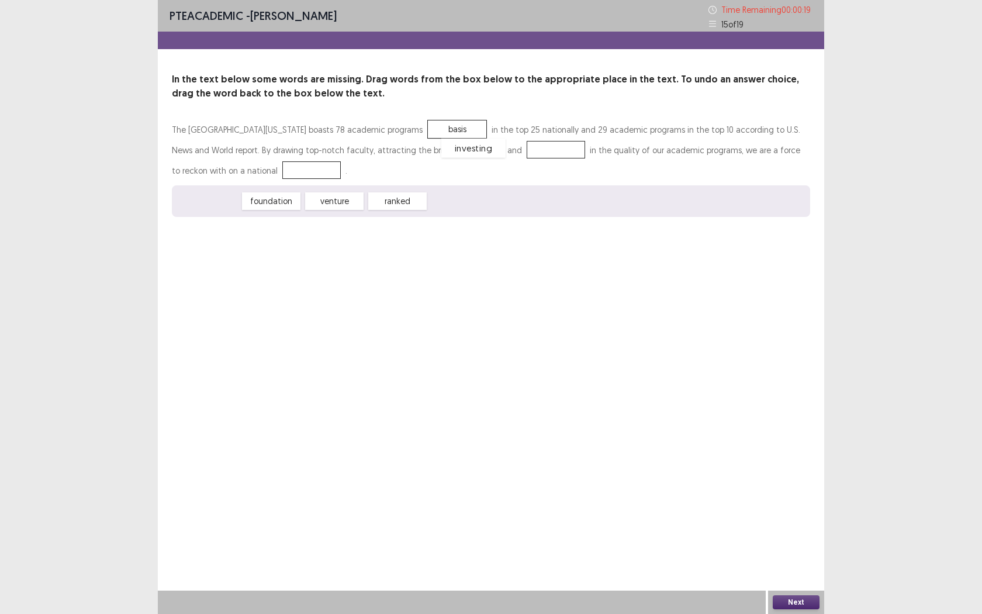
drag, startPoint x: 227, startPoint y: 205, endPoint x: 493, endPoint y: 151, distance: 270.6
drag, startPoint x: 222, startPoint y: 200, endPoint x: 219, endPoint y: 167, distance: 32.9
click at [791, 562] on div "Next" at bounding box center [796, 601] width 56 height 23
click at [791, 562] on button "Next" at bounding box center [796, 602] width 47 height 14
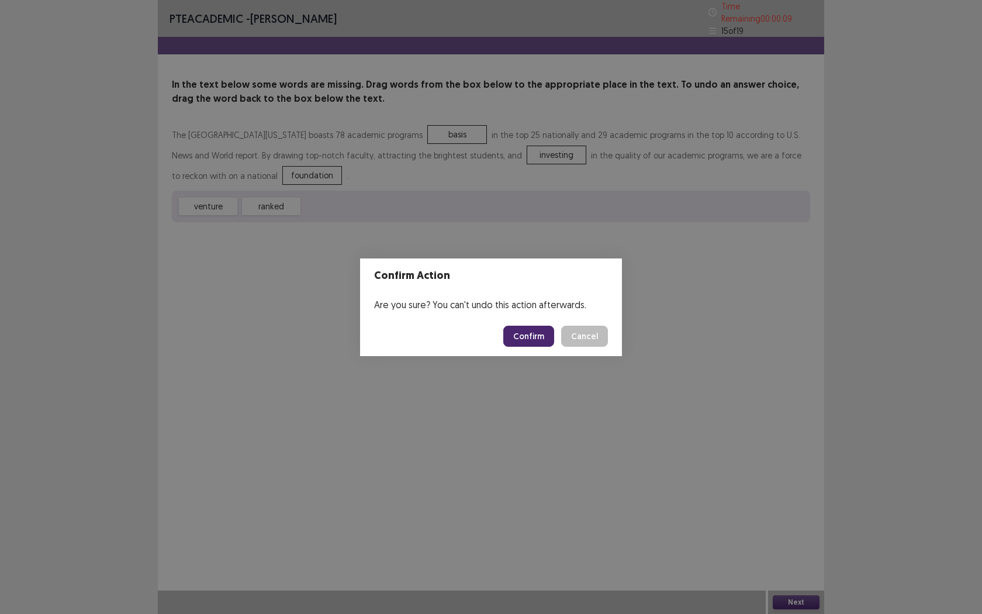
click at [588, 337] on button "Cancel" at bounding box center [584, 336] width 47 height 21
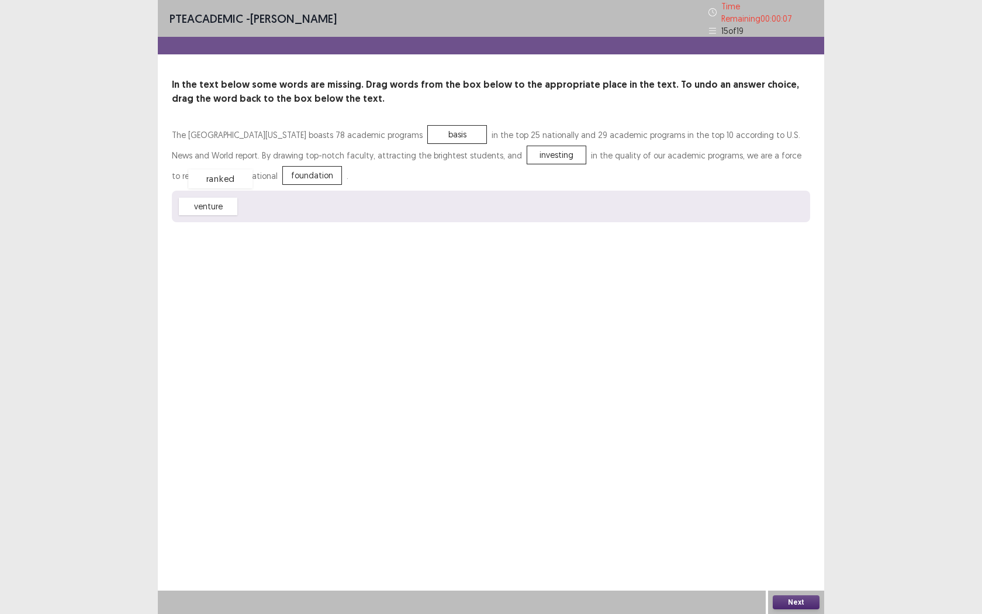
drag, startPoint x: 275, startPoint y: 196, endPoint x: 214, endPoint y: 165, distance: 68.5
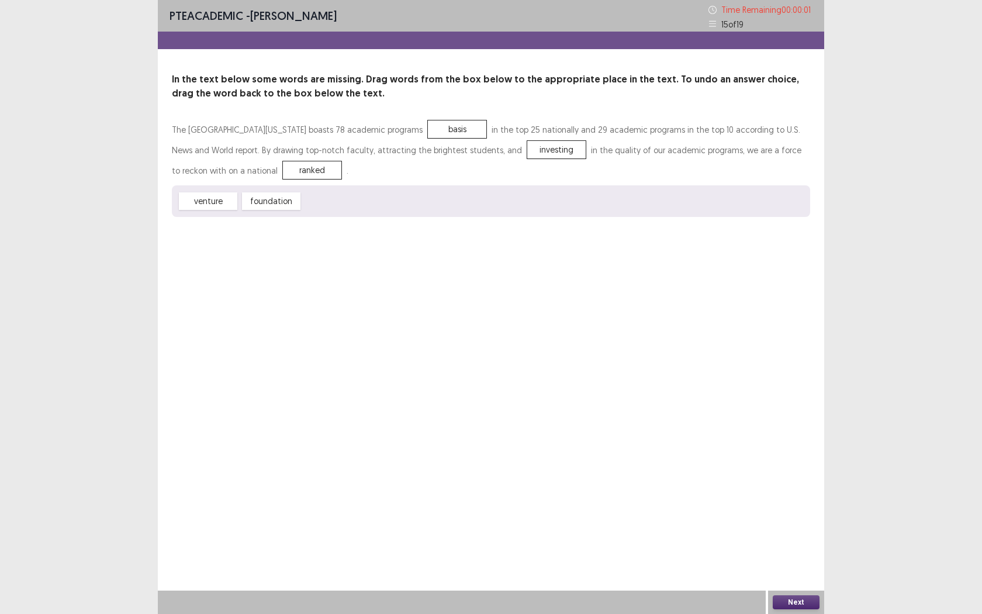
click at [803, 562] on button "Next" at bounding box center [796, 602] width 47 height 14
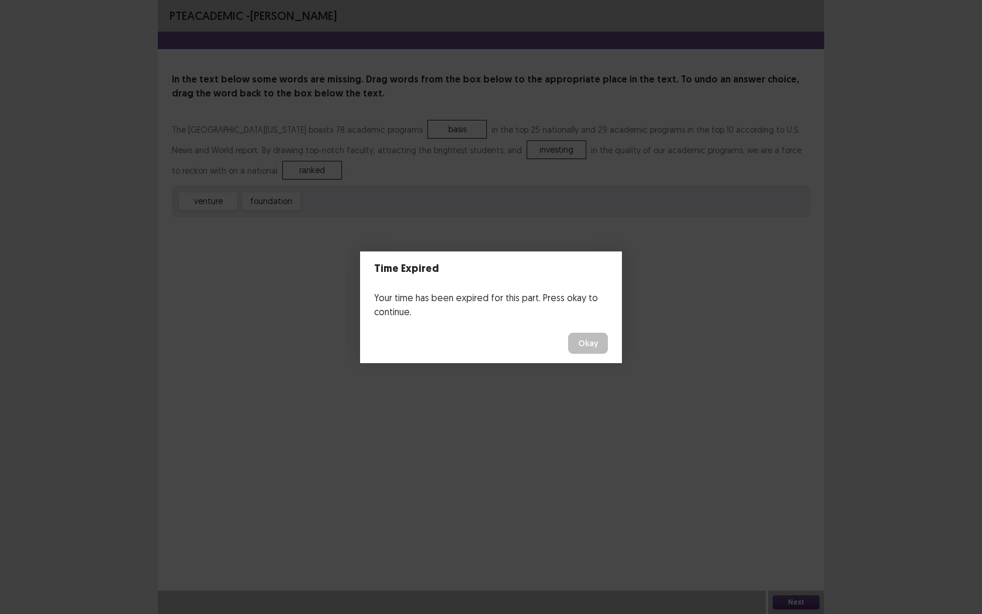
click at [589, 342] on button "Okay" at bounding box center [588, 343] width 40 height 21
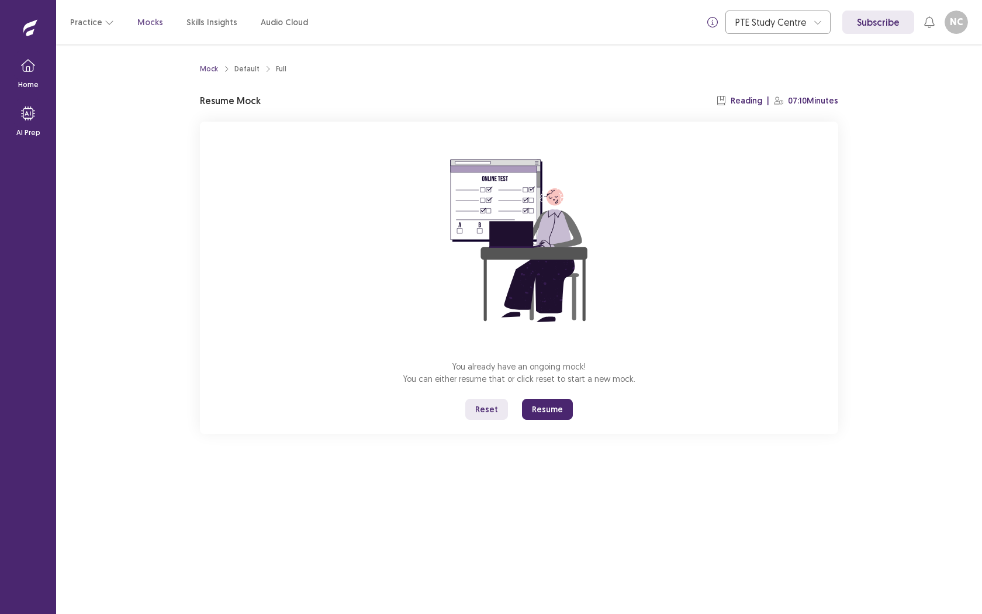
click at [551, 416] on button "Resume" at bounding box center [547, 409] width 51 height 21
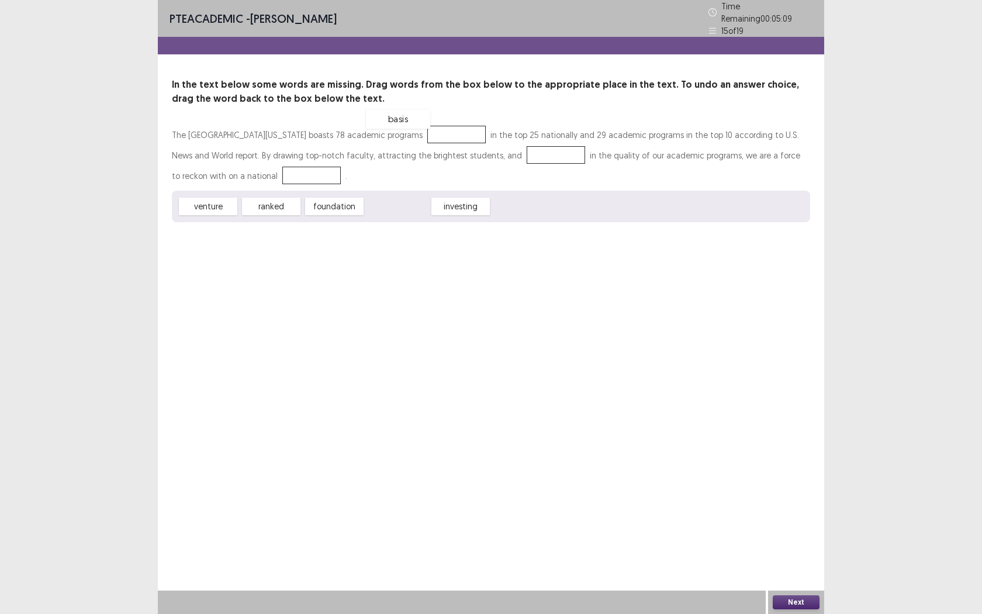
drag, startPoint x: 414, startPoint y: 206, endPoint x: 424, endPoint y: 130, distance: 76.7
click at [527, 155] on div at bounding box center [556, 155] width 58 height 18
drag, startPoint x: 400, startPoint y: 206, endPoint x: 480, endPoint y: 158, distance: 94.1
click at [282, 171] on div at bounding box center [311, 176] width 58 height 18
drag, startPoint x: 283, startPoint y: 196, endPoint x: 219, endPoint y: 167, distance: 70.4
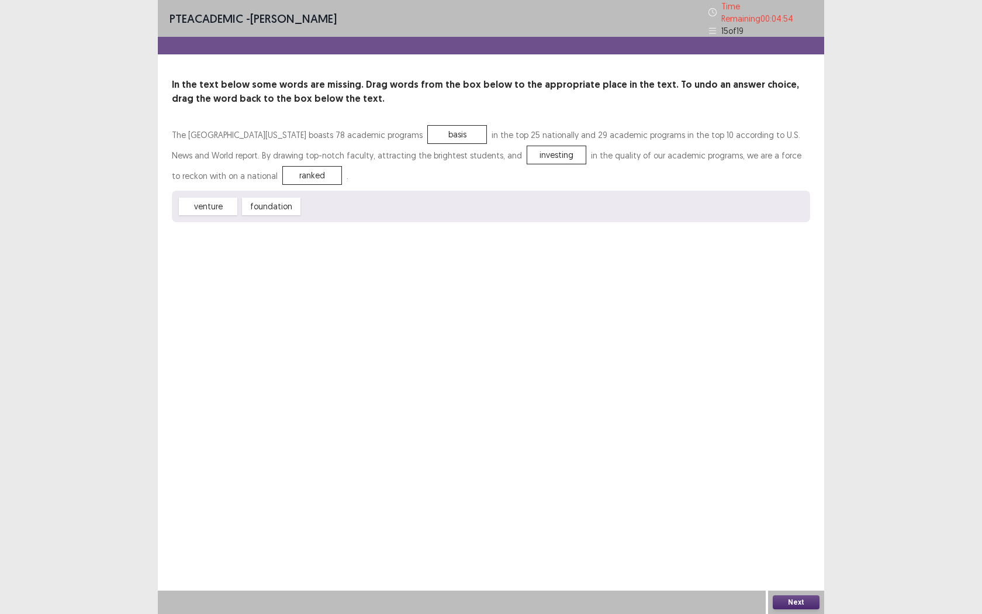
click at [798, 562] on div "Next" at bounding box center [796, 601] width 56 height 23
click at [798, 562] on button "Next" at bounding box center [796, 602] width 47 height 14
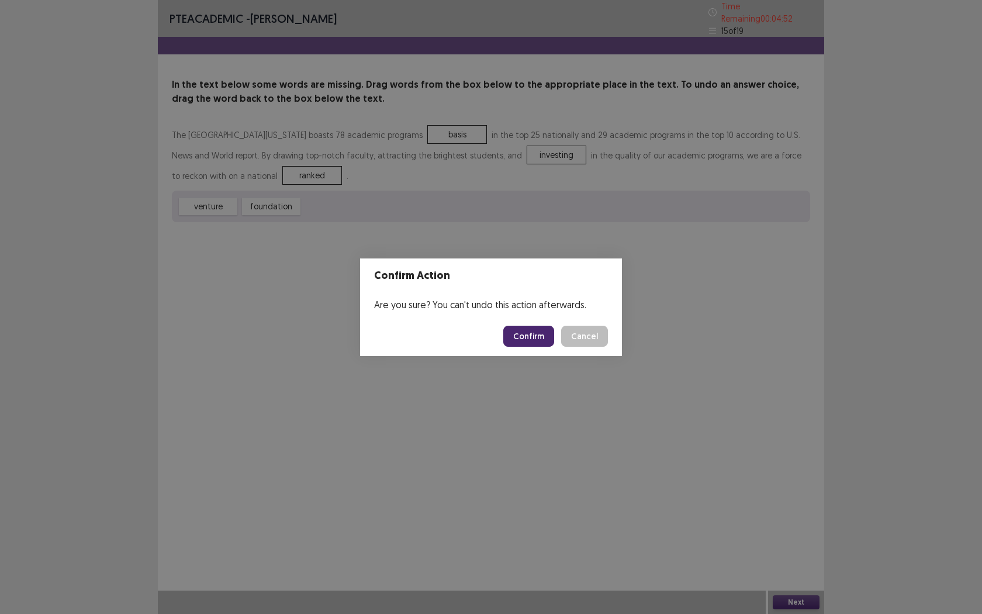
click at [524, 340] on button "Confirm" at bounding box center [528, 336] width 51 height 21
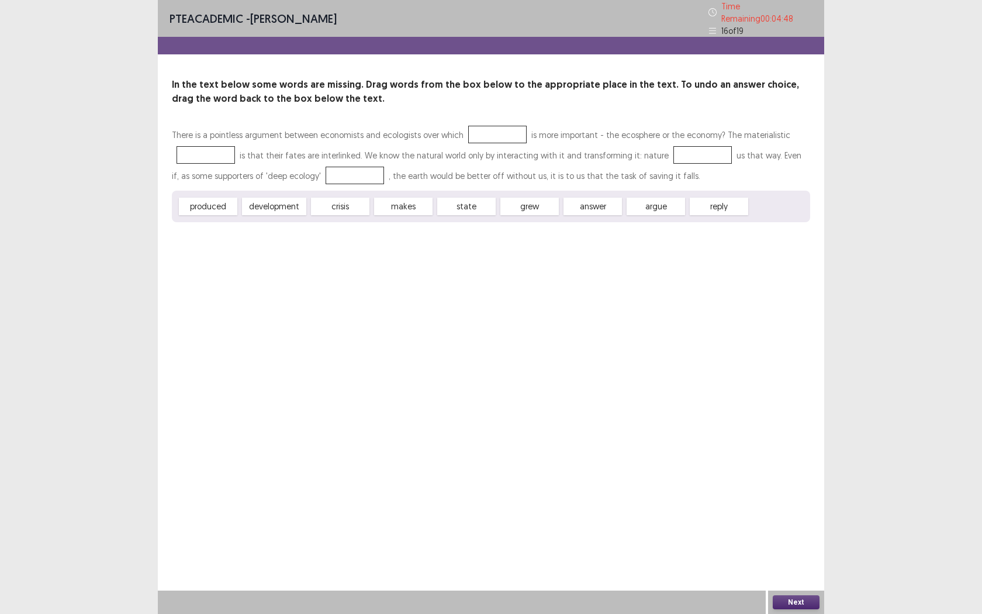
click at [468, 133] on div at bounding box center [497, 135] width 58 height 18
click at [476, 133] on div at bounding box center [497, 135] width 58 height 18
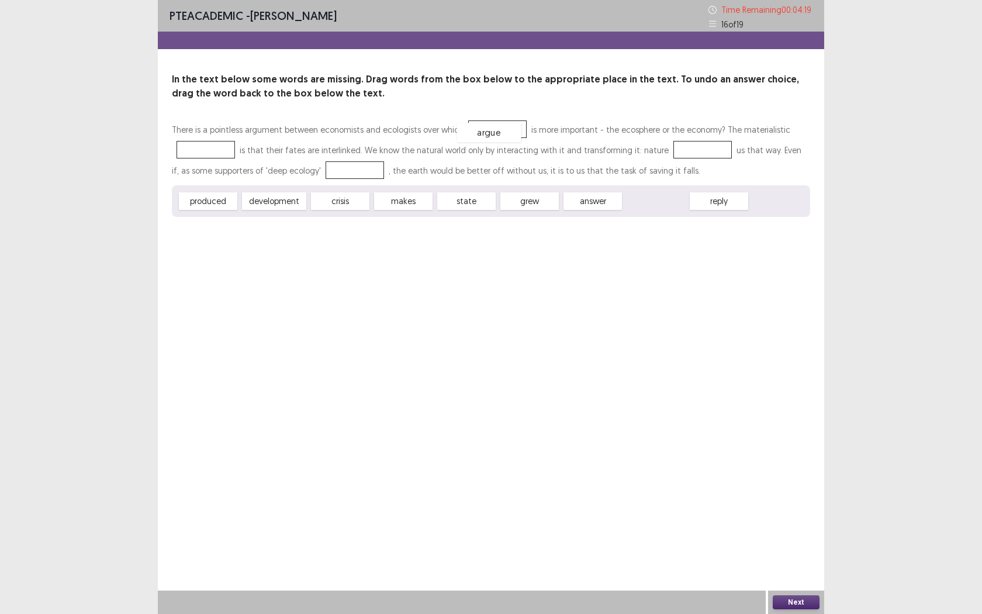
drag, startPoint x: 658, startPoint y: 206, endPoint x: 491, endPoint y: 137, distance: 180.6
click at [210, 158] on div "There is a pointless argument between economists and ecologists over which argu…" at bounding box center [491, 149] width 638 height 61
click at [204, 155] on div at bounding box center [205, 150] width 58 height 18
click at [206, 148] on div at bounding box center [205, 150] width 58 height 18
drag, startPoint x: 461, startPoint y: 205, endPoint x: 196, endPoint y: 155, distance: 269.4
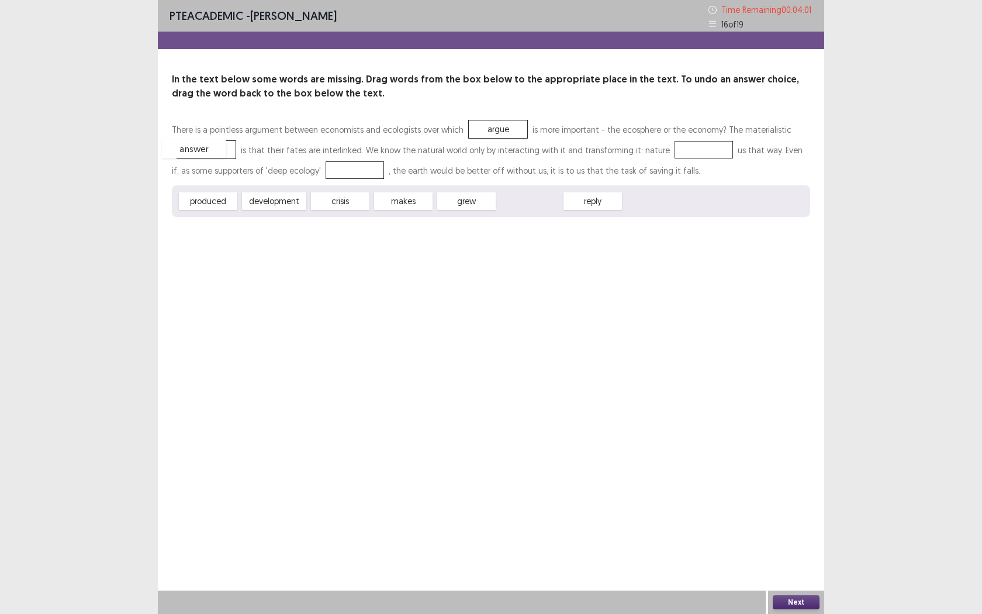
drag, startPoint x: 537, startPoint y: 196, endPoint x: 202, endPoint y: 144, distance: 339.5
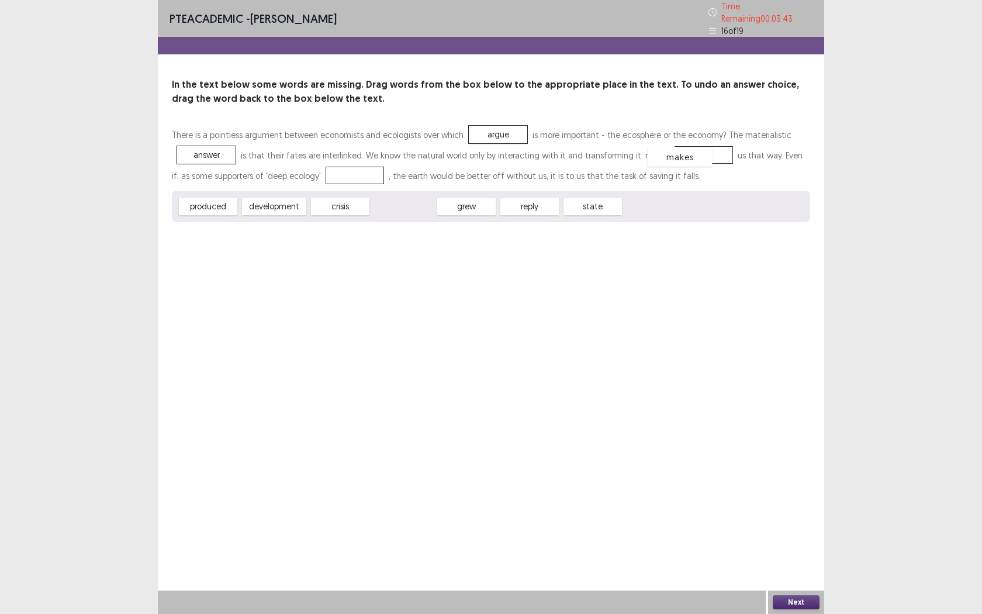
drag, startPoint x: 406, startPoint y: 207, endPoint x: 683, endPoint y: 157, distance: 281.4
click at [326, 172] on div at bounding box center [355, 176] width 58 height 18
drag, startPoint x: 269, startPoint y: 200, endPoint x: 328, endPoint y: 170, distance: 65.6
click at [783, 562] on div "PTE academic - [PERSON_NAME] Time Remaining 00 : 03 : 33 16 of 19 In the text b…" at bounding box center [491, 307] width 666 height 614
click at [787, 562] on button "Next" at bounding box center [796, 602] width 47 height 14
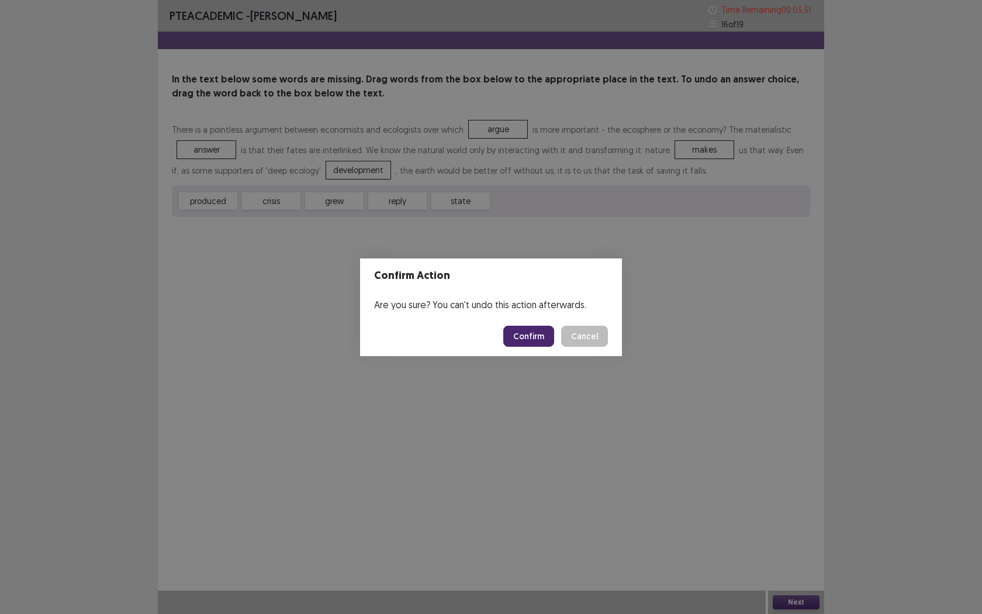
click at [531, 338] on button "Confirm" at bounding box center [528, 336] width 51 height 21
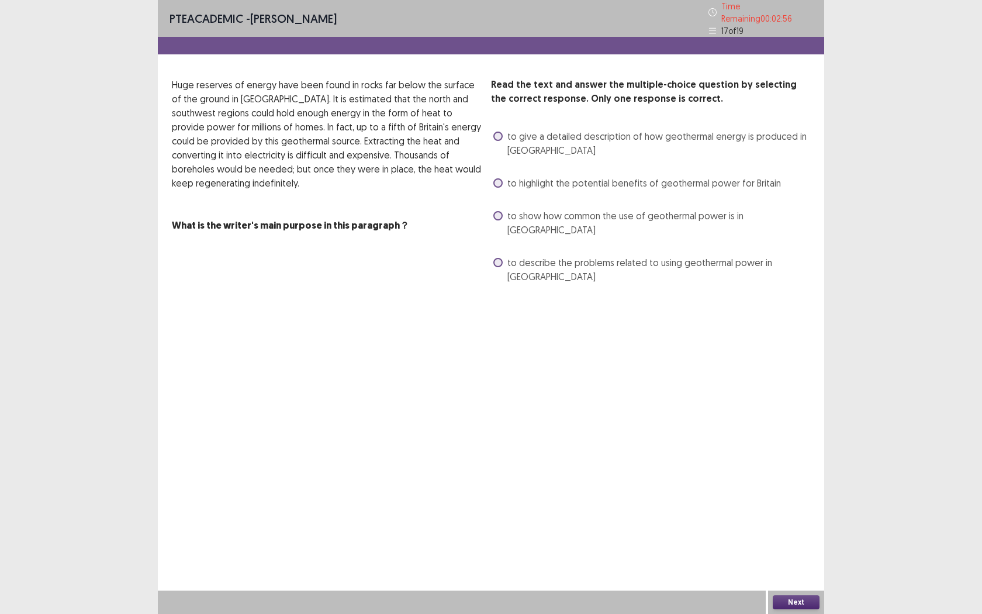
click at [500, 181] on span at bounding box center [497, 182] width 9 height 9
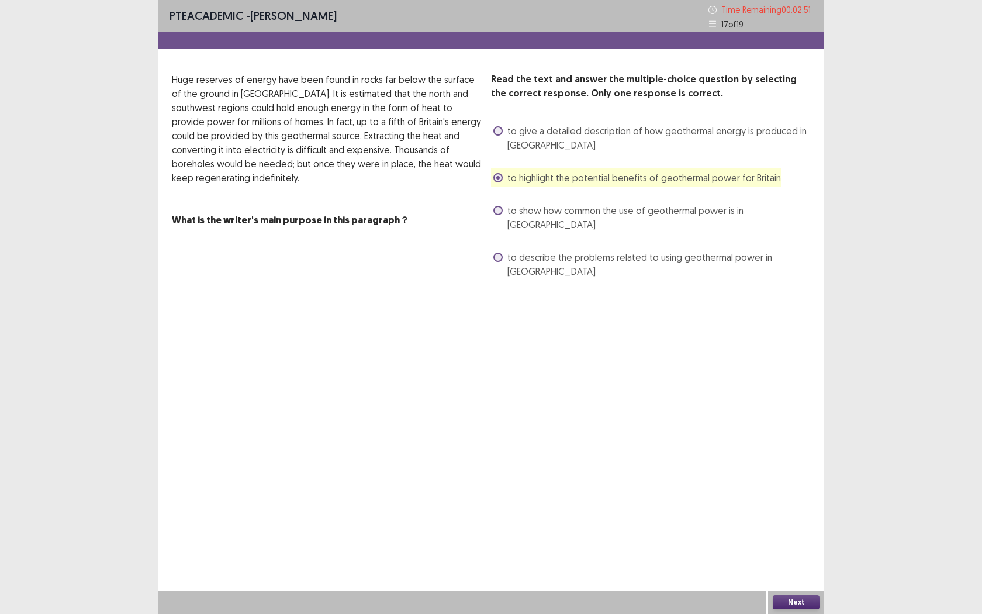
click at [791, 562] on button "Next" at bounding box center [796, 602] width 47 height 14
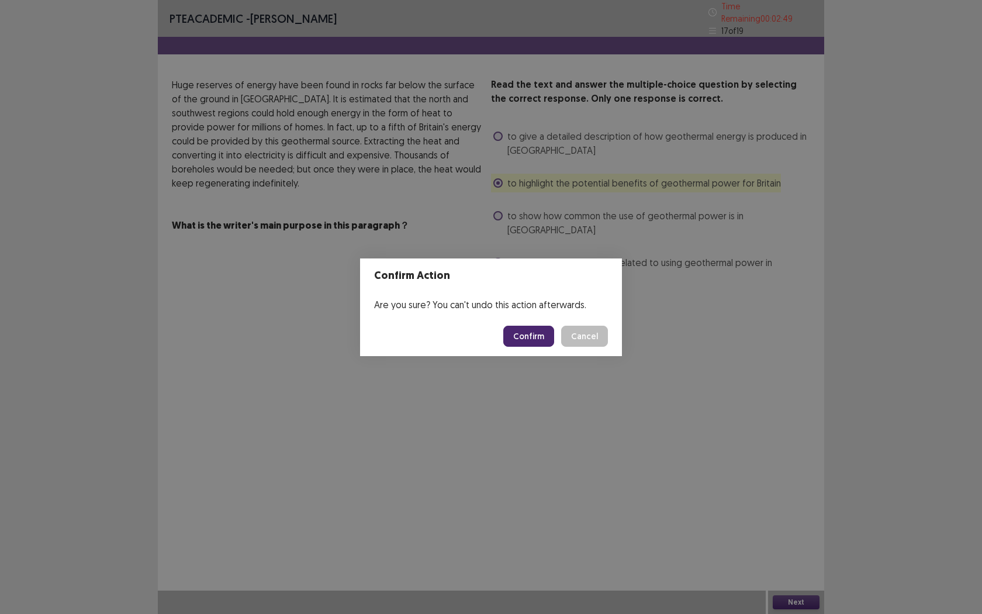
click at [531, 362] on div "Confirm Action Are you sure? You can't undo this action afterwards. Confirm Can…" at bounding box center [491, 307] width 982 height 614
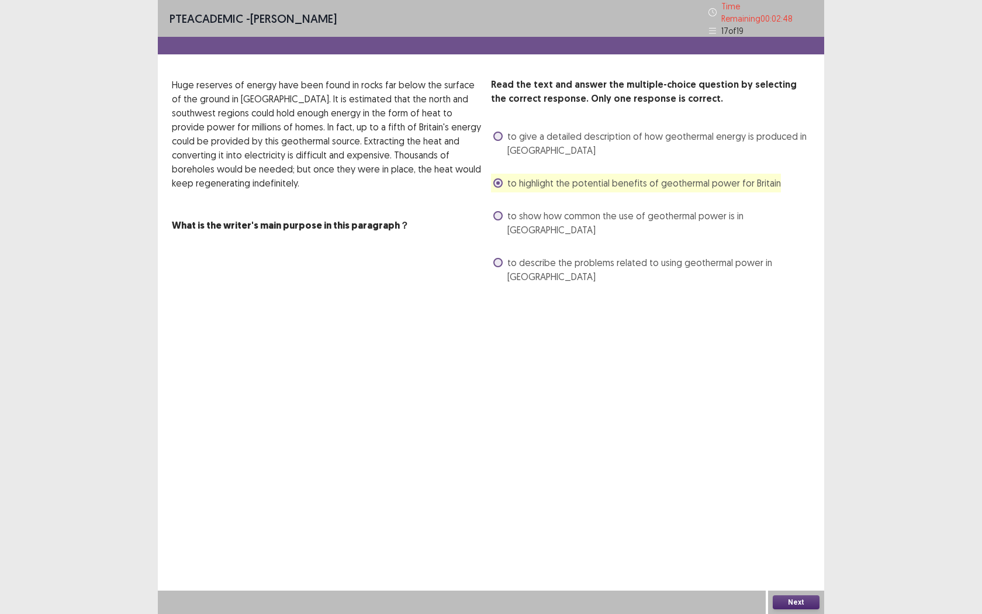
click at [785, 562] on button "Next" at bounding box center [796, 602] width 47 height 14
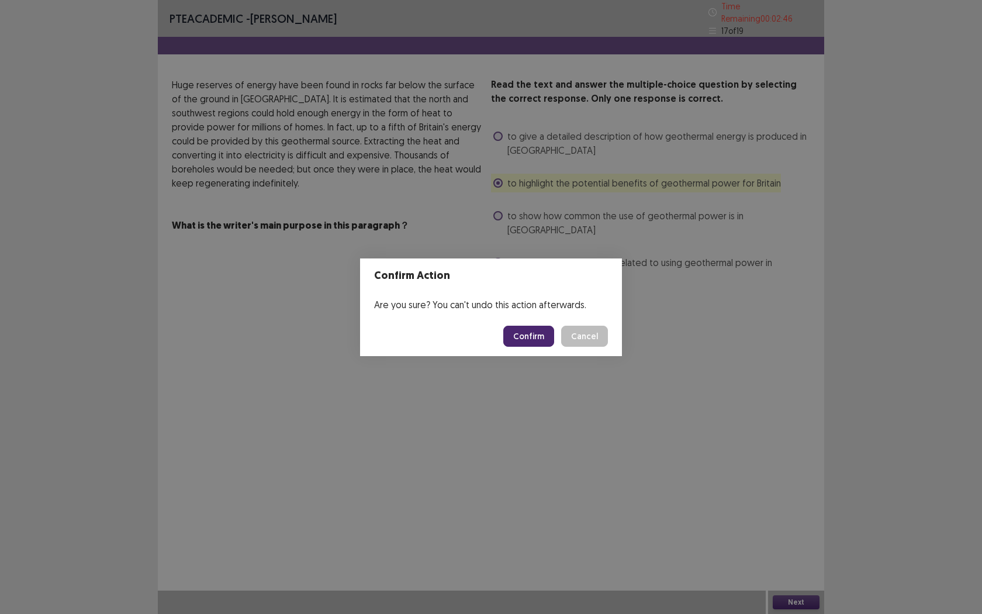
click at [534, 335] on button "Confirm" at bounding box center [528, 336] width 51 height 21
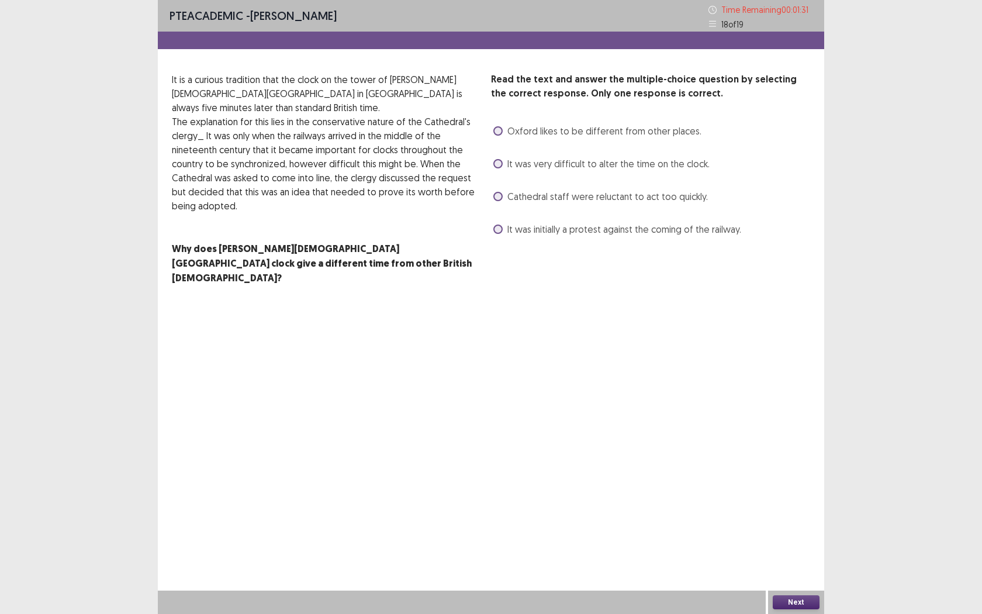
click at [496, 240] on div "Read the text and answer the multiple-choice question by selecting the correct …" at bounding box center [650, 178] width 319 height 213
click at [496, 236] on label "It was initially a protest against the coming of the railway." at bounding box center [617, 229] width 248 height 14
click at [795, 562] on button "Next" at bounding box center [796, 602] width 47 height 14
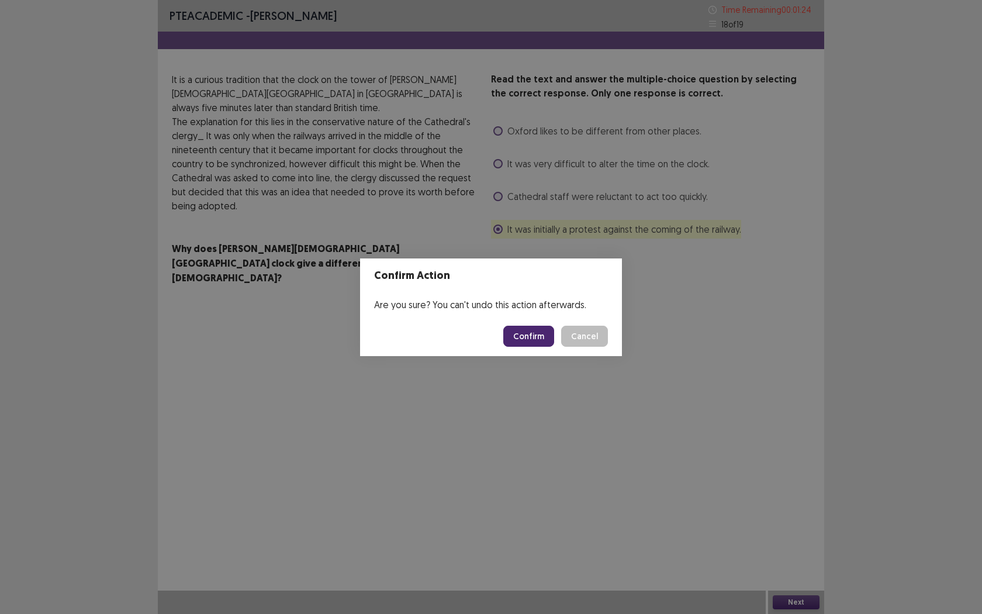
click at [536, 337] on button "Confirm" at bounding box center [528, 336] width 51 height 21
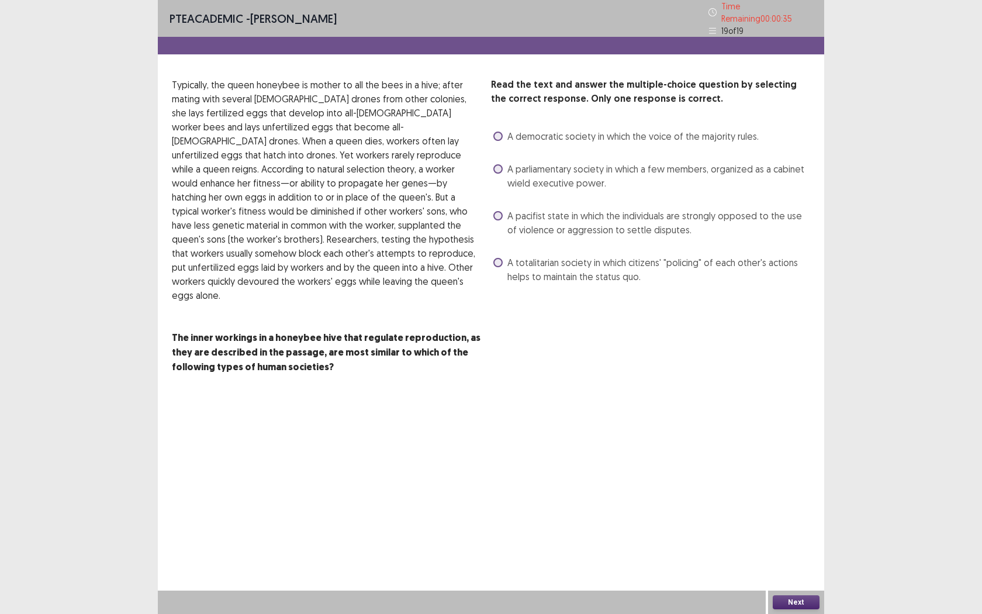
click at [500, 258] on span at bounding box center [497, 262] width 9 height 9
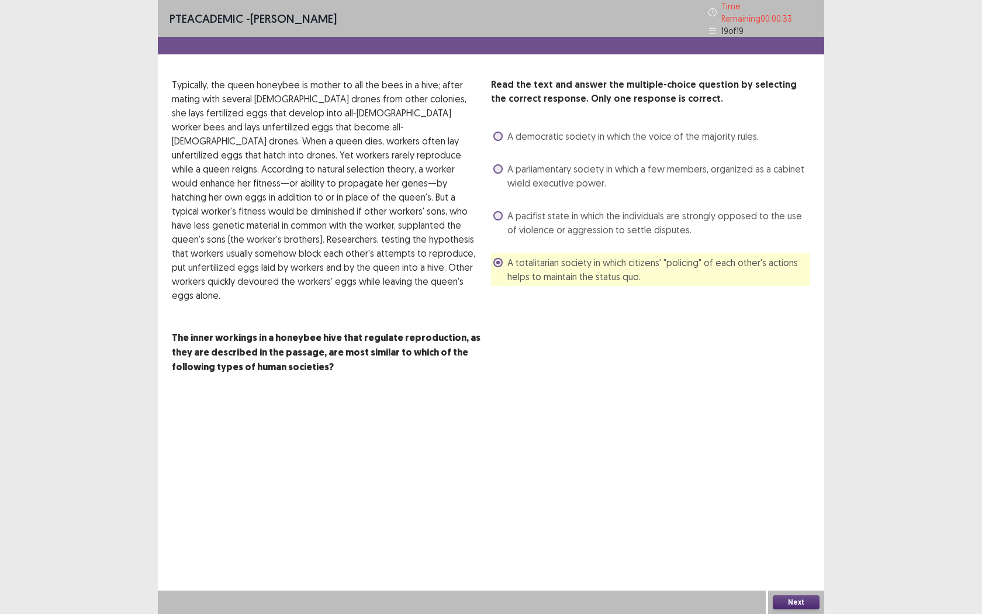
click at [798, 562] on button "Next" at bounding box center [796, 602] width 47 height 14
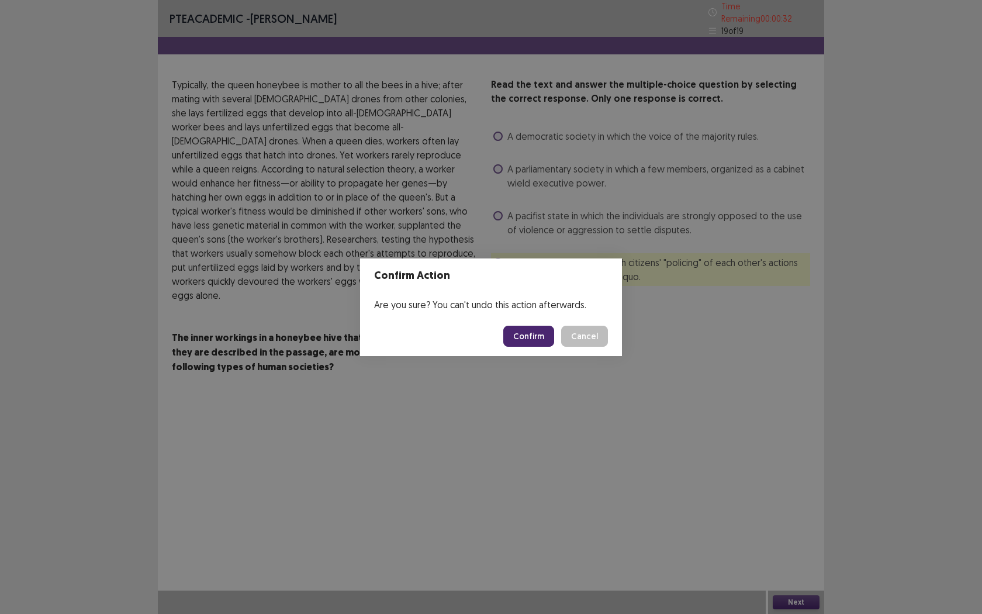
click at [513, 338] on button "Confirm" at bounding box center [528, 336] width 51 height 21
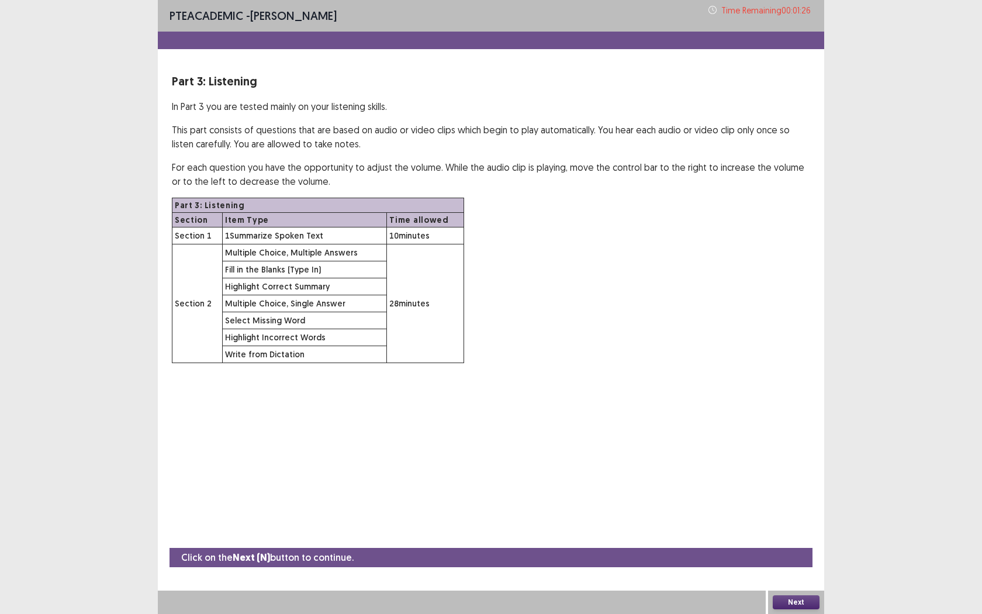
click at [800, 562] on button "Next" at bounding box center [796, 602] width 47 height 14
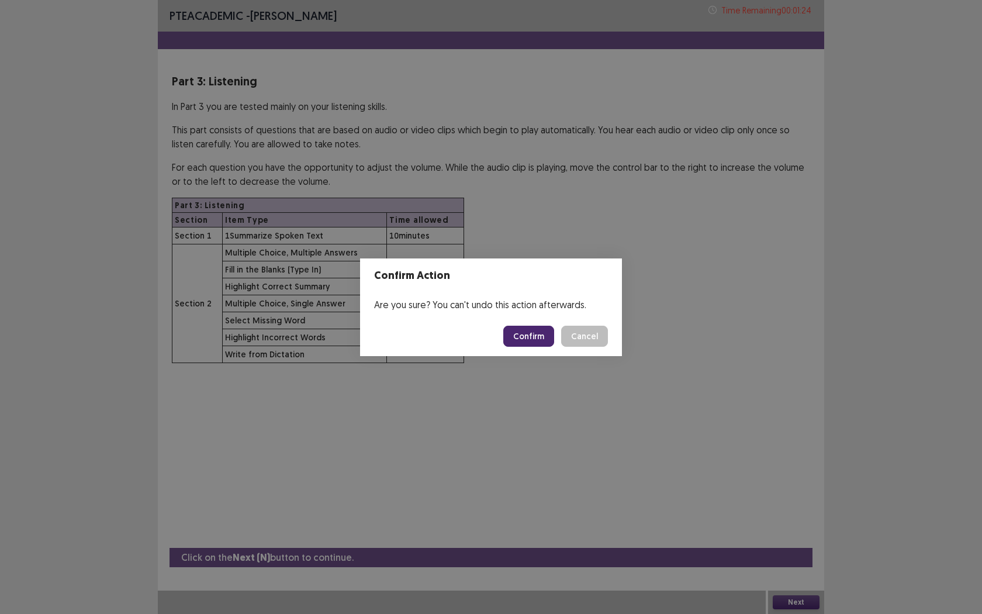
click at [529, 335] on button "Confirm" at bounding box center [528, 336] width 51 height 21
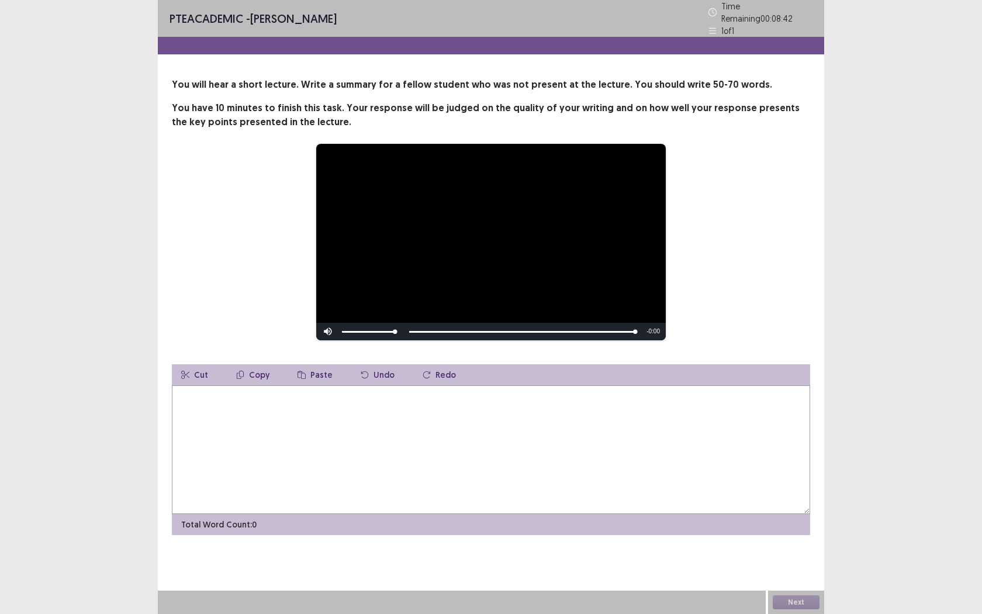
click at [472, 461] on textarea at bounding box center [491, 449] width 638 height 129
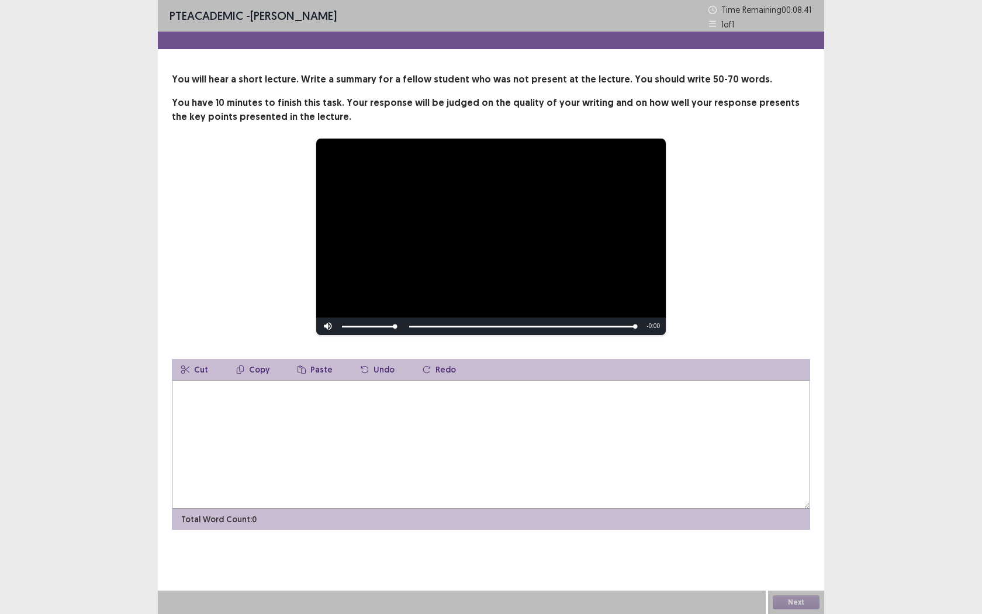
click at [367, 452] on textarea at bounding box center [491, 444] width 638 height 129
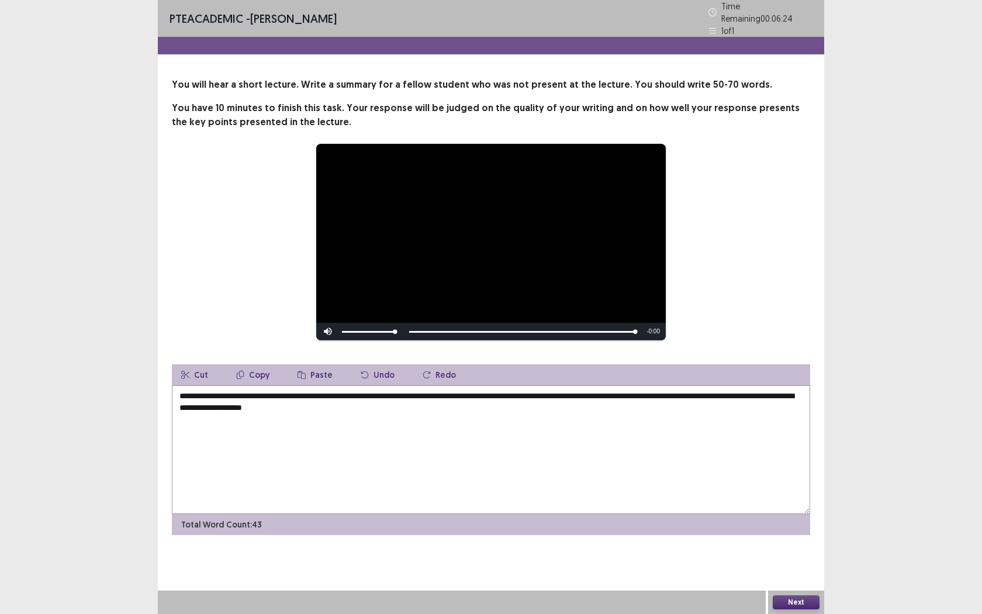
drag, startPoint x: 329, startPoint y: 400, endPoint x: 342, endPoint y: 605, distance: 204.9
click at [329, 401] on textarea "**********" at bounding box center [491, 449] width 638 height 129
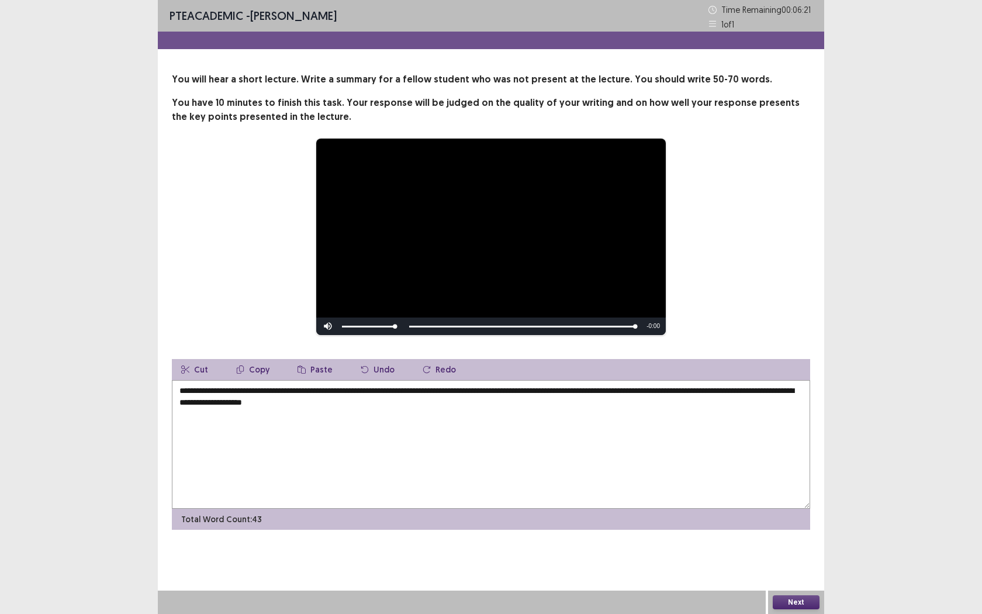
click at [431, 420] on textarea "**********" at bounding box center [491, 444] width 638 height 129
click at [338, 400] on textarea "**********" at bounding box center [491, 444] width 638 height 129
click at [334, 400] on textarea "**********" at bounding box center [491, 444] width 638 height 129
click at [449, 401] on textarea "**********" at bounding box center [491, 444] width 638 height 129
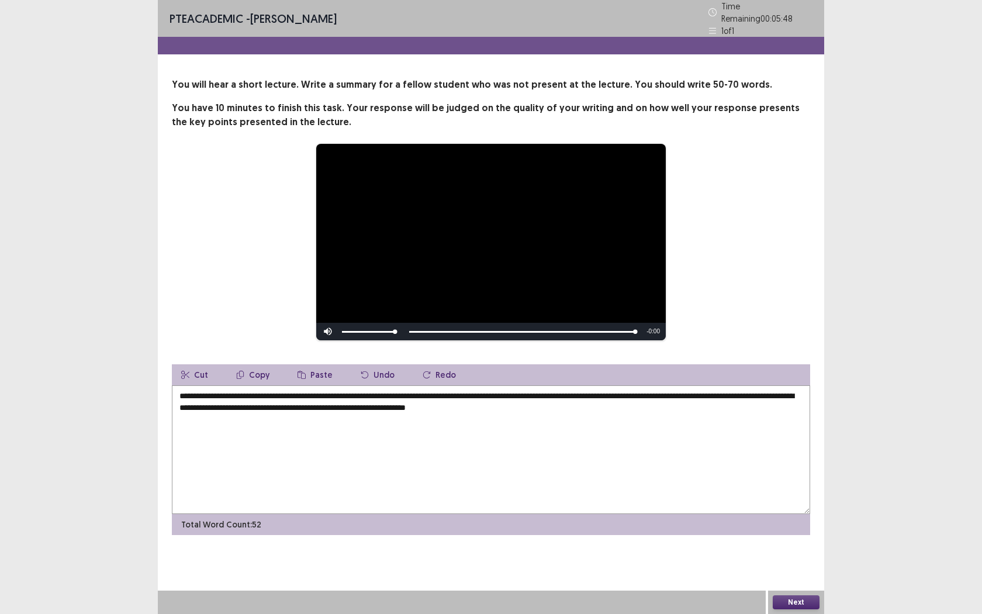
type textarea "**********"
click at [784, 562] on button "Next" at bounding box center [796, 602] width 47 height 14
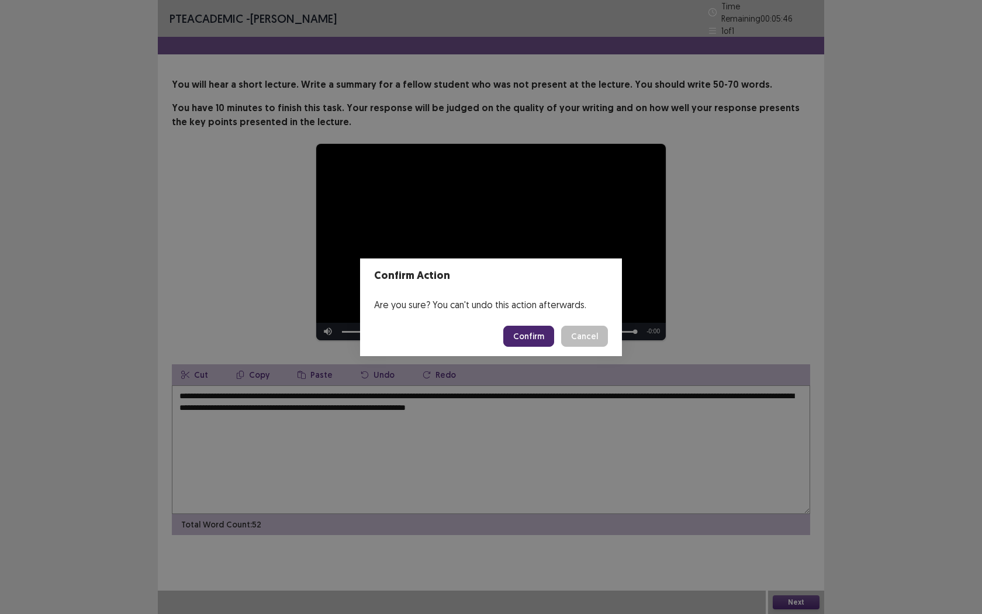
click at [531, 327] on button "Confirm" at bounding box center [528, 336] width 51 height 21
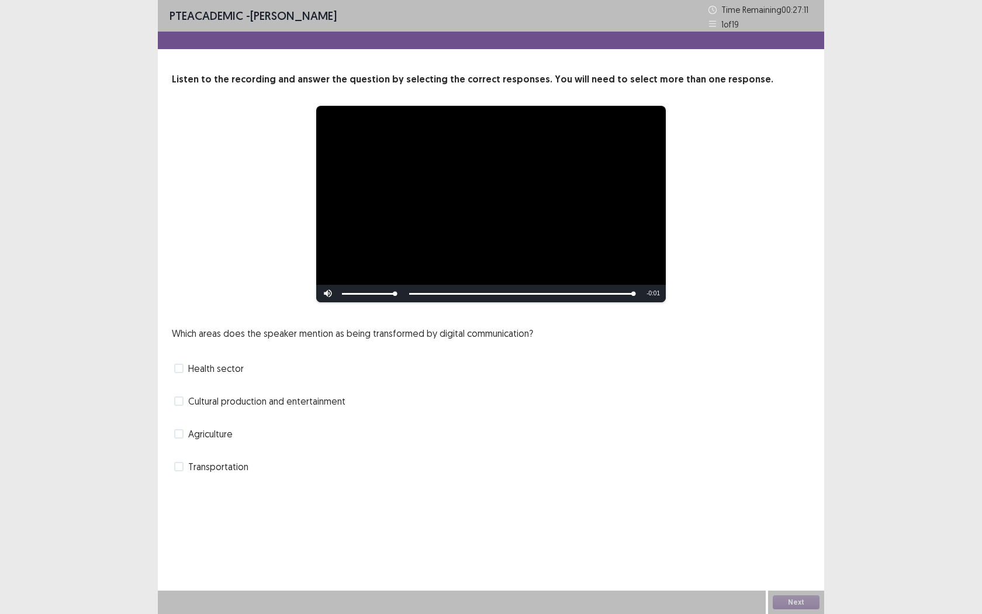
click at [181, 371] on span at bounding box center [178, 368] width 9 height 9
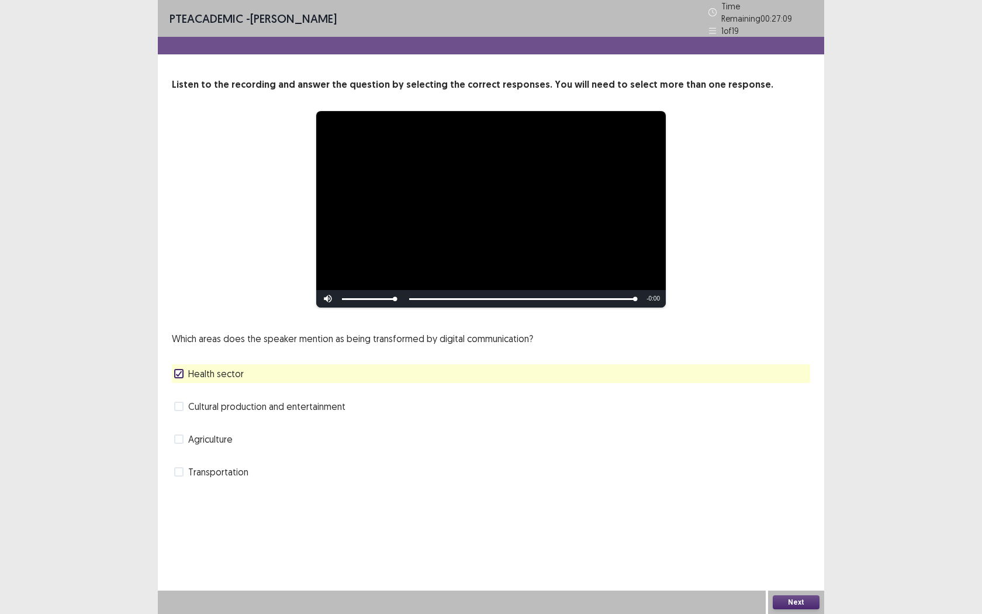
click at [179, 401] on span at bounding box center [178, 405] width 9 height 9
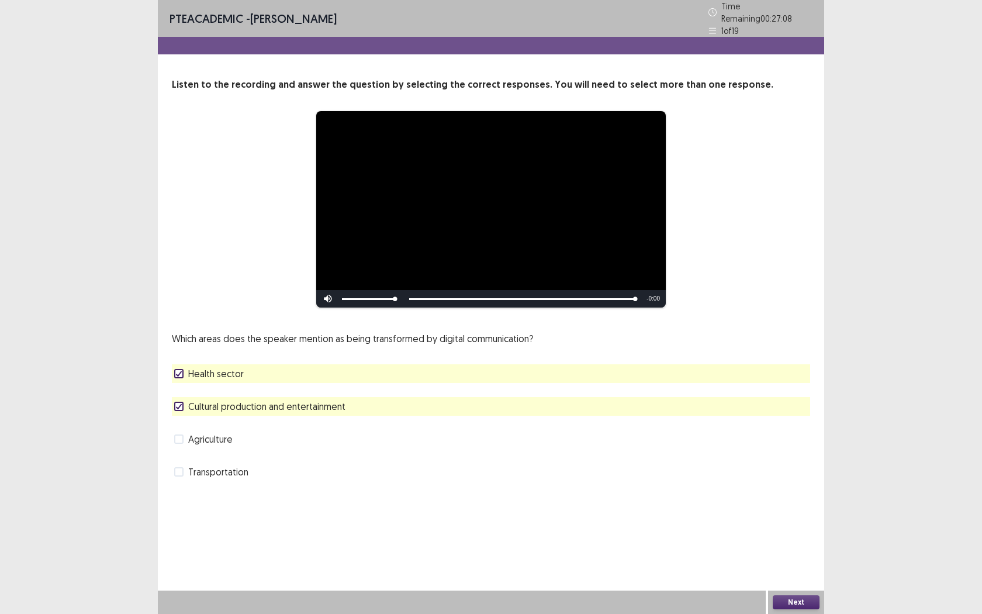
click at [797, 562] on button "Next" at bounding box center [796, 602] width 47 height 14
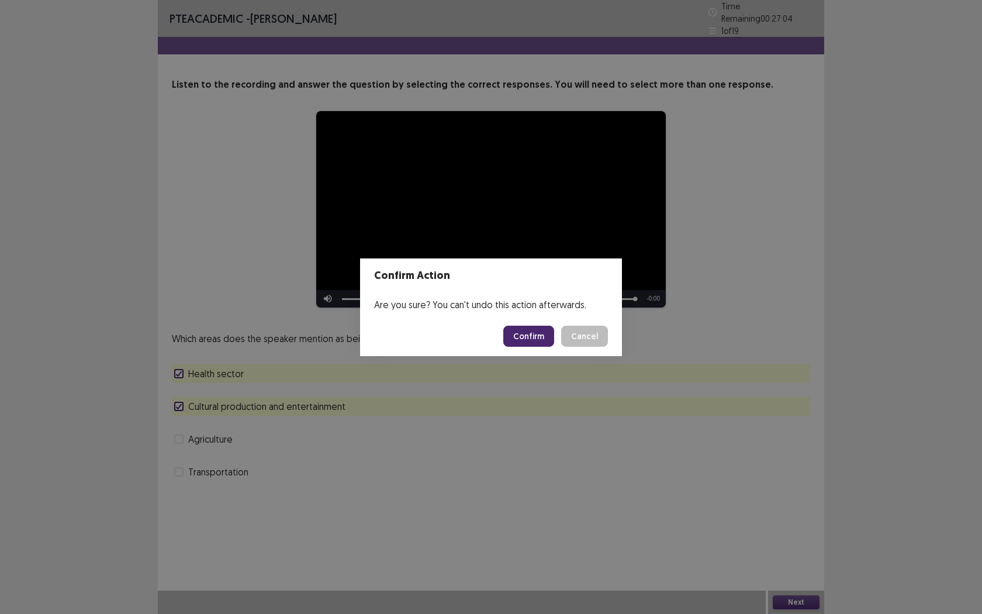
click at [545, 340] on button "Confirm" at bounding box center [528, 336] width 51 height 21
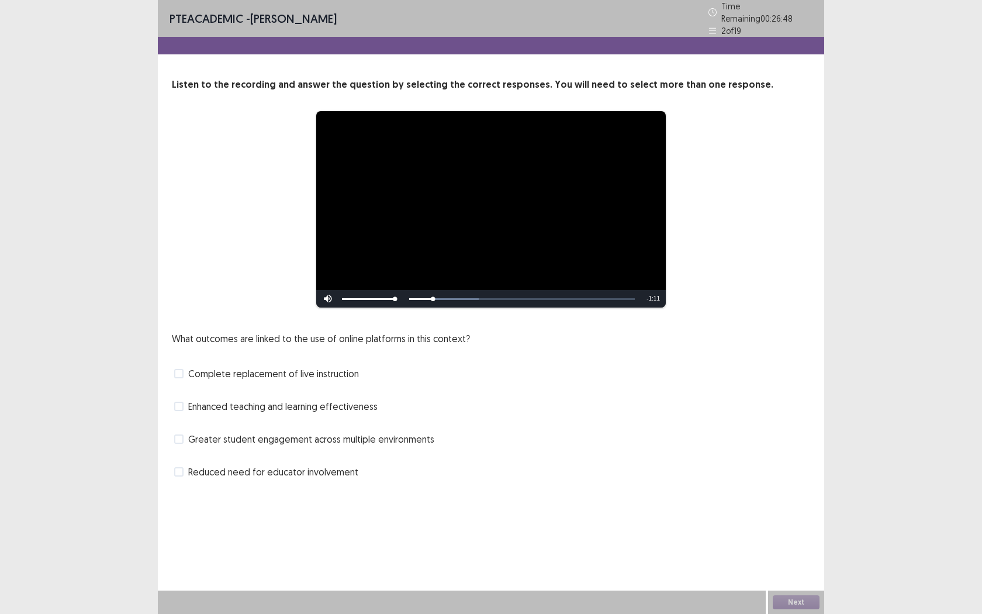
click at [182, 401] on span at bounding box center [178, 405] width 9 height 9
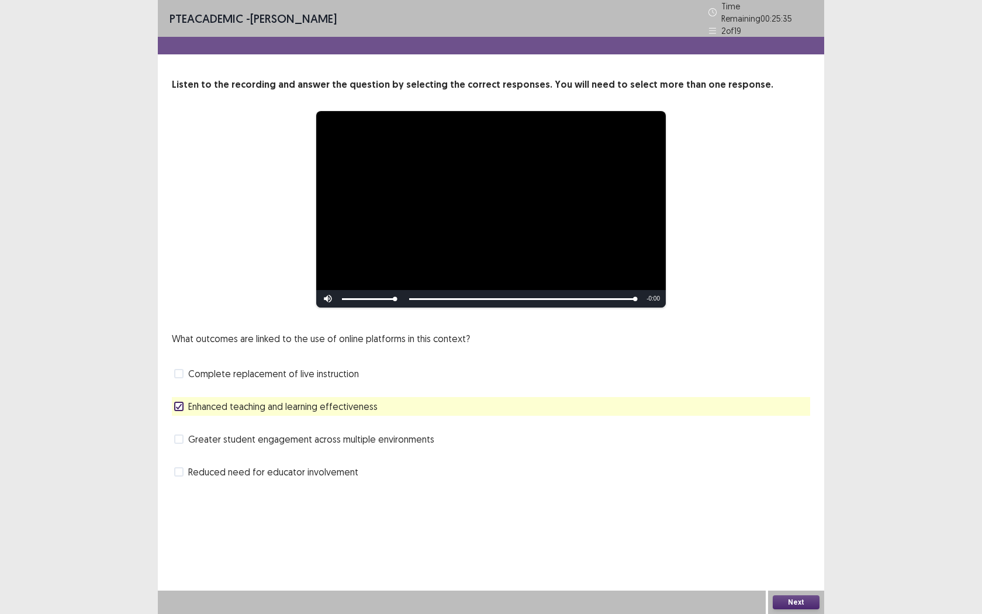
click at [179, 432] on label "Greater student engagement across multiple environments" at bounding box center [304, 439] width 260 height 14
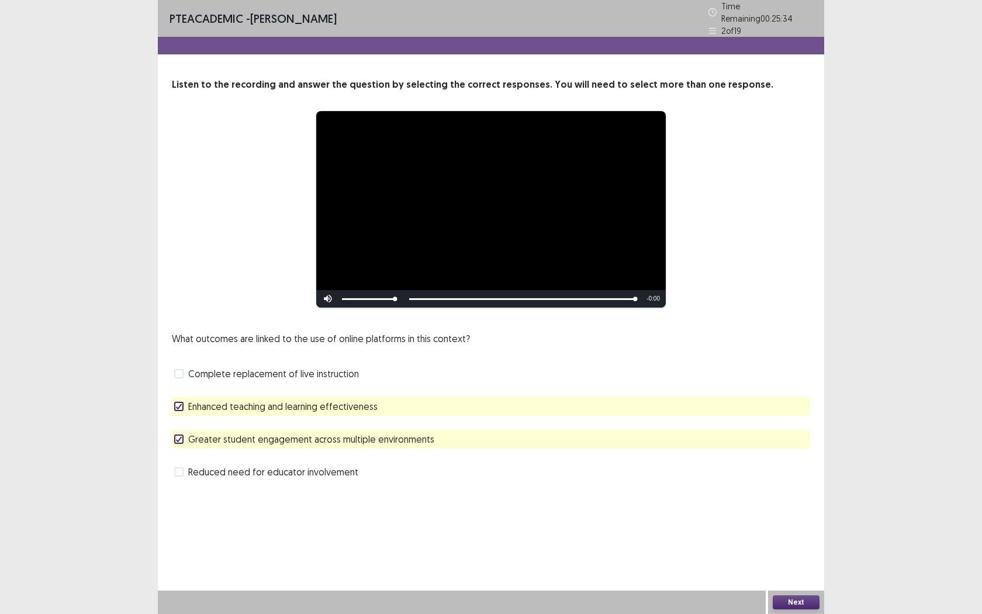
click at [797, 562] on button "Next" at bounding box center [796, 602] width 47 height 14
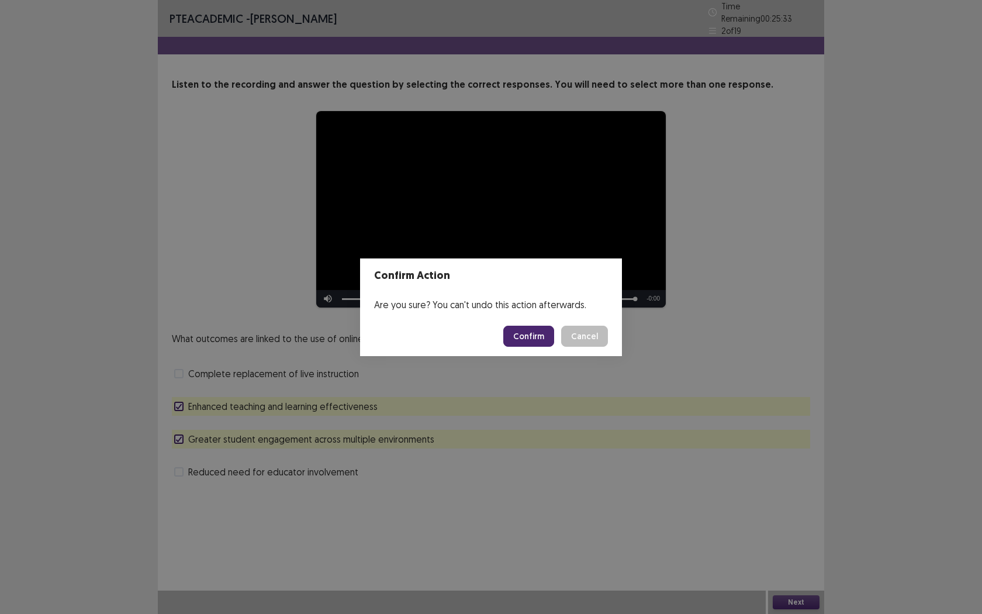
click at [529, 331] on button "Confirm" at bounding box center [528, 336] width 51 height 21
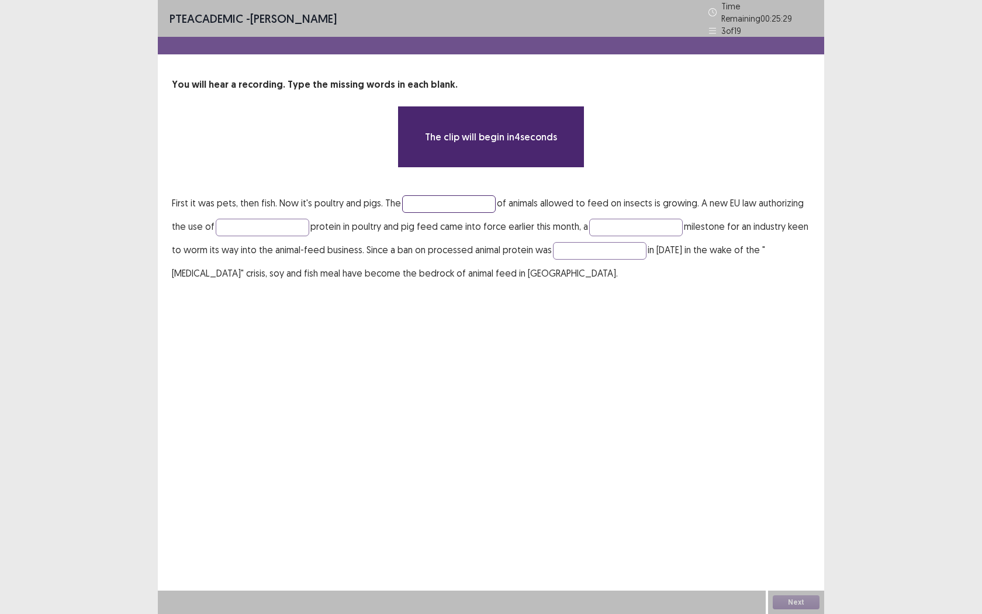
click at [433, 199] on input "text" at bounding box center [449, 204] width 94 height 18
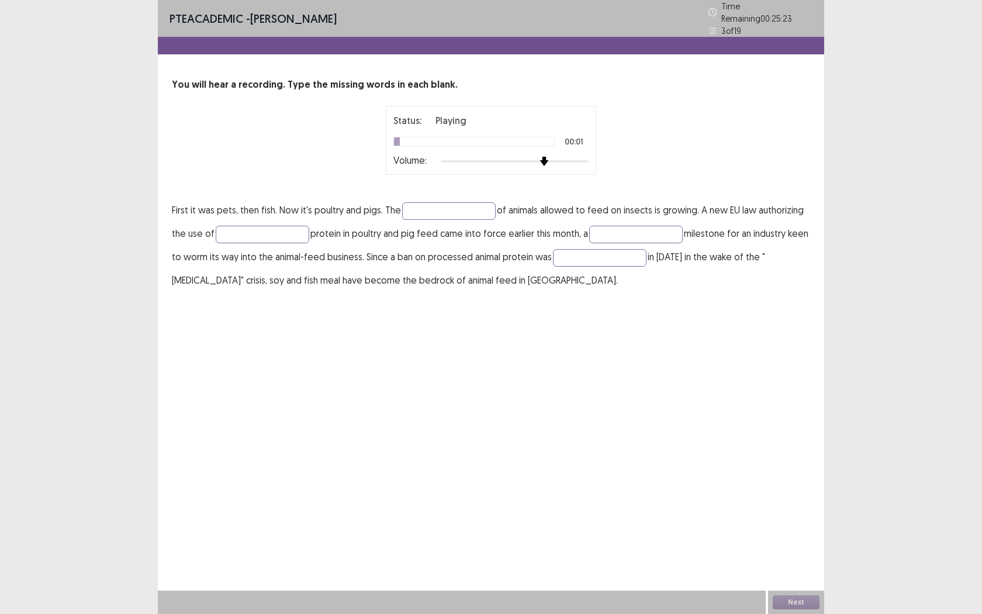
click at [538, 157] on div at bounding box center [515, 161] width 148 height 9
click at [431, 208] on input "text" at bounding box center [449, 211] width 94 height 18
click at [410, 131] on div "Status: Completed 00:35 Volume:" at bounding box center [490, 140] width 195 height 54
click at [408, 131] on div "Status: Completed 00:35 Volume:" at bounding box center [490, 140] width 195 height 54
click at [600, 233] on input "text" at bounding box center [636, 235] width 94 height 18
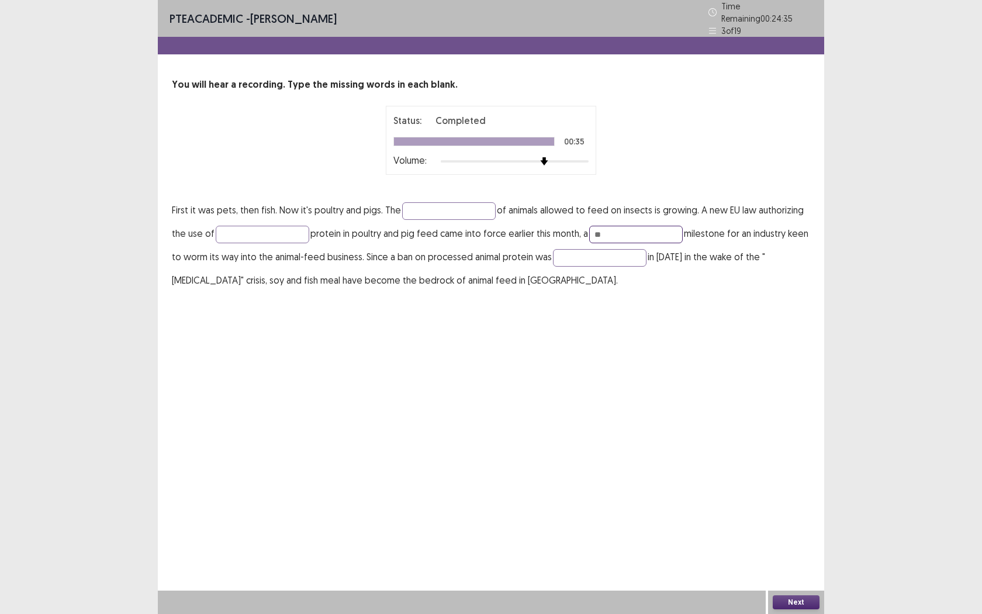
type input "*"
click at [264, 231] on input "text" at bounding box center [263, 235] width 94 height 18
type input "******"
click at [635, 228] on input "text" at bounding box center [636, 235] width 94 height 18
type input "**********"
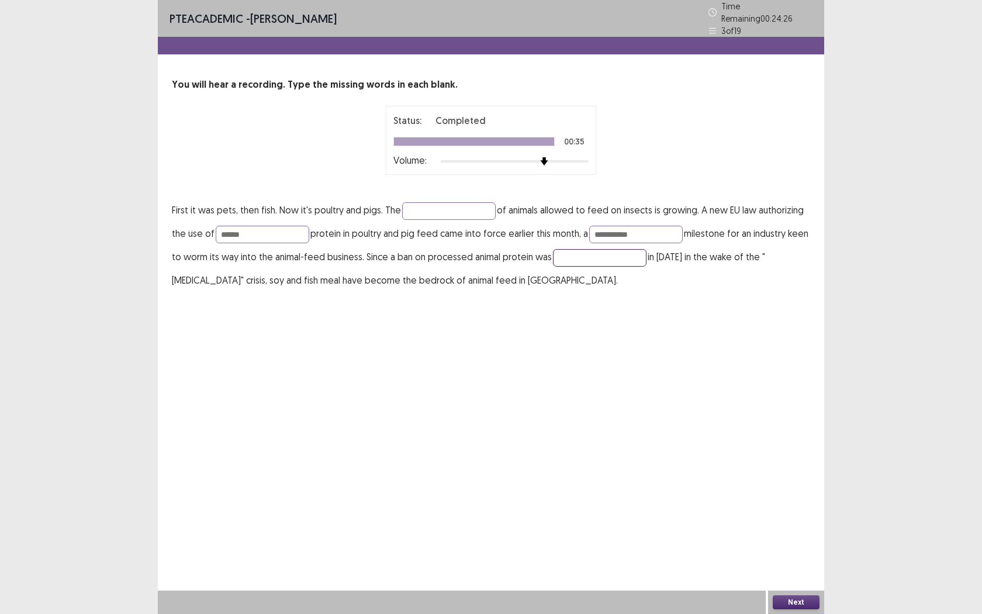
click at [610, 255] on input "text" at bounding box center [600, 258] width 94 height 18
type input "*"
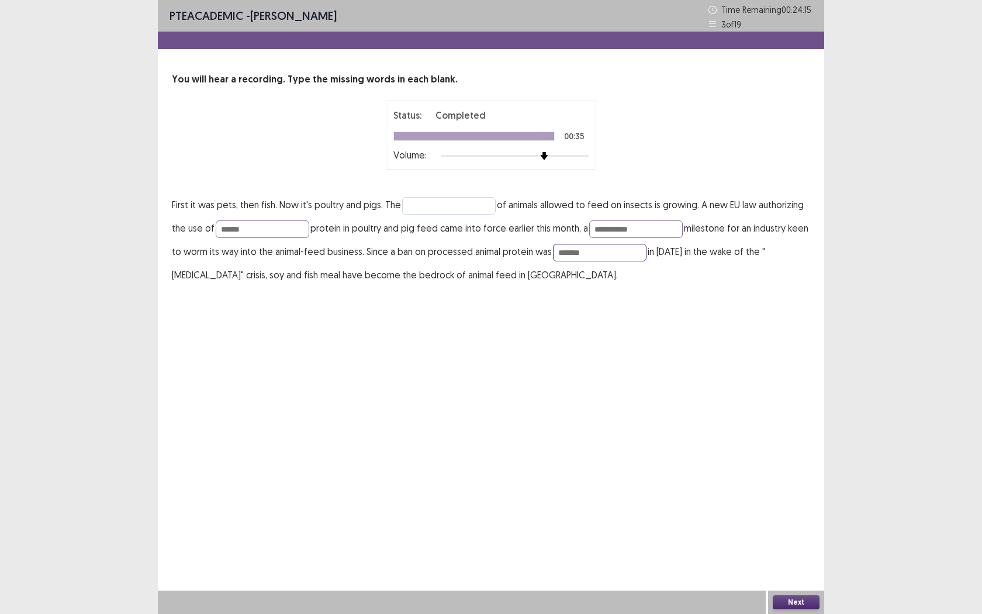
type input "*******"
click at [448, 208] on input "text" at bounding box center [449, 206] width 94 height 18
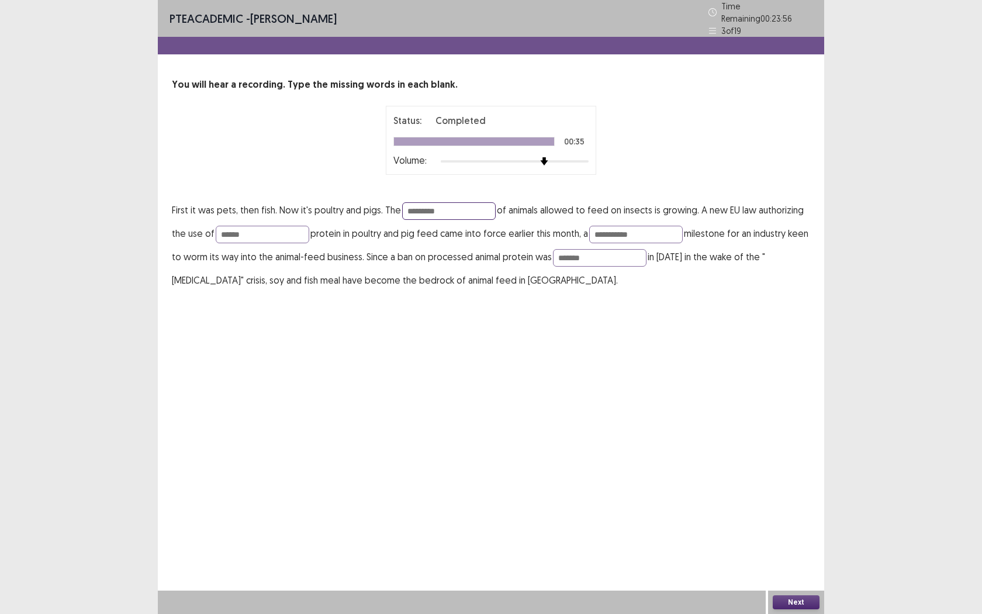
type input "*********"
click at [787, 562] on button "Next" at bounding box center [796, 602] width 47 height 14
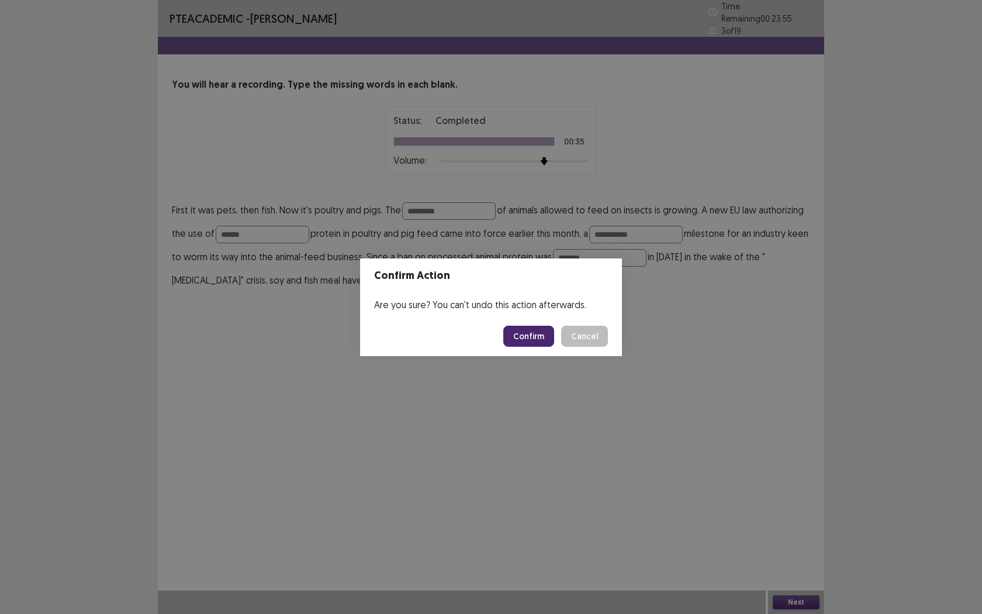
click at [525, 334] on button "Confirm" at bounding box center [528, 336] width 51 height 21
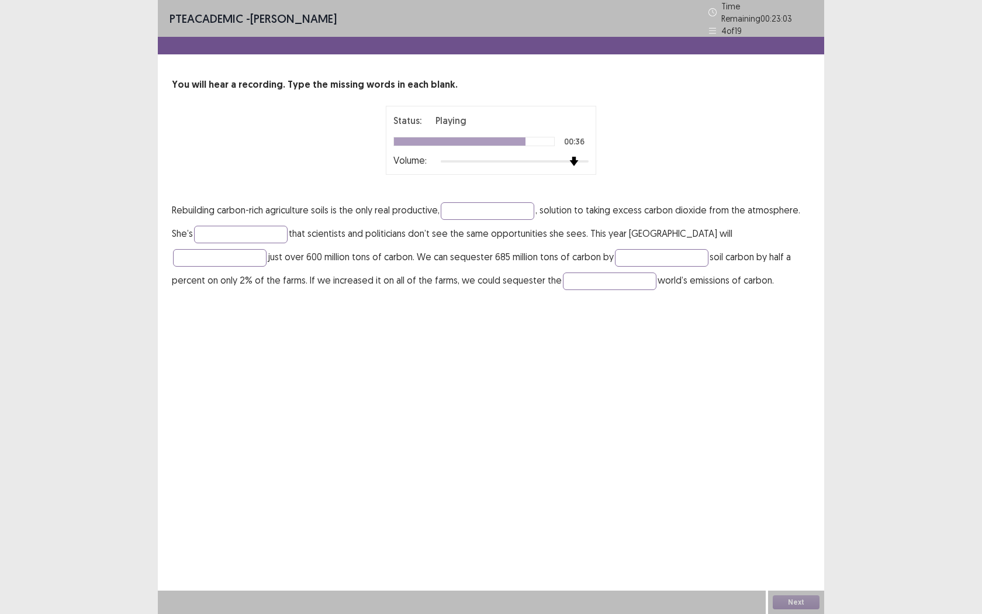
click at [574, 165] on div "Status: Playing 00:36 Volume:" at bounding box center [491, 140] width 210 height 69
click at [445, 272] on p "Rebuilding carbon-rich agriculture soils is the only real productive, , solutio…" at bounding box center [491, 245] width 638 height 94
click at [529, 93] on div "You will hear a recording. Type the missing words in each blank. Status: Playin…" at bounding box center [491, 185] width 666 height 214
click at [518, 124] on div "Status: Playing 00:36 Volume:" at bounding box center [490, 140] width 195 height 54
click at [518, 130] on div "Status: Playing 00:36 Volume:" at bounding box center [490, 140] width 195 height 54
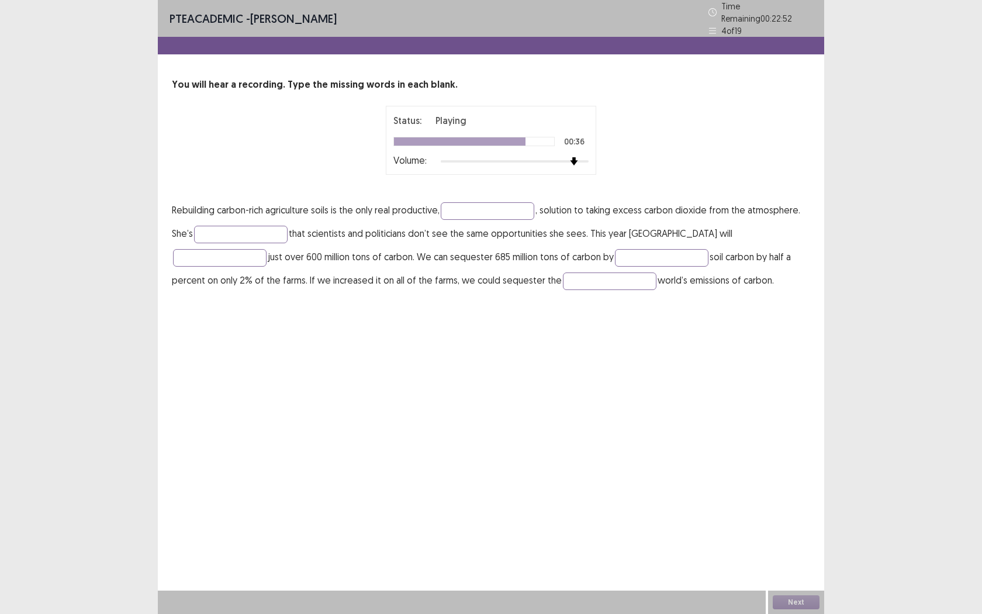
click at [520, 150] on div "Status: Playing 00:36 Volume:" at bounding box center [490, 140] width 195 height 54
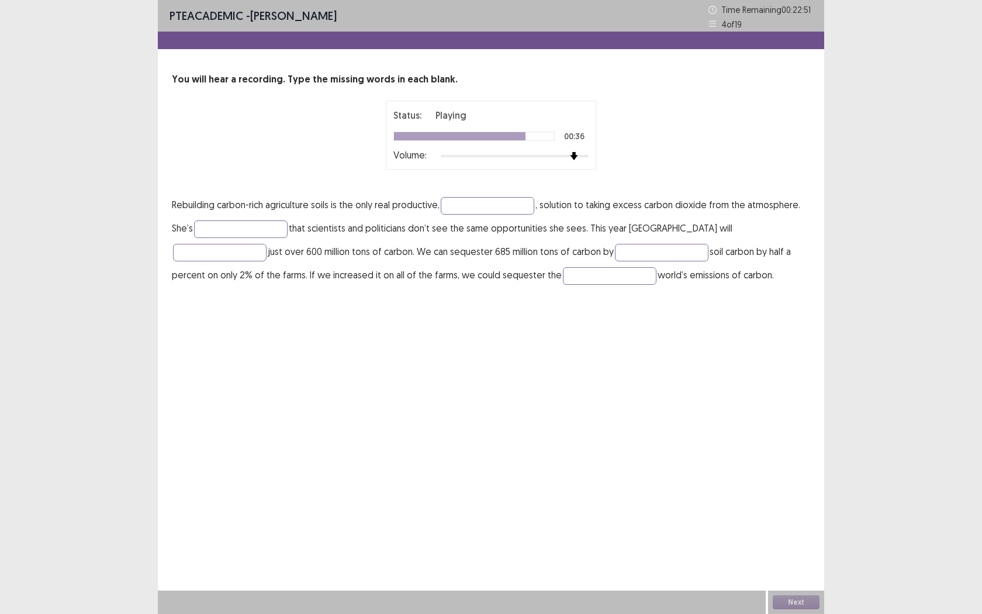
click at [473, 216] on p "Rebuilding carbon-rich agriculture soils is the only real productive, , solutio…" at bounding box center [491, 240] width 638 height 94
click at [473, 210] on input "text" at bounding box center [488, 206] width 94 height 18
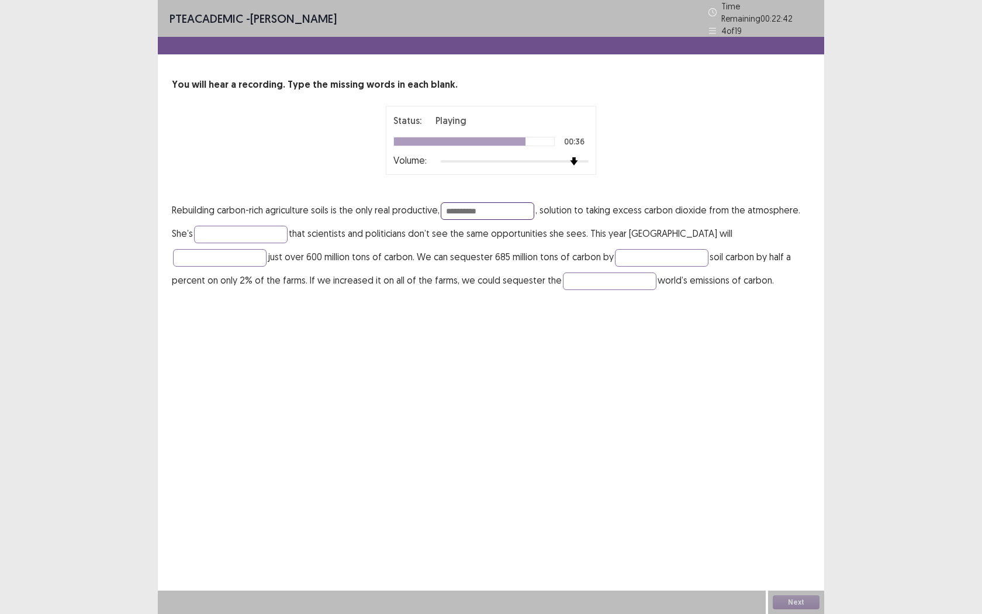
click at [473, 210] on input "**********" at bounding box center [488, 211] width 94 height 18
click at [473, 206] on input "********" at bounding box center [488, 211] width 94 height 18
type input "*********"
click at [246, 233] on input "text" at bounding box center [241, 235] width 94 height 18
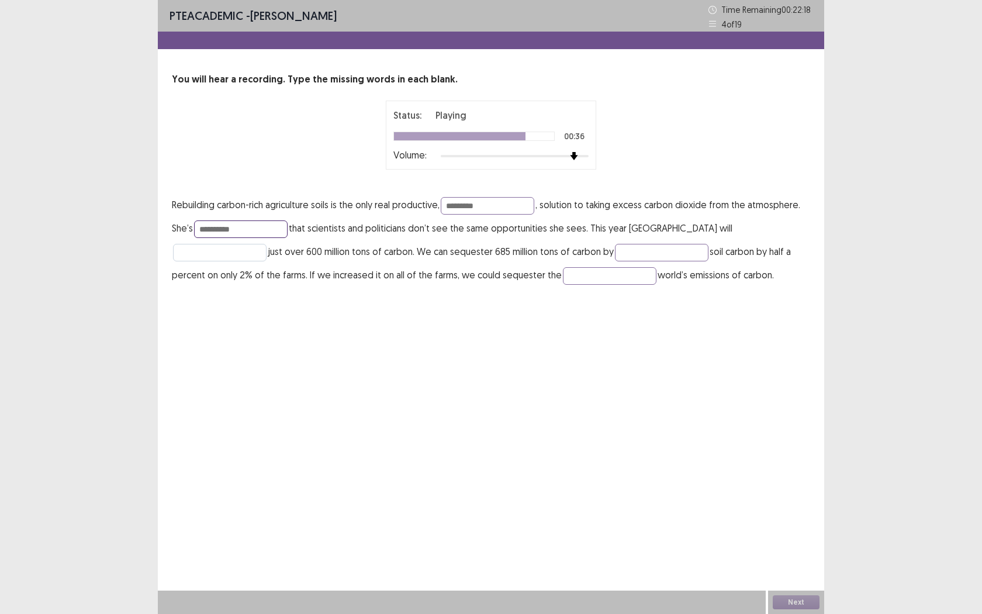
type input "**********"
click at [266, 244] on input "text" at bounding box center [220, 253] width 94 height 18
type input "*****"
click at [615, 251] on input "text" at bounding box center [662, 253] width 94 height 18
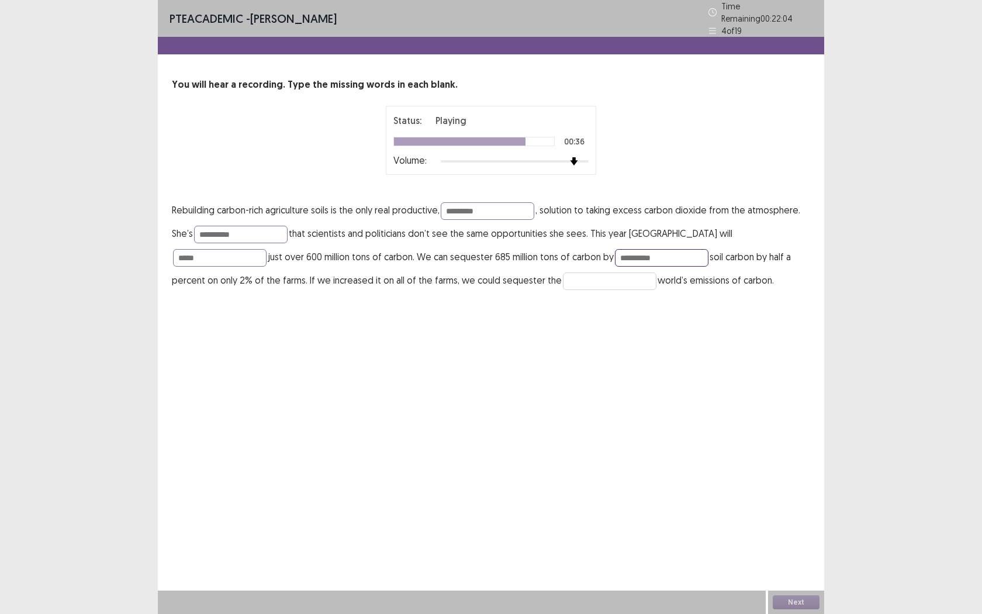
type input "**********"
click at [563, 277] on input "text" at bounding box center [610, 281] width 94 height 18
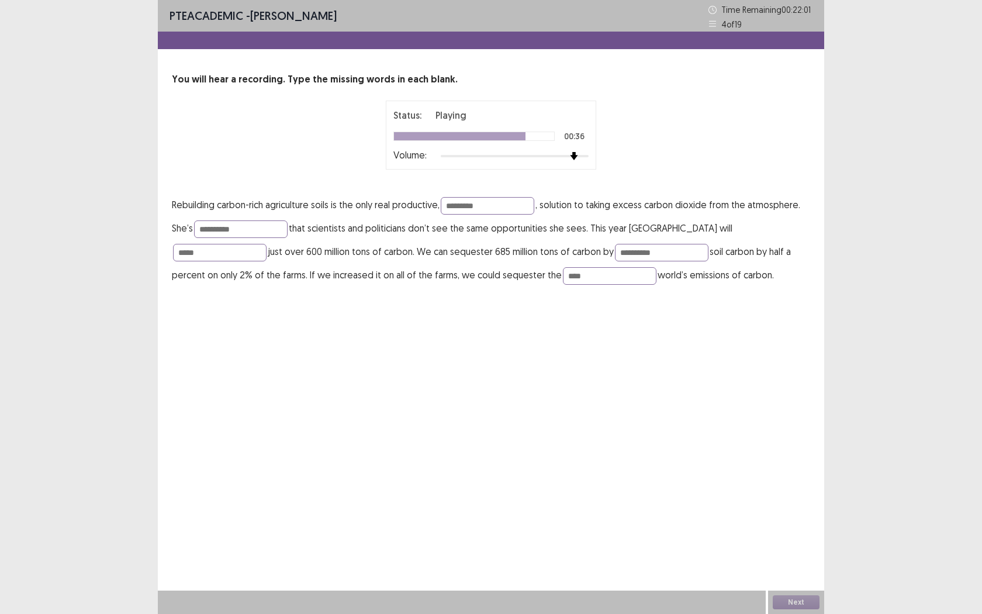
click at [796, 562] on div "Next" at bounding box center [796, 601] width 56 height 23
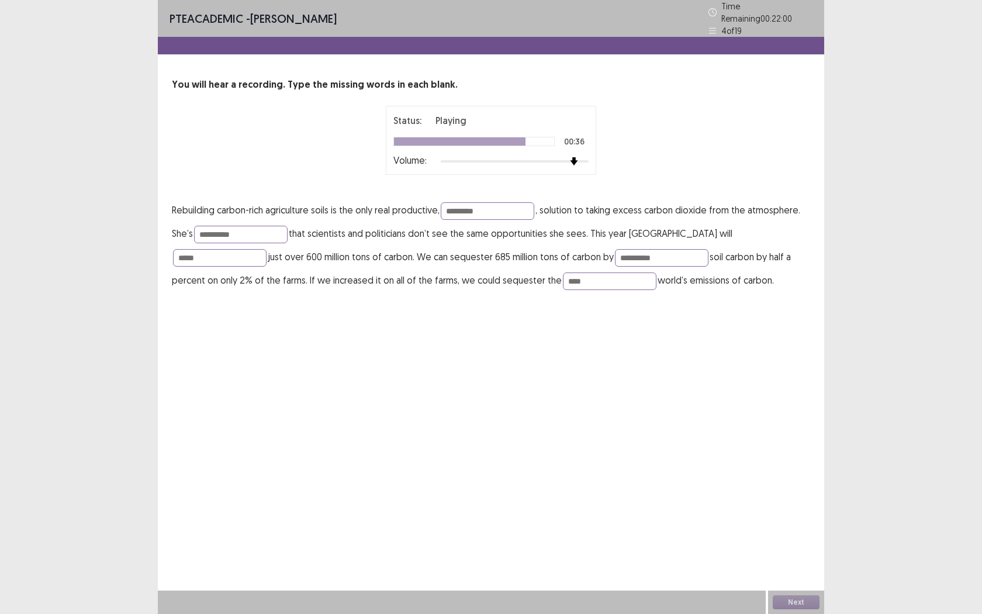
click at [760, 525] on div "**********" at bounding box center [491, 307] width 666 height 614
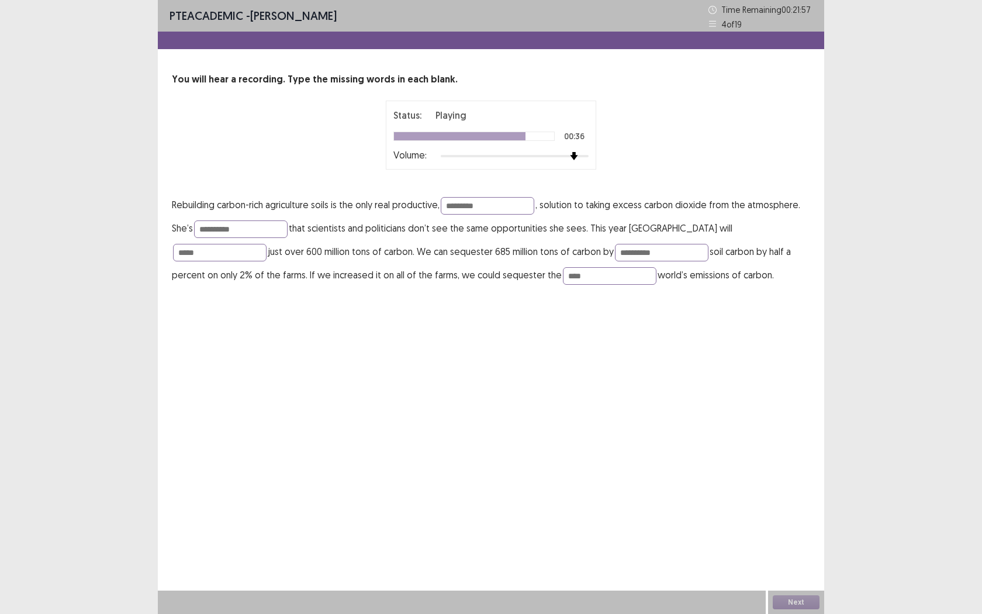
click at [460, 53] on div "**********" at bounding box center [491, 155] width 666 height 310
drag, startPoint x: 472, startPoint y: 281, endPoint x: 402, endPoint y: 283, distance: 70.2
click at [404, 283] on p "**********" at bounding box center [491, 240] width 638 height 94
type input "*****"
click at [787, 562] on button "Next" at bounding box center [796, 602] width 47 height 14
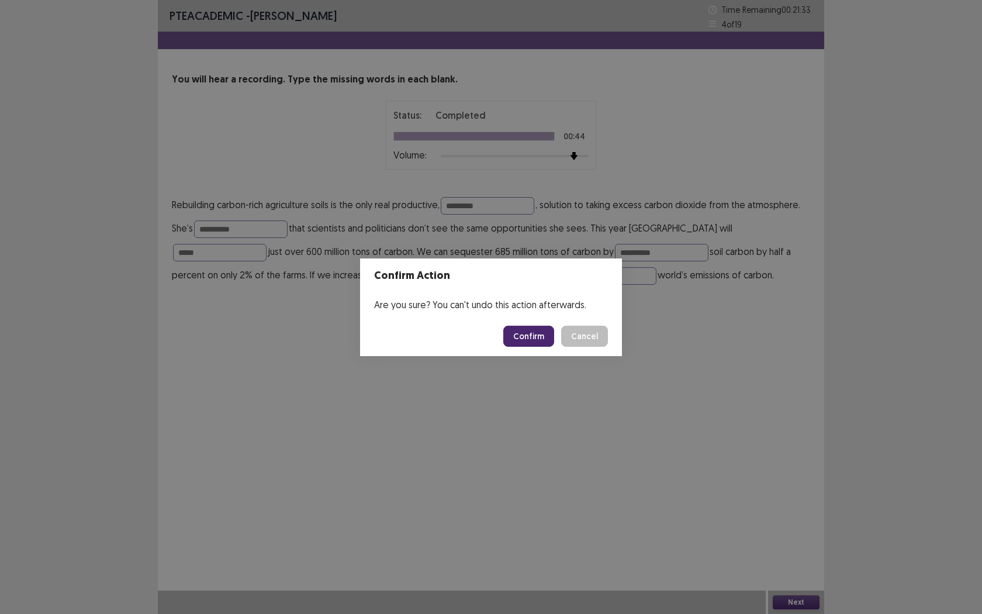
click at [535, 344] on button "Confirm" at bounding box center [528, 336] width 51 height 21
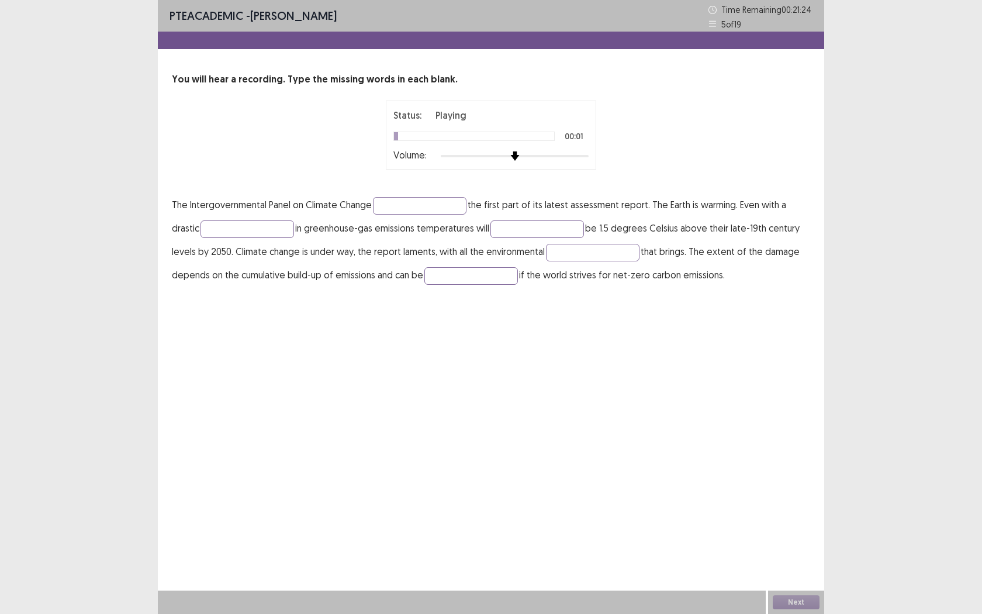
click at [539, 152] on div at bounding box center [515, 155] width 148 height 9
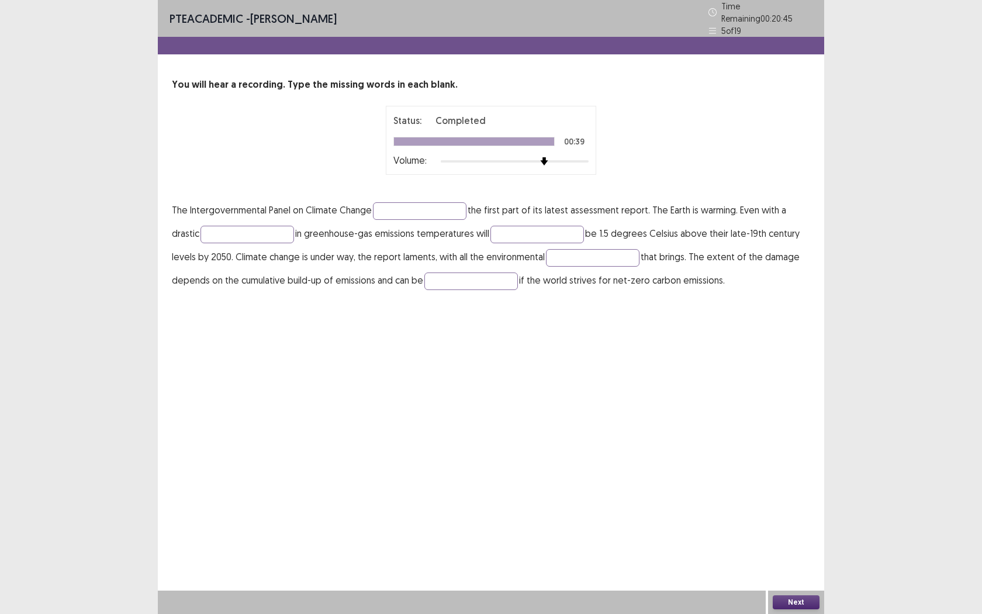
click at [399, 226] on p "The Intergovernmental Panel on Climate Change the first part of its latest asse…" at bounding box center [491, 245] width 638 height 94
click at [397, 203] on input "text" at bounding box center [420, 211] width 94 height 18
type input "********"
click at [523, 233] on input "text" at bounding box center [537, 235] width 94 height 18
click at [224, 234] on input "text" at bounding box center [247, 235] width 94 height 18
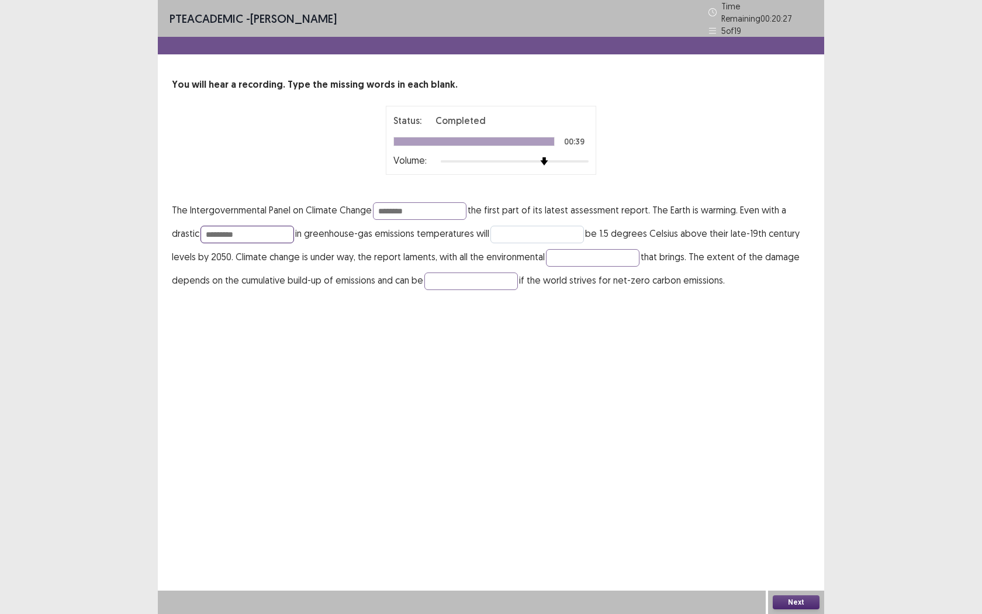
type input "*********"
click at [522, 236] on input "text" at bounding box center [537, 235] width 94 height 18
type input "**"
click at [566, 251] on input "text" at bounding box center [593, 258] width 94 height 18
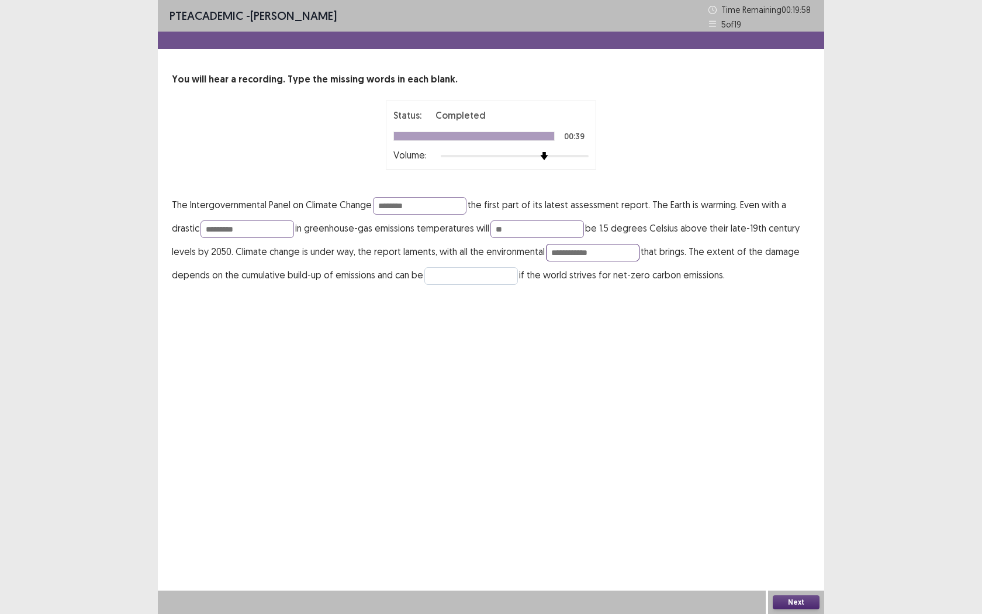
type input "**********"
click at [434, 279] on input "text" at bounding box center [471, 276] width 94 height 18
type input "*******"
click at [787, 562] on button "Next" at bounding box center [796, 602] width 47 height 14
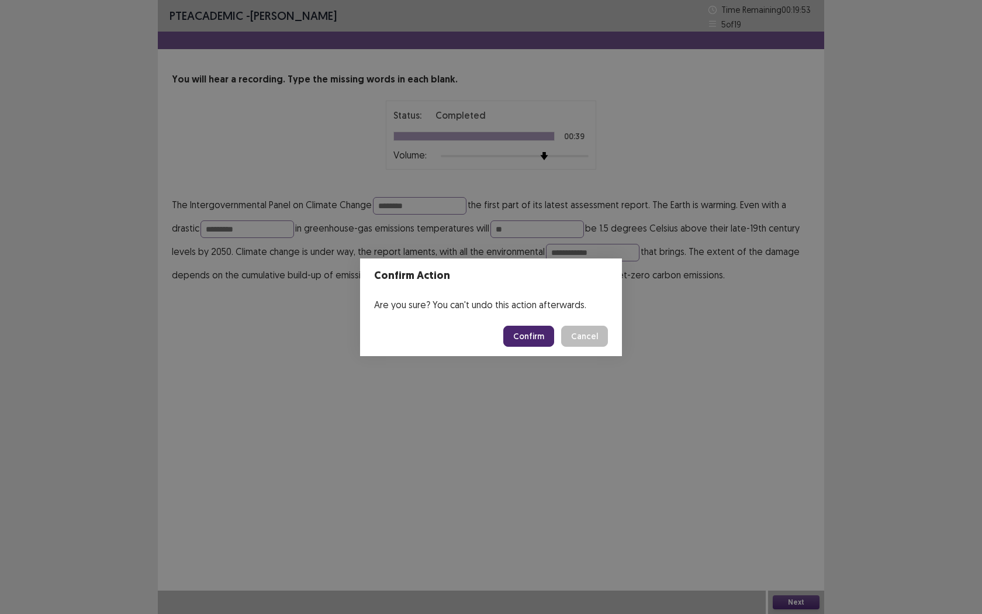
click at [532, 339] on button "Confirm" at bounding box center [528, 336] width 51 height 21
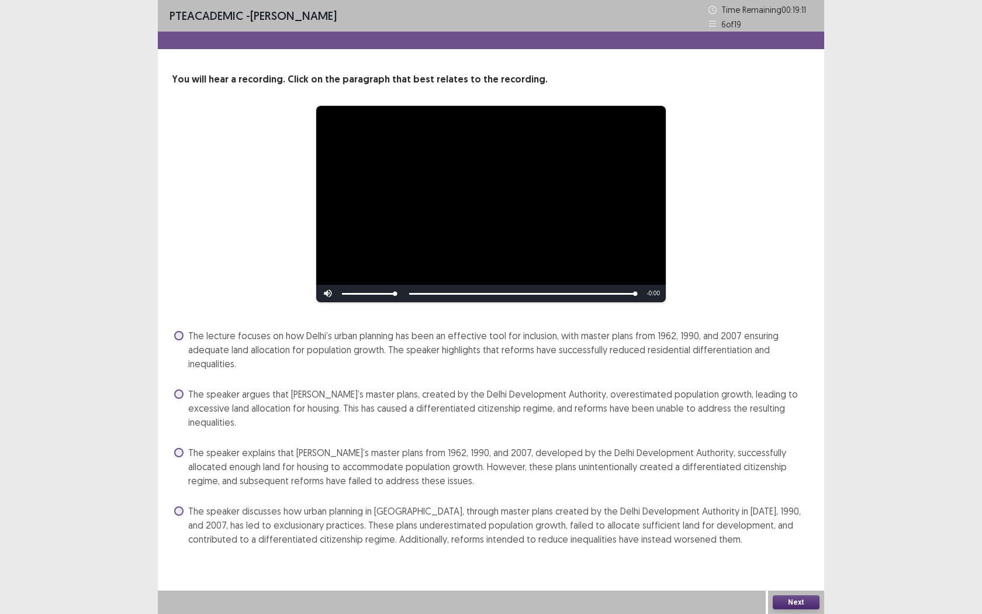
click at [175, 392] on span at bounding box center [178, 393] width 9 height 9
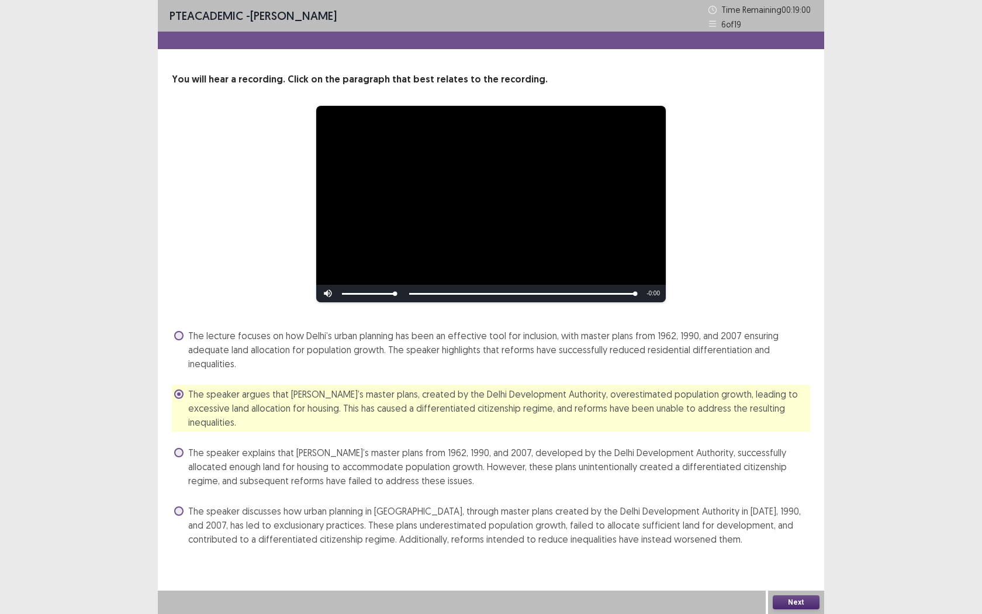
click at [785, 562] on button "Next" at bounding box center [796, 602] width 47 height 14
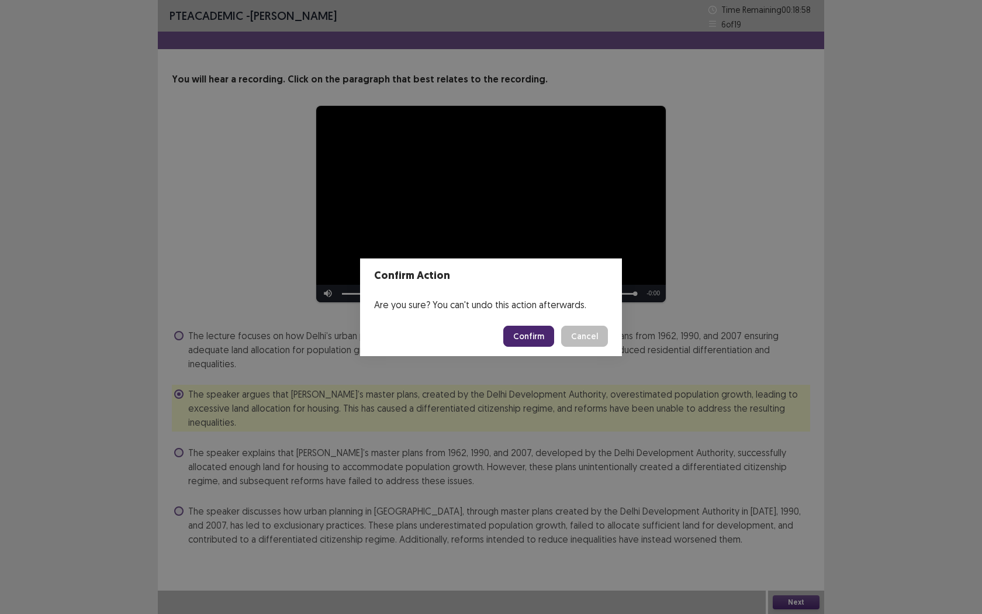
click at [533, 338] on button "Confirm" at bounding box center [528, 336] width 51 height 21
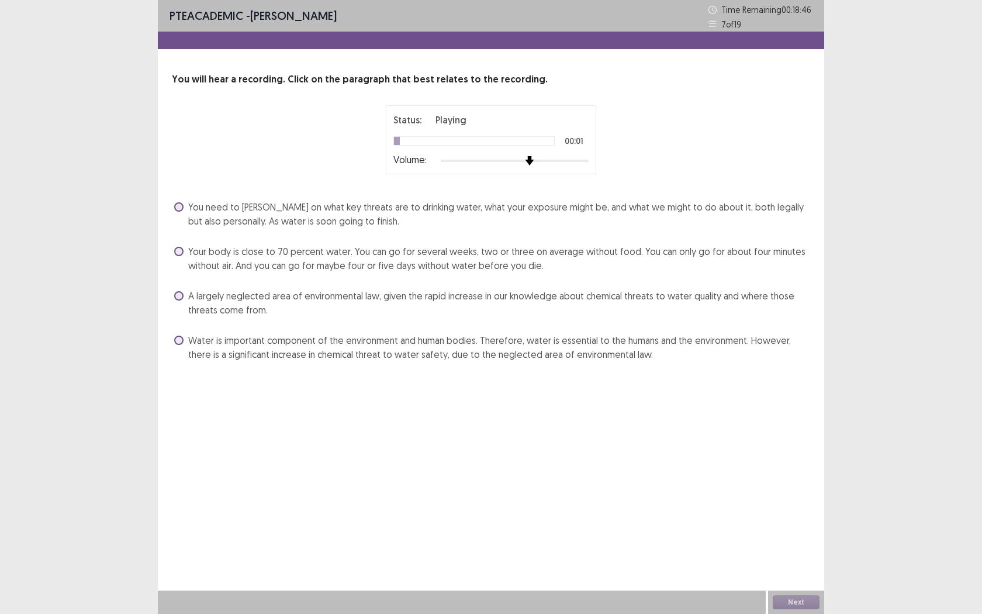
click at [526, 161] on div at bounding box center [515, 160] width 148 height 9
click at [205, 223] on span "You need to [PERSON_NAME] on what key threats are to drinking water, what your …" at bounding box center [499, 214] width 622 height 28
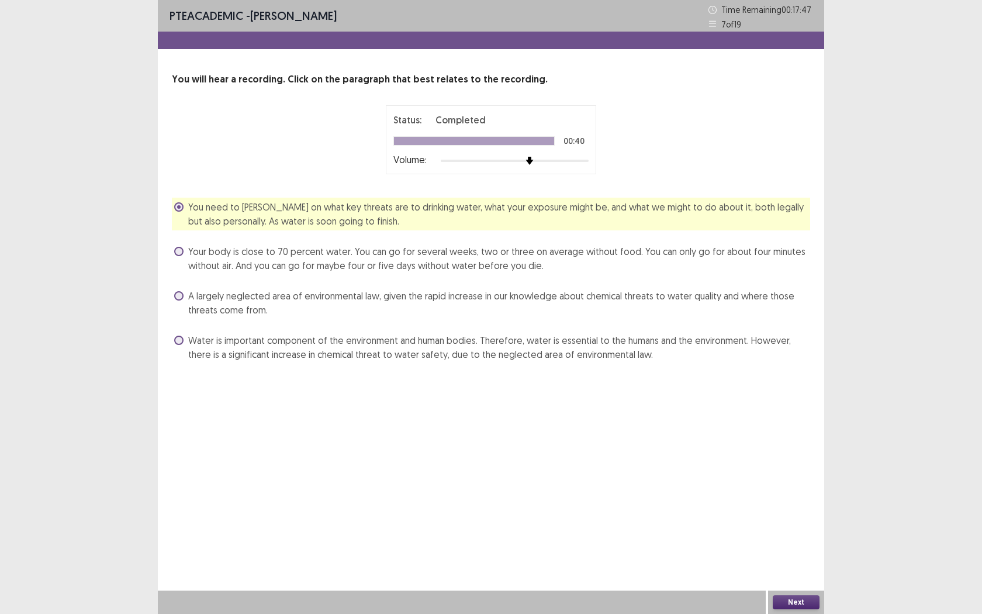
click at [205, 253] on span "Your body is close to 70 percent water. You can go for several weeks, two or th…" at bounding box center [499, 258] width 622 height 28
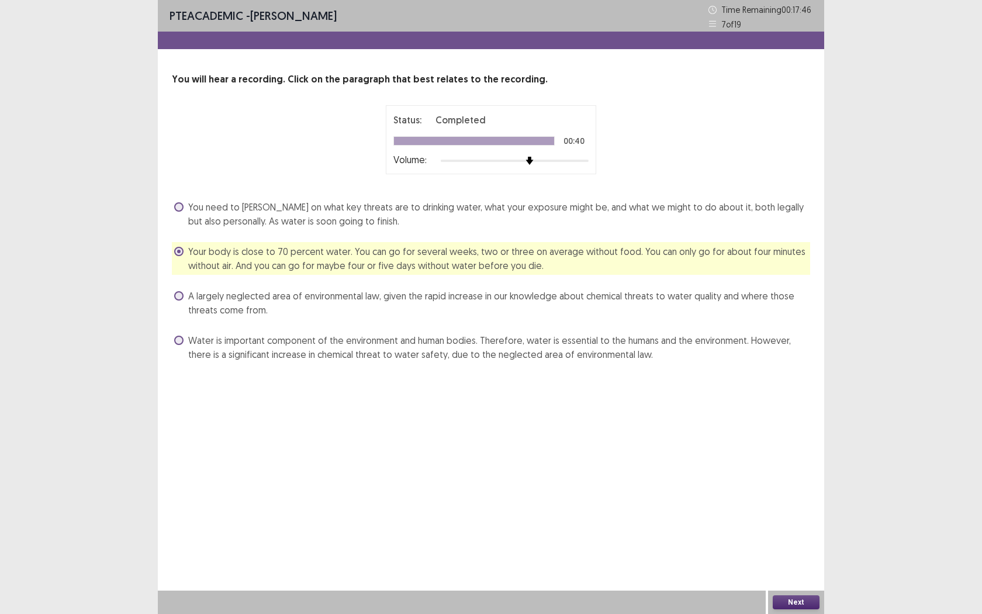
click at [790, 562] on div "Next" at bounding box center [796, 601] width 56 height 23
click at [790, 562] on button "Next" at bounding box center [796, 602] width 47 height 14
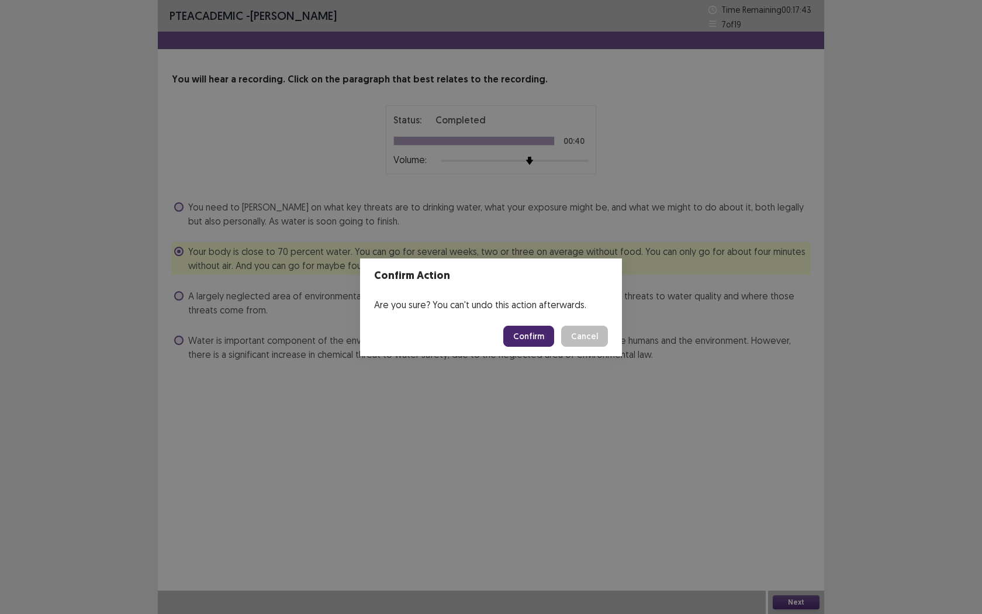
click at [541, 332] on button "Confirm" at bounding box center [528, 336] width 51 height 21
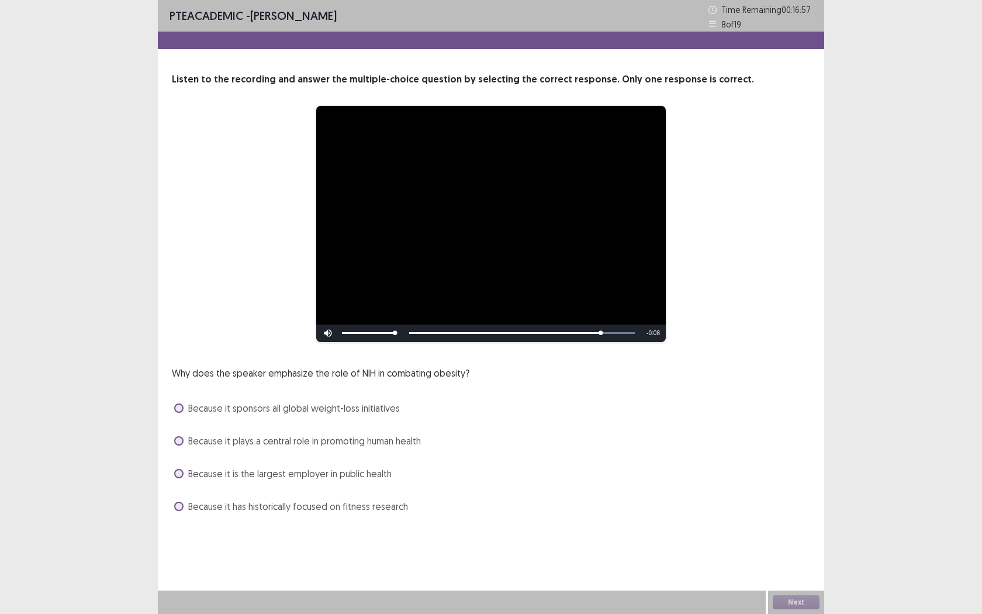
click at [276, 445] on span "Because it plays a central role in promoting human health" at bounding box center [304, 441] width 233 height 14
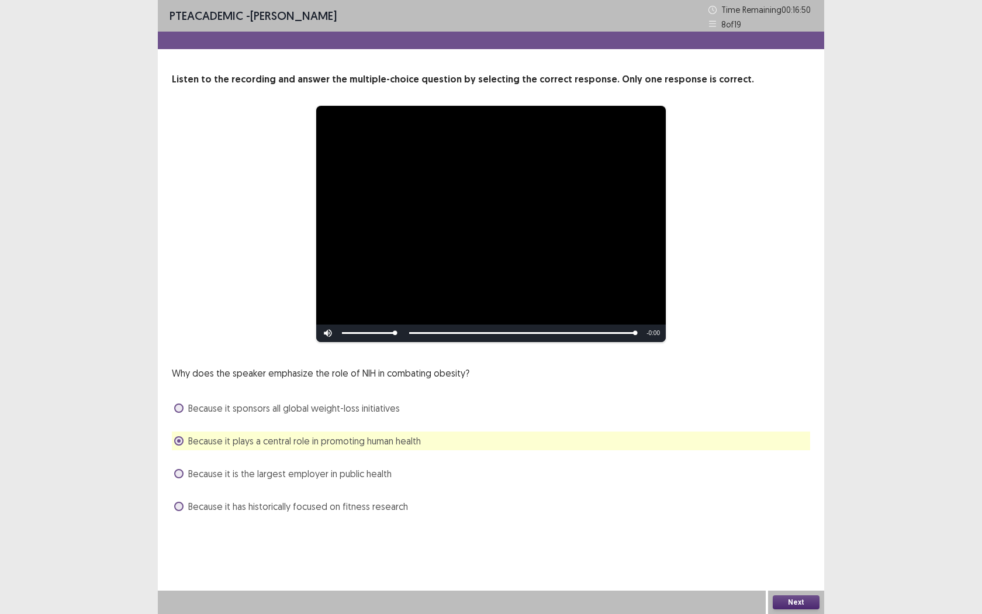
click at [801, 562] on button "Next" at bounding box center [796, 602] width 47 height 14
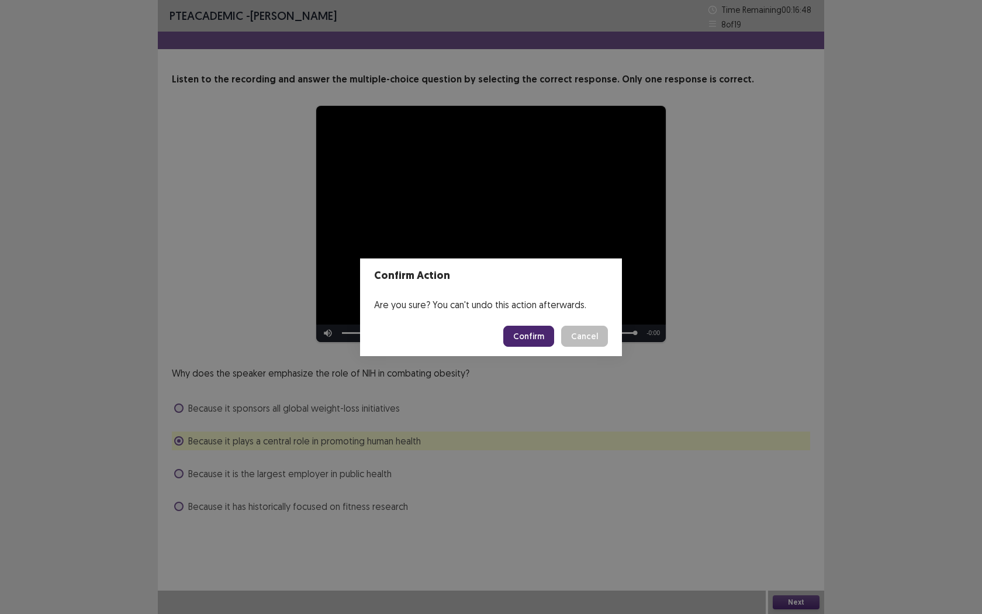
click at [517, 334] on button "Confirm" at bounding box center [528, 336] width 51 height 21
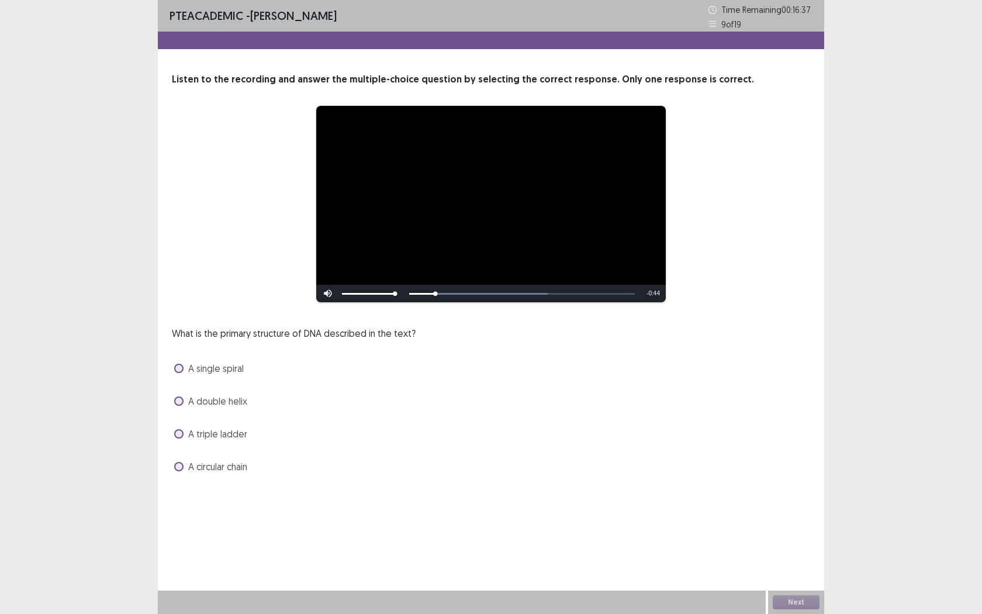
click at [180, 404] on span at bounding box center [178, 400] width 9 height 9
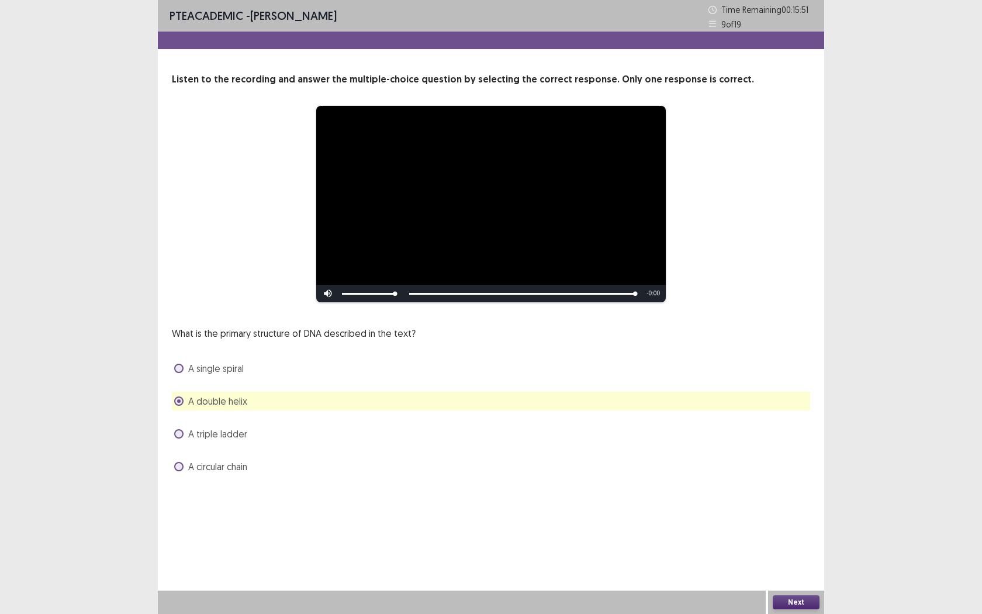
click at [788, 562] on button "Next" at bounding box center [796, 602] width 47 height 14
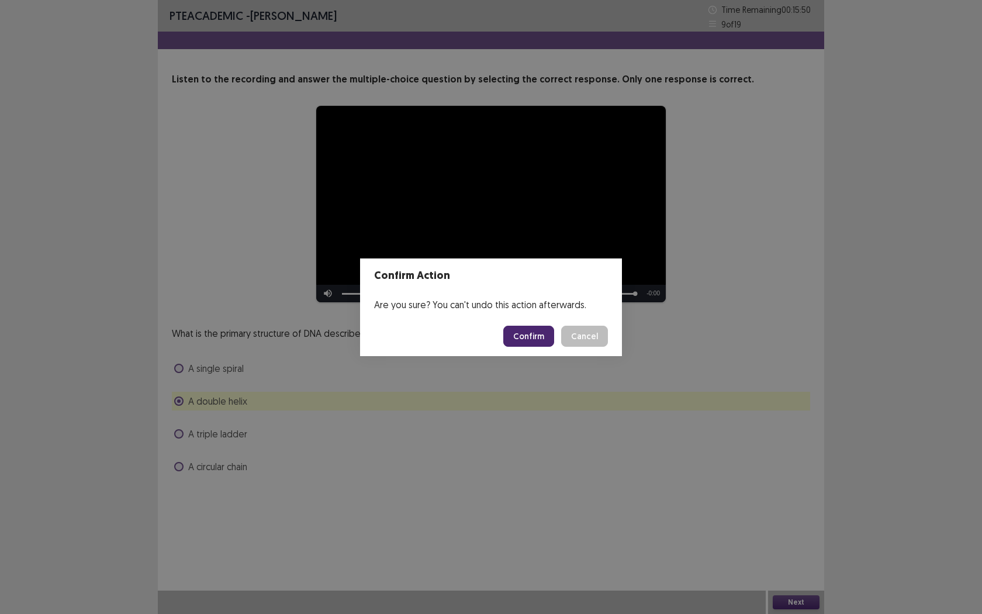
click at [532, 334] on button "Confirm" at bounding box center [528, 336] width 51 height 21
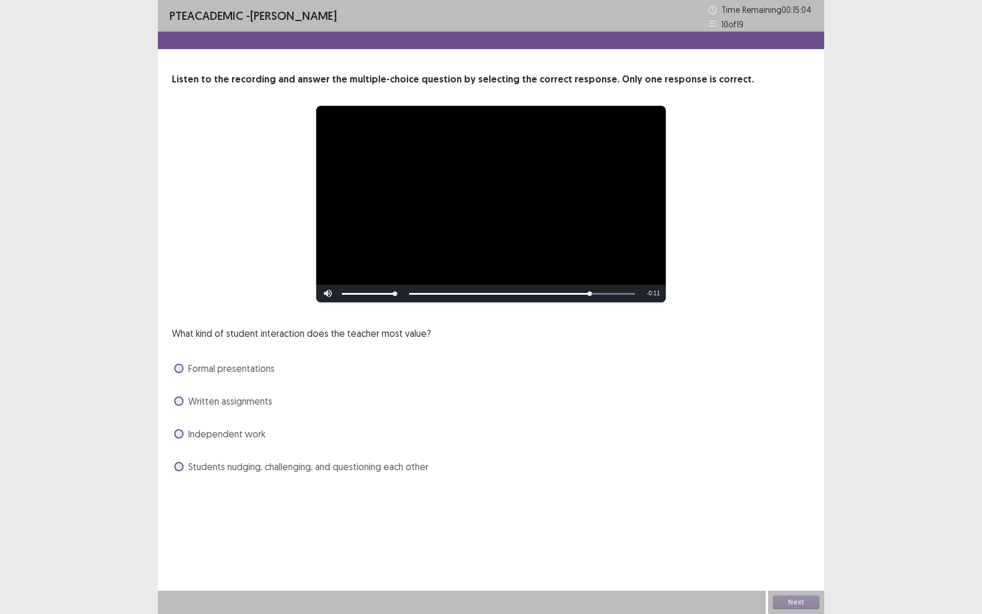
click at [176, 460] on label "Students nudging, challenging, and questioning each other" at bounding box center [301, 466] width 254 height 14
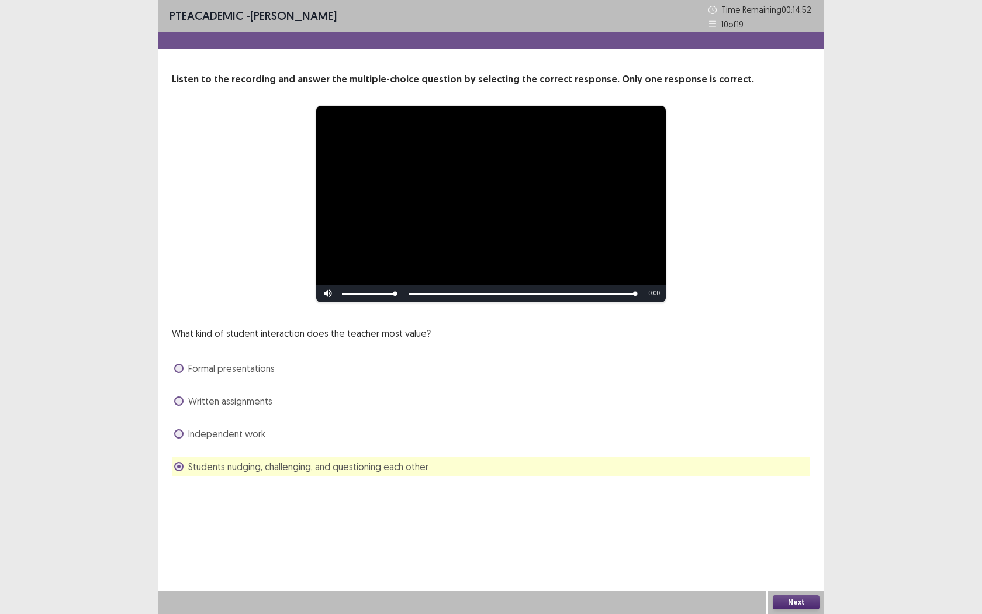
click at [799, 562] on button "Next" at bounding box center [796, 602] width 47 height 14
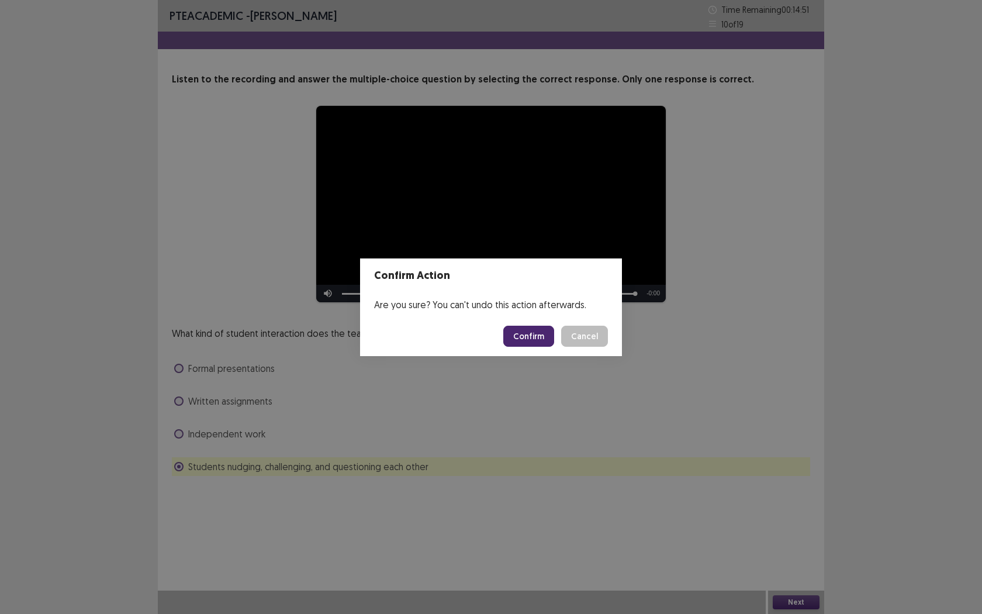
click at [526, 334] on button "Confirm" at bounding box center [528, 336] width 51 height 21
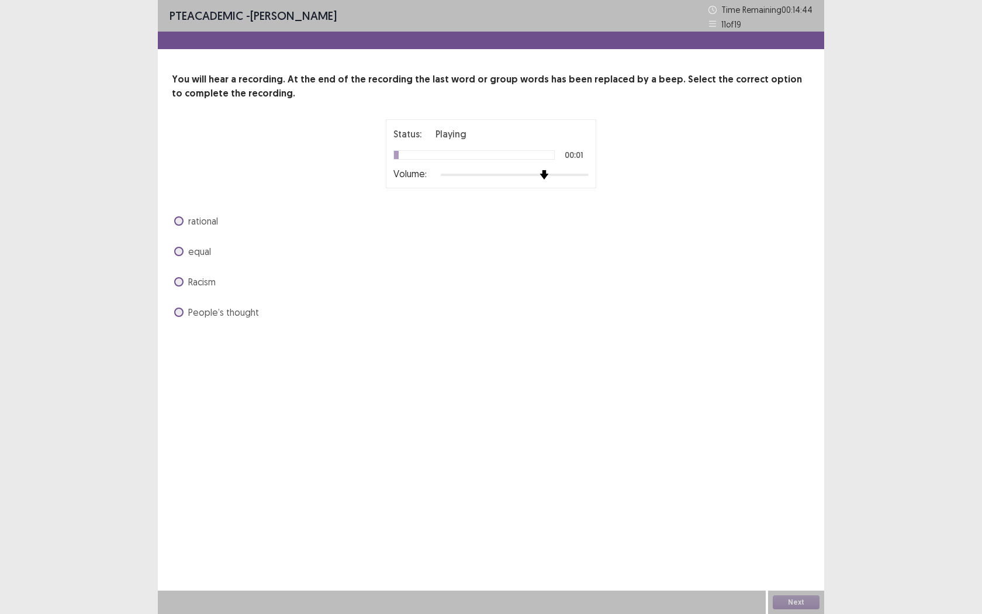
click at [548, 171] on div at bounding box center [515, 174] width 148 height 9
click at [177, 248] on span at bounding box center [178, 251] width 9 height 9
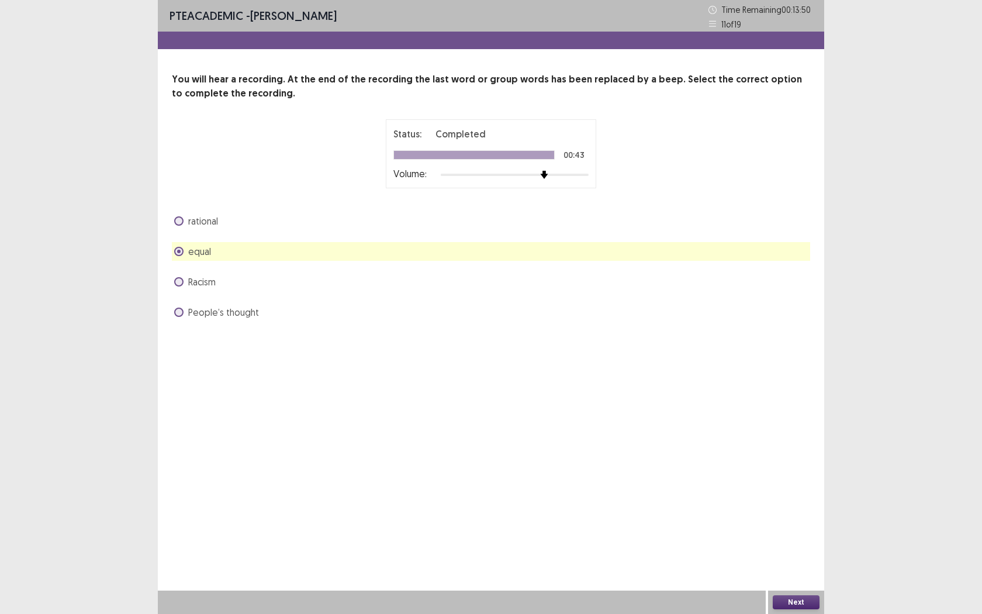
click at [808, 562] on button "Next" at bounding box center [796, 602] width 47 height 14
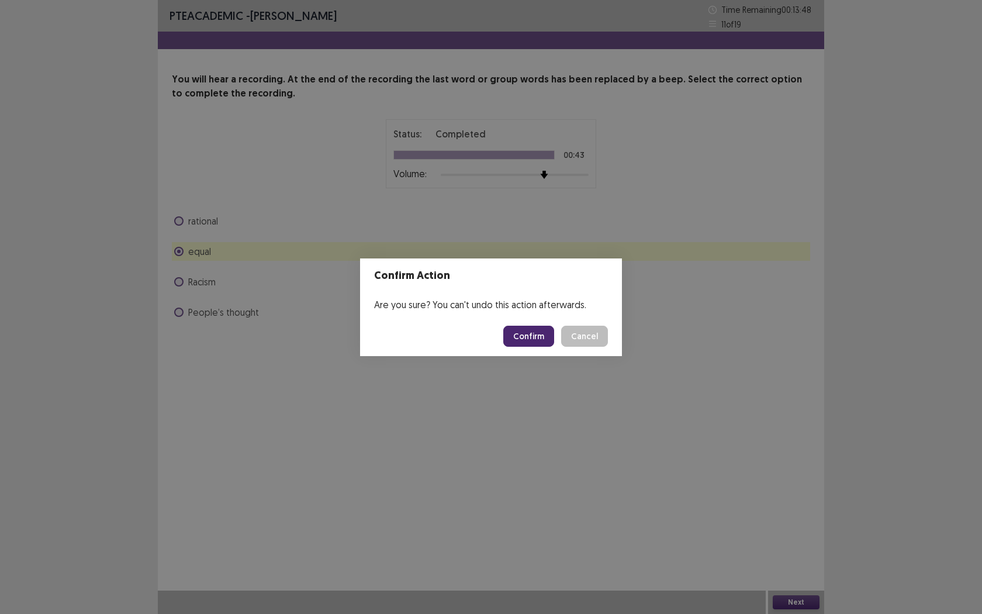
click at [542, 340] on button "Confirm" at bounding box center [528, 336] width 51 height 21
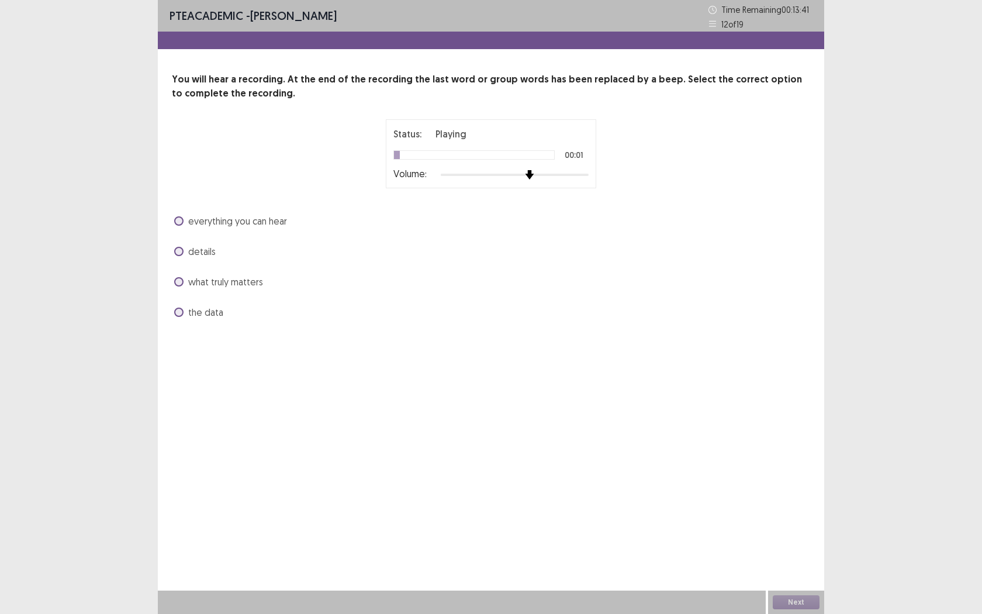
click at [523, 176] on div at bounding box center [515, 174] width 148 height 9
click at [181, 253] on span at bounding box center [178, 251] width 9 height 9
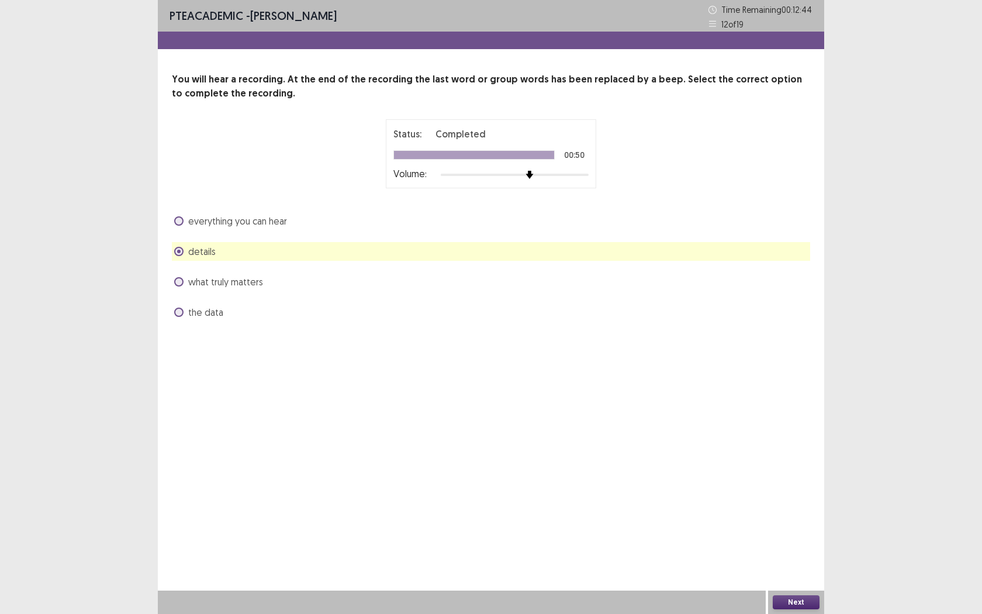
click at [787, 562] on button "Next" at bounding box center [796, 602] width 47 height 14
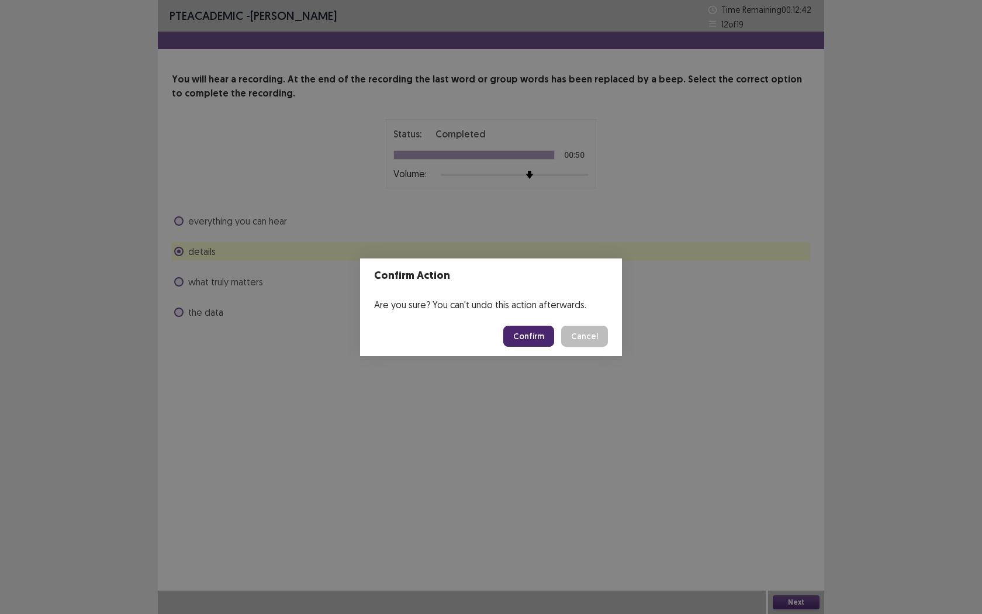
click at [542, 341] on button "Confirm" at bounding box center [528, 336] width 51 height 21
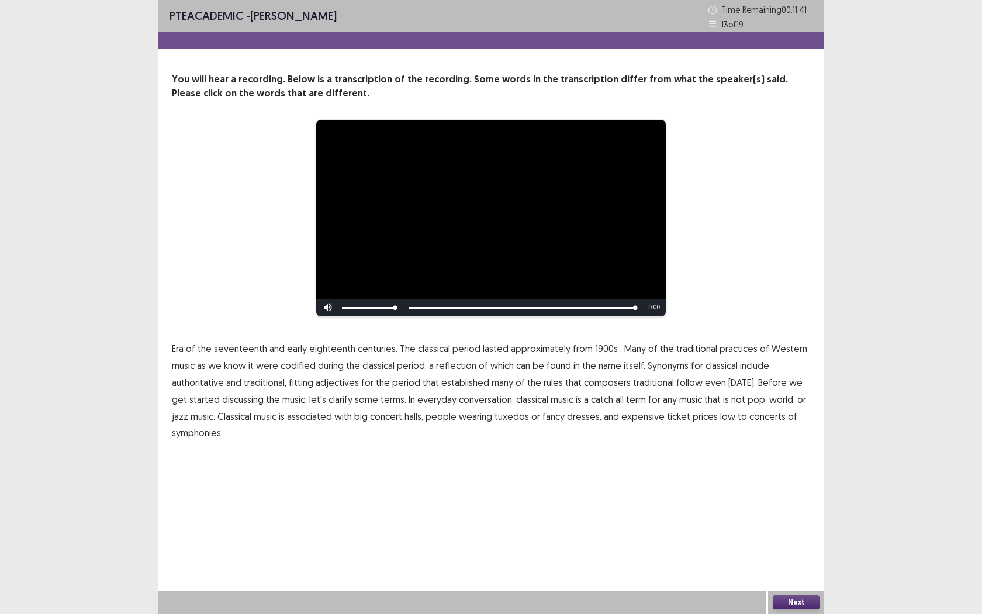
click at [598, 347] on span "1900s" at bounding box center [606, 348] width 23 height 14
click at [208, 433] on span "symphonies." at bounding box center [197, 432] width 51 height 14
click at [783, 562] on button "Next" at bounding box center [796, 602] width 47 height 14
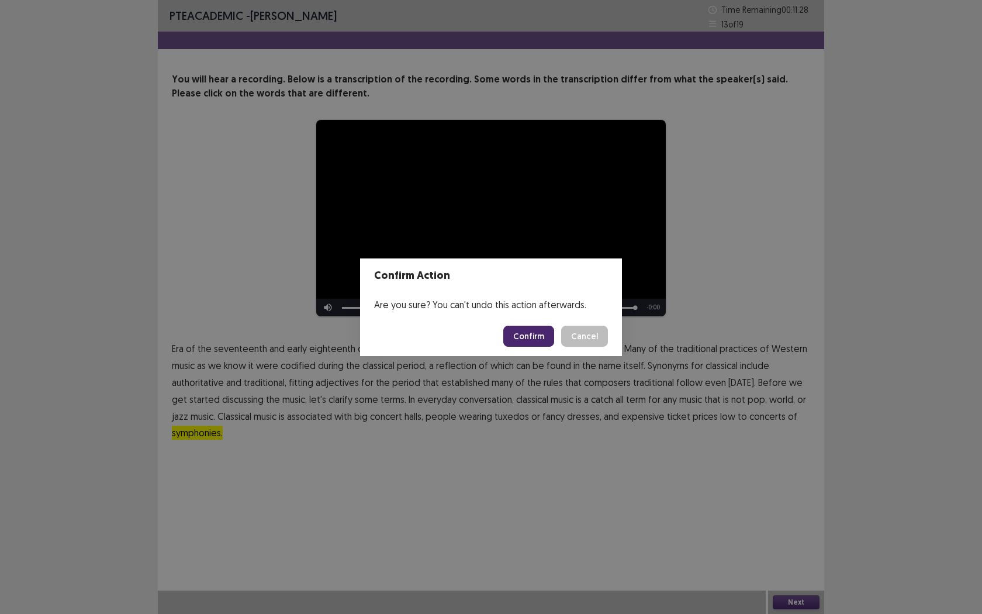
click at [531, 344] on button "Confirm" at bounding box center [528, 336] width 51 height 21
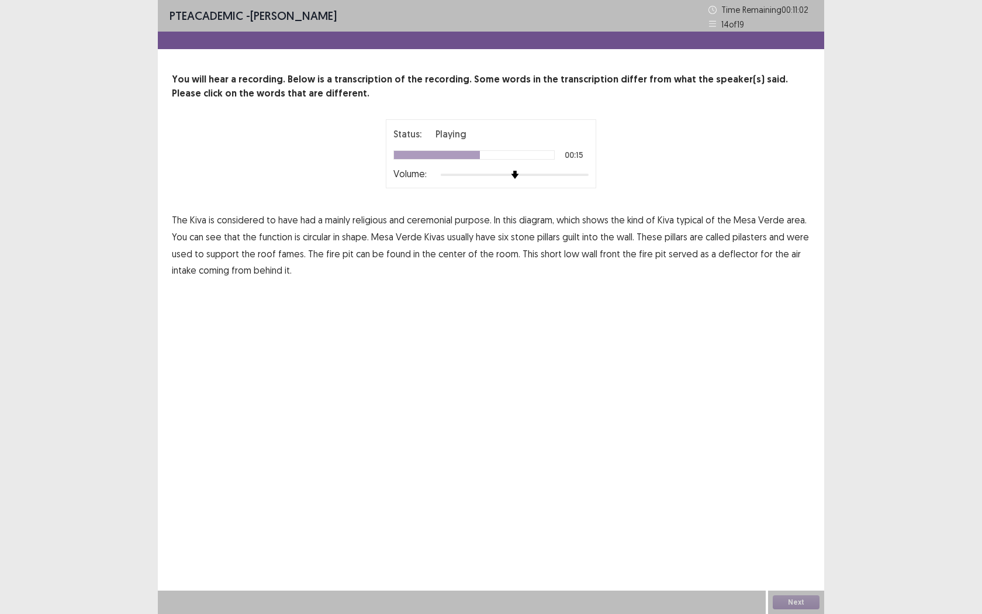
click at [570, 239] on span "guilt" at bounding box center [571, 237] width 18 height 14
click at [285, 256] on span "fames." at bounding box center [291, 254] width 27 height 14
click at [604, 255] on span "front" at bounding box center [610, 254] width 20 height 14
click at [722, 252] on span "deflector" at bounding box center [738, 254] width 40 height 14
click at [797, 562] on button "Next" at bounding box center [796, 602] width 47 height 14
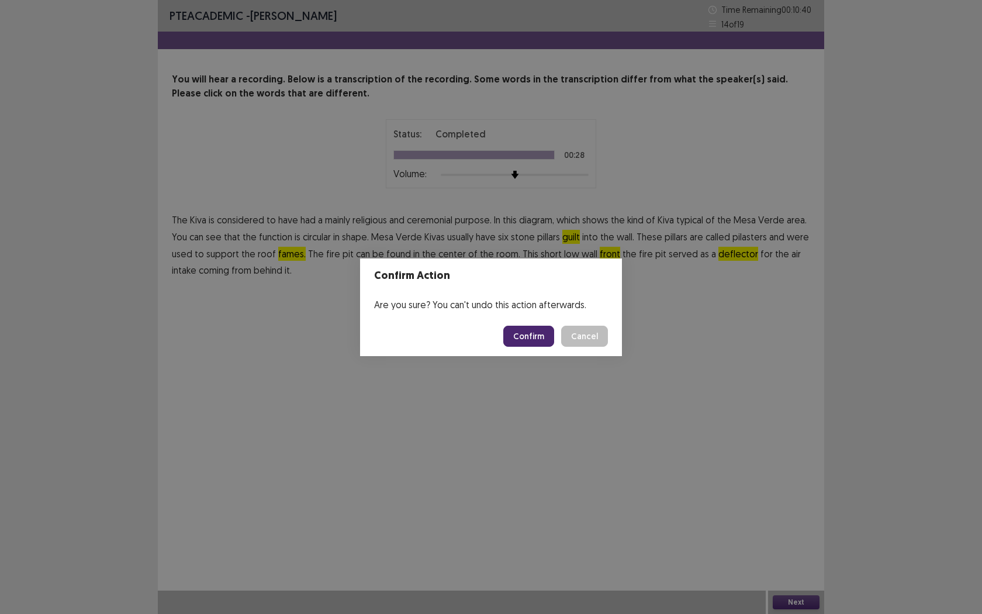
click at [528, 347] on footer "Confirm Cancel" at bounding box center [491, 336] width 262 height 40
click at [590, 333] on button "Cancel" at bounding box center [584, 336] width 47 height 21
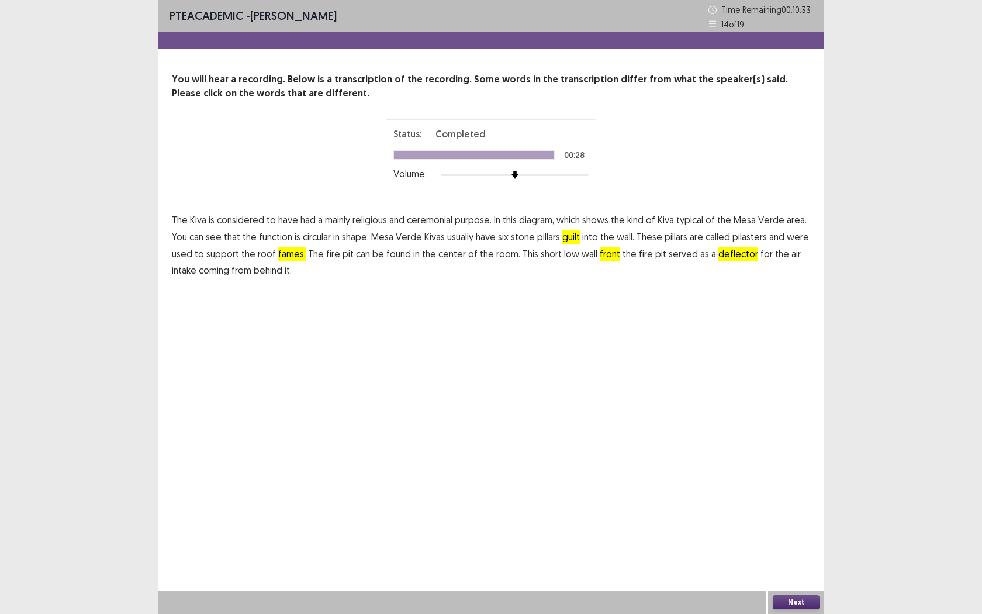
click at [795, 562] on button "Next" at bounding box center [796, 602] width 47 height 14
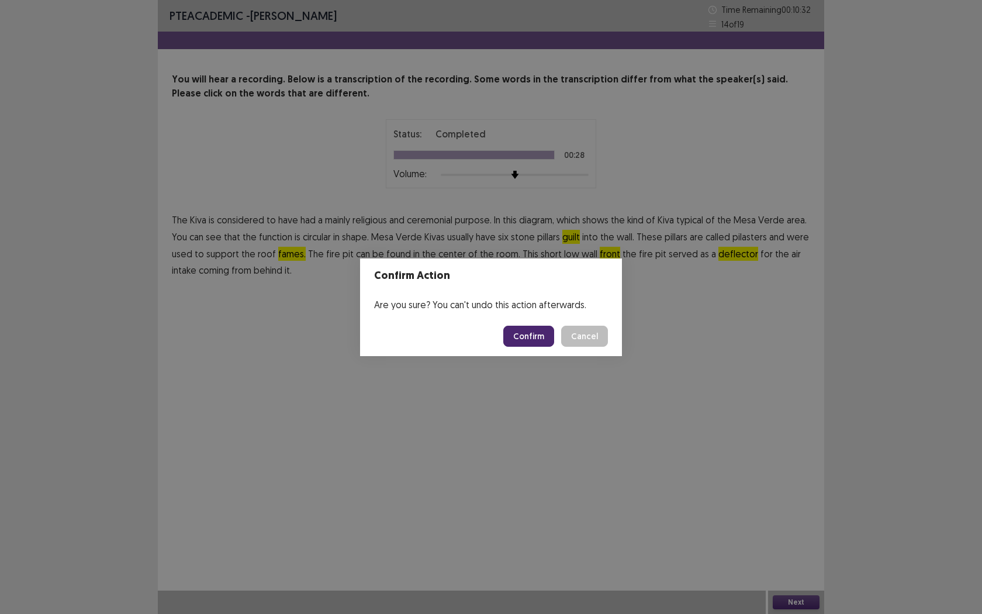
click at [526, 337] on button "Confirm" at bounding box center [528, 336] width 51 height 21
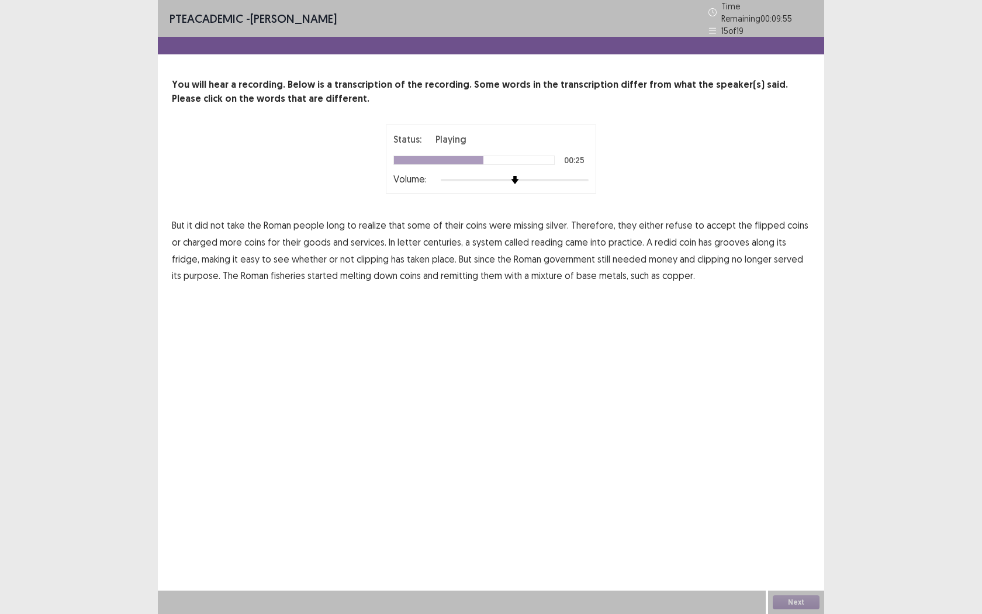
click at [199, 252] on span "fridge," at bounding box center [185, 259] width 27 height 14
click at [271, 268] on span "fisheries" at bounding box center [288, 275] width 34 height 14
click at [754, 219] on span "flipped" at bounding box center [769, 225] width 30 height 14
click at [788, 562] on button "Next" at bounding box center [796, 602] width 47 height 14
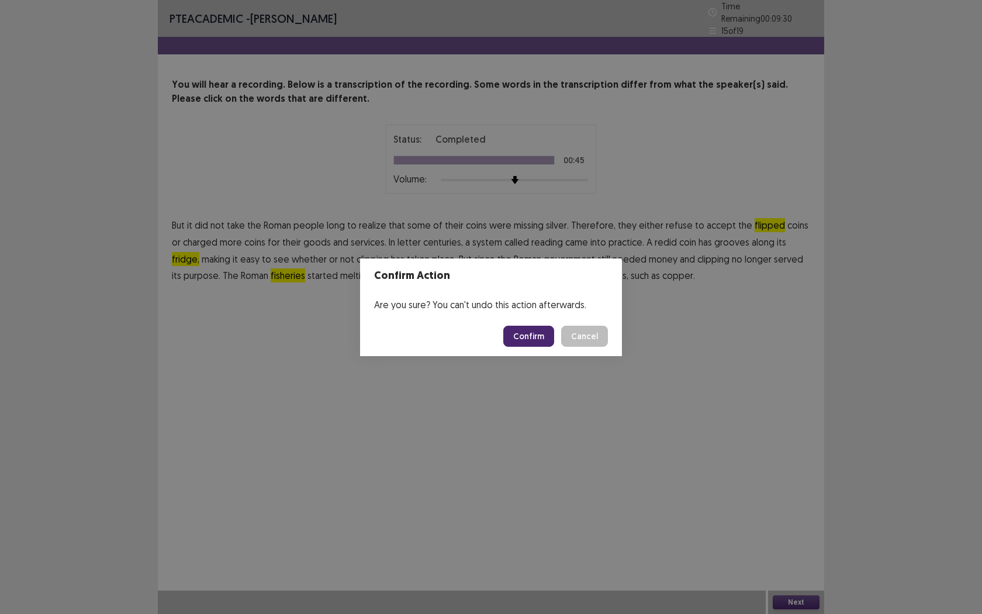
click at [532, 341] on button "Confirm" at bounding box center [528, 336] width 51 height 21
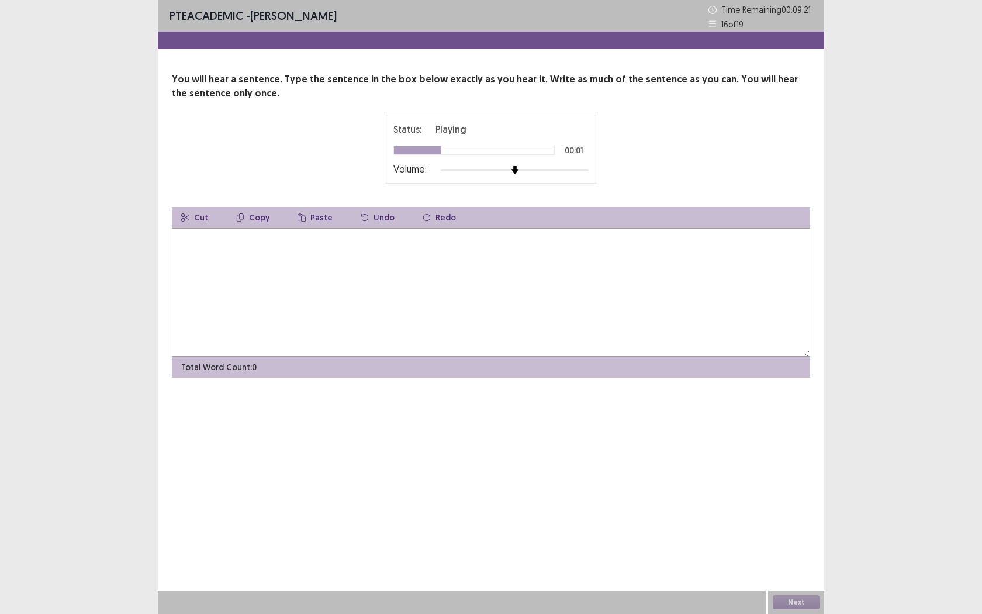
click at [338, 289] on textarea at bounding box center [491, 292] width 638 height 129
type textarea "**********"
click at [781, 562] on button "Next" at bounding box center [796, 602] width 47 height 14
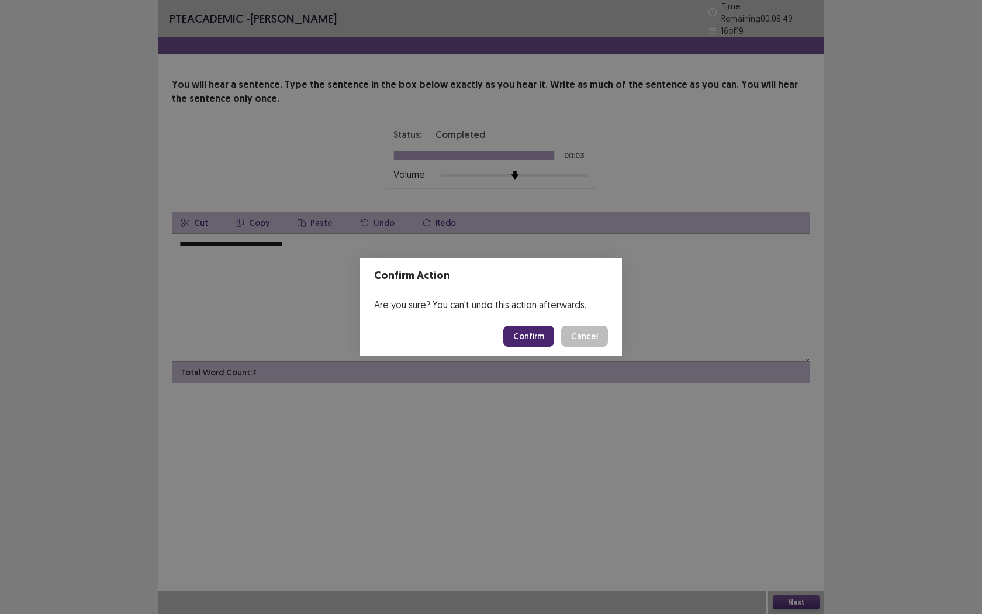
click at [532, 328] on button "Confirm" at bounding box center [528, 336] width 51 height 21
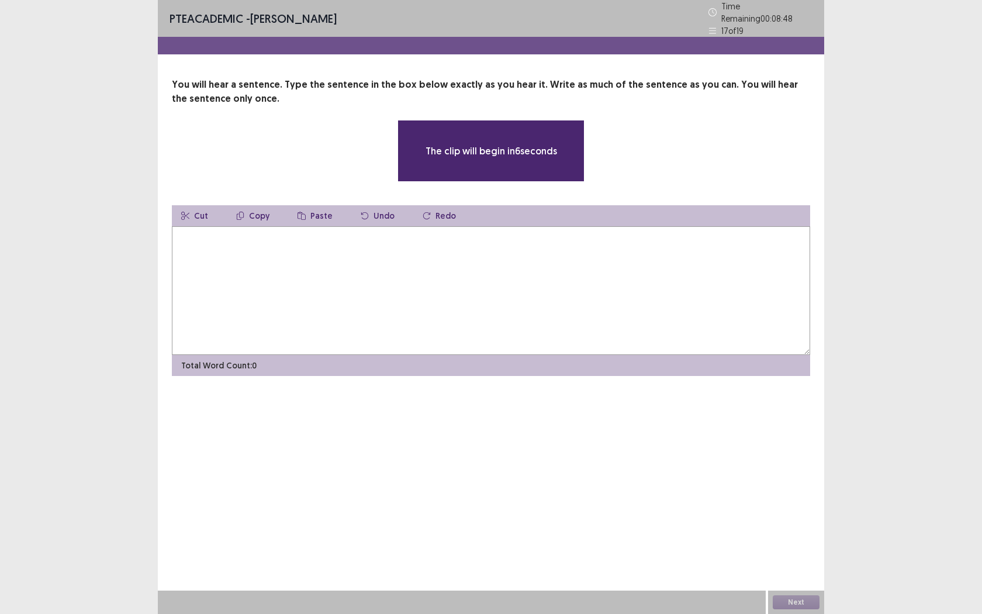
click at [249, 248] on textarea at bounding box center [491, 290] width 638 height 129
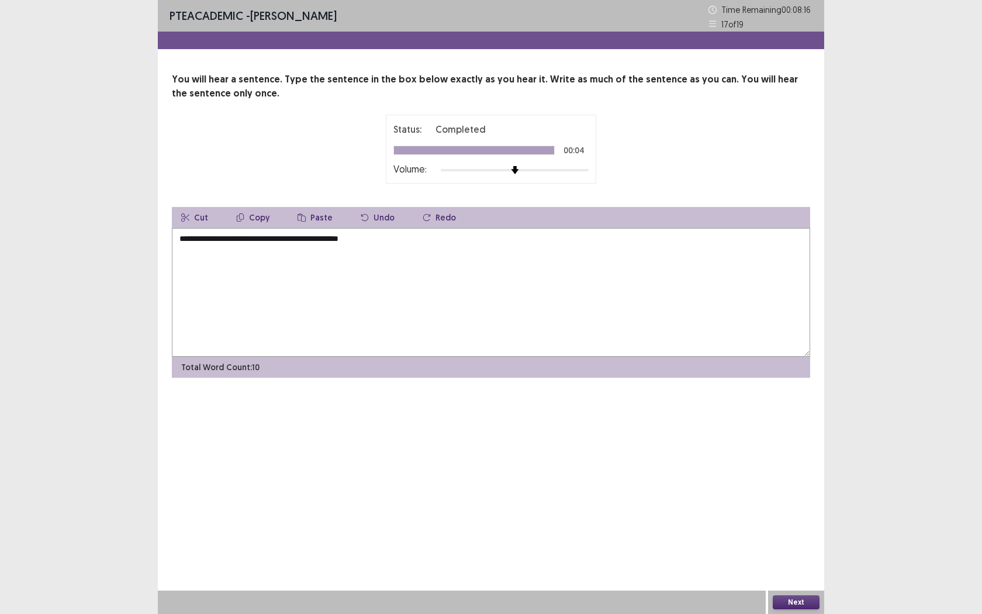
type textarea "**********"
click at [797, 562] on button "Next" at bounding box center [796, 602] width 47 height 14
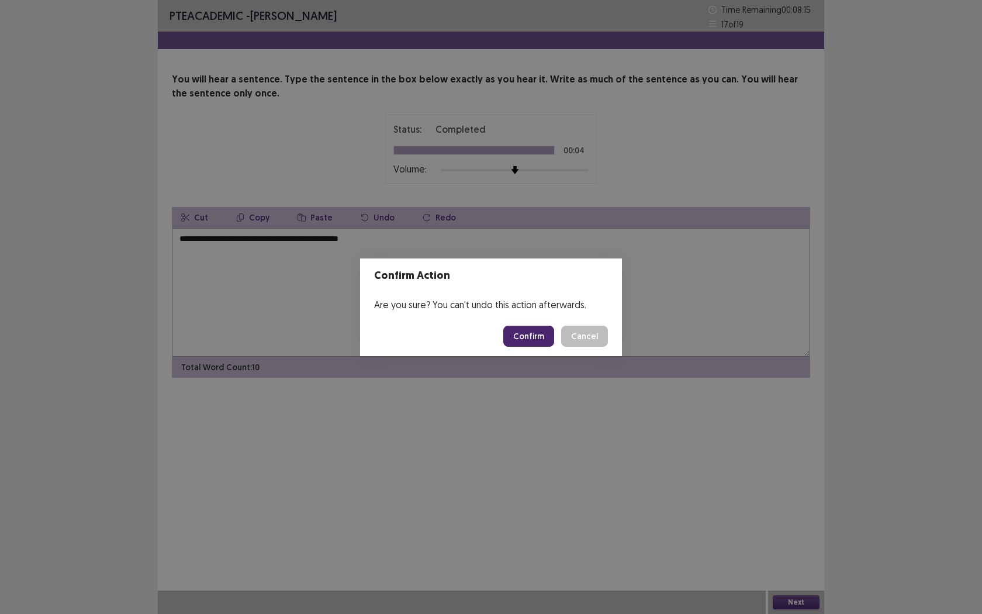
click at [524, 333] on button "Confirm" at bounding box center [528, 336] width 51 height 21
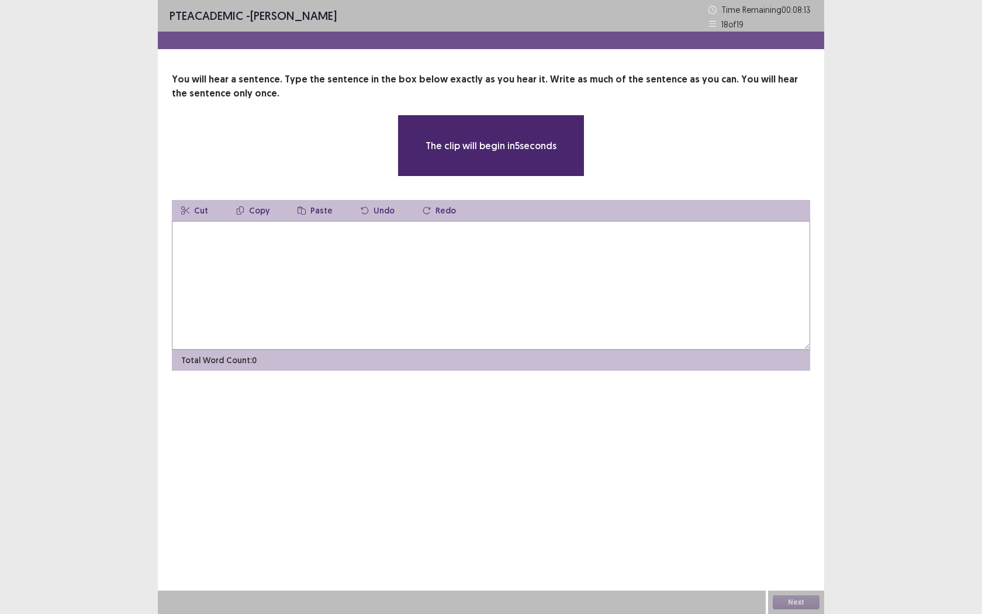
click at [314, 291] on textarea at bounding box center [491, 285] width 638 height 129
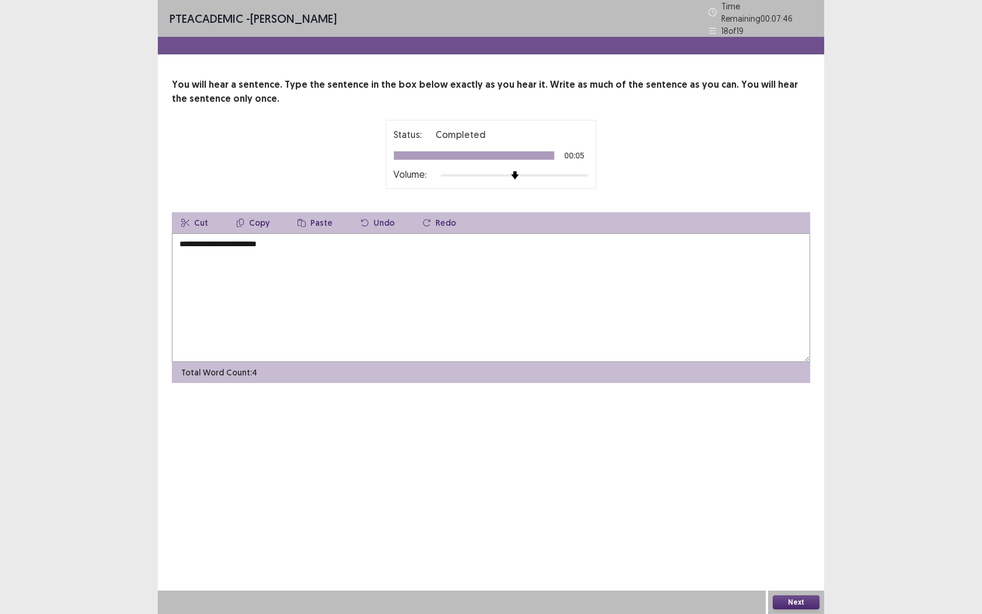
type textarea "**********"
click at [795, 562] on button "Next" at bounding box center [796, 602] width 47 height 14
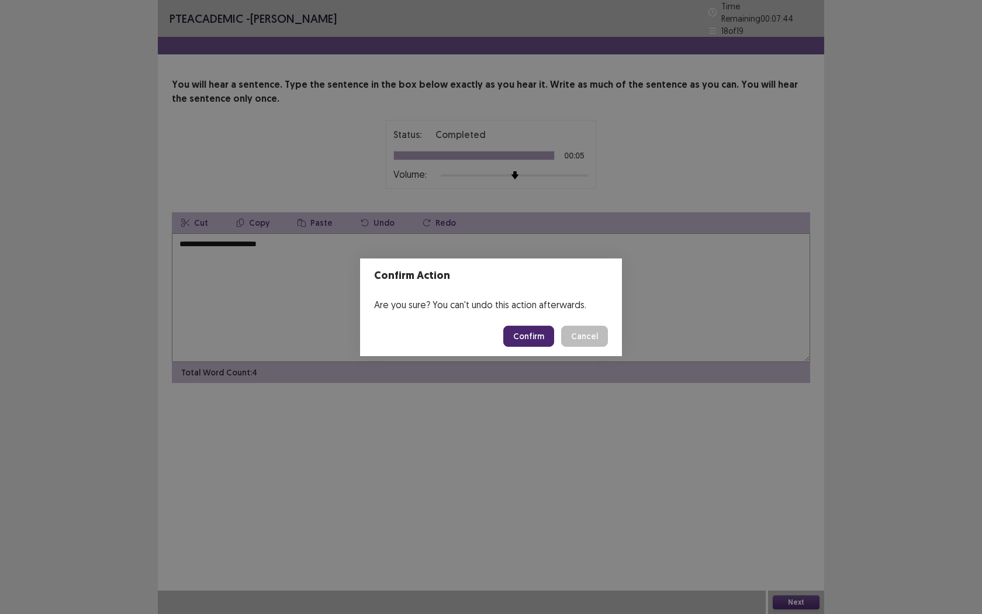
click at [513, 327] on button "Confirm" at bounding box center [528, 336] width 51 height 21
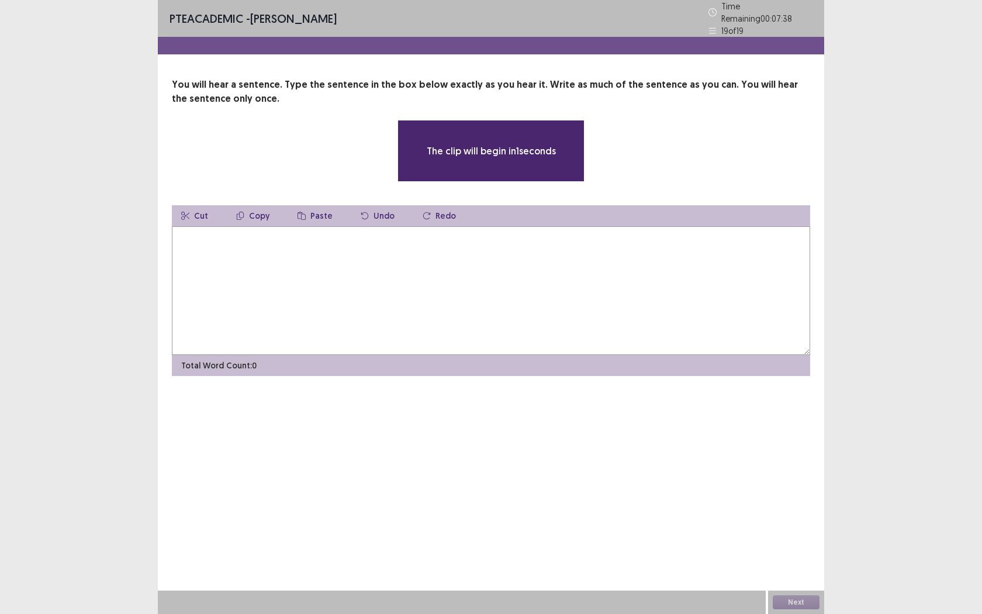
click at [262, 251] on textarea at bounding box center [491, 290] width 638 height 129
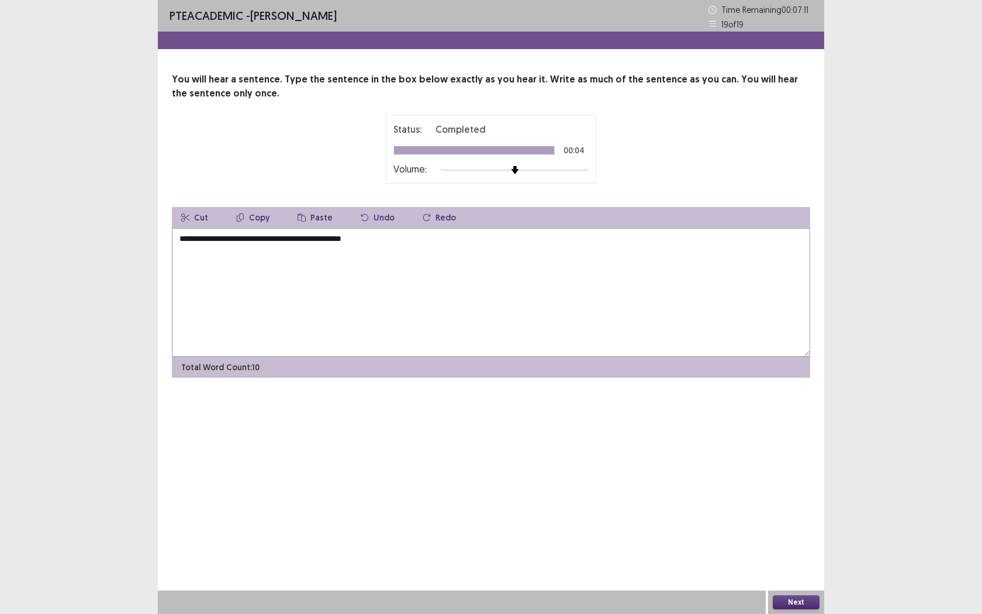
type textarea "**********"
click at [788, 562] on button "Next" at bounding box center [796, 602] width 47 height 14
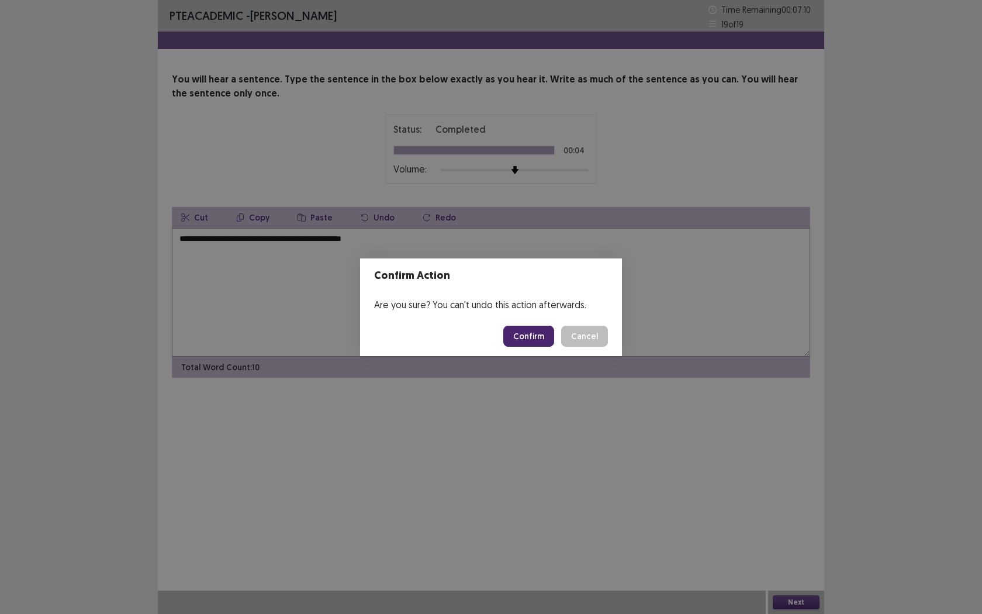
click at [531, 342] on button "Confirm" at bounding box center [528, 336] width 51 height 21
